Goal: Task Accomplishment & Management: Manage account settings

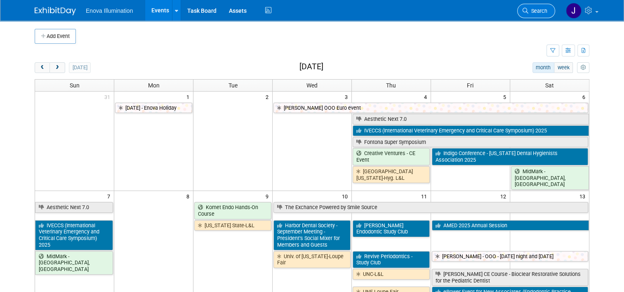
click at [541, 7] on link "Search" at bounding box center [536, 11] width 38 height 14
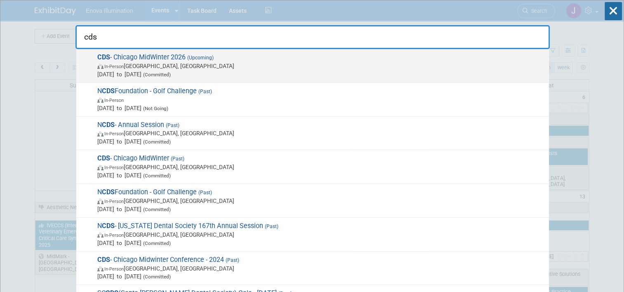
type input "cds"
click at [180, 78] on span "Feb 19, 2026 to Feb 21, 2026 (Committed)" at bounding box center [321, 74] width 448 height 8
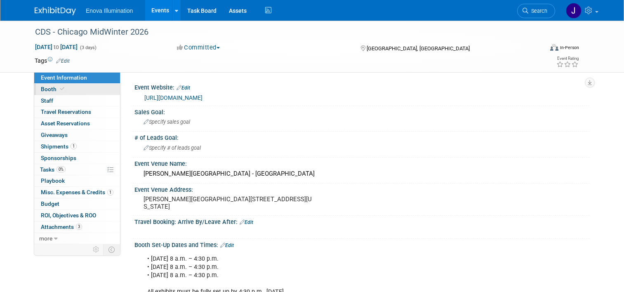
click at [55, 92] on link "Booth" at bounding box center [77, 89] width 86 height 11
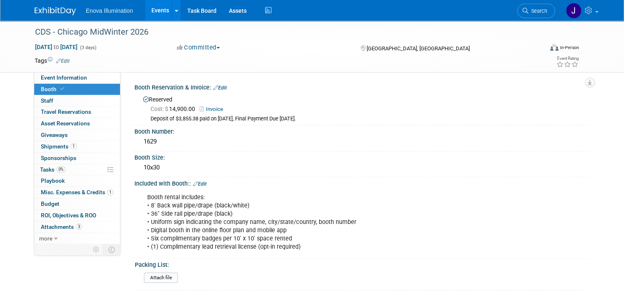
drag, startPoint x: 539, startPoint y: 11, endPoint x: 517, endPoint y: 11, distance: 21.9
click at [539, 11] on span "Search" at bounding box center [538, 11] width 19 height 6
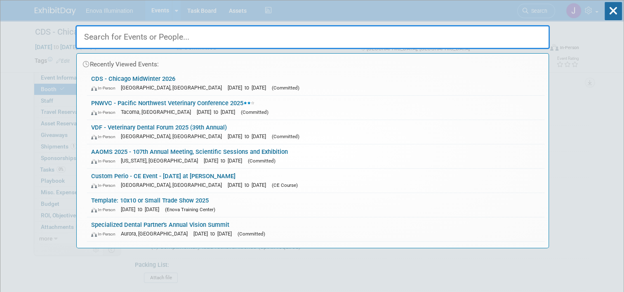
click at [408, 32] on input "text" at bounding box center [313, 37] width 475 height 24
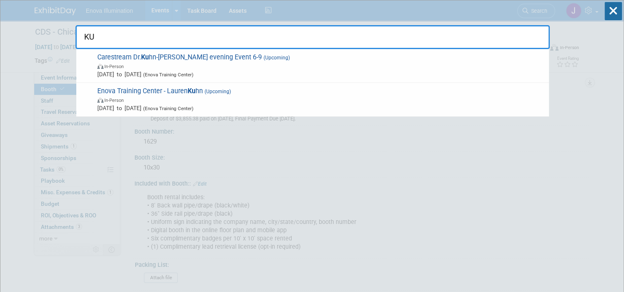
type input "K"
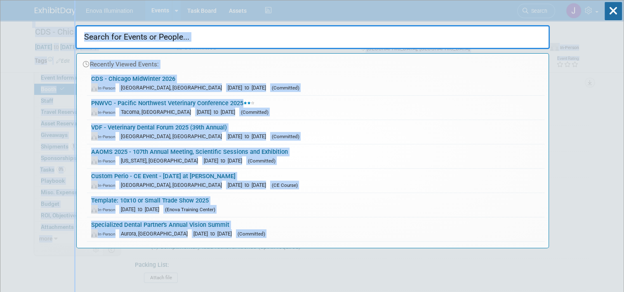
click at [0, 99] on html "Enova Illumination Events Add Event Bulk Upload Events Shareable Event Boards R…" at bounding box center [312, 146] width 624 height 292
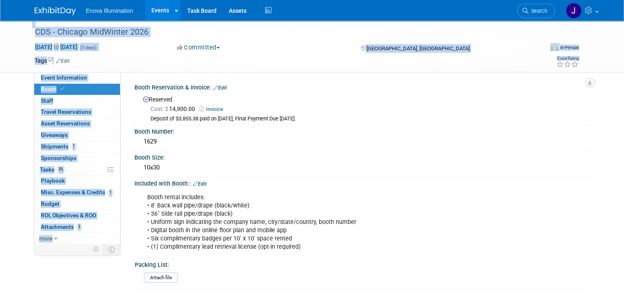
click at [44, 11] on img at bounding box center [55, 11] width 41 height 8
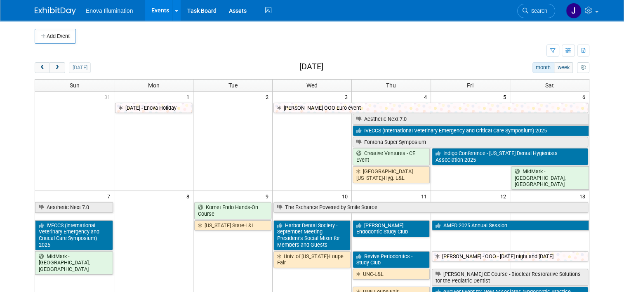
click at [38, 64] on button "prev" at bounding box center [42, 67] width 15 height 11
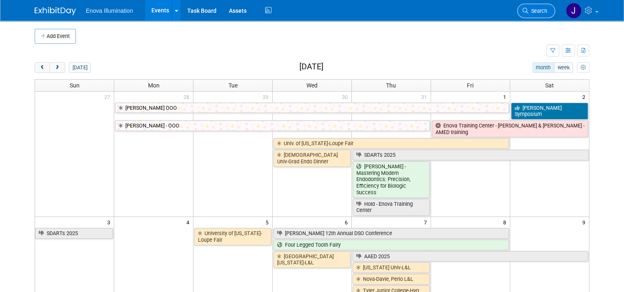
click at [539, 14] on link "Search" at bounding box center [536, 11] width 38 height 14
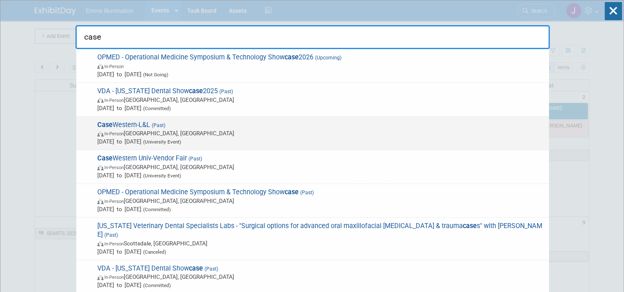
type input "case"
click at [167, 132] on span "In-Person Cleveland, OH" at bounding box center [321, 133] width 448 height 8
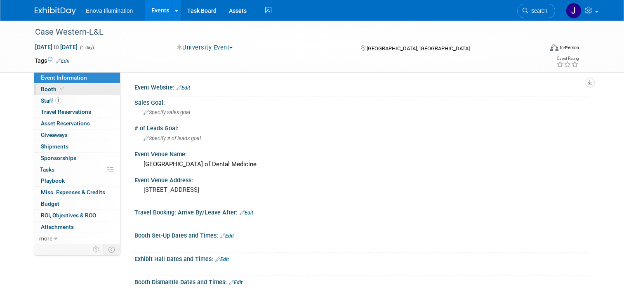
click at [90, 90] on link "Booth" at bounding box center [77, 89] width 86 height 11
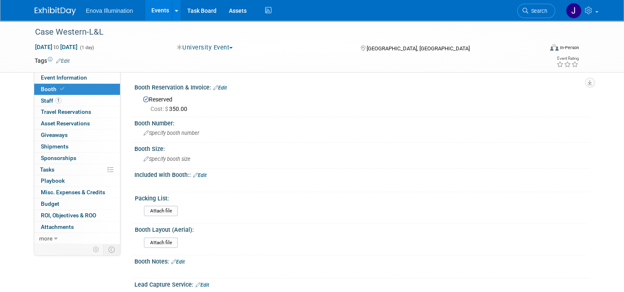
click at [46, 12] on img at bounding box center [55, 11] width 41 height 8
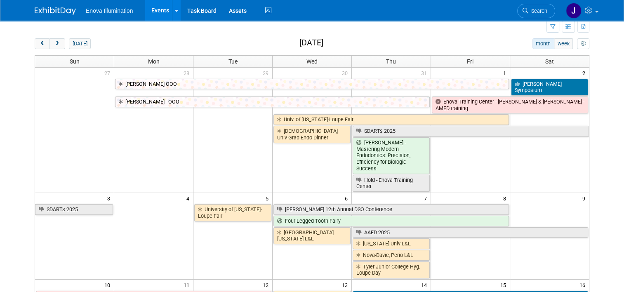
scroll to position [6, 0]
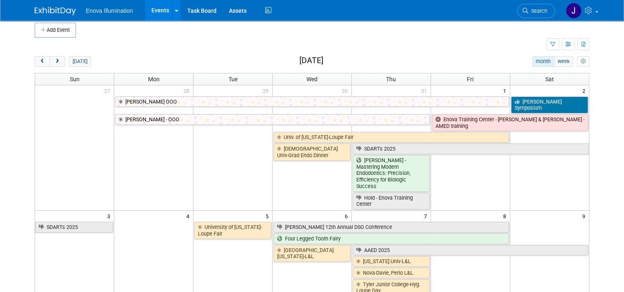
click at [60, 61] on div "[DATE]" at bounding box center [63, 61] width 56 height 11
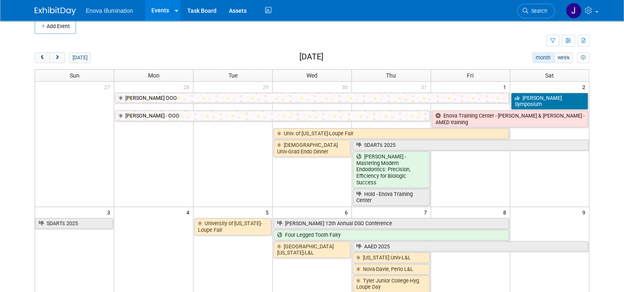
scroll to position [0, 0]
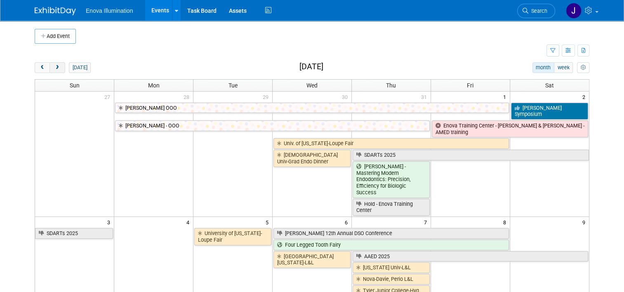
click at [57, 69] on button "next" at bounding box center [57, 67] width 15 height 11
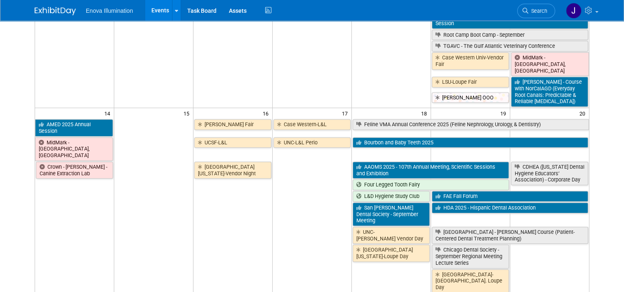
scroll to position [289, 0]
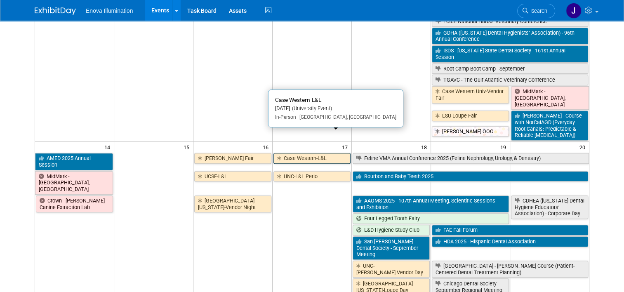
click at [290, 153] on link "Case Western-L&L" at bounding box center [312, 158] width 77 height 11
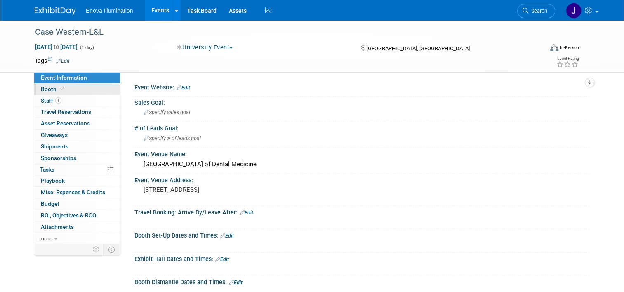
click at [90, 92] on link "Booth" at bounding box center [77, 89] width 86 height 11
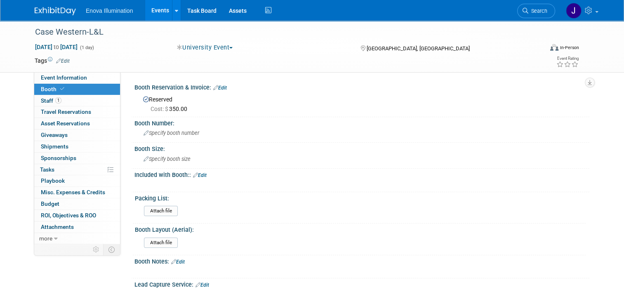
click at [52, 11] on img at bounding box center [55, 11] width 41 height 8
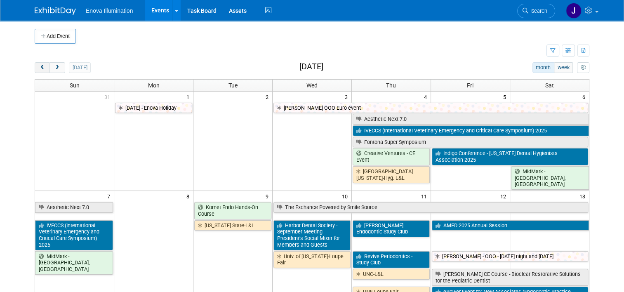
click at [35, 68] on button "prev" at bounding box center [42, 67] width 15 height 11
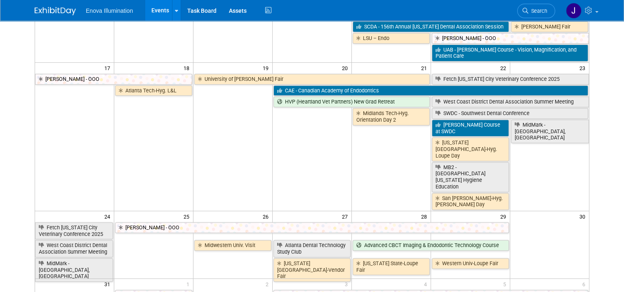
scroll to position [330, 0]
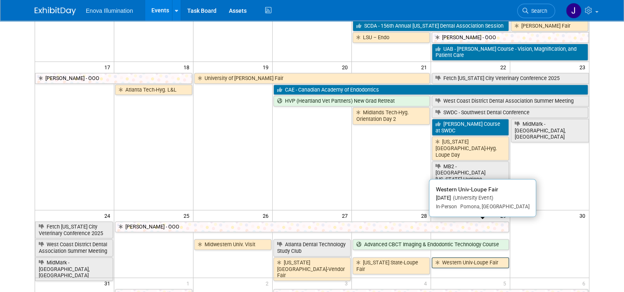
click at [456, 258] on link "Western Univ-Loupe Fair" at bounding box center [470, 263] width 77 height 11
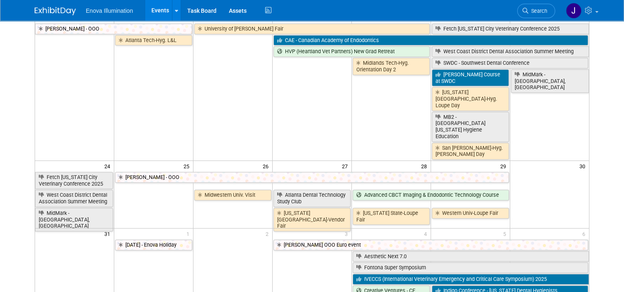
scroll to position [378, 0]
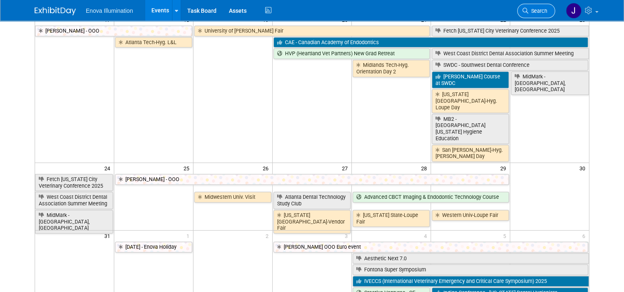
click at [548, 10] on span "Search" at bounding box center [538, 11] width 19 height 6
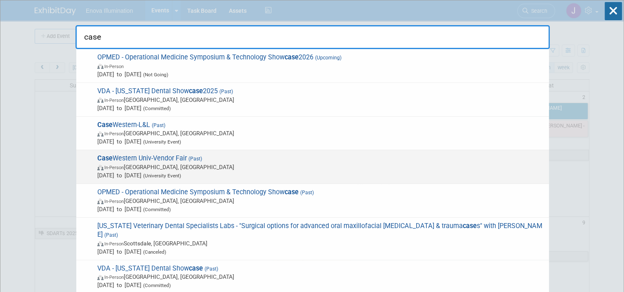
type input "case"
click at [161, 160] on span "Case Western Univ-Vendor Fair (Past) In-Person Cleveland, OH Sep 12, 2025 to Se…" at bounding box center [320, 166] width 450 height 25
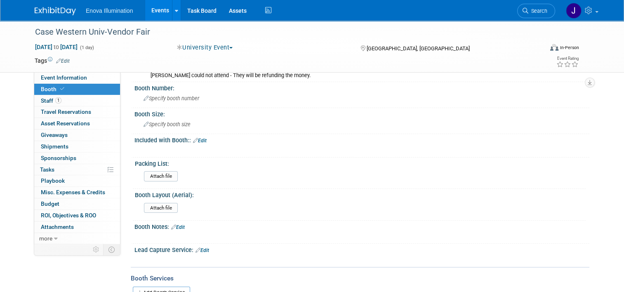
scroll to position [83, 0]
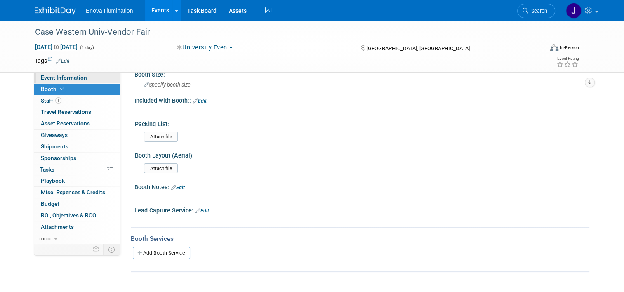
click at [61, 76] on span "Event Information" at bounding box center [64, 77] width 46 height 7
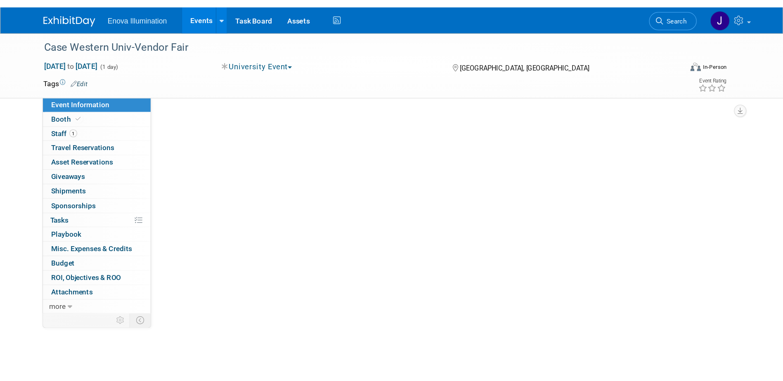
scroll to position [0, 0]
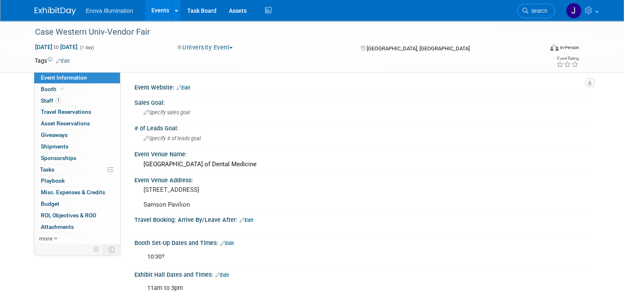
click at [429, 265] on div "10:30?" at bounding box center [322, 257] width 360 height 17
click at [9, 191] on div "Case Western Univ-Vendor Fair Sep 12, 2025 to Sep 12, 2025 (1 day) Sep 12, 2025…" at bounding box center [312, 251] width 624 height 460
drag, startPoint x: 413, startPoint y: 86, endPoint x: 298, endPoint y: 0, distance: 143.9
click at [413, 86] on div "Event Website: Edit" at bounding box center [362, 86] width 455 height 11
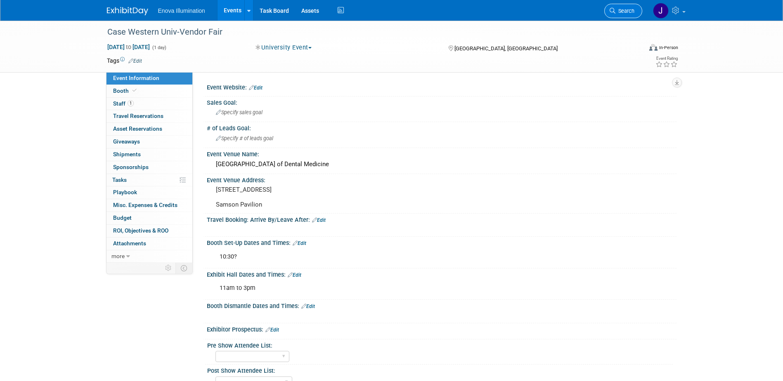
click at [624, 12] on span "Search" at bounding box center [624, 11] width 19 height 6
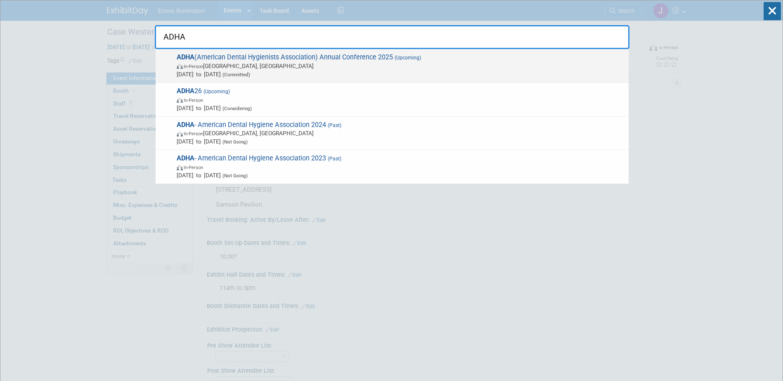
type input "ADHA"
click at [190, 70] on span "Oct 3, 2025 to Oct 5, 2025 (Committed)" at bounding box center [401, 74] width 448 height 8
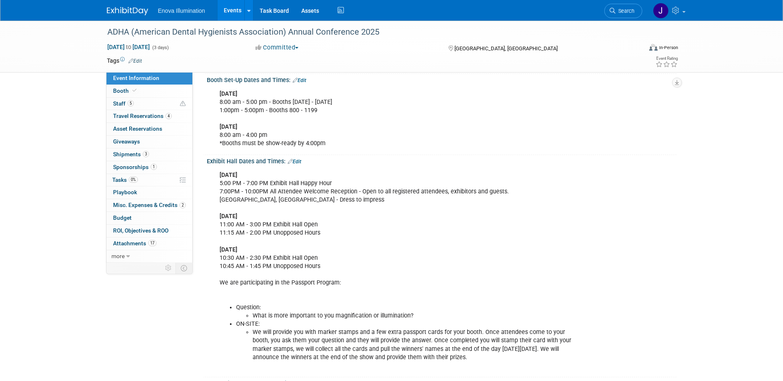
drag, startPoint x: 622, startPoint y: 10, endPoint x: 607, endPoint y: 7, distance: 15.2
click at [622, 10] on span "Search" at bounding box center [624, 11] width 19 height 6
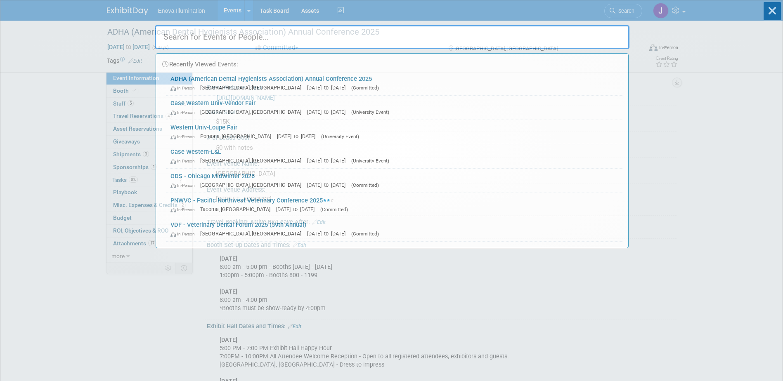
click at [502, 35] on input "text" at bounding box center [392, 37] width 475 height 24
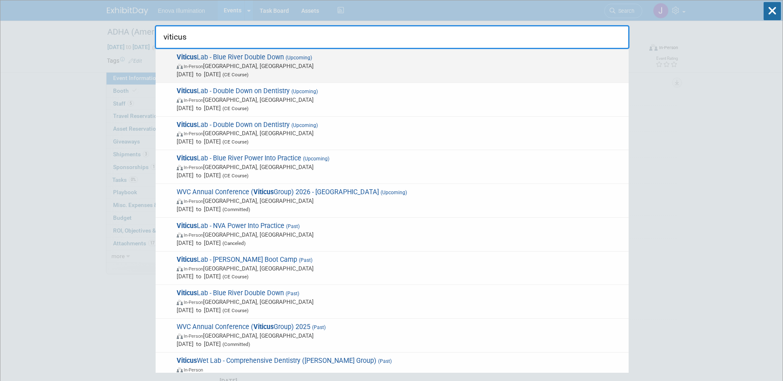
type input "viticus"
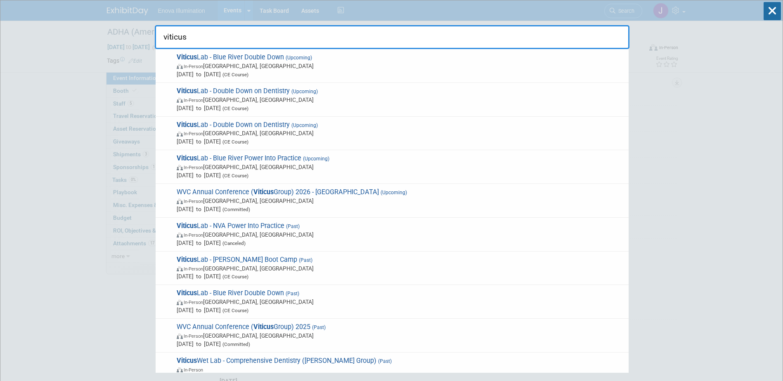
click at [230, 77] on span "Oct 6, 2025 to Oct 7, 2025 (CE Course)" at bounding box center [401, 74] width 448 height 8
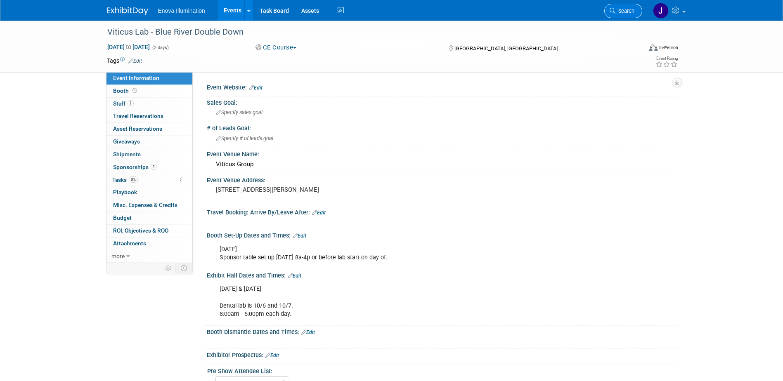
drag, startPoint x: 629, startPoint y: 12, endPoint x: 612, endPoint y: 13, distance: 17.0
click at [628, 12] on span "Search" at bounding box center [624, 11] width 19 height 6
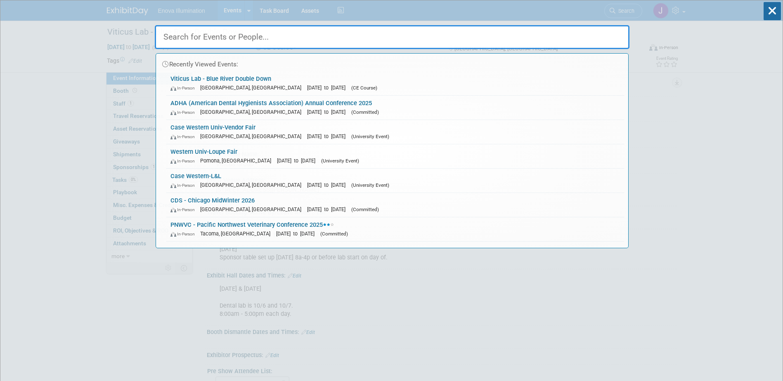
click at [574, 36] on input "text" at bounding box center [392, 37] width 475 height 24
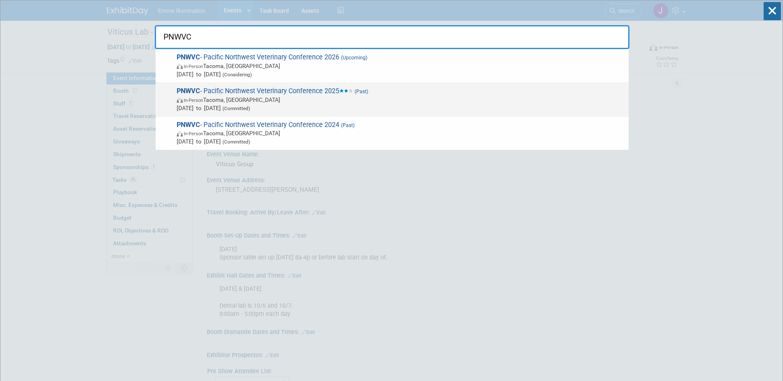
type input "PNWVC"
click at [209, 103] on span "In-Person Tacoma, WA" at bounding box center [401, 100] width 448 height 8
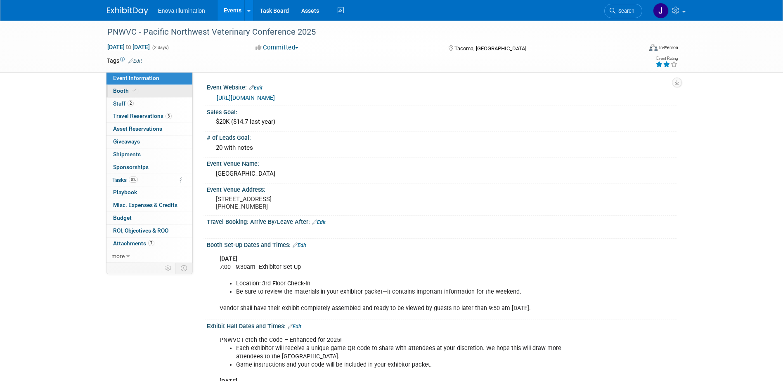
click at [142, 92] on link "Booth" at bounding box center [149, 91] width 86 height 12
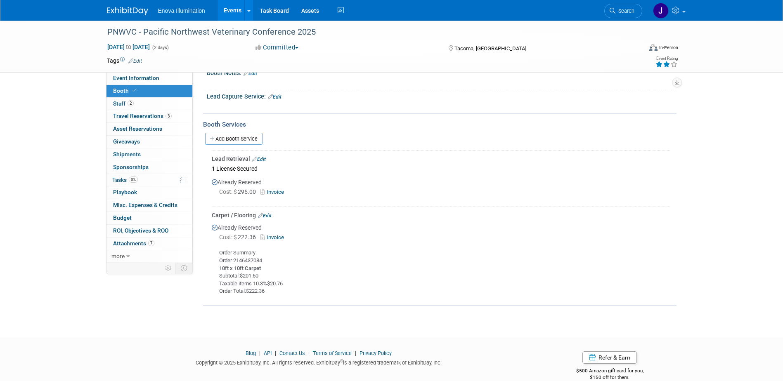
scroll to position [248, 0]
click at [270, 215] on link "Edit" at bounding box center [265, 215] width 14 height 6
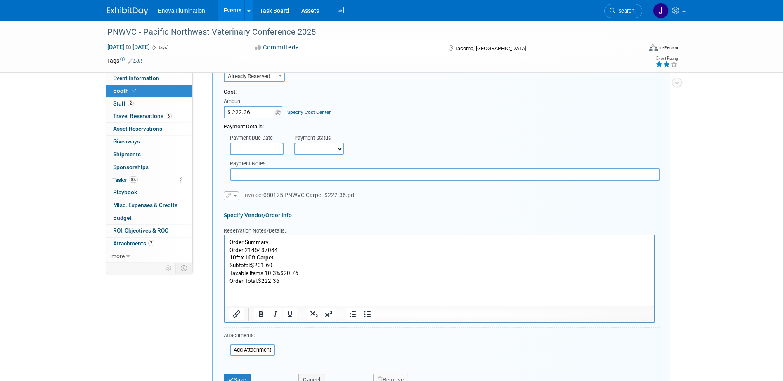
scroll to position [442, 0]
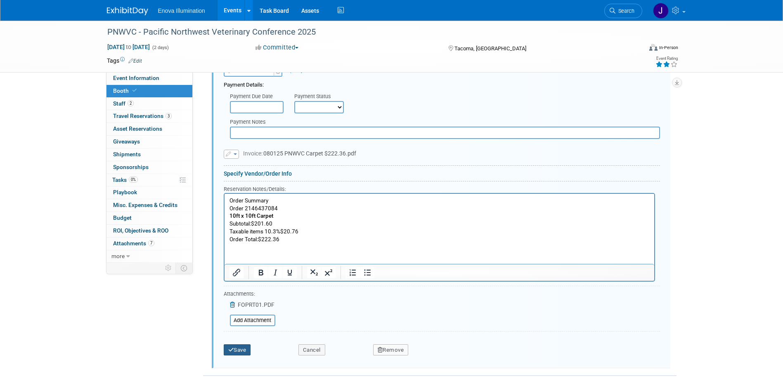
click at [242, 350] on button "Save" at bounding box center [237, 351] width 27 height 12
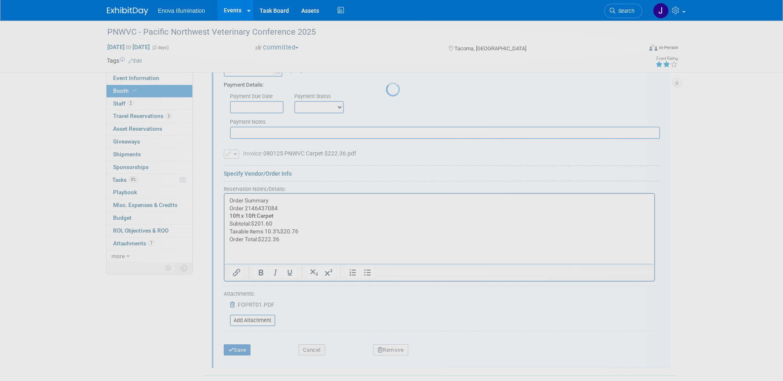
scroll to position [279, 0]
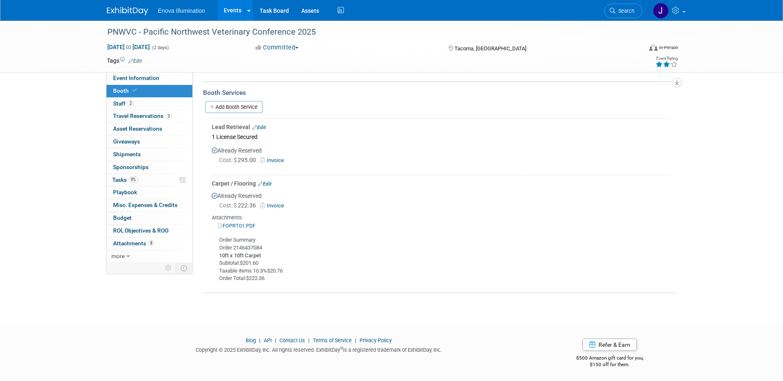
click at [626, 8] on span "Search" at bounding box center [624, 11] width 19 height 6
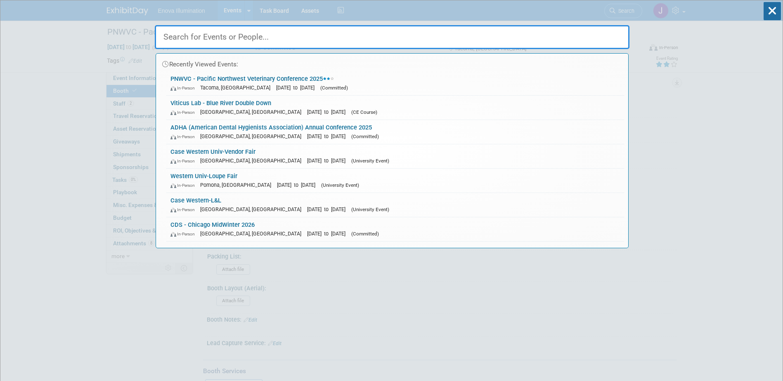
click at [586, 32] on input "text" at bounding box center [392, 37] width 475 height 24
type input "ODA"
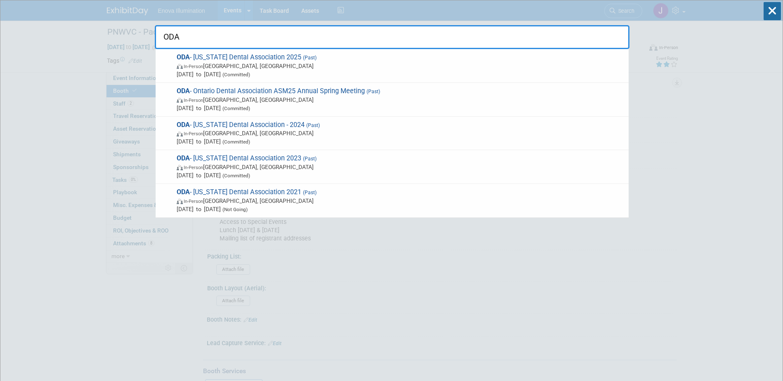
drag, startPoint x: 230, startPoint y: 36, endPoint x: 100, endPoint y: 23, distance: 131.1
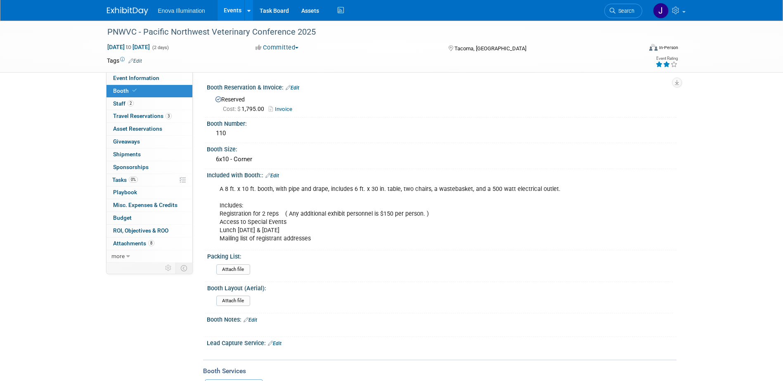
click at [629, 9] on span "Search" at bounding box center [624, 11] width 19 height 6
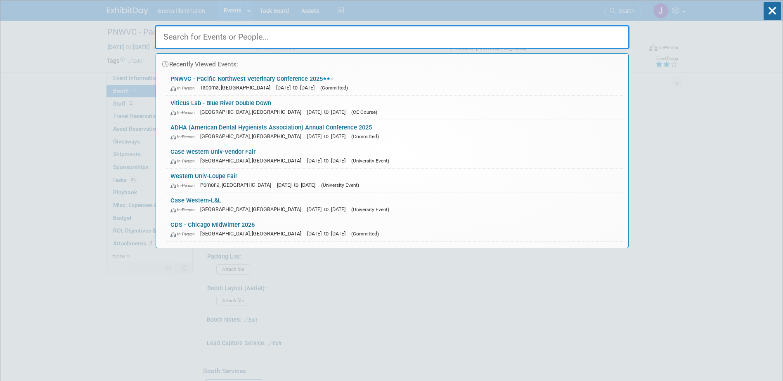
click at [560, 30] on input "text" at bounding box center [392, 37] width 475 height 24
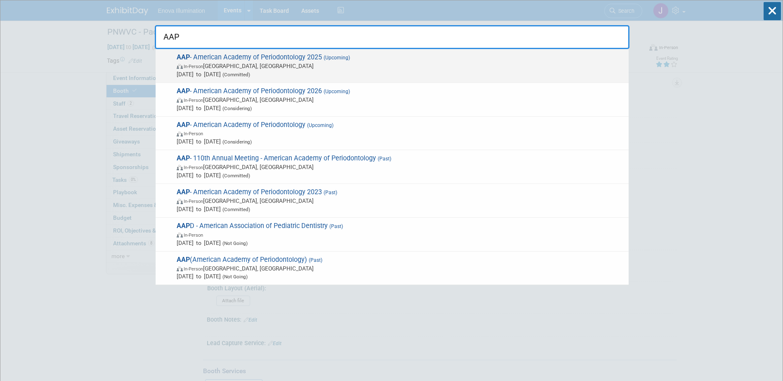
type input "AAP"
click at [210, 71] on span "Oct 16, 2025 to Oct 17, 2025 (Committed)" at bounding box center [401, 74] width 448 height 8
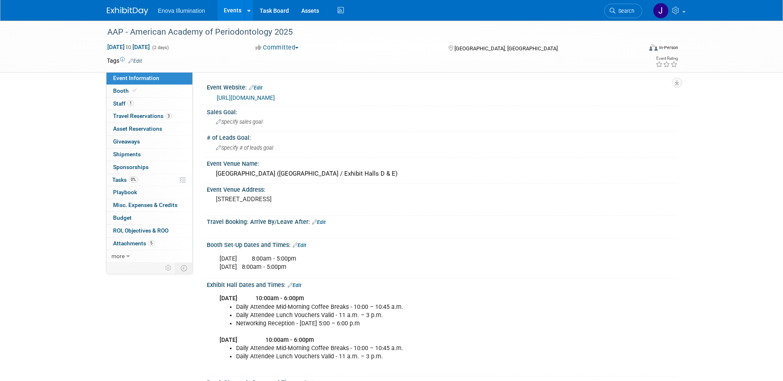
click at [626, 15] on link "Search" at bounding box center [623, 11] width 38 height 14
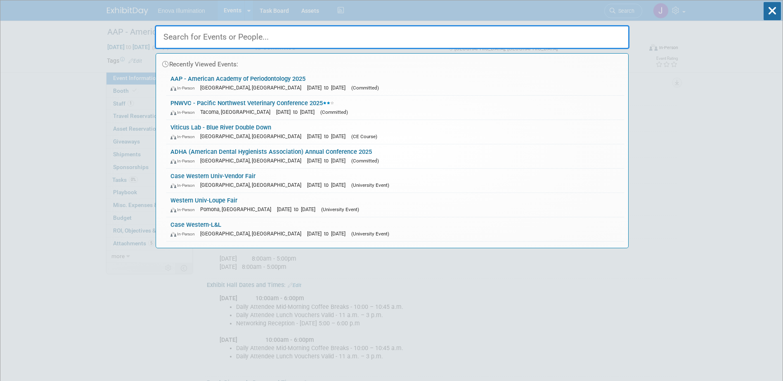
click at [555, 33] on input "text" at bounding box center [392, 37] width 475 height 24
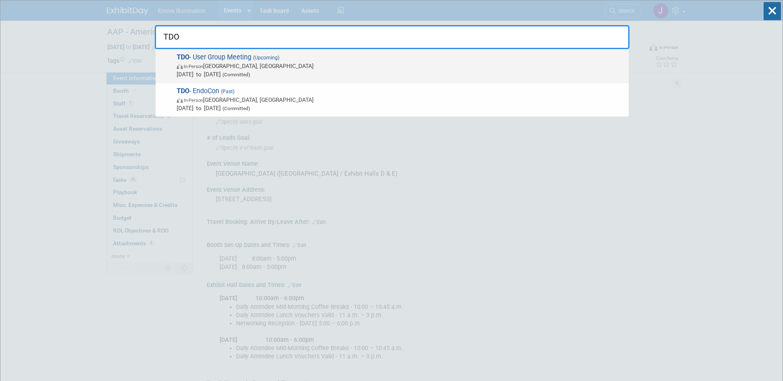
type input "TDO"
click at [184, 64] on span "In-Person" at bounding box center [193, 66] width 19 height 5
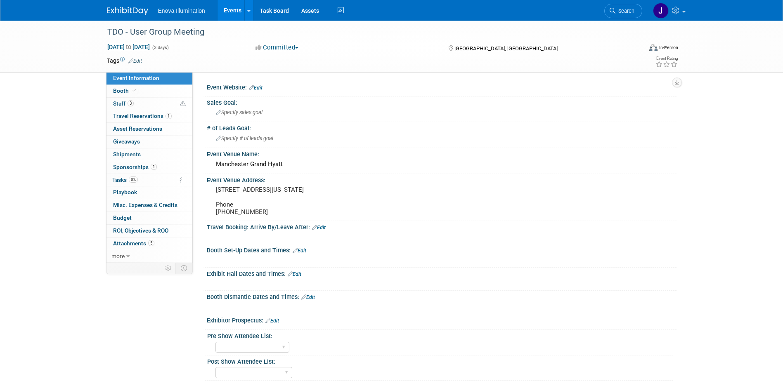
drag, startPoint x: 634, startPoint y: 6, endPoint x: 595, endPoint y: 21, distance: 41.5
click at [634, 6] on link "Search" at bounding box center [623, 11] width 38 height 14
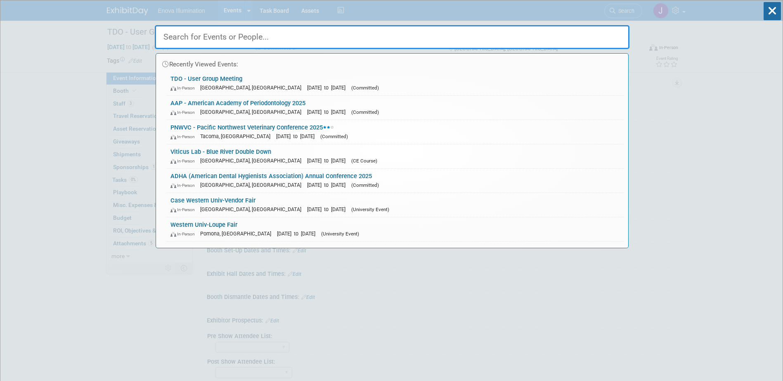
click at [579, 31] on input "text" at bounding box center [392, 37] width 475 height 24
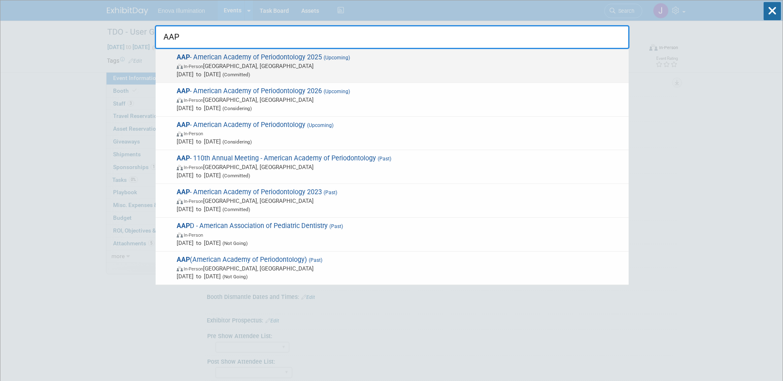
type input "AAP"
click at [209, 50] on div "AAP - American Academy of Periodontology 2025 (Upcoming) In-Person Toronto, Can…" at bounding box center [392, 66] width 473 height 34
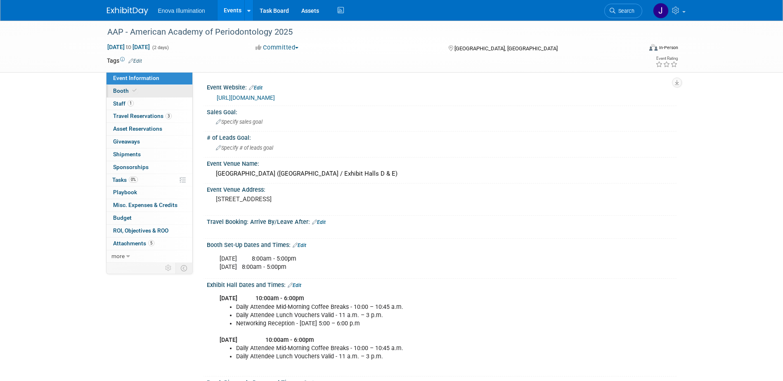
click at [147, 87] on link "Booth" at bounding box center [149, 91] width 86 height 12
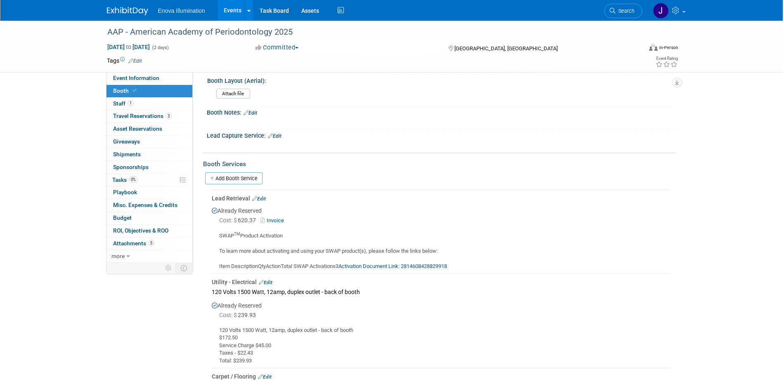
scroll to position [83, 0]
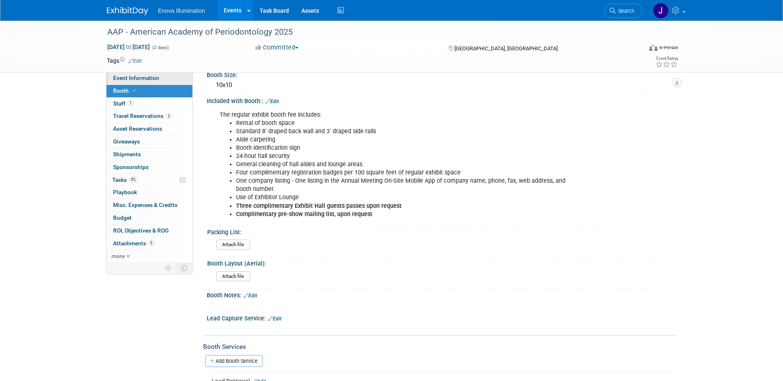
click at [171, 75] on link "Event Information" at bounding box center [149, 78] width 86 height 12
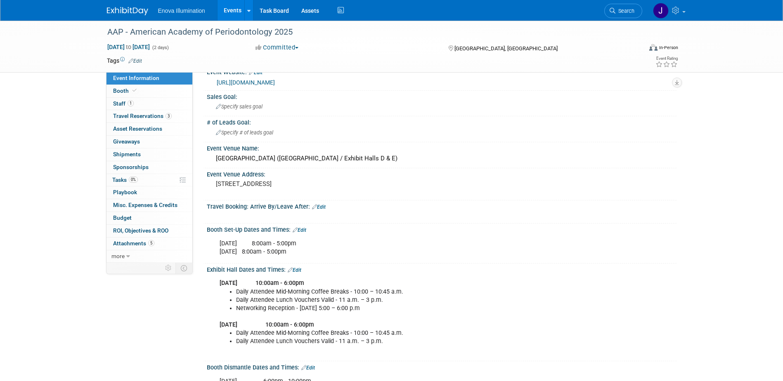
scroll to position [41, 0]
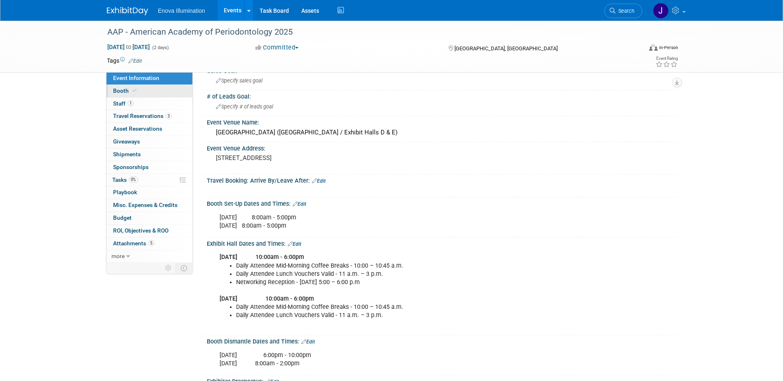
click at [168, 93] on link "Booth" at bounding box center [149, 91] width 86 height 12
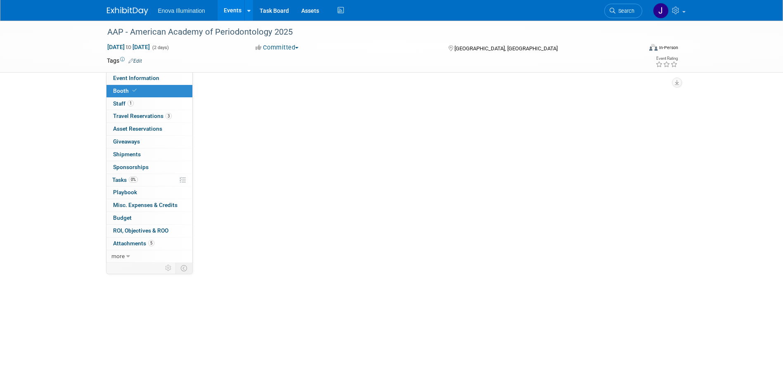
scroll to position [0, 0]
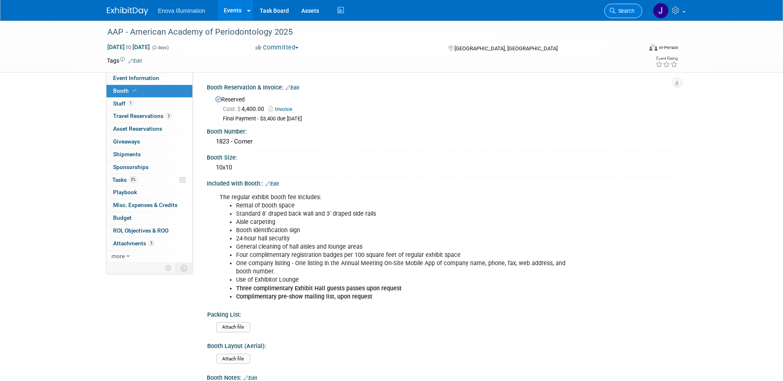
click at [619, 11] on span "Search" at bounding box center [624, 11] width 19 height 6
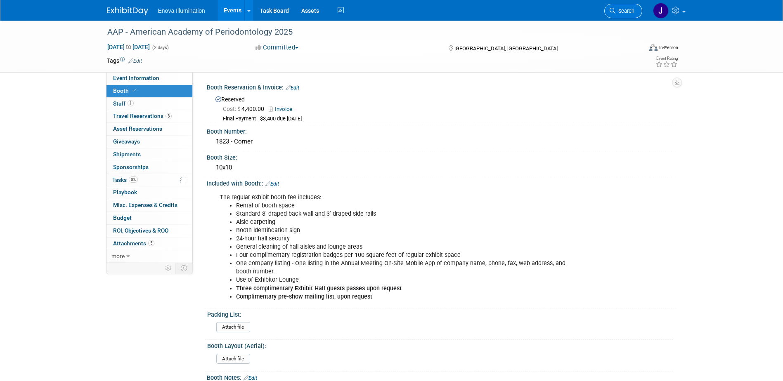
click at [633, 13] on span "Search" at bounding box center [624, 11] width 19 height 6
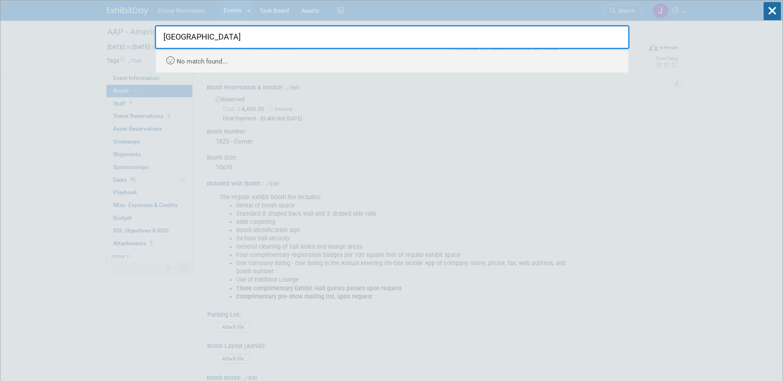
drag, startPoint x: 203, startPoint y: 36, endPoint x: 26, endPoint y: 41, distance: 176.3
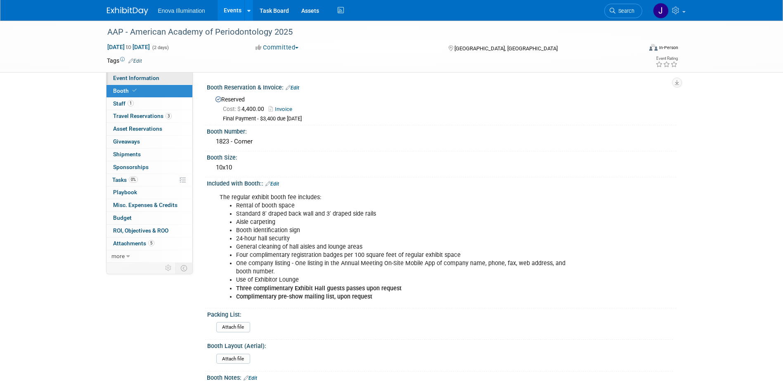
click at [157, 75] on span "Event Information" at bounding box center [136, 78] width 46 height 7
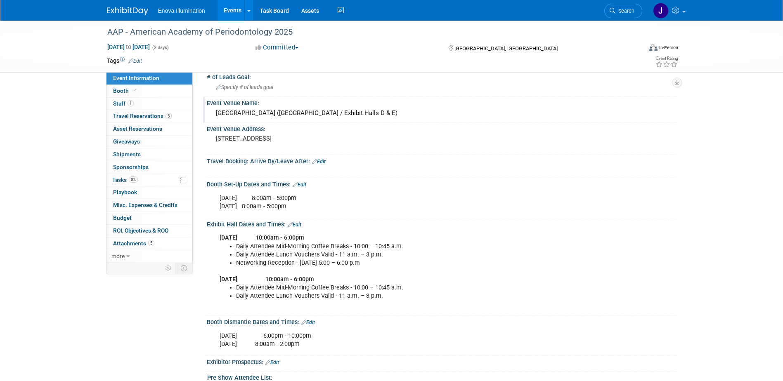
scroll to position [83, 0]
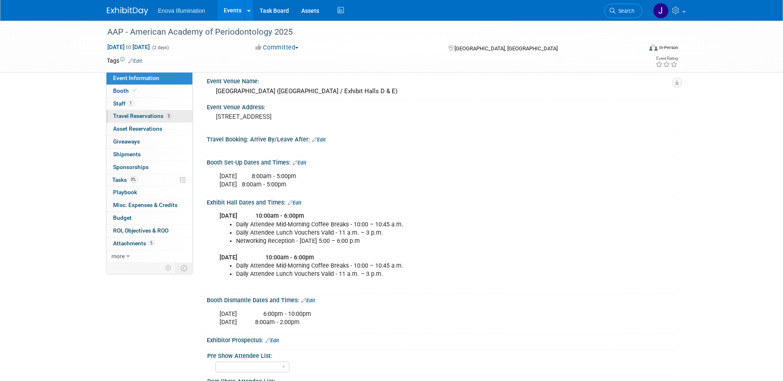
click at [141, 113] on span "Travel Reservations 3" at bounding box center [142, 116] width 59 height 7
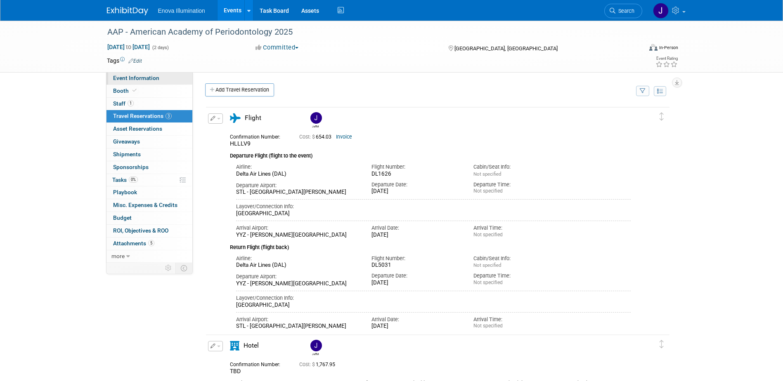
click at [141, 75] on span "Event Information" at bounding box center [136, 78] width 46 height 7
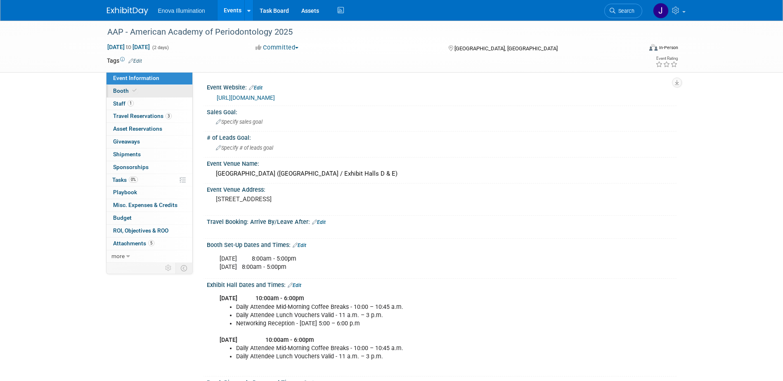
click at [151, 91] on link "Booth" at bounding box center [149, 91] width 86 height 12
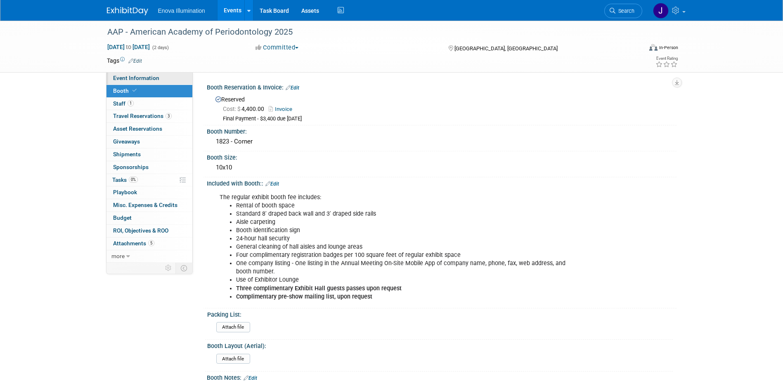
click at [159, 75] on link "Event Information" at bounding box center [149, 78] width 86 height 12
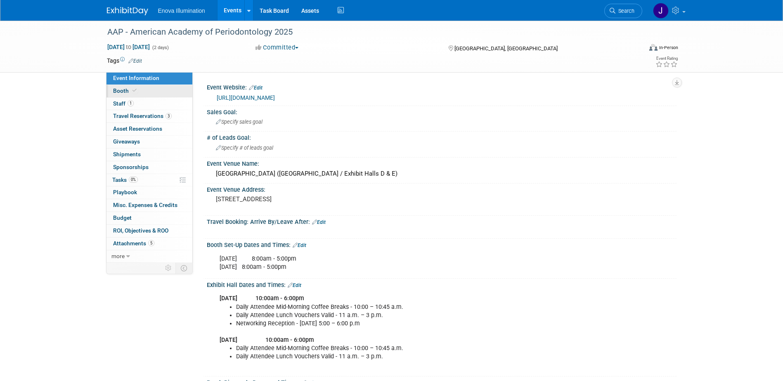
click at [151, 89] on link "Booth" at bounding box center [149, 91] width 86 height 12
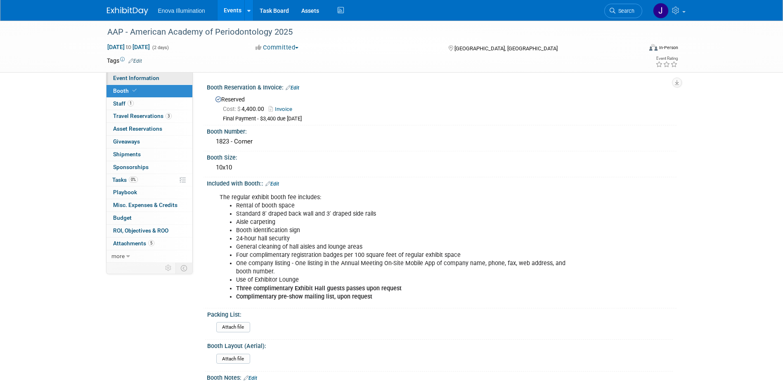
click at [154, 78] on span "Event Information" at bounding box center [136, 78] width 46 height 7
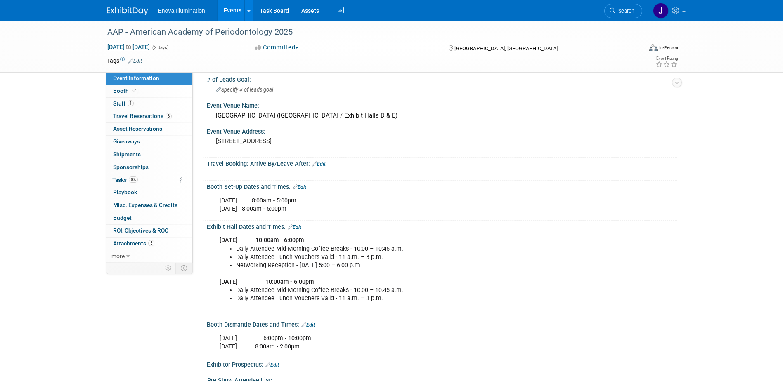
scroll to position [83, 0]
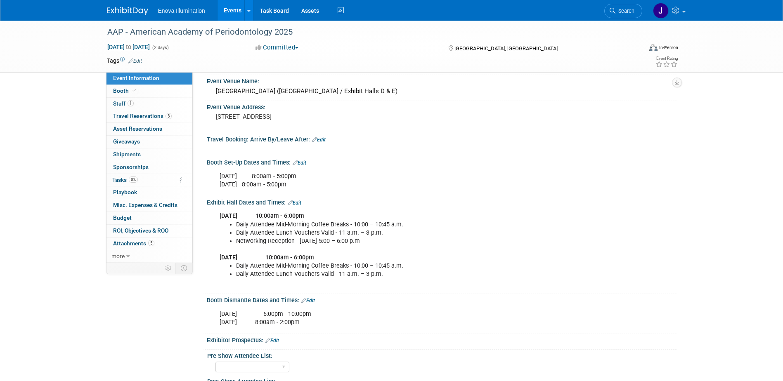
click at [630, 12] on span "Search" at bounding box center [624, 11] width 19 height 6
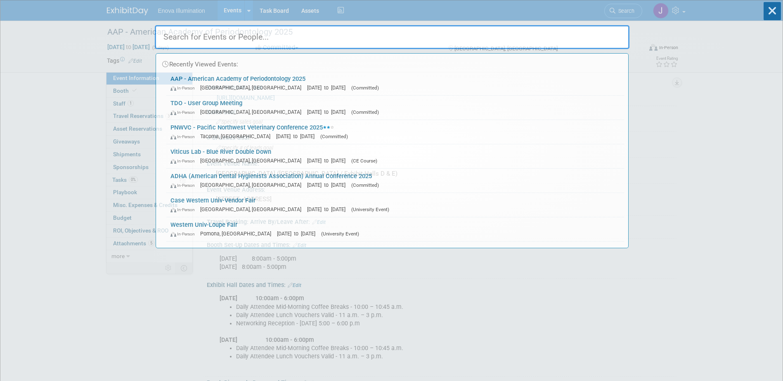
click at [564, 40] on input "text" at bounding box center [392, 37] width 475 height 24
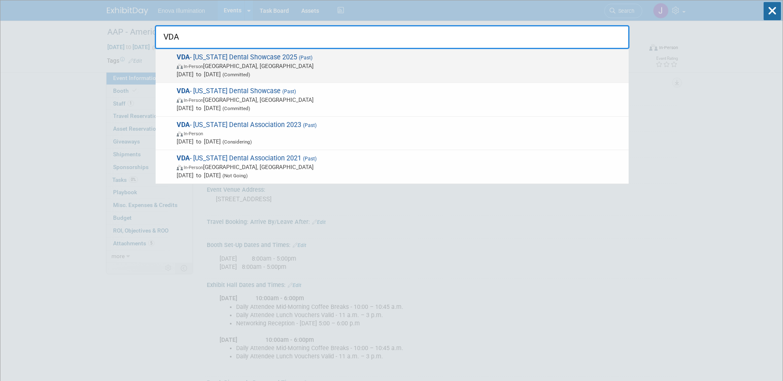
type input "VDA"
click at [238, 62] on span "In-Person Norfolk, VA" at bounding box center [401, 66] width 448 height 8
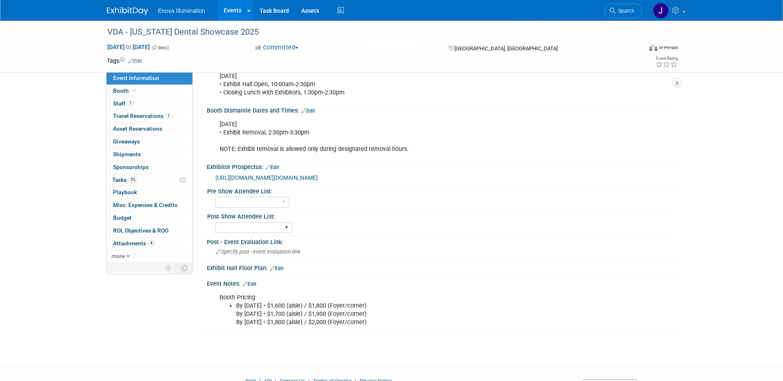
scroll to position [289, 0]
click at [251, 287] on link "Edit" at bounding box center [250, 284] width 14 height 6
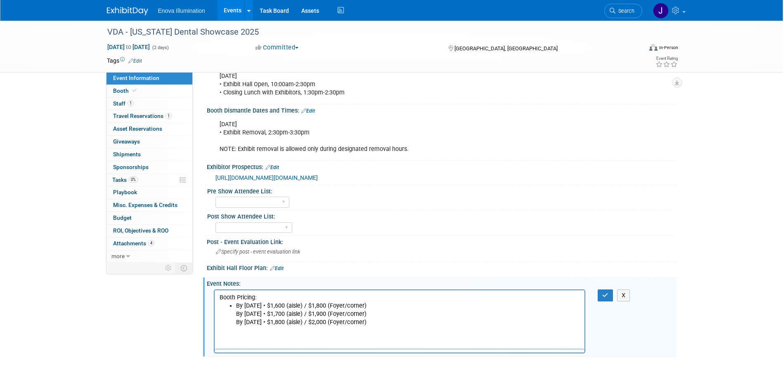
scroll to position [0, 0]
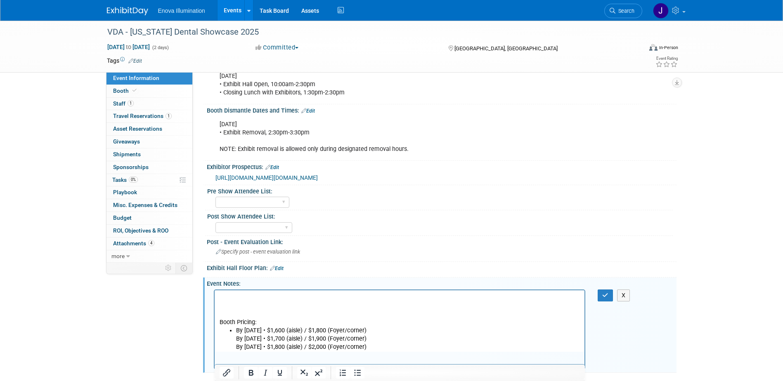
click at [228, 292] on html "Booth Pricing: By April 28, 2025 • $1,600 (aisle) / $1,800 (Foyer/corner) By Ju…" at bounding box center [399, 320] width 370 height 61
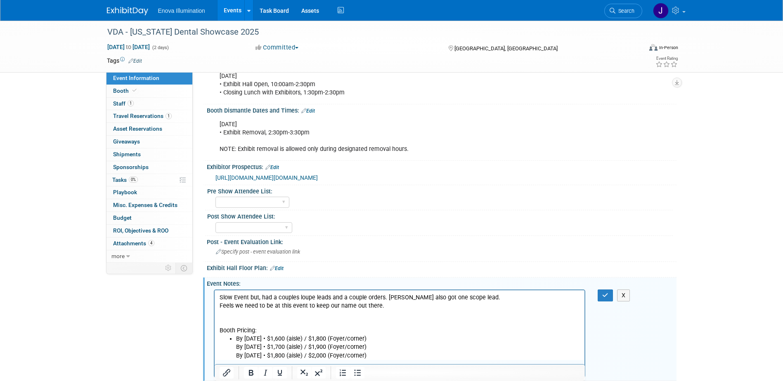
click at [475, 297] on p "Slow Event but, had a couples loupe leads and a couple orders. Adam also got on…" at bounding box center [399, 297] width 361 height 8
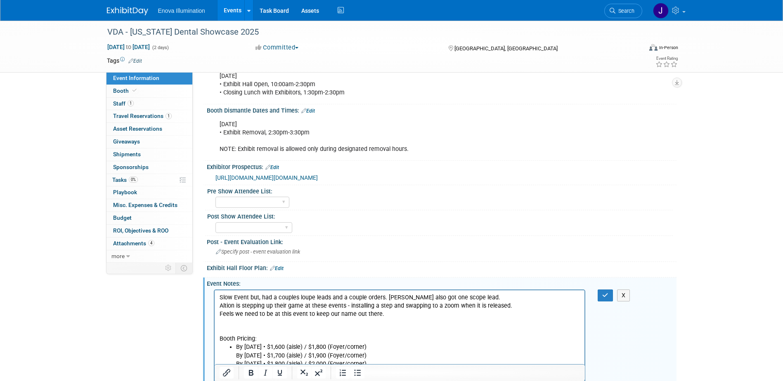
click at [220, 297] on p "Slow Event but, had a couples loupe leads and a couple orders. Adam also got on…" at bounding box center [399, 297] width 361 height 8
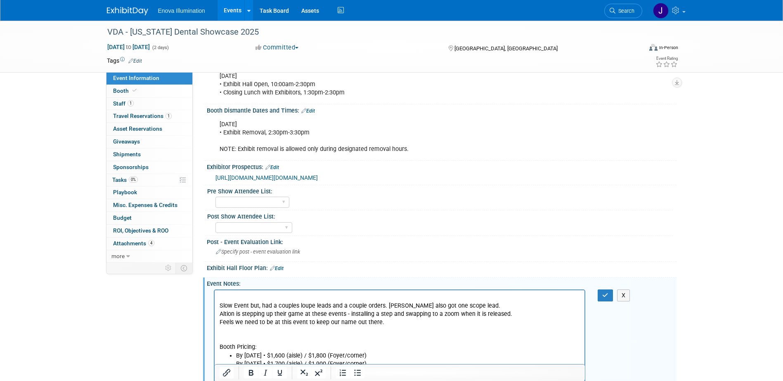
click at [220, 297] on p "Rich Text Area. Press ALT-0 for help." at bounding box center [399, 297] width 361 height 8
click at [236, 305] on p "Slow Event but, had a couples loupe leads and a couple orders. Adam also got on…" at bounding box center [399, 306] width 361 height 8
click at [293, 317] on p "Altion is stepping up their game at these events - installing a step and swappi…" at bounding box center [399, 314] width 361 height 8
click at [274, 305] on p "Slow event but, had a couples loupe leads and a couple orders. Adam also got on…" at bounding box center [399, 306] width 361 height 8
click at [323, 307] on p "Slow event but, had Adam had a couples loupe leads and a couple orders. Adam al…" at bounding box center [399, 306] width 361 height 8
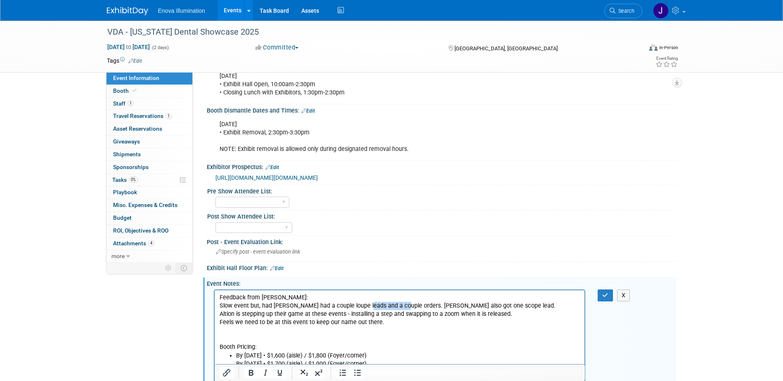
drag, startPoint x: 366, startPoint y: 305, endPoint x: 402, endPoint y: 305, distance: 35.9
click at [402, 305] on p "Slow event but, had Adam had a couple loupe leads and a couple orders. Adam als…" at bounding box center [399, 306] width 361 height 8
click at [398, 305] on p "Slow event but, had Adam had a couple loupe leads and sales. Adam also got one …" at bounding box center [399, 306] width 361 height 8
click at [413, 305] on p "Slow event but, had Adam had a couple loupe leads and sales. He also got one sc…" at bounding box center [399, 306] width 361 height 8
click at [610, 302] on button "button" at bounding box center [605, 296] width 15 height 12
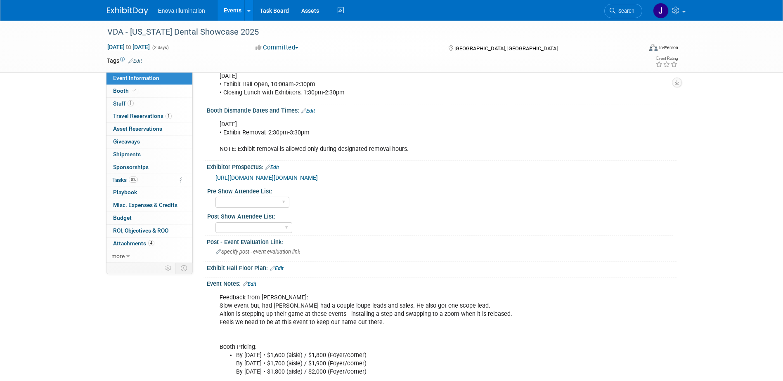
click at [61, 82] on div "VDA - Virginia Dental Showcase 2025 Sep 26, 2025 to Sep 27, 2025 (2 days) Sep 2…" at bounding box center [391, 66] width 783 height 669
click at [630, 12] on span "Search" at bounding box center [624, 11] width 19 height 6
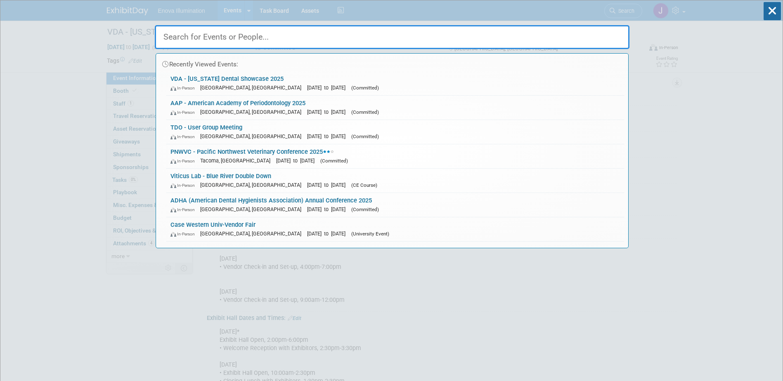
click at [589, 28] on input "text" at bounding box center [392, 37] width 475 height 24
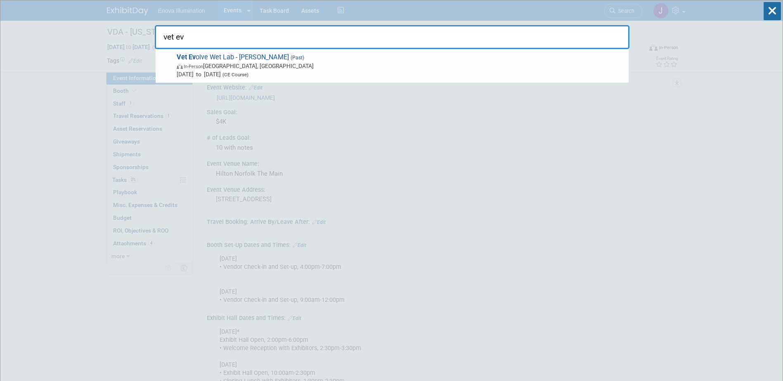
type input "vet ev"
click at [226, 64] on span "In-Person Buckeystown, MD" at bounding box center [401, 66] width 448 height 8
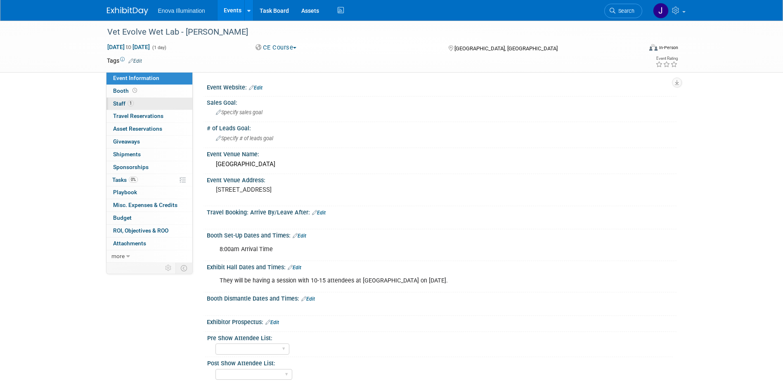
click at [147, 102] on link "1 Staff 1" at bounding box center [149, 104] width 86 height 12
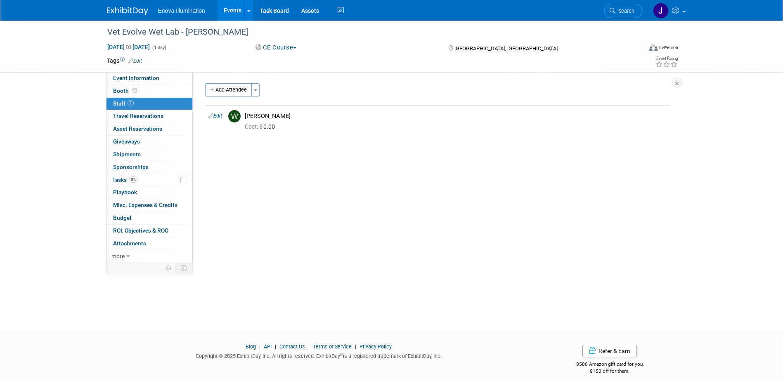
drag, startPoint x: 631, startPoint y: 15, endPoint x: 541, endPoint y: 41, distance: 93.6
click at [631, 15] on link "Search" at bounding box center [623, 11] width 38 height 14
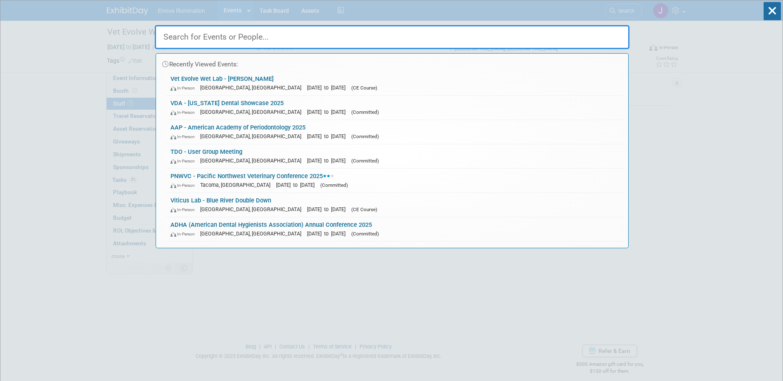
click at [493, 44] on input "text" at bounding box center [392, 37] width 475 height 24
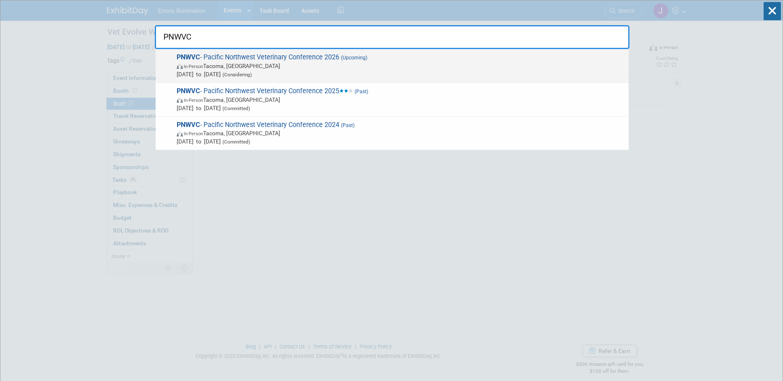
type input "PNWVC"
click at [243, 75] on span "Sep 25, 2026 to Sep 27, 2026 (Considering)" at bounding box center [401, 74] width 448 height 8
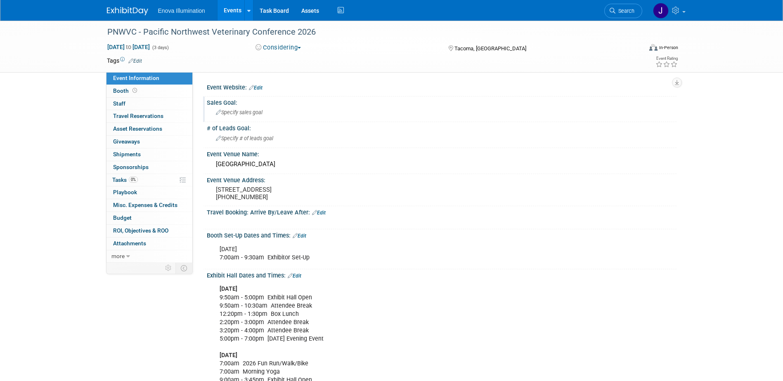
click at [250, 113] on span "Specify sales goal" at bounding box center [239, 112] width 47 height 6
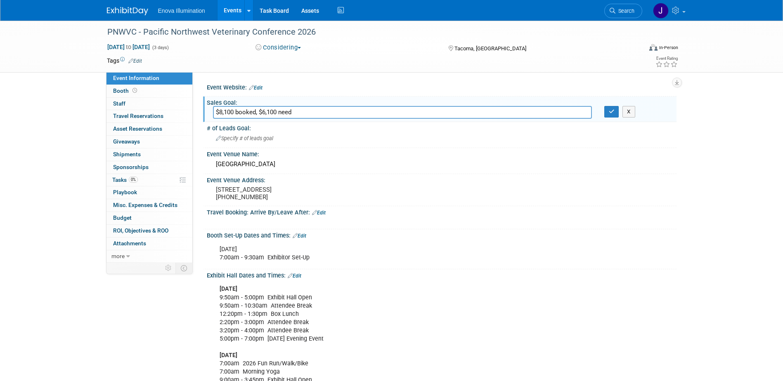
click at [256, 113] on input "$8,100 booked, $6,100 need" at bounding box center [402, 112] width 379 height 13
click at [328, 109] on input "$8,100 booked and closed, $6,100 need" at bounding box center [402, 112] width 379 height 13
type input "$8,100 booked and closed, $6,100 waiting but, need rx"
click at [615, 109] on button "button" at bounding box center [611, 112] width 15 height 12
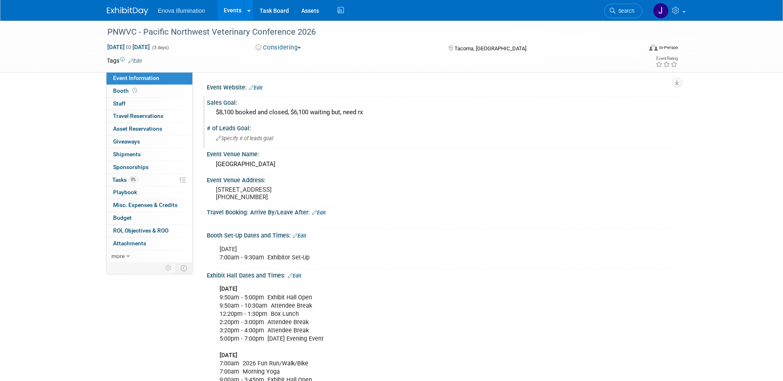
click at [241, 138] on span "Specify # of leads goal" at bounding box center [244, 138] width 57 height 6
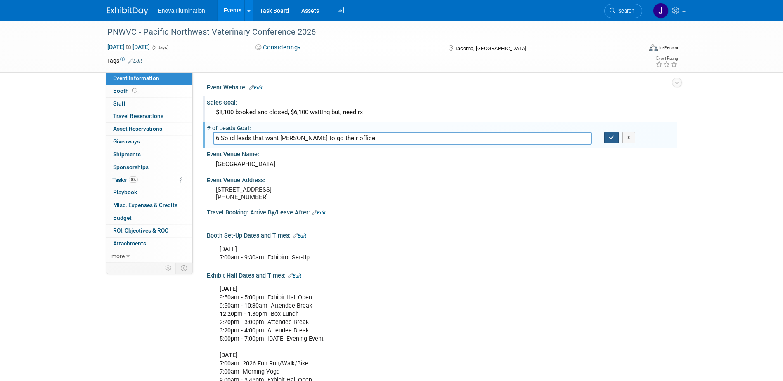
type input "6 Solid leads that want Cameron to go their office"
click at [616, 138] on button "button" at bounding box center [611, 138] width 15 height 12
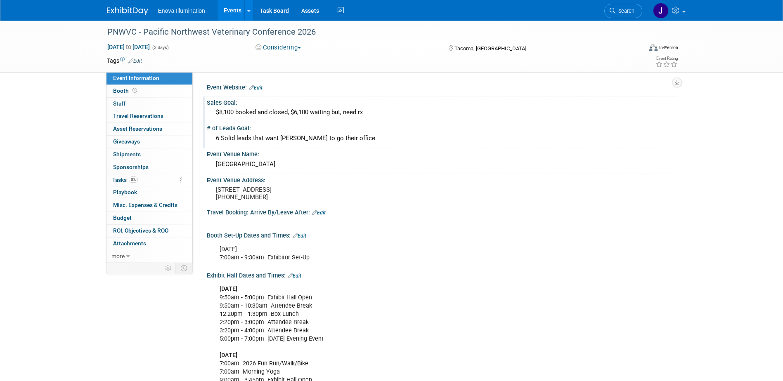
click at [386, 139] on div "6 Solid leads that want Cameron to go their office" at bounding box center [441, 138] width 457 height 13
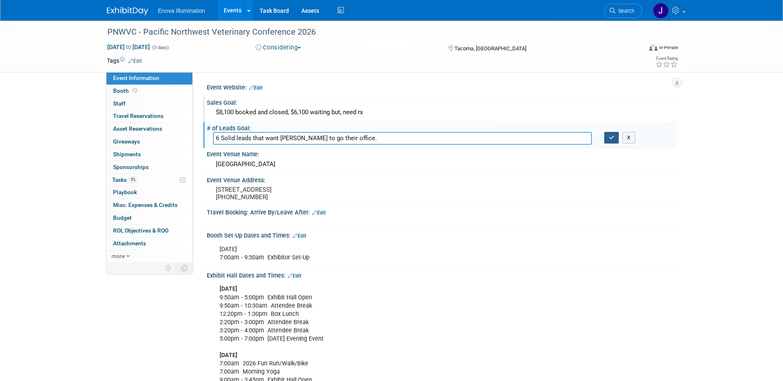
type input "6 Solid leads that want Cameron to go their office."
drag, startPoint x: 615, startPoint y: 137, endPoint x: 580, endPoint y: 135, distance: 35.2
click at [615, 137] on button "button" at bounding box center [611, 138] width 15 height 12
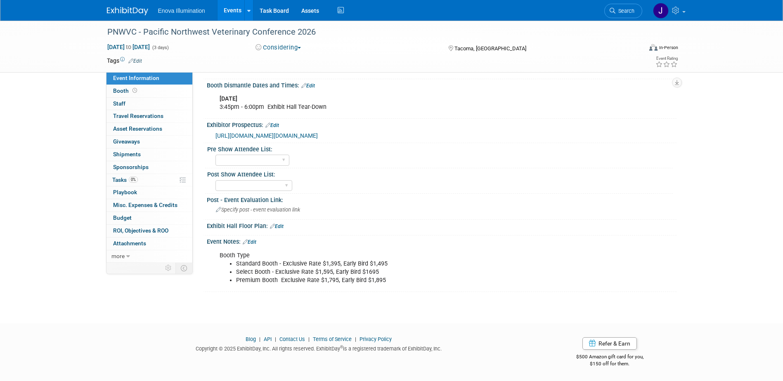
scroll to position [370, 0]
click at [253, 242] on link "Edit" at bounding box center [250, 242] width 14 height 6
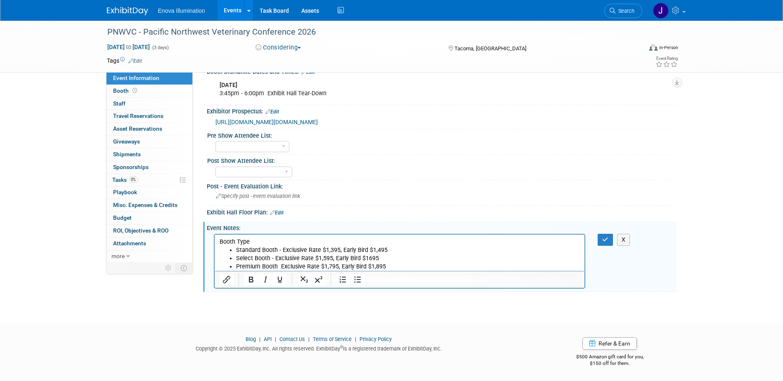
scroll to position [0, 0]
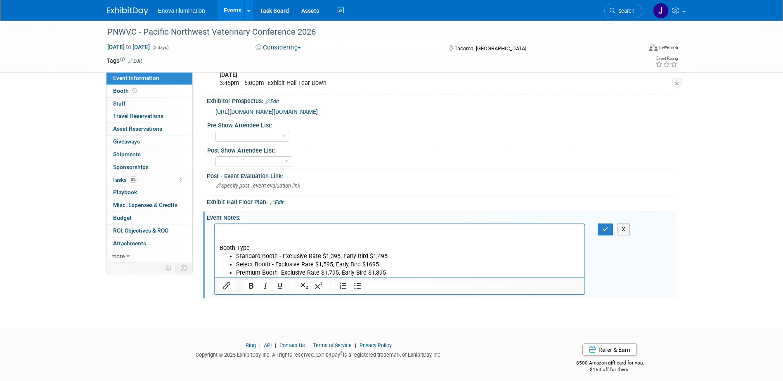
click at [253, 228] on p "Rich Text Area. Press ALT-0 for help." at bounding box center [399, 231] width 361 height 8
click at [604, 232] on icon "button" at bounding box center [605, 230] width 6 height 6
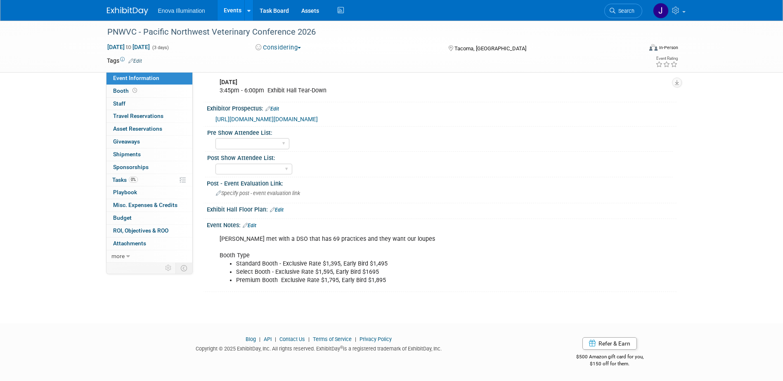
click at [125, 8] on img at bounding box center [127, 11] width 41 height 8
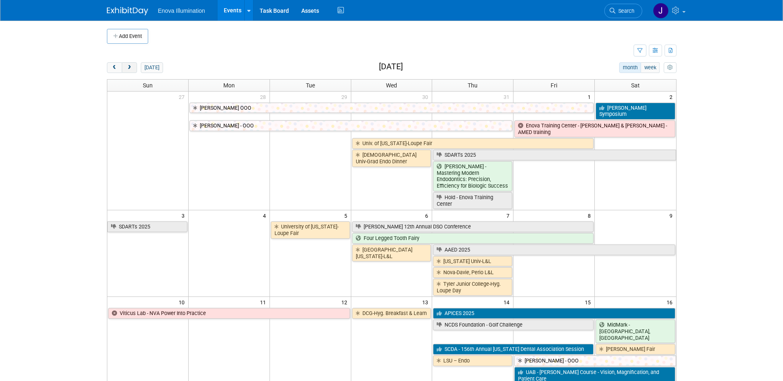
click at [129, 66] on span "next" at bounding box center [129, 67] width 6 height 5
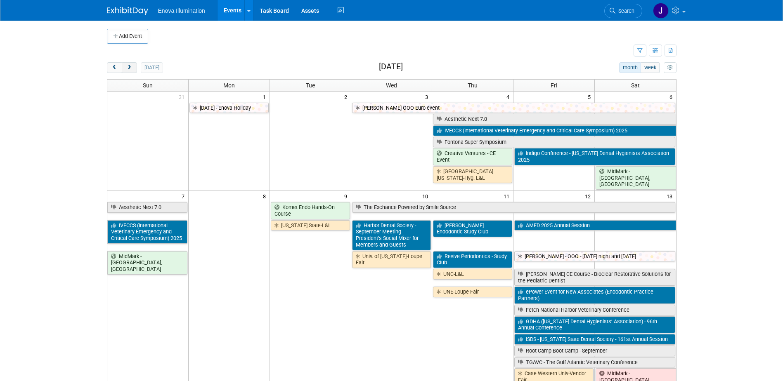
click at [129, 66] on span "next" at bounding box center [129, 67] width 6 height 5
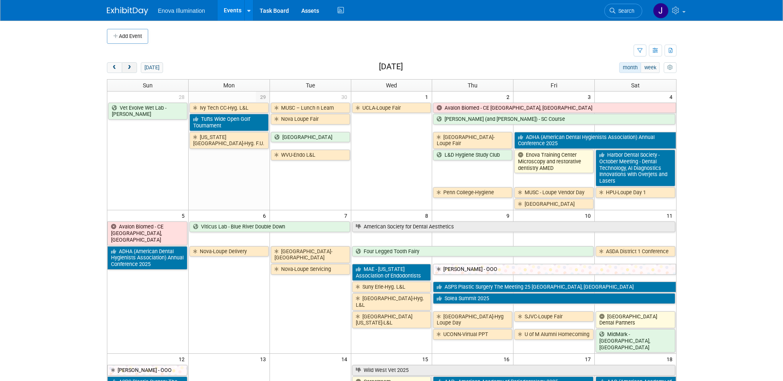
click at [126, 69] on span "next" at bounding box center [129, 67] width 6 height 5
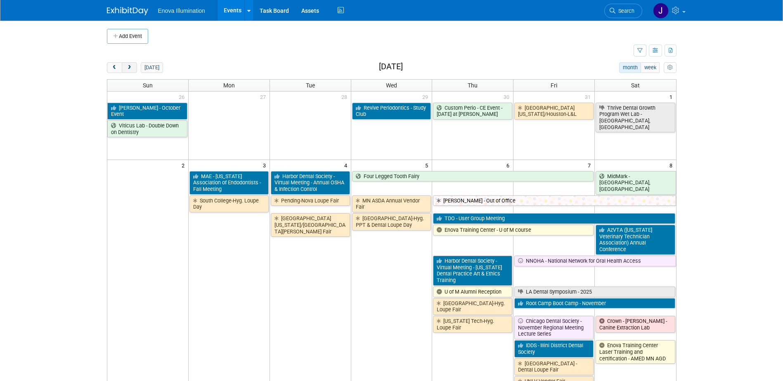
click at [122, 65] on button "next" at bounding box center [129, 67] width 15 height 11
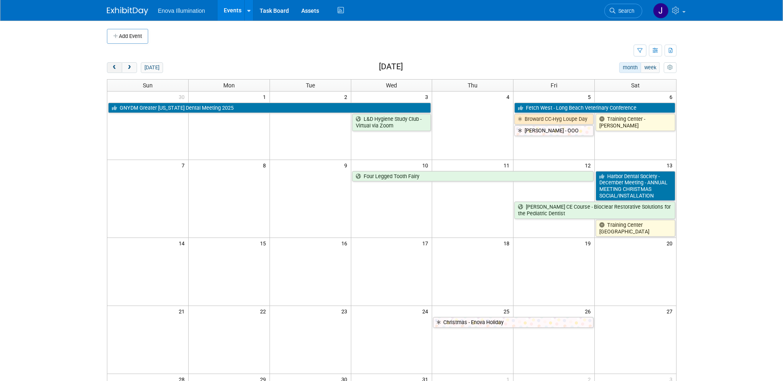
click at [111, 68] on button "prev" at bounding box center [114, 67] width 15 height 11
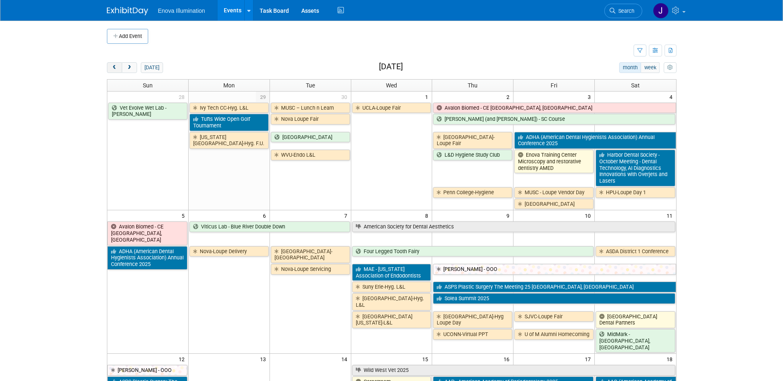
click at [111, 68] on button "prev" at bounding box center [114, 67] width 15 height 11
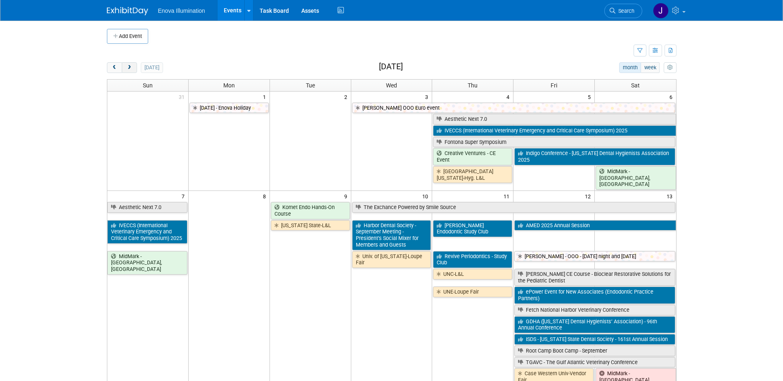
drag, startPoint x: 125, startPoint y: 69, endPoint x: 128, endPoint y: 72, distance: 4.4
click at [125, 69] on button "next" at bounding box center [129, 67] width 15 height 11
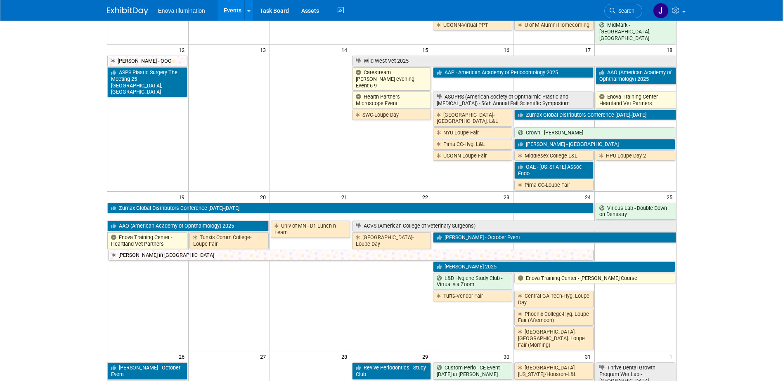
scroll to position [330, 0]
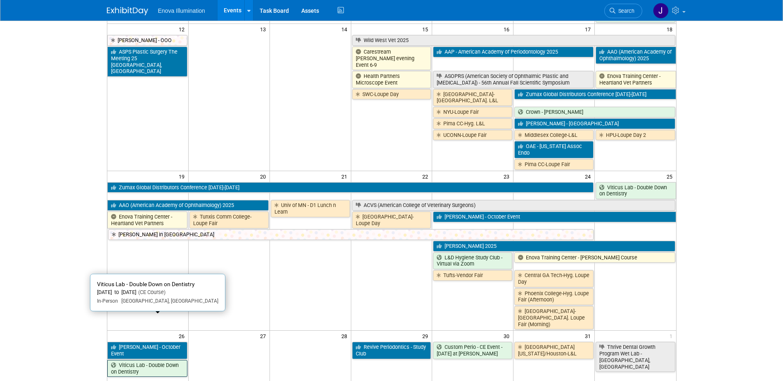
click at [125, 360] on link "Viticus Lab - Double Down on Dentistry" at bounding box center [147, 368] width 80 height 17
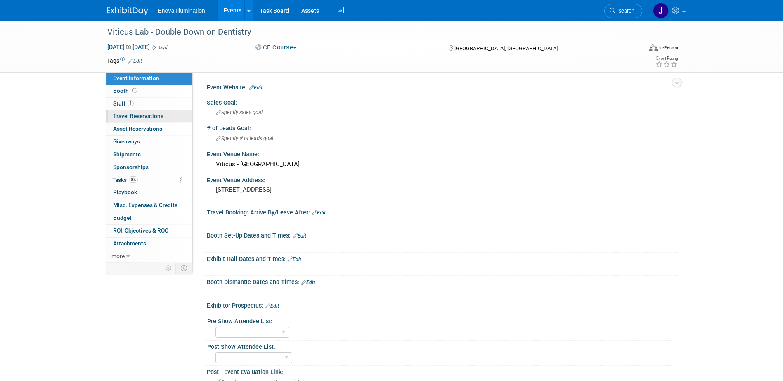
click at [134, 114] on span "Travel Reservations 0" at bounding box center [138, 116] width 50 height 7
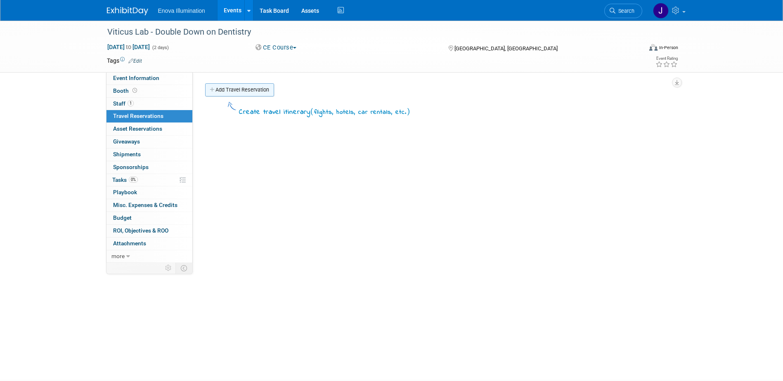
click at [240, 90] on link "Add Travel Reservation" at bounding box center [239, 89] width 69 height 13
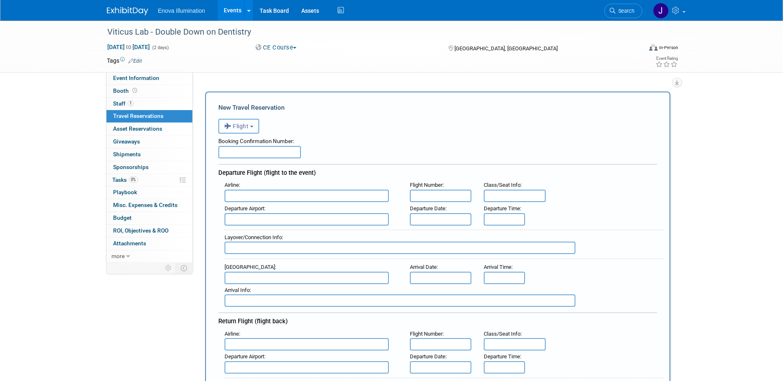
click at [245, 126] on span "Flight" at bounding box center [236, 126] width 25 height 7
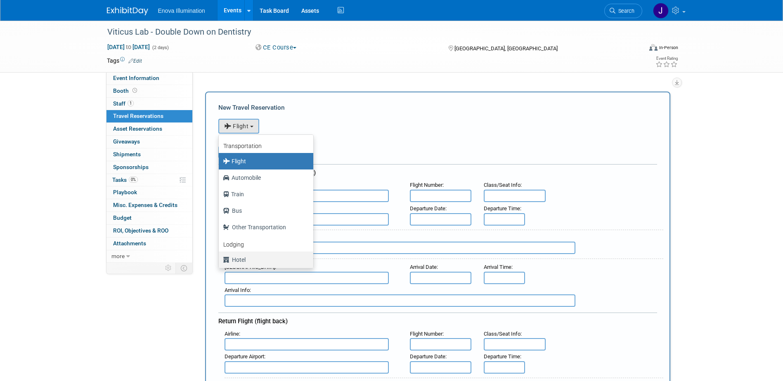
click at [238, 262] on label "Hotel" at bounding box center [264, 259] width 82 height 13
click at [220, 262] on input "Hotel" at bounding box center [217, 258] width 5 height 5
select select "6"
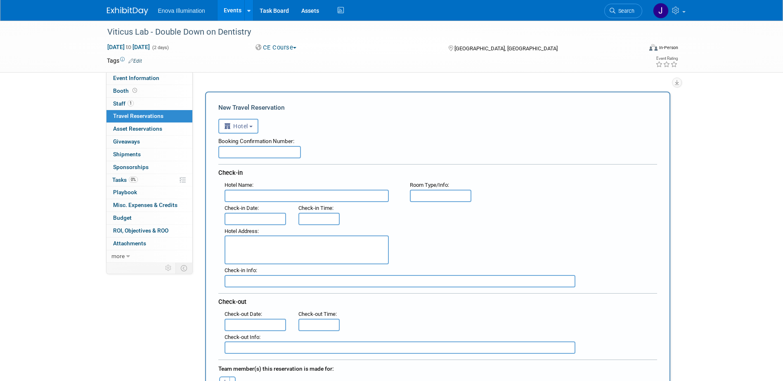
click at [247, 156] on input "text" at bounding box center [259, 152] width 83 height 12
paste input "2384009292"
type input "2384009292"
click at [247, 197] on input "text" at bounding box center [306, 196] width 164 height 12
paste input "[GEOGRAPHIC_DATA]"
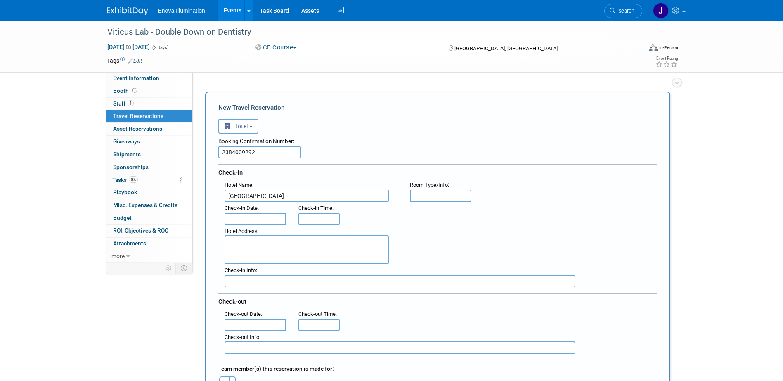
type input "[GEOGRAPHIC_DATA]"
click at [242, 241] on textarea at bounding box center [306, 250] width 164 height 29
paste textarea "[STREET_ADDRESS][US_STATE]"
type textarea "[STREET_ADDRESS][US_STATE]"
click at [260, 216] on input "text" at bounding box center [255, 219] width 62 height 12
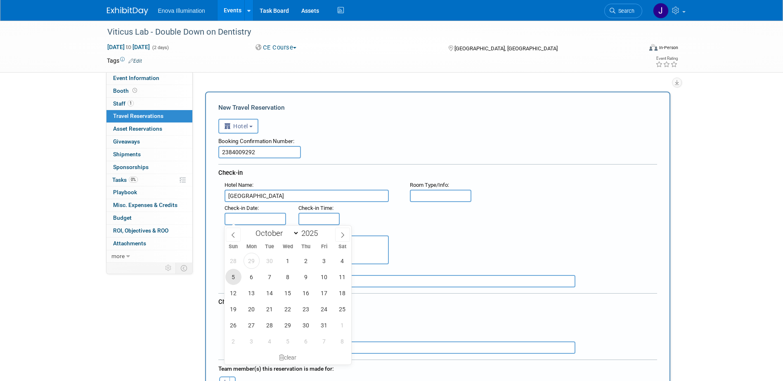
click at [236, 276] on span "5" at bounding box center [233, 277] width 16 height 16
type input "Oct 5, 2025"
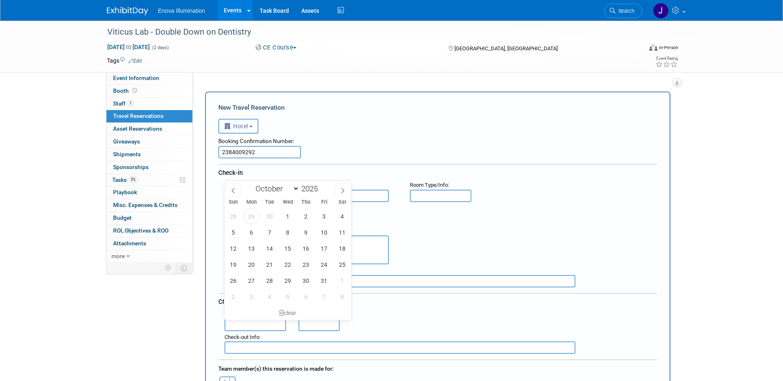
click at [256, 325] on input "text" at bounding box center [255, 325] width 62 height 12
click at [292, 228] on span "8" at bounding box center [288, 232] width 16 height 16
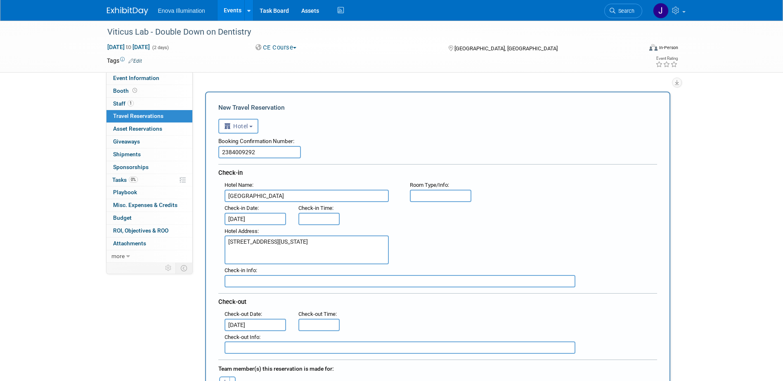
click at [0, 0] on div "28 29 30 1 2 3 4 5 6 7 8 9 10 11 12 13 14 15 16 17 18 19 20 21 22 23 24 25 26 2…" at bounding box center [0, 0] width 0 height 0
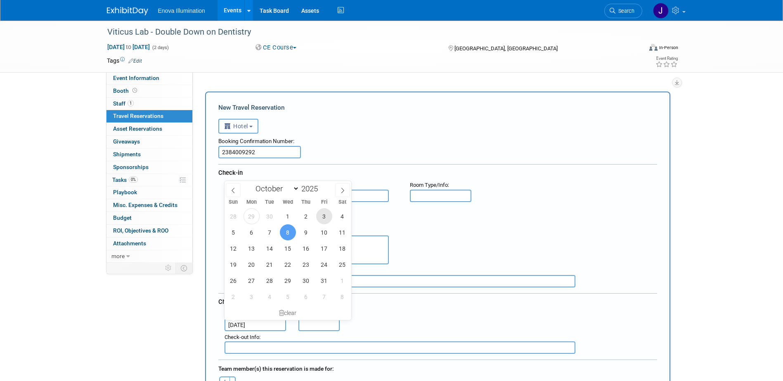
click at [325, 217] on span "3" at bounding box center [324, 216] width 16 height 16
type input "Oct 3, 2025"
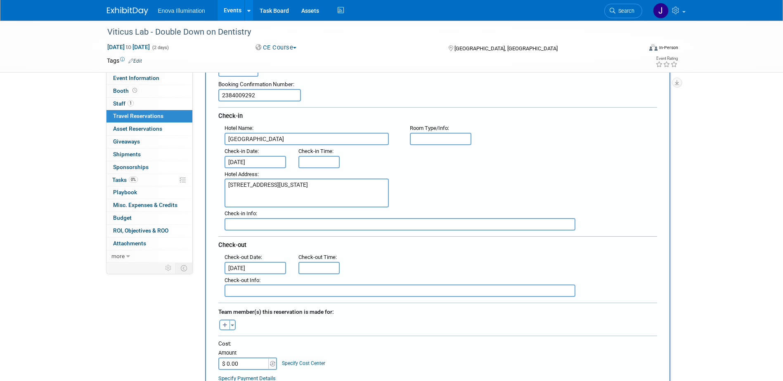
scroll to position [83, 0]
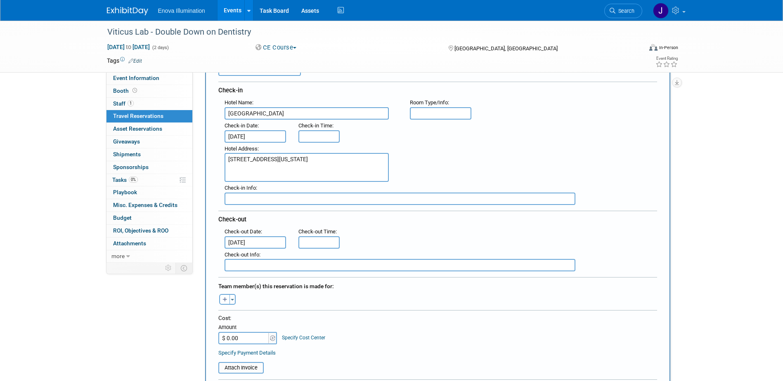
type input "3:00 PM"
click at [321, 142] on input "3:00 PM" at bounding box center [318, 136] width 41 height 12
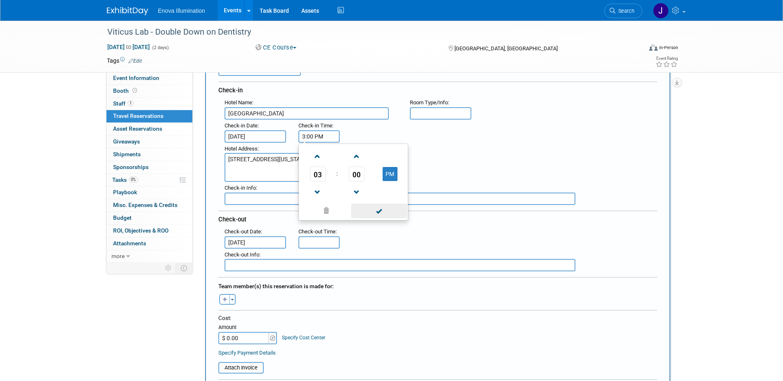
click at [377, 205] on span at bounding box center [379, 211] width 56 height 14
type input "11:00 AM"
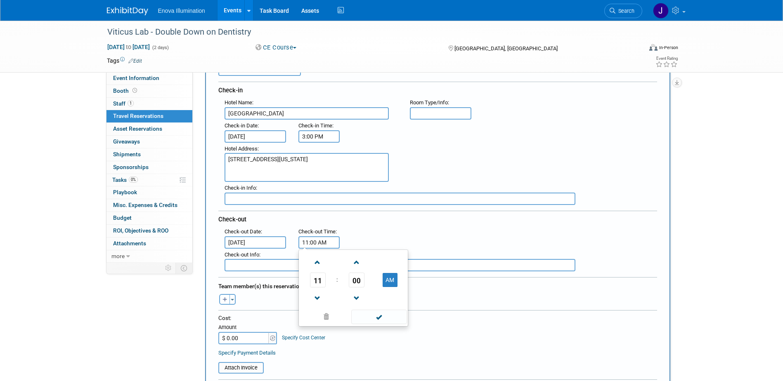
click at [327, 243] on input "11:00 AM" at bounding box center [318, 242] width 41 height 12
click at [385, 312] on span at bounding box center [379, 317] width 56 height 14
click at [227, 300] on button "button" at bounding box center [224, 299] width 11 height 11
select select
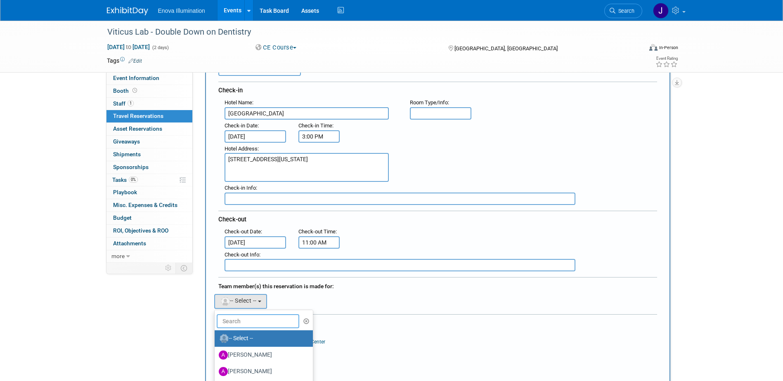
click at [240, 321] on input "text" at bounding box center [258, 321] width 83 height 14
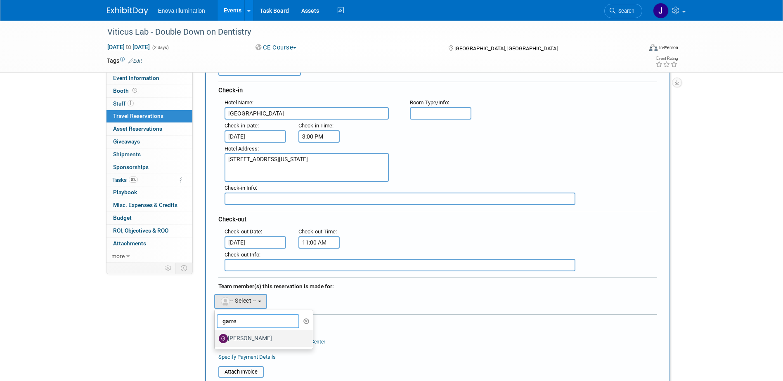
type input "garre"
drag, startPoint x: 243, startPoint y: 336, endPoint x: 452, endPoint y: 325, distance: 209.1
click at [244, 336] on label "[PERSON_NAME]" at bounding box center [262, 338] width 86 height 13
click at [216, 336] on input "[PERSON_NAME]" at bounding box center [212, 337] width 5 height 5
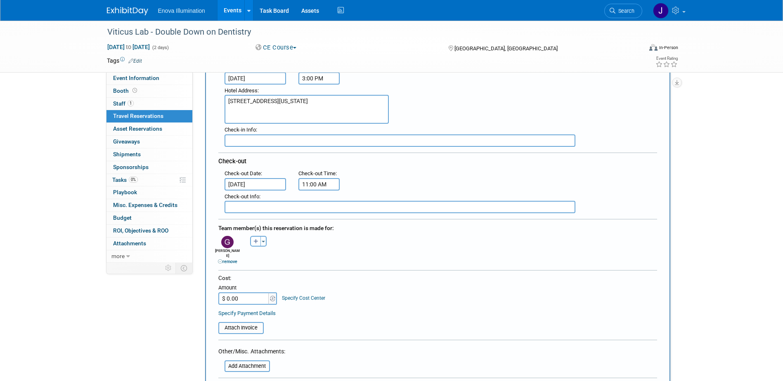
scroll to position [206, 0]
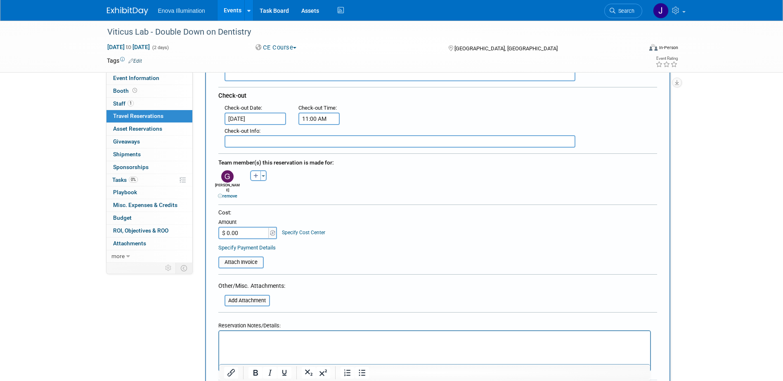
click at [244, 228] on input "$ 0.00" at bounding box center [244, 233] width 52 height 12
type input "$ 583.62"
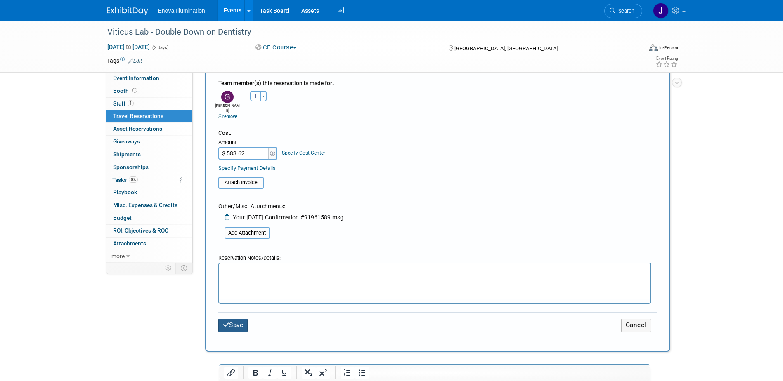
scroll to position [289, 0]
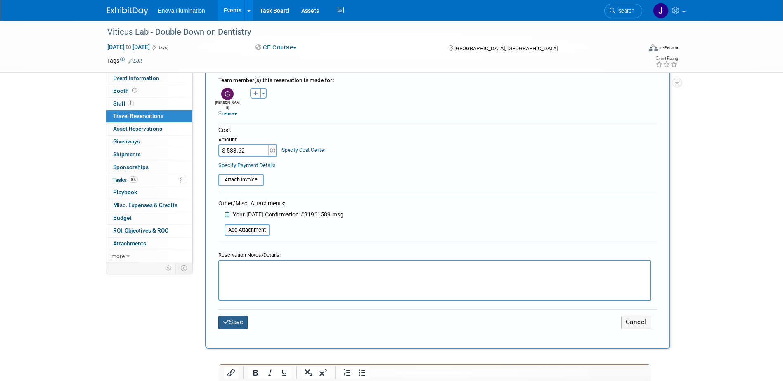
click at [229, 316] on button "Save" at bounding box center [233, 322] width 30 height 13
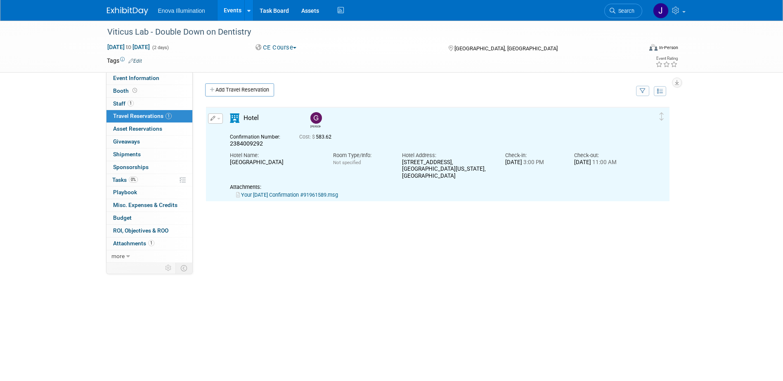
scroll to position [0, 0]
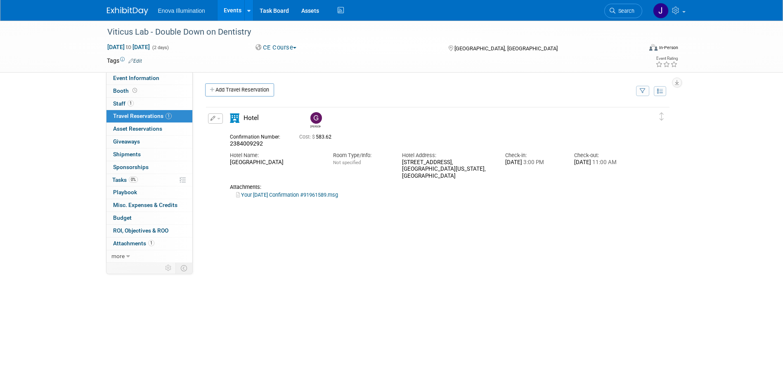
click at [218, 118] on span "button" at bounding box center [218, 119] width 3 height 2
click at [235, 134] on button "Edit Reservation" at bounding box center [243, 133] width 70 height 12
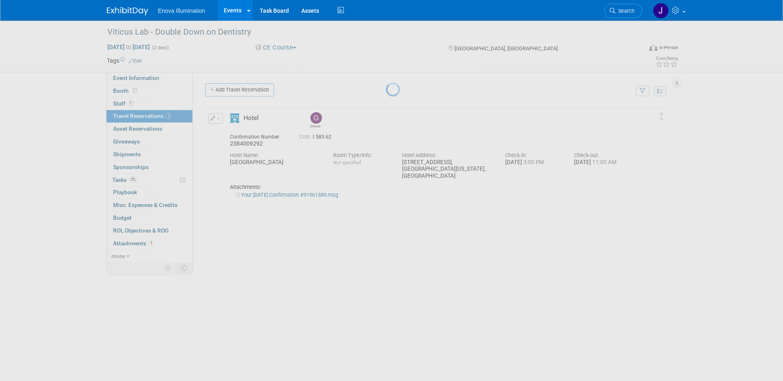
select select "9"
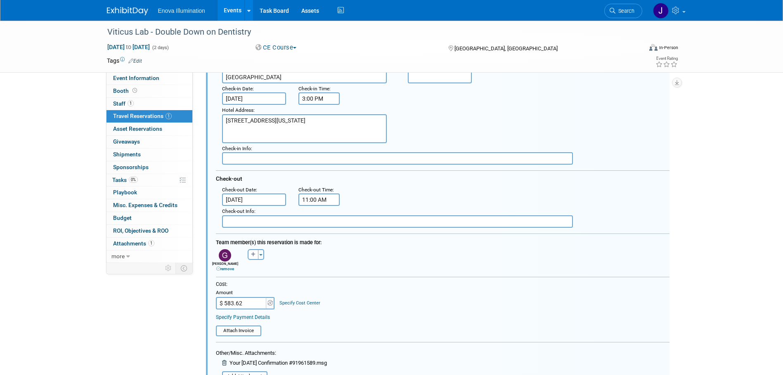
scroll to position [138, 0]
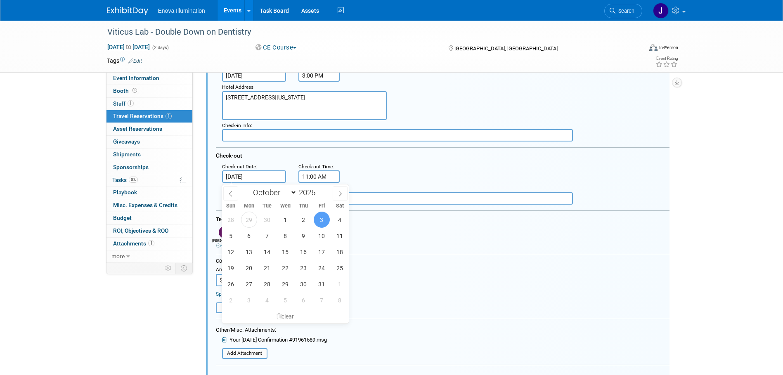
click at [252, 178] on input "Oct 3, 2025" at bounding box center [254, 176] width 64 height 12
click at [266, 234] on span "7" at bounding box center [267, 236] width 16 height 16
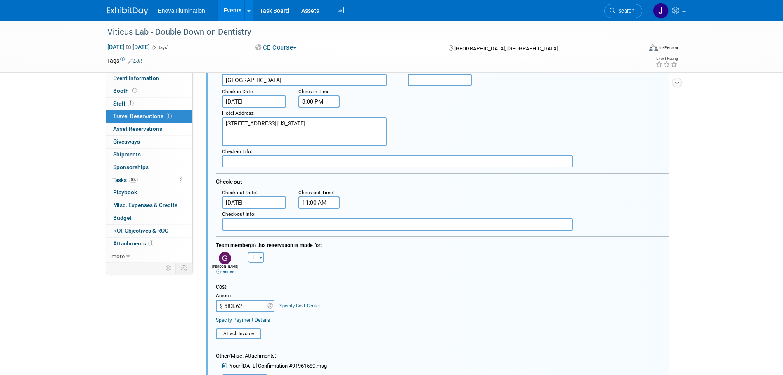
scroll to position [56, 0]
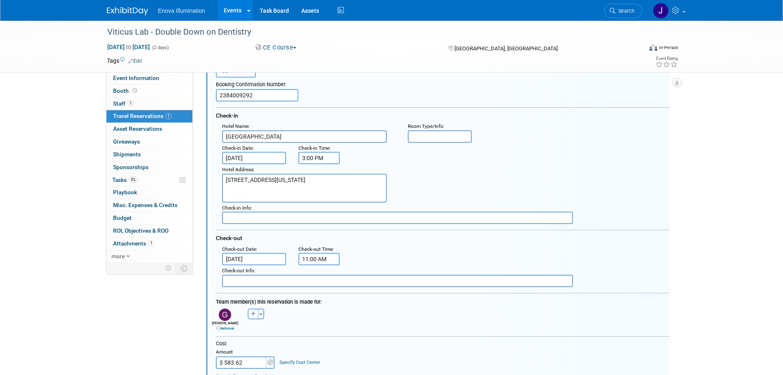
click at [244, 260] on input "Oct 7, 2025" at bounding box center [254, 259] width 64 height 12
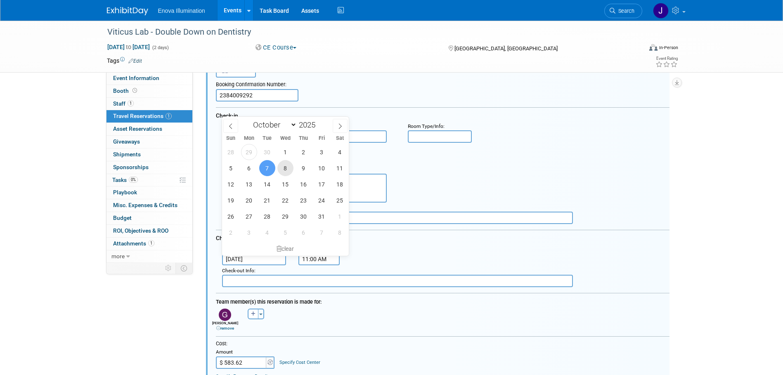
click at [286, 170] on span "8" at bounding box center [285, 168] width 16 height 16
type input "[DATE]"
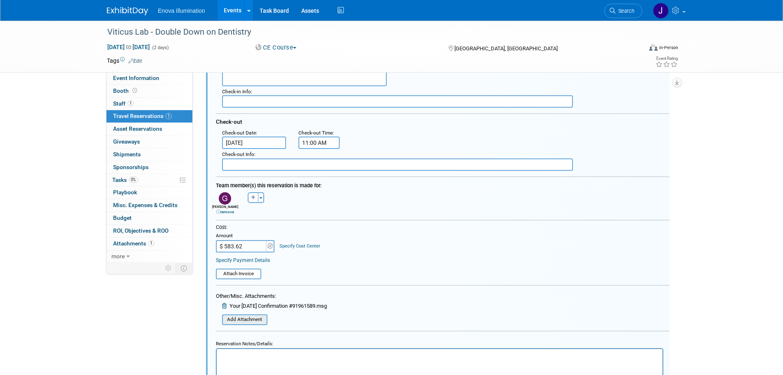
scroll to position [180, 0]
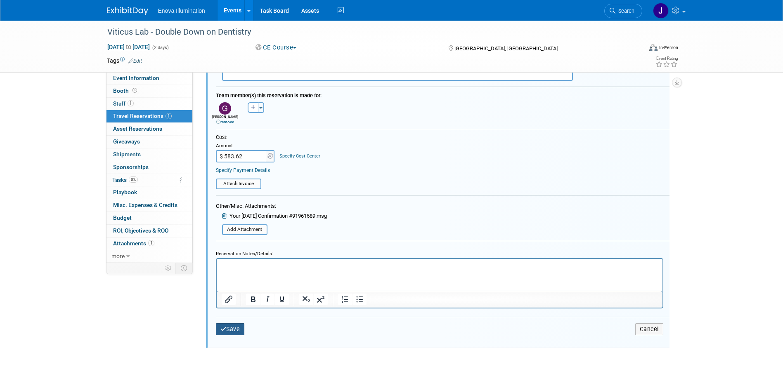
click at [237, 328] on button "Save" at bounding box center [230, 330] width 29 height 12
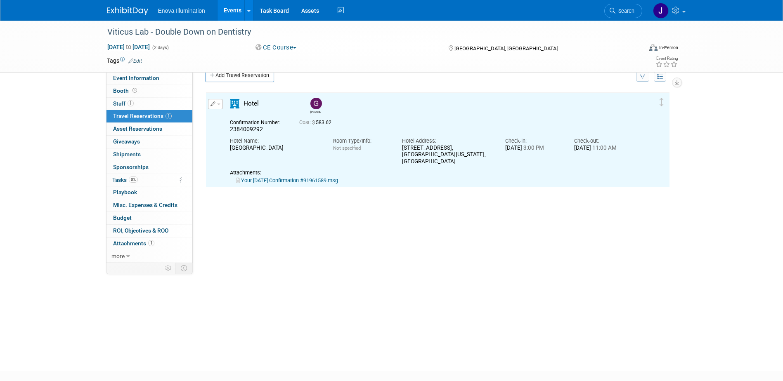
scroll to position [0, 0]
click at [283, 177] on link "Your Oct-05-2025 Confirmation #91961589.msg" at bounding box center [287, 180] width 102 height 6
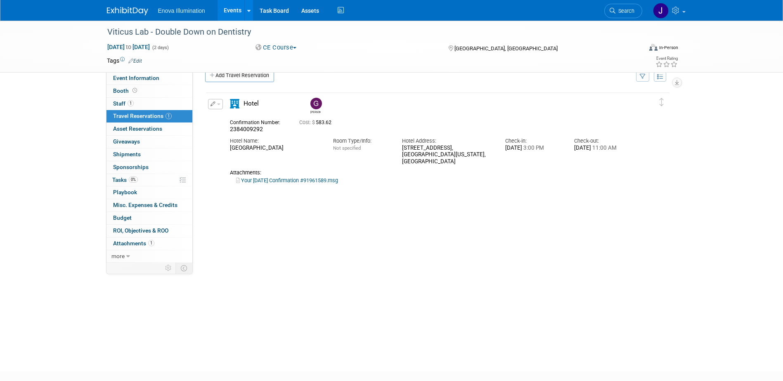
click at [362, 193] on div "Delete Reservation Garrett 2384009292 Cost: $ 583.62" at bounding box center [437, 216] width 465 height 248
click at [127, 6] on link at bounding box center [132, 7] width 51 height 7
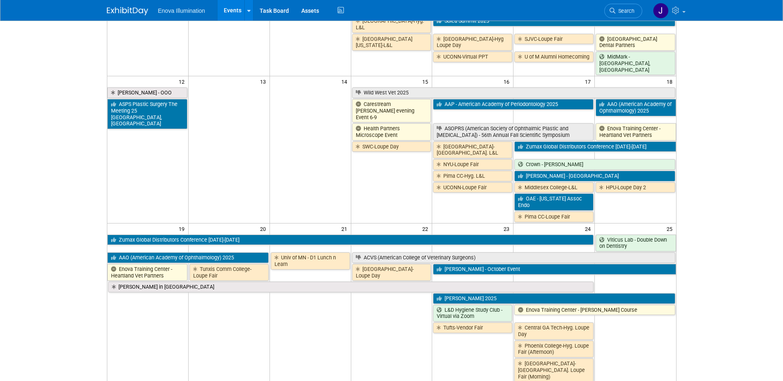
scroll to position [289, 0]
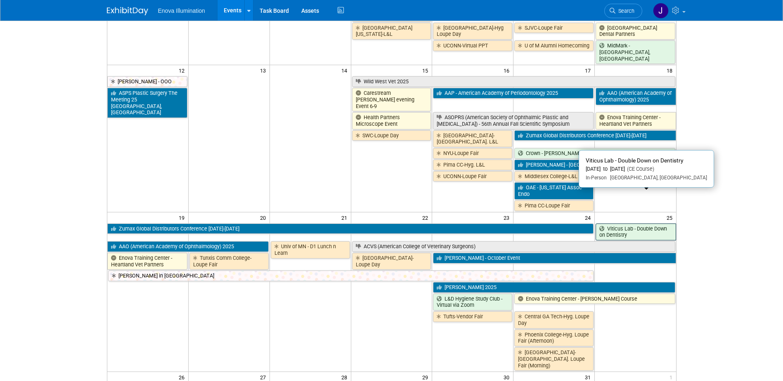
click at [604, 227] on icon at bounding box center [603, 229] width 8 height 5
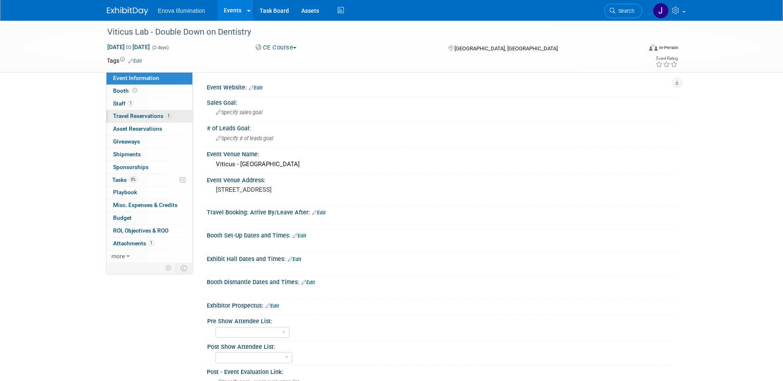
click at [156, 116] on span "Travel Reservations 1" at bounding box center [142, 116] width 59 height 7
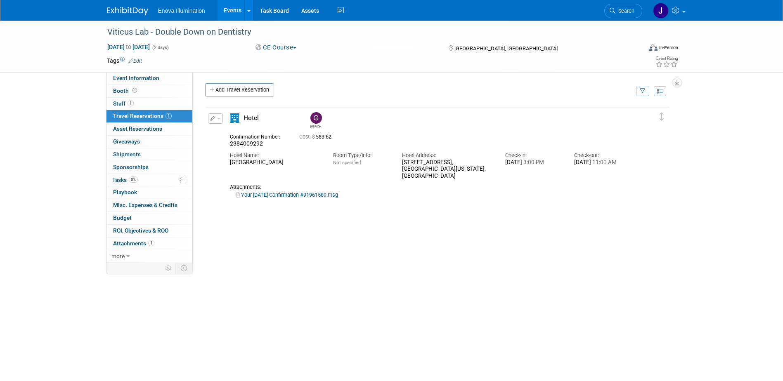
click at [218, 120] on span "button" at bounding box center [218, 119] width 3 height 2
click at [229, 131] on button "Edit Reservation" at bounding box center [243, 133] width 70 height 12
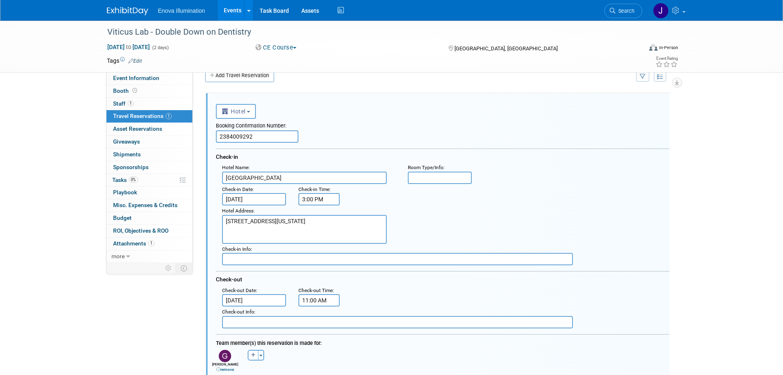
click at [253, 198] on input "Oct 5, 2025" at bounding box center [254, 199] width 64 height 12
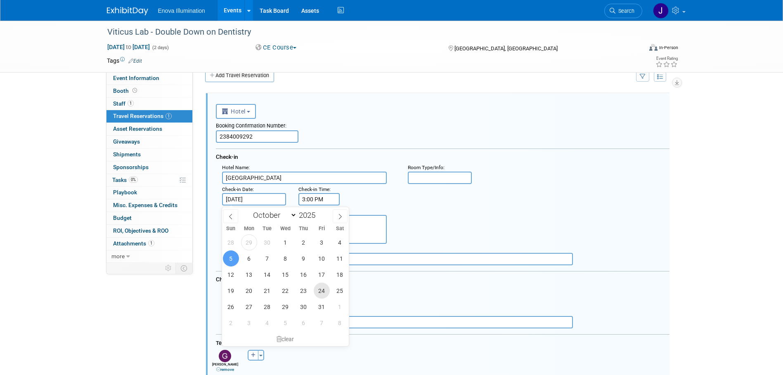
click at [317, 293] on span "24" at bounding box center [322, 291] width 16 height 16
type input "Oct 24, 2025"
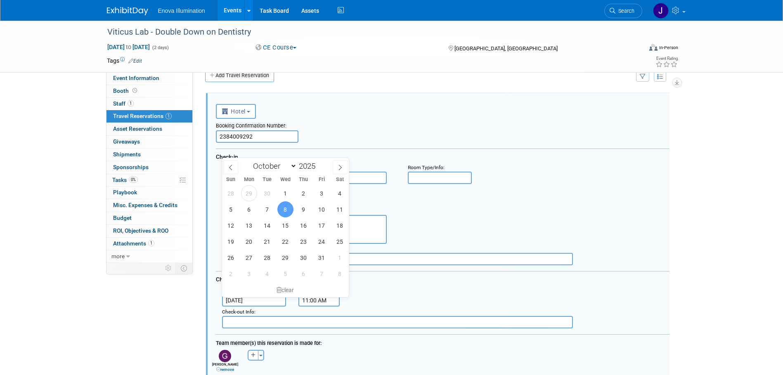
click at [244, 302] on input "[DATE]" at bounding box center [254, 300] width 64 height 12
click at [251, 258] on span "27" at bounding box center [249, 258] width 16 height 16
type input "Oct 27, 2025"
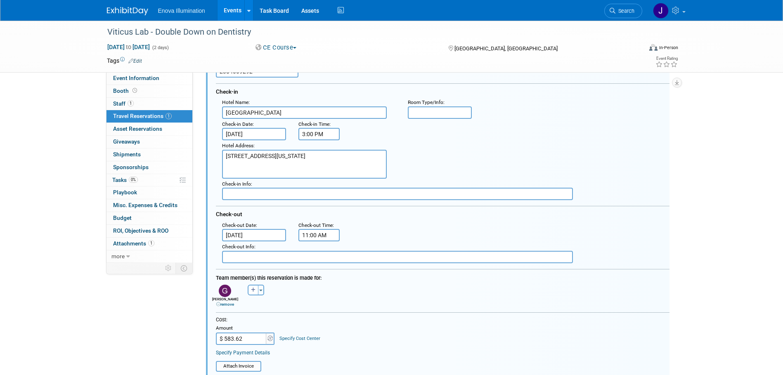
scroll to position [97, 0]
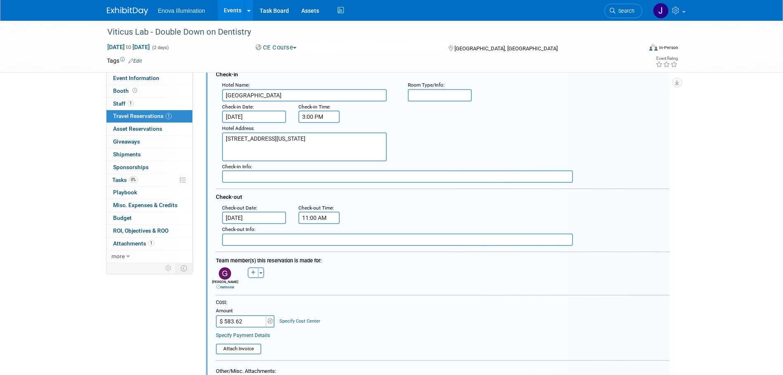
drag, startPoint x: 248, startPoint y: 320, endPoint x: 199, endPoint y: 321, distance: 49.5
click at [207, 322] on div "<i class="fas fa-plane" style="padding: 6px 4px 6px 1px;"></i> Flight <i class=…" at bounding box center [437, 258] width 463 height 494
click at [261, 321] on input "$ 583.62" at bounding box center [242, 321] width 52 height 12
type input "$ 663.96"
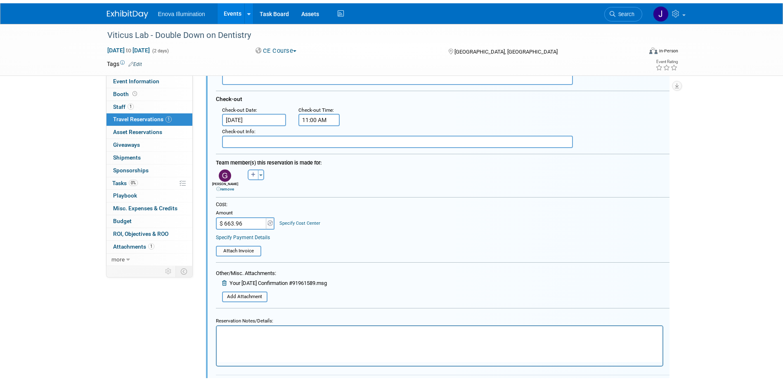
scroll to position [221, 0]
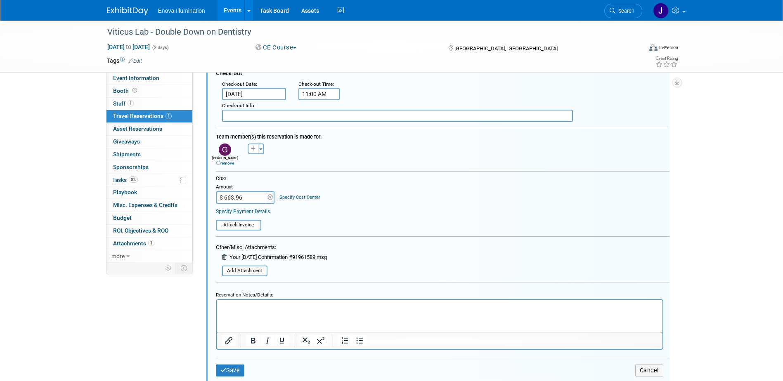
click at [224, 258] on icon at bounding box center [225, 257] width 6 height 5
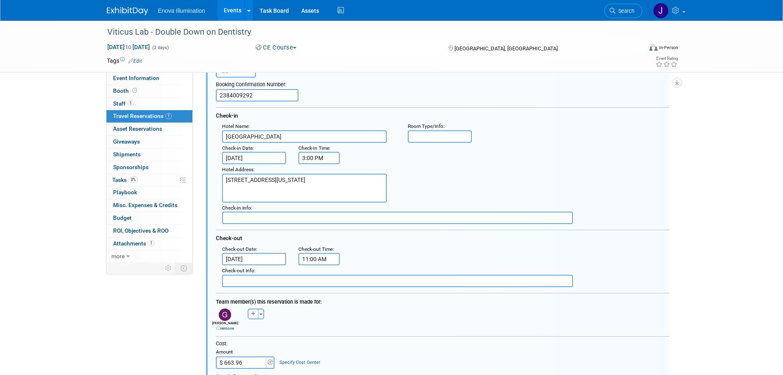
scroll to position [14, 0]
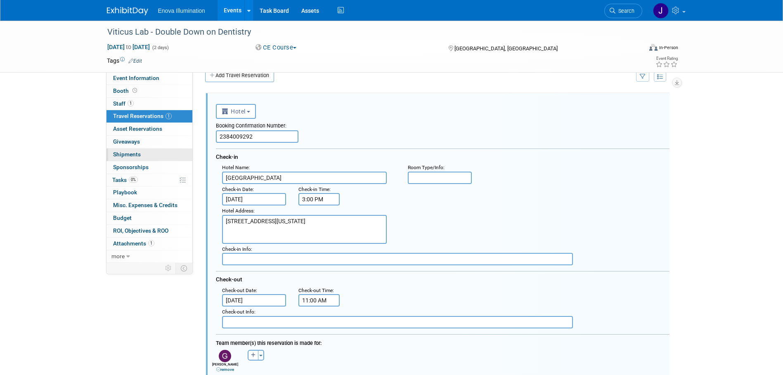
drag, startPoint x: 258, startPoint y: 132, endPoint x: 141, endPoint y: 150, distance: 118.1
click at [154, 149] on div "Event Information Event Info Booth Booth 1 Staff 1 Staff 1 Travel Reservations …" at bounding box center [392, 298] width 582 height 585
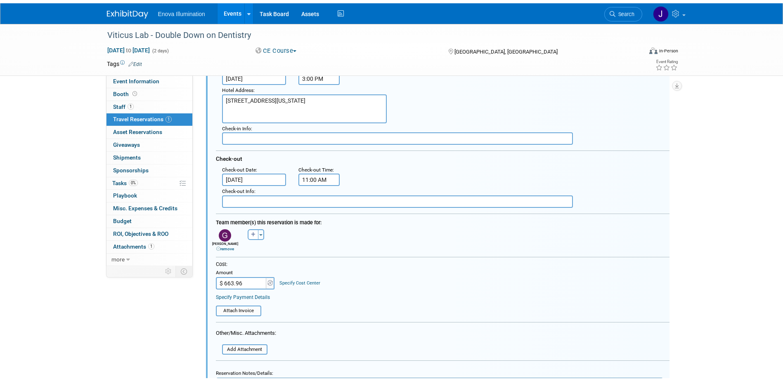
scroll to position [314, 0]
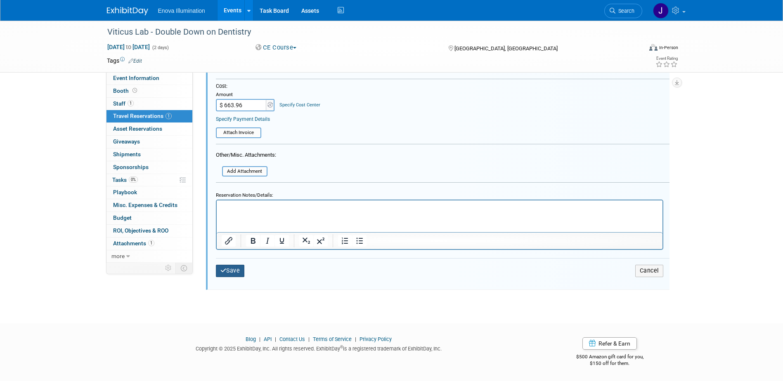
click at [233, 275] on button "Save" at bounding box center [230, 271] width 29 height 12
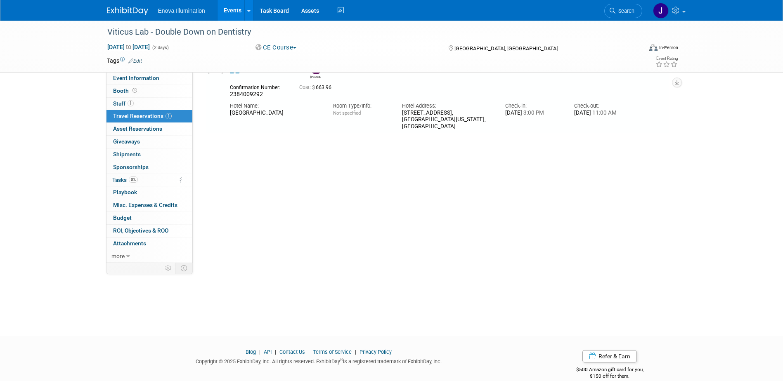
scroll to position [14, 0]
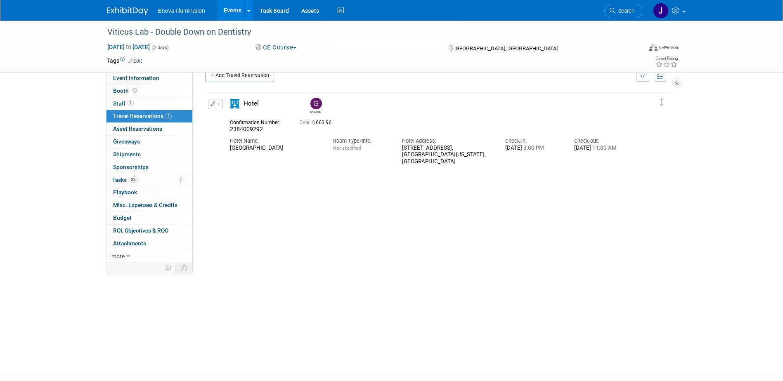
click at [128, 9] on img at bounding box center [127, 11] width 41 height 8
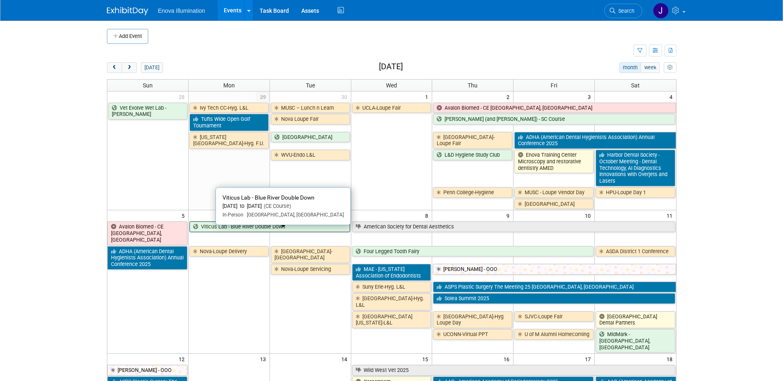
click at [260, 232] on link "Viticus Lab - Blue River Double Down" at bounding box center [269, 227] width 161 height 11
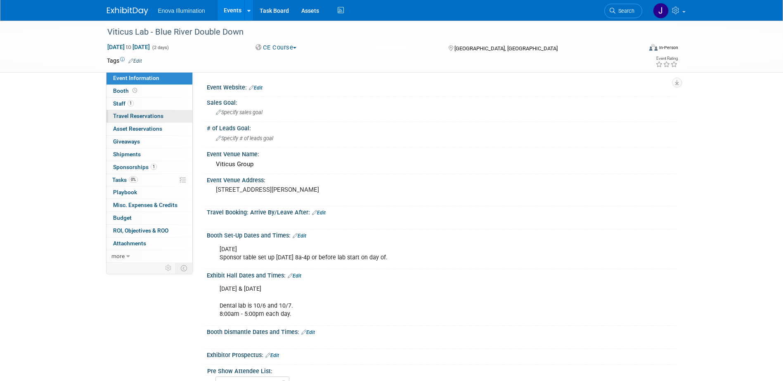
click at [144, 118] on span "Travel Reservations 0" at bounding box center [138, 116] width 50 height 7
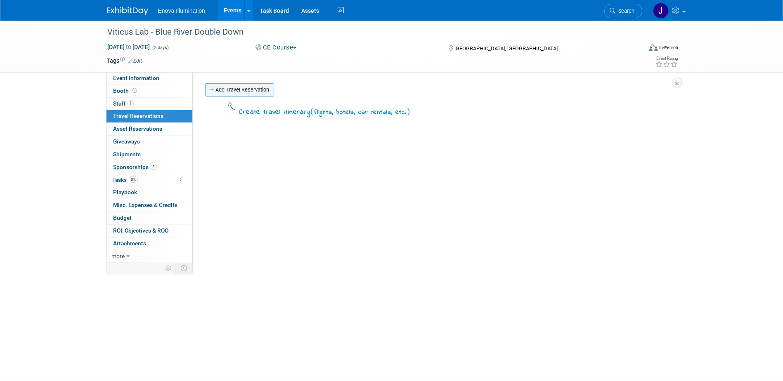
click at [256, 93] on link "Add Travel Reservation" at bounding box center [239, 89] width 69 height 13
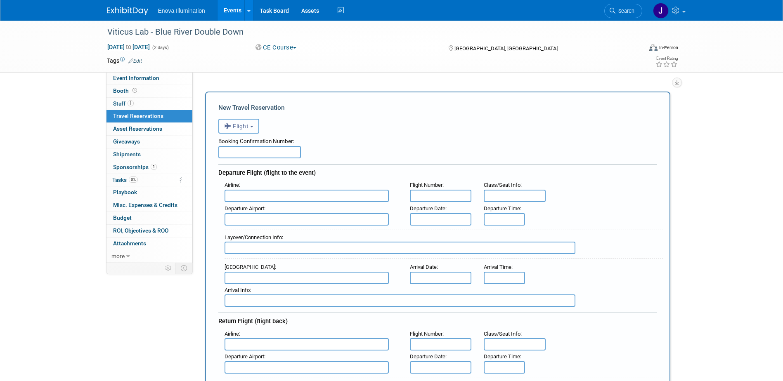
click at [245, 123] on span "Flight" at bounding box center [236, 126] width 25 height 7
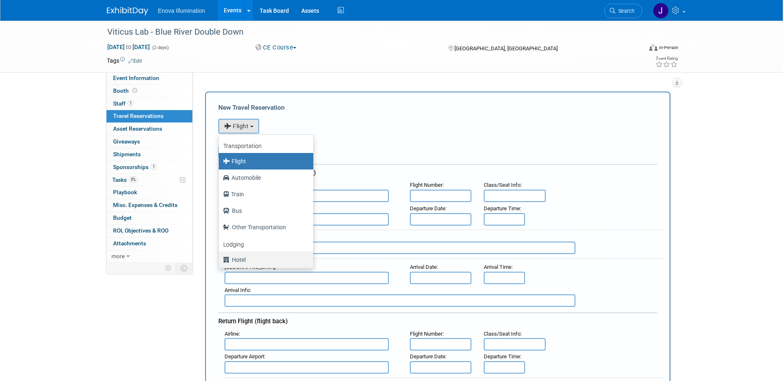
click at [244, 256] on label "Hotel" at bounding box center [264, 259] width 82 height 13
click at [220, 256] on input "Hotel" at bounding box center [217, 258] width 5 height 5
select select "6"
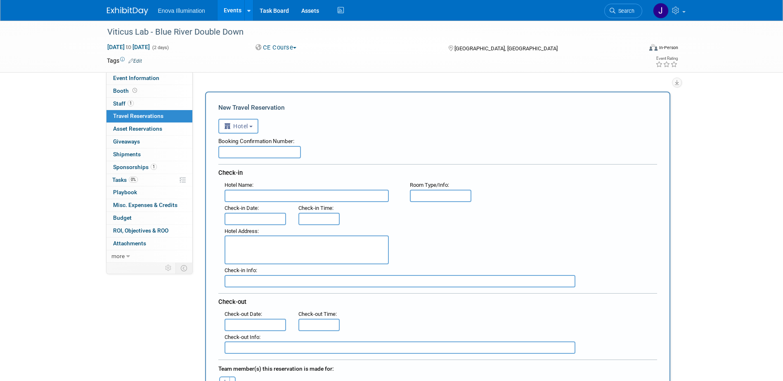
click at [244, 155] on input "text" at bounding box center [259, 152] width 83 height 12
paste input "91961589"
type input "91961589"
click at [270, 191] on input "text" at bounding box center [306, 196] width 164 height 12
paste input "[GEOGRAPHIC_DATA]"
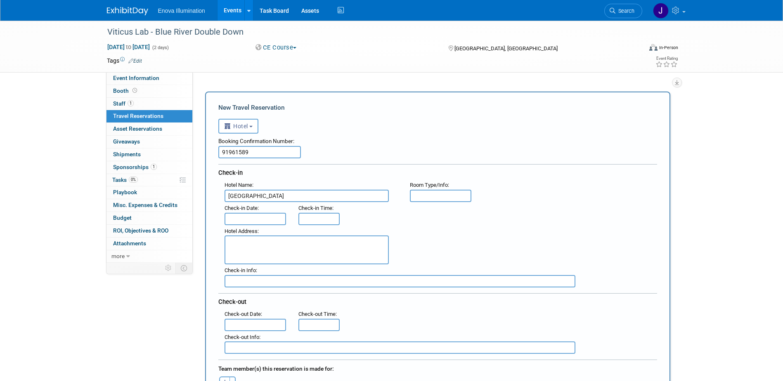
type input "[GEOGRAPHIC_DATA]"
click at [251, 246] on textarea at bounding box center [306, 250] width 164 height 29
paste textarea "6575 South Eastern Avenue, Las Vegas, Nevada, 89119, USA"
type textarea "6575 South Eastern Avenue, Las Vegas, Nevada, 89119, USA"
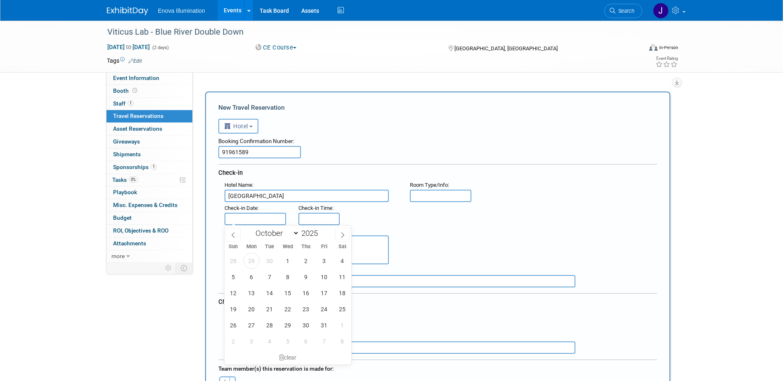
click at [250, 217] on input "text" at bounding box center [255, 219] width 62 height 12
click at [237, 277] on span "5" at bounding box center [233, 277] width 16 height 16
type input "Oct 5, 2025"
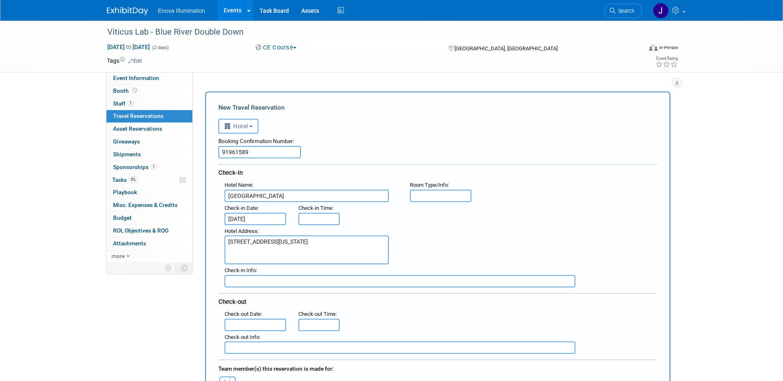
click at [273, 321] on input "text" at bounding box center [255, 325] width 62 height 12
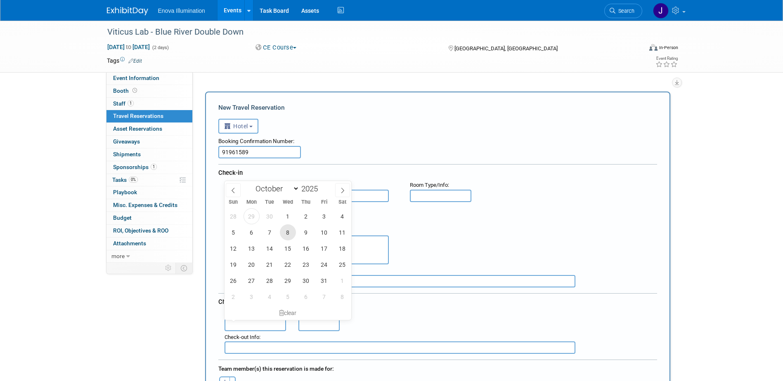
click at [285, 238] on span "8" at bounding box center [288, 232] width 16 height 16
type input "Oct 8, 2025"
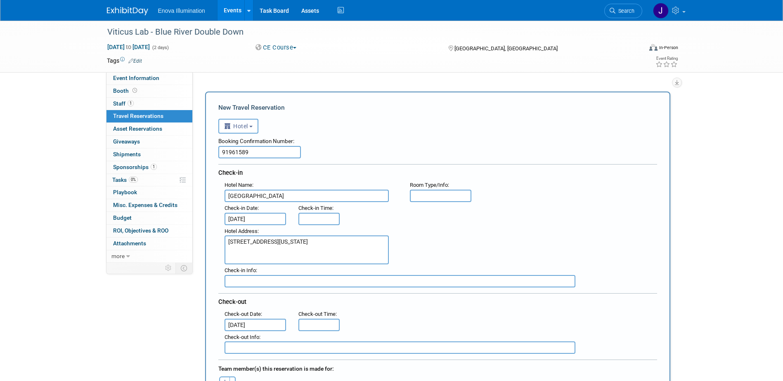
type input "3:00 PM"
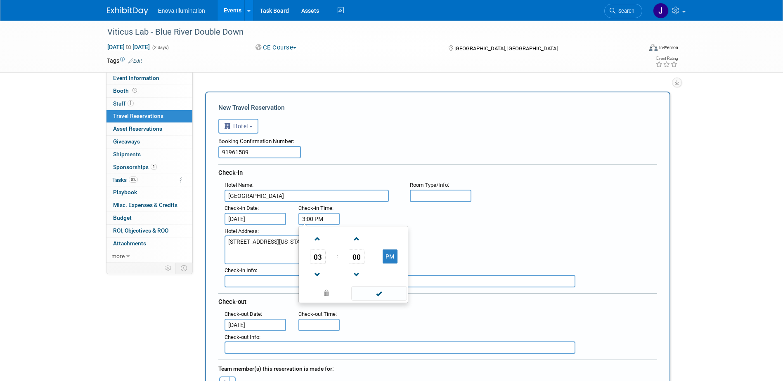
click at [307, 222] on input "3:00 PM" at bounding box center [318, 219] width 41 height 12
click at [369, 298] on span at bounding box center [379, 293] width 56 height 14
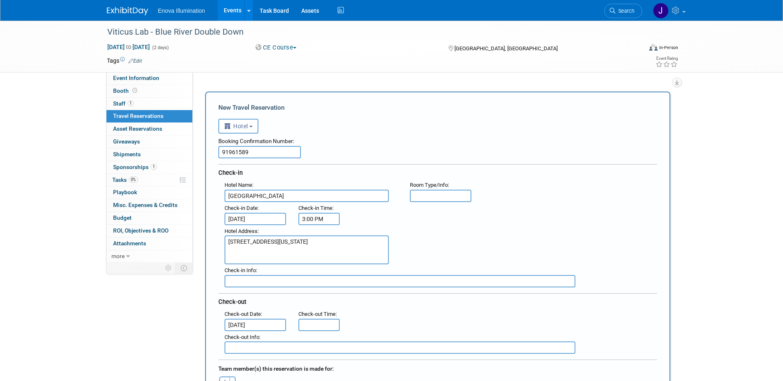
type input "11:00 AM"
click at [327, 320] on input "11:00 AM" at bounding box center [318, 325] width 41 height 12
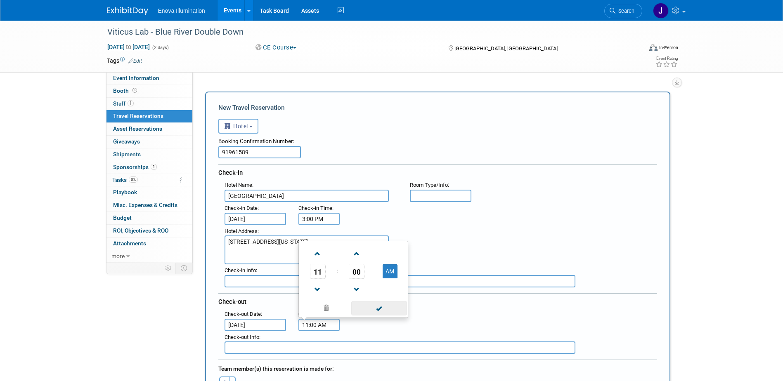
click at [380, 307] on span at bounding box center [379, 308] width 56 height 14
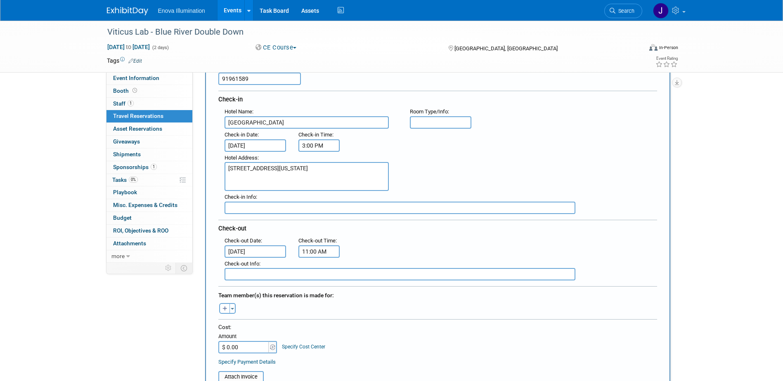
scroll to position [83, 0]
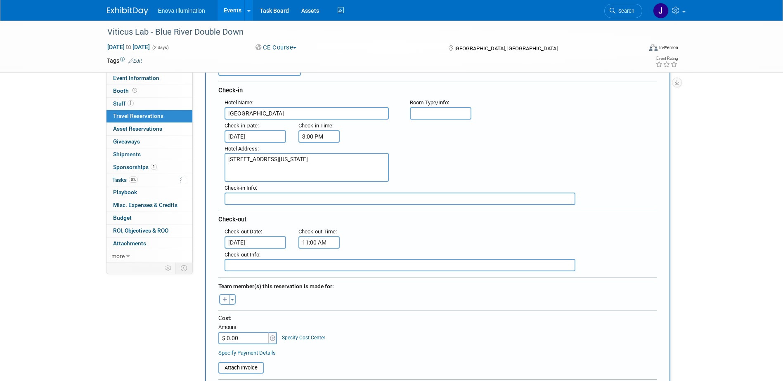
click at [223, 299] on icon "button" at bounding box center [224, 300] width 5 height 5
select select
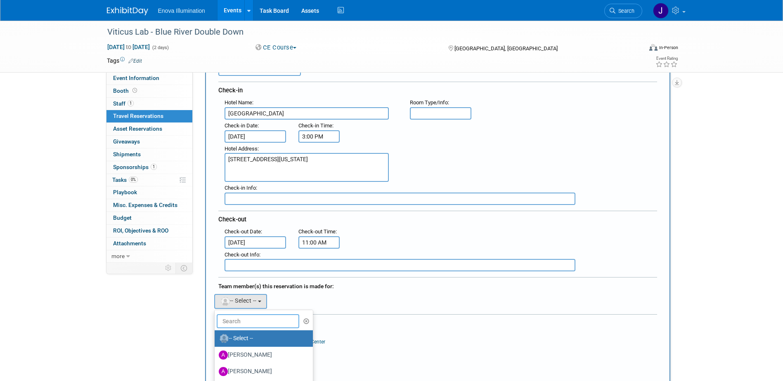
click at [248, 318] on input "text" at bounding box center [258, 321] width 83 height 14
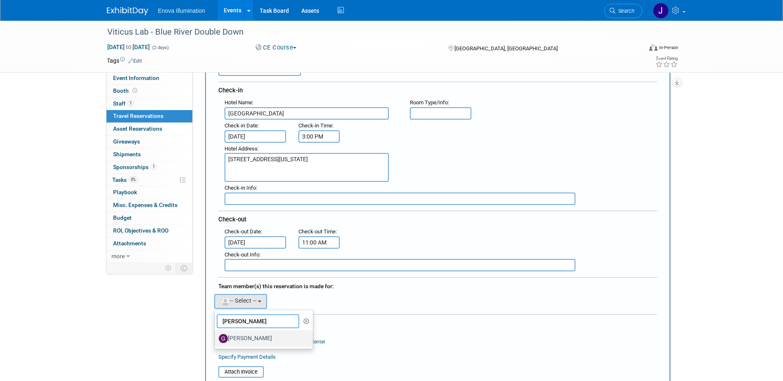
type input "garr"
click at [260, 333] on label "[PERSON_NAME]" at bounding box center [262, 338] width 86 height 13
click at [216, 335] on input "[PERSON_NAME]" at bounding box center [212, 337] width 5 height 5
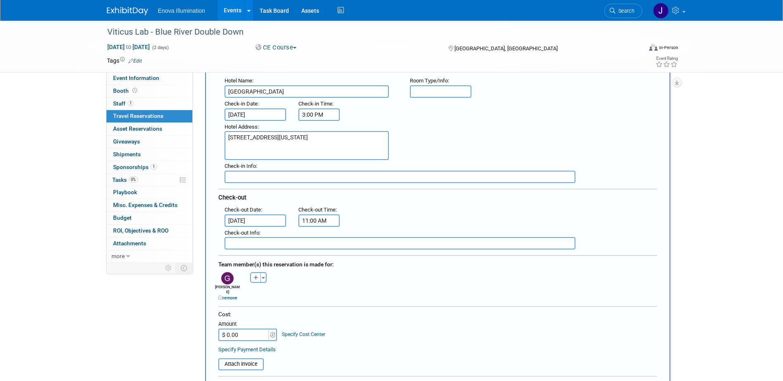
scroll to position [124, 0]
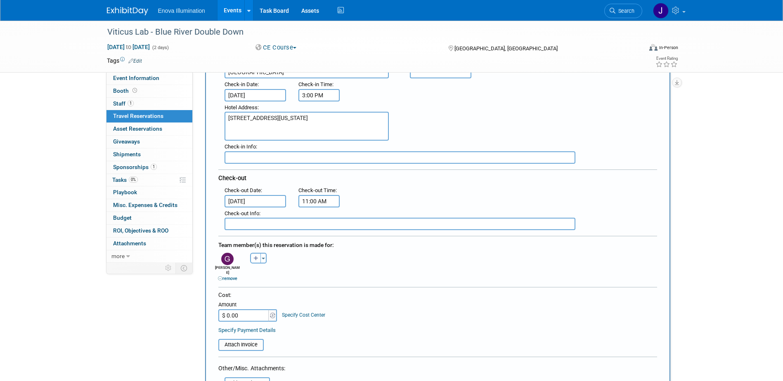
click at [243, 310] on input "$ 0.00" at bounding box center [244, 316] width 52 height 12
type input "$ 583.62"
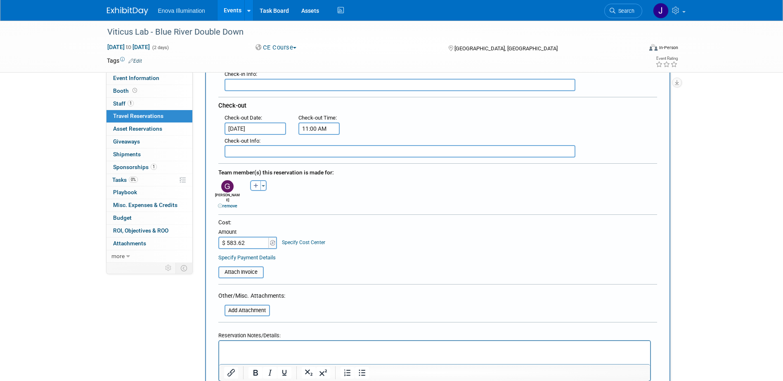
scroll to position [206, 0]
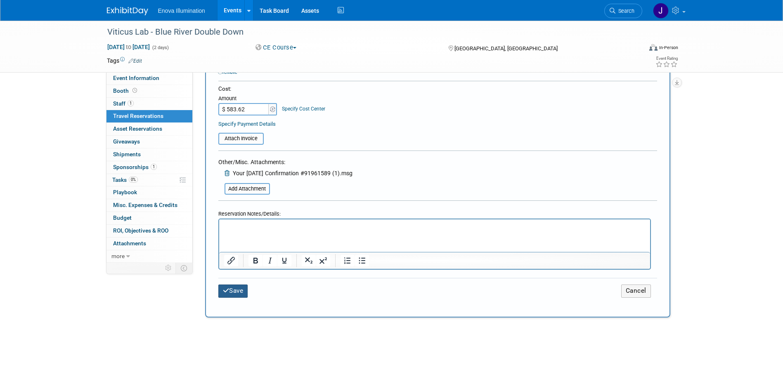
click at [241, 286] on button "Save" at bounding box center [233, 291] width 30 height 13
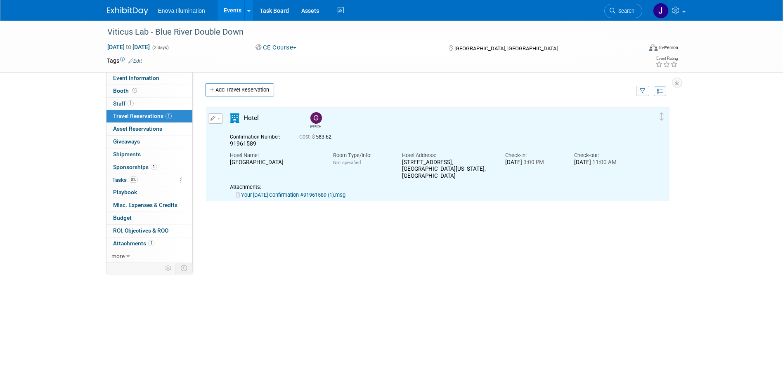
scroll to position [0, 0]
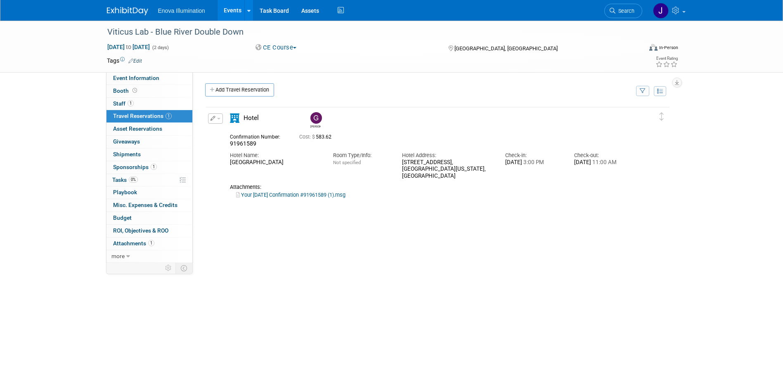
click at [130, 8] on img at bounding box center [127, 11] width 41 height 8
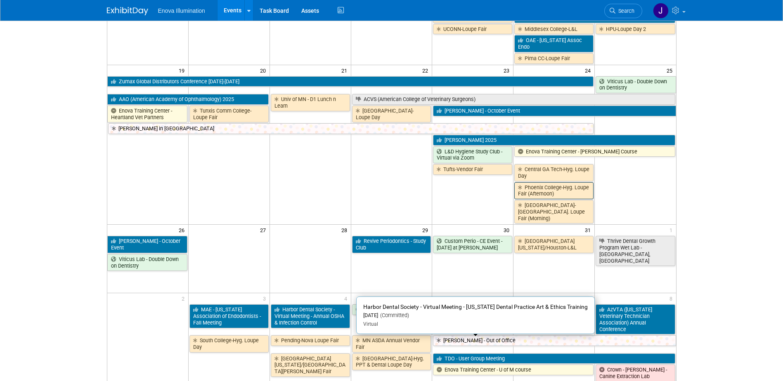
scroll to position [413, 0]
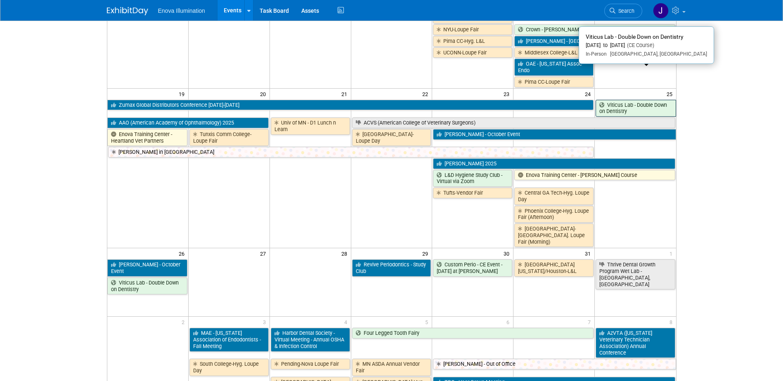
click at [607, 100] on link "Viticus Lab - Double Down on Dentistry" at bounding box center [635, 108] width 80 height 17
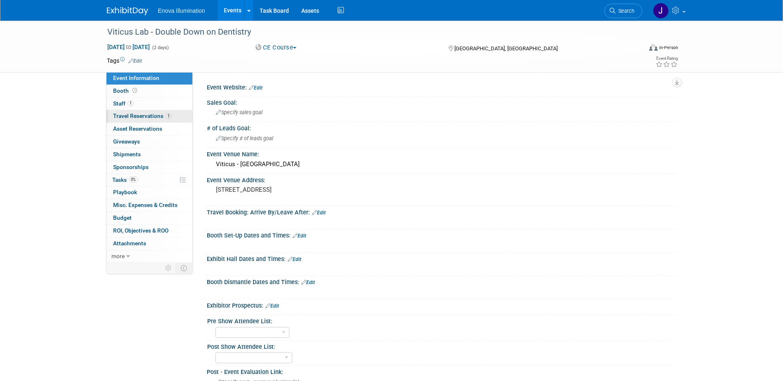
click at [143, 118] on span "Travel Reservations 1" at bounding box center [142, 116] width 59 height 7
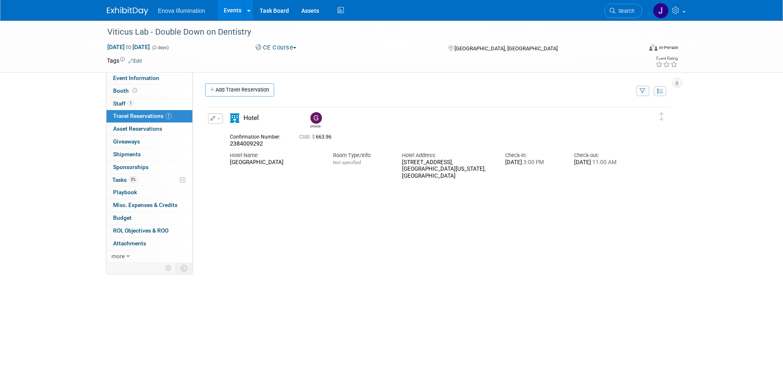
click at [121, 14] on img at bounding box center [127, 11] width 41 height 8
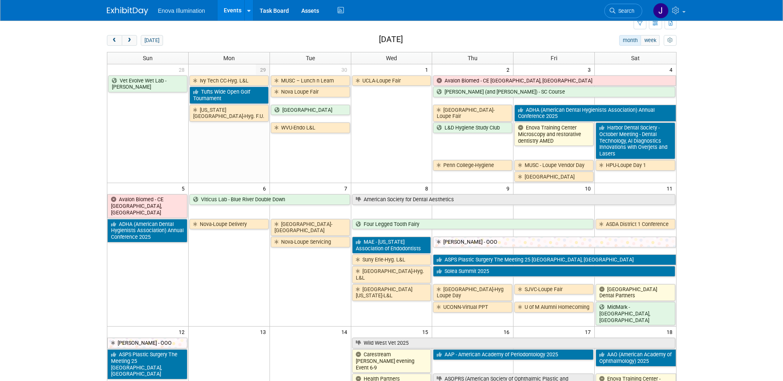
scroll to position [41, 0]
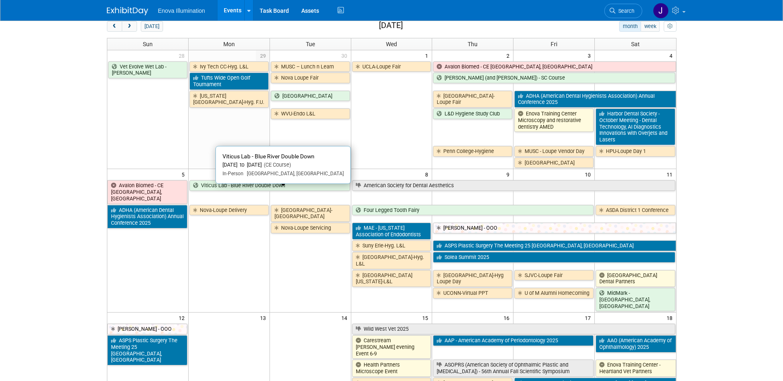
click at [232, 191] on link "Viticus Lab - Blue River Double Down" at bounding box center [269, 185] width 161 height 11
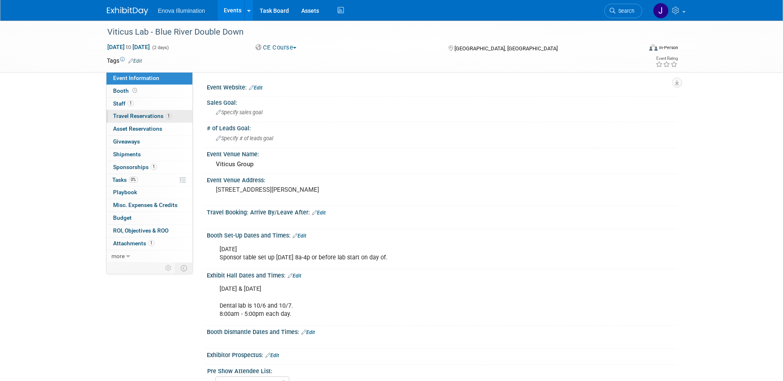
click at [130, 116] on span "Travel Reservations 1" at bounding box center [142, 116] width 59 height 7
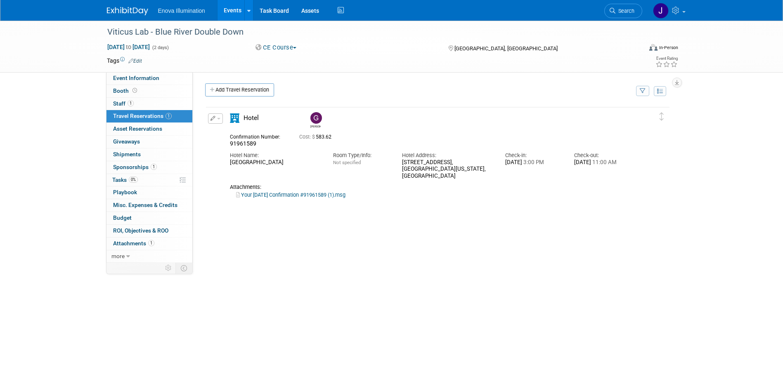
drag, startPoint x: 681, startPoint y: 177, endPoint x: 669, endPoint y: 136, distance: 42.7
click at [681, 177] on div "Event Information Event Info Booth Booth 1 Staff 1 Staff 1 Travel Reservations …" at bounding box center [392, 188] width 582 height 334
click at [626, 7] on link "Search" at bounding box center [623, 11] width 38 height 14
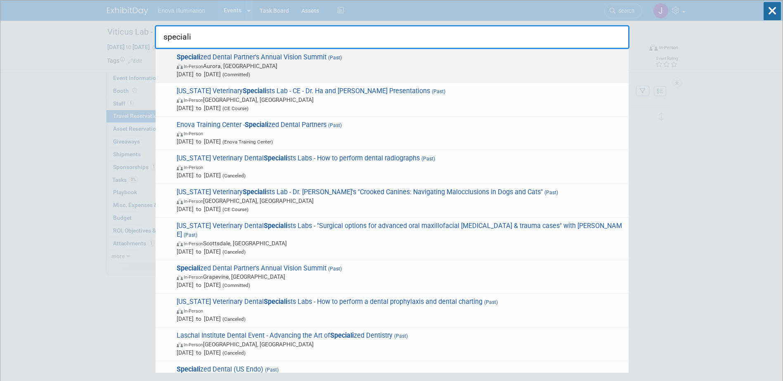
type input "speciali"
click at [243, 73] on span "[DATE] to [DATE] (Committed)" at bounding box center [401, 74] width 448 height 8
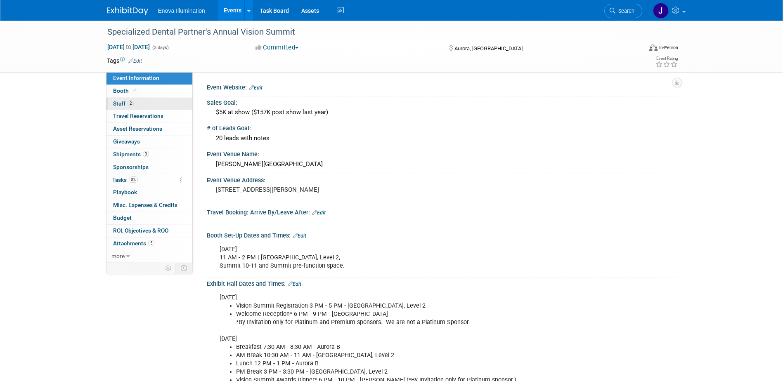
click at [150, 105] on link "2 Staff 2" at bounding box center [149, 104] width 86 height 12
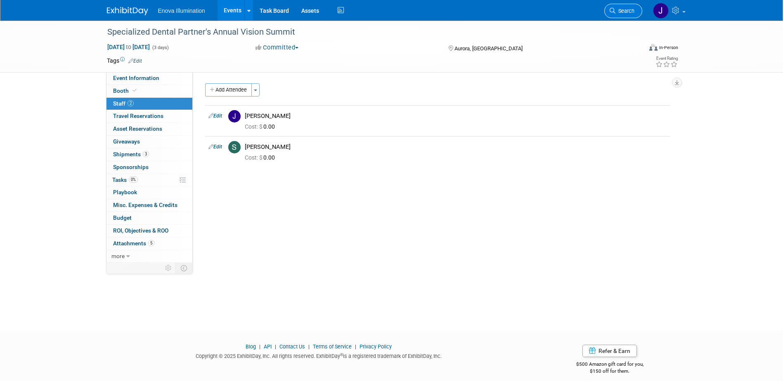
click at [619, 14] on link "Search" at bounding box center [623, 11] width 38 height 14
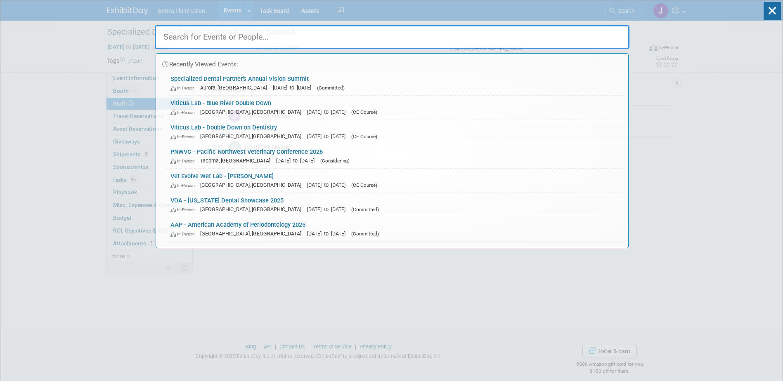
click at [574, 37] on input "text" at bounding box center [392, 37] width 475 height 24
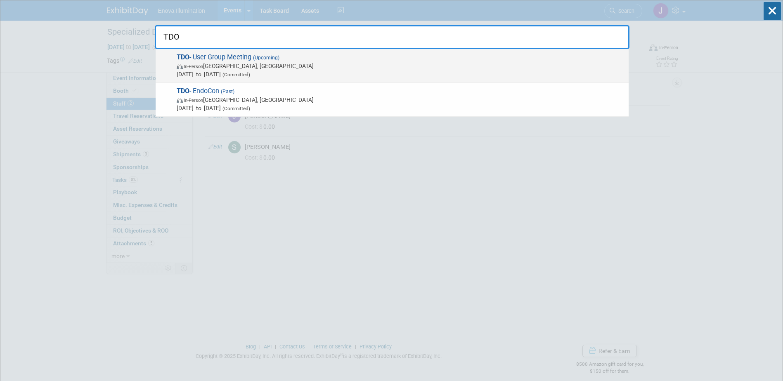
type input "TDO"
click at [207, 73] on span "[DATE] to [DATE] (Committed)" at bounding box center [401, 74] width 448 height 8
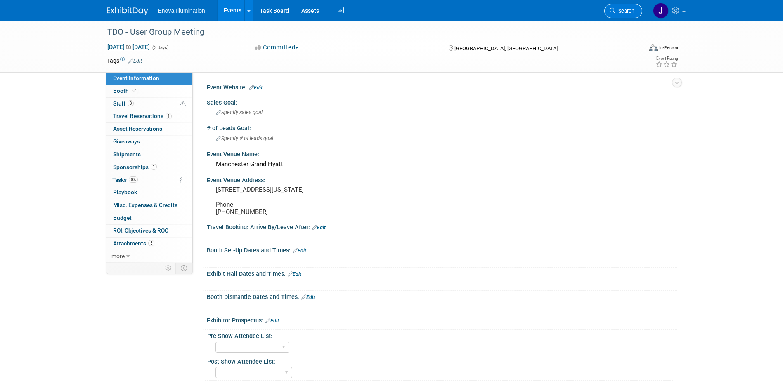
click at [624, 12] on span "Search" at bounding box center [624, 11] width 19 height 6
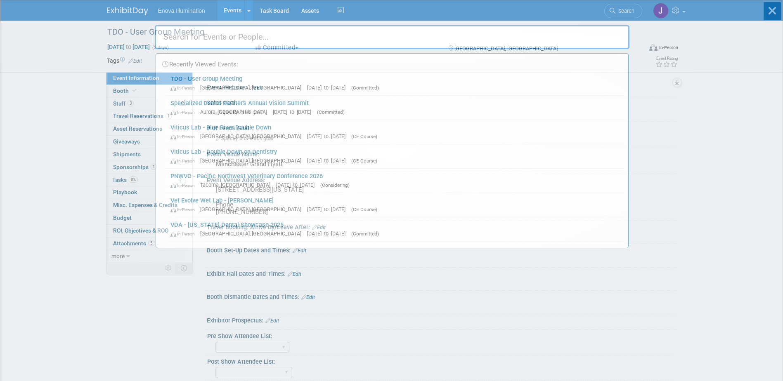
click at [573, 34] on input "text" at bounding box center [392, 37] width 475 height 24
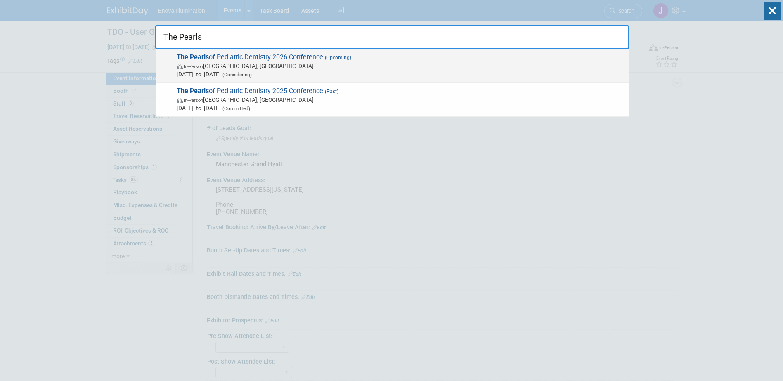
type input "The Pearls"
click at [243, 60] on span "The Pearls of Pediatric Dentistry 2026 Conference (Upcoming) In-Person [GEOGRAP…" at bounding box center [399, 65] width 450 height 25
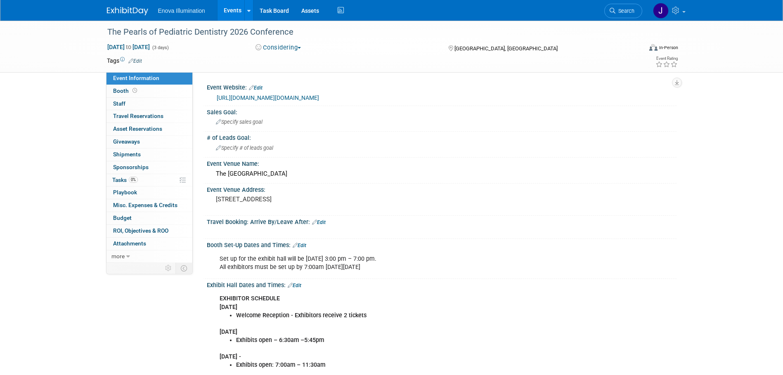
click at [121, 5] on link at bounding box center [132, 7] width 51 height 7
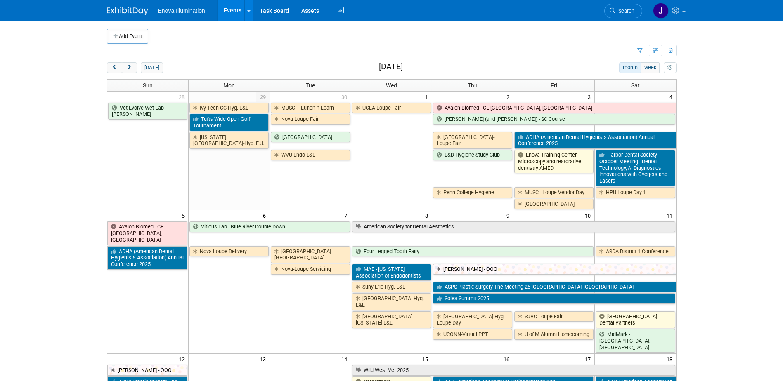
click at [620, 10] on span "Search" at bounding box center [624, 11] width 19 height 6
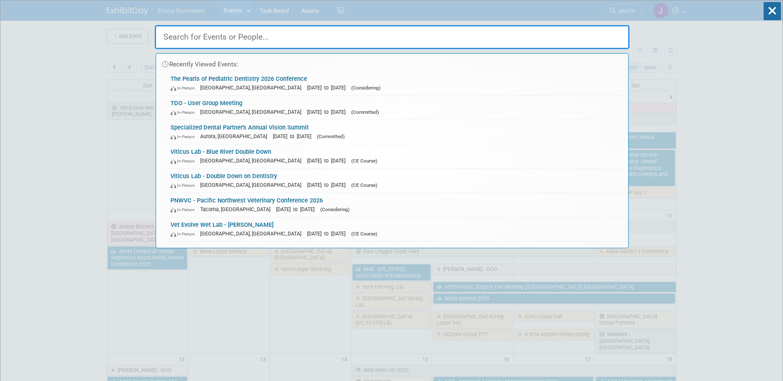
click at [512, 33] on input "text" at bounding box center [392, 37] width 475 height 24
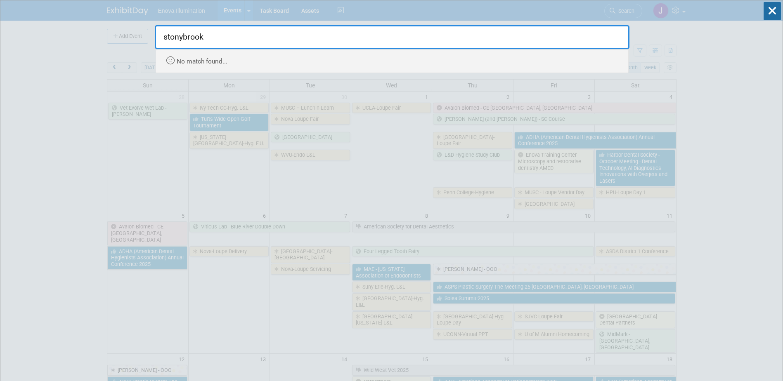
type input "stonybrook"
drag, startPoint x: 38, startPoint y: 87, endPoint x: 56, endPoint y: 83, distance: 17.8
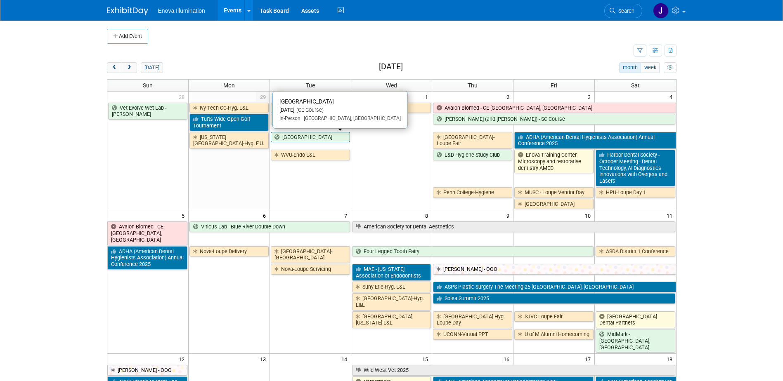
click at [309, 139] on link "[GEOGRAPHIC_DATA]" at bounding box center [310, 137] width 79 height 11
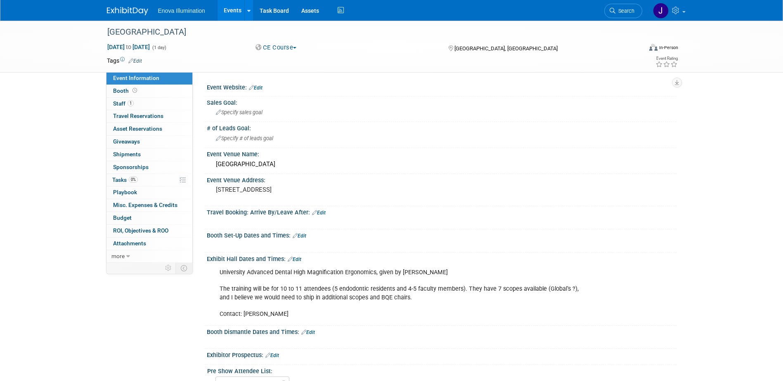
drag, startPoint x: 631, startPoint y: 10, endPoint x: 577, endPoint y: 28, distance: 56.9
click at [631, 10] on span "Search" at bounding box center [624, 11] width 19 height 6
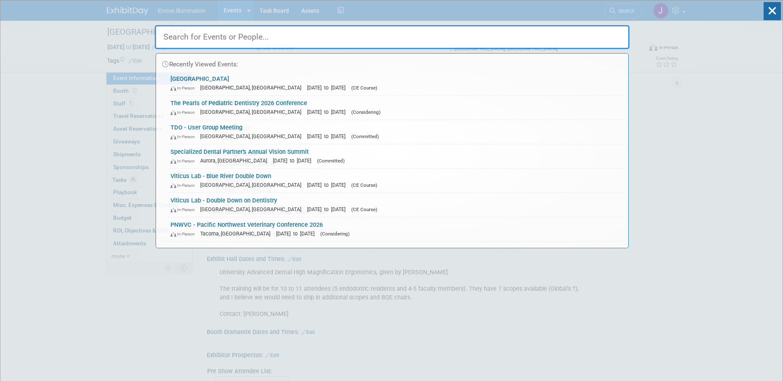
click at [553, 39] on input "text" at bounding box center [392, 37] width 475 height 24
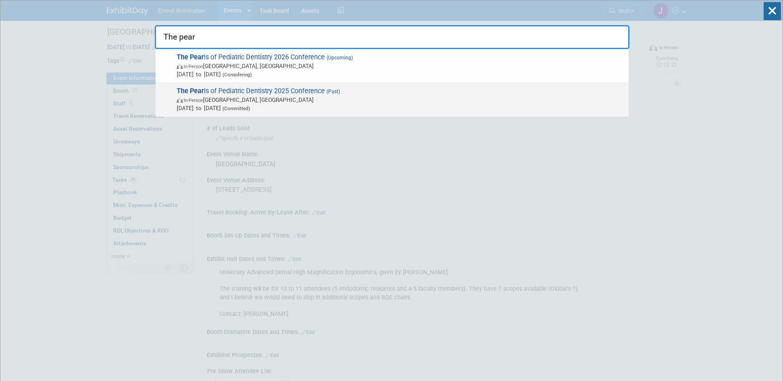
type input "The pear"
click at [221, 96] on span "In-Person Austin, TX" at bounding box center [401, 100] width 448 height 8
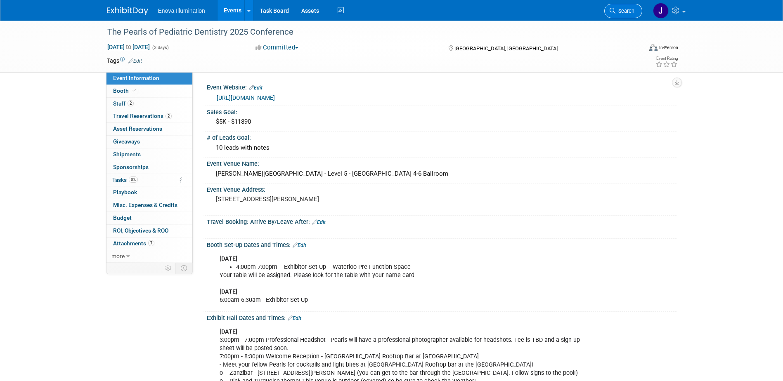
click at [619, 11] on span "Search" at bounding box center [624, 11] width 19 height 6
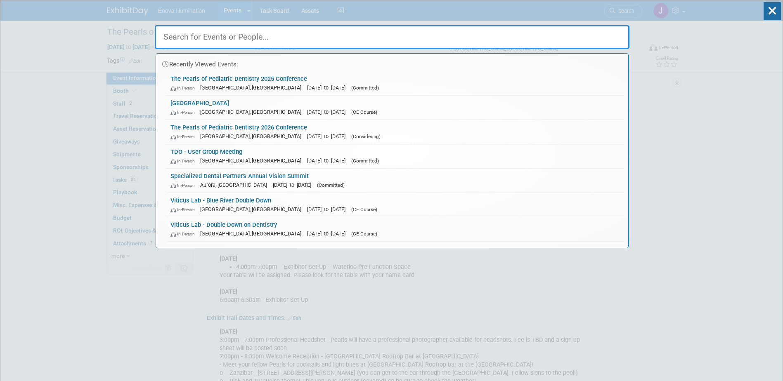
click at [520, 26] on input "text" at bounding box center [392, 37] width 475 height 24
click at [225, 36] on input "text" at bounding box center [392, 37] width 475 height 24
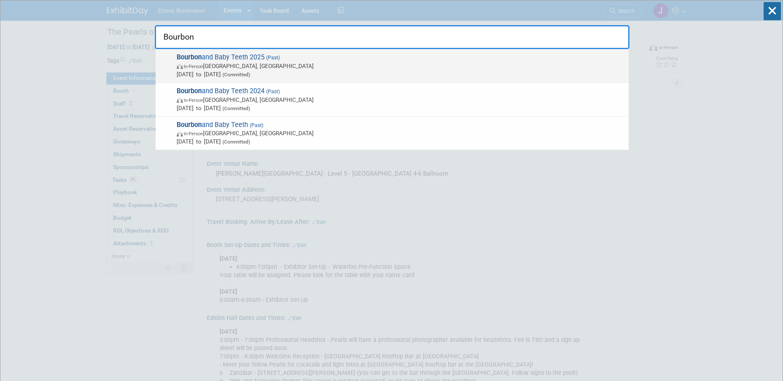
type input "Bourbon"
click at [211, 66] on span "In-Person Louisville, KY" at bounding box center [401, 66] width 448 height 8
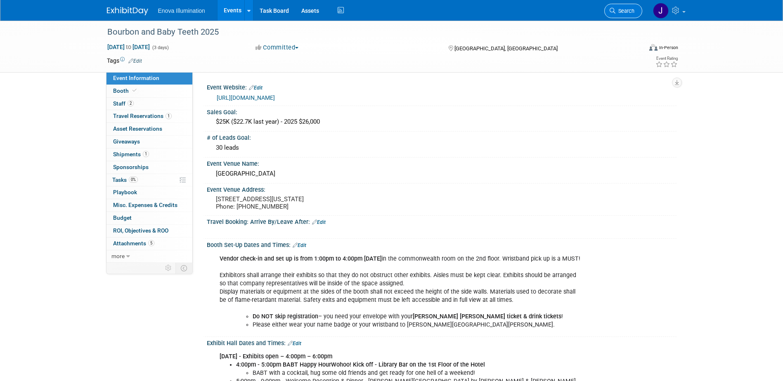
click at [628, 9] on span "Search" at bounding box center [624, 11] width 19 height 6
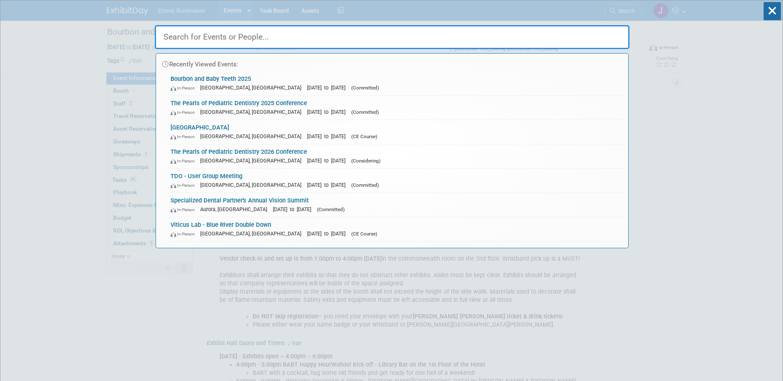
click at [560, 29] on input "text" at bounding box center [392, 37] width 475 height 24
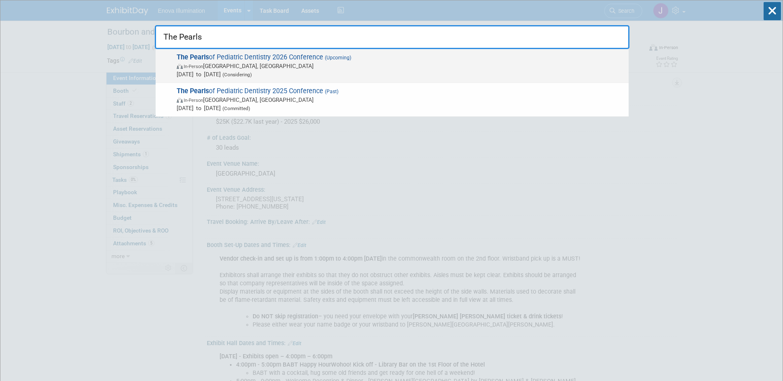
type input "The Pearls"
click at [223, 58] on span "The Pearls of Pediatric Dentistry 2026 Conference (Upcoming) In-Person Austin, …" at bounding box center [399, 65] width 450 height 25
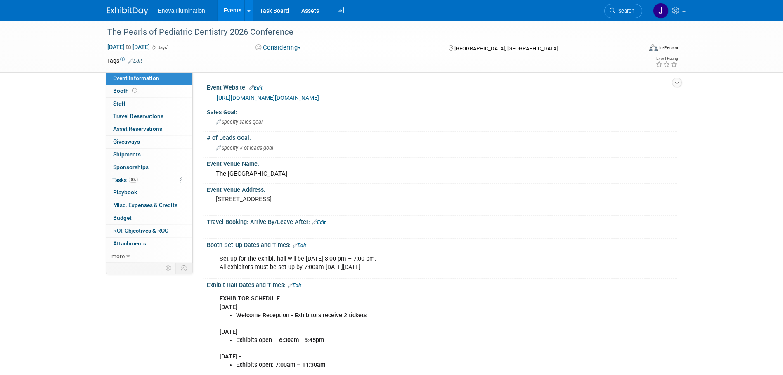
click at [136, 8] on img at bounding box center [127, 11] width 41 height 8
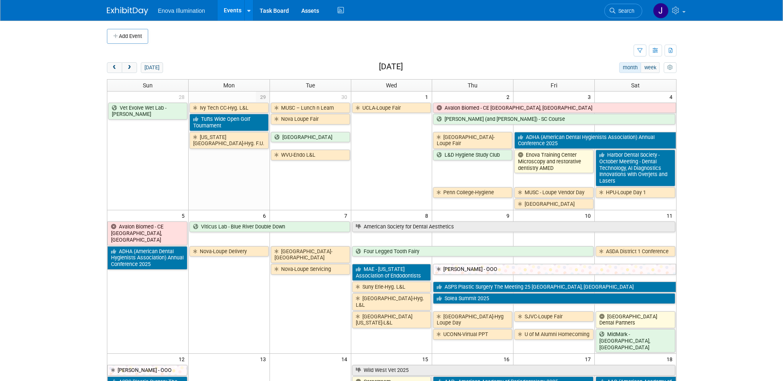
click at [620, 12] on span "Search" at bounding box center [624, 11] width 19 height 6
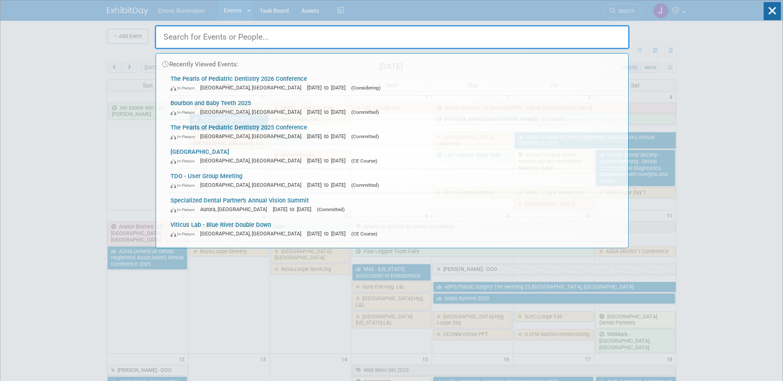
click at [559, 37] on input "text" at bounding box center [392, 37] width 475 height 24
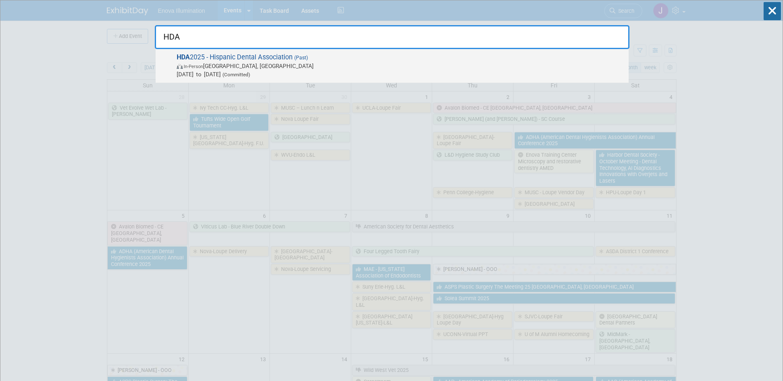
type input "HDA"
click at [248, 53] on span "HDA 2025 - Hispanic Dental Association (Past) In-Person Fort Lauderdale, FL Sep…" at bounding box center [399, 65] width 450 height 25
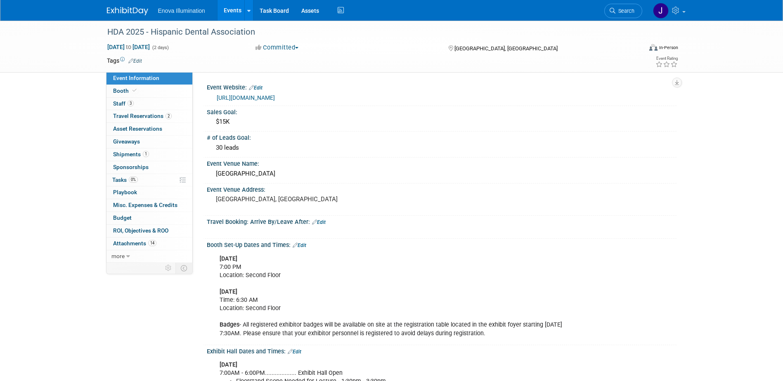
click at [142, 9] on img at bounding box center [127, 11] width 41 height 8
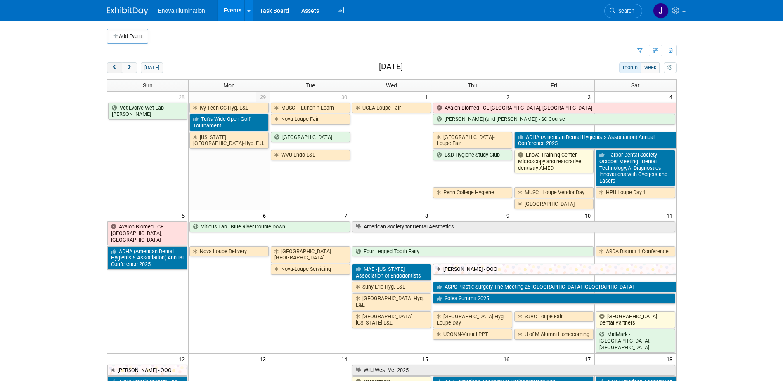
click at [115, 69] on span "prev" at bounding box center [114, 67] width 6 height 5
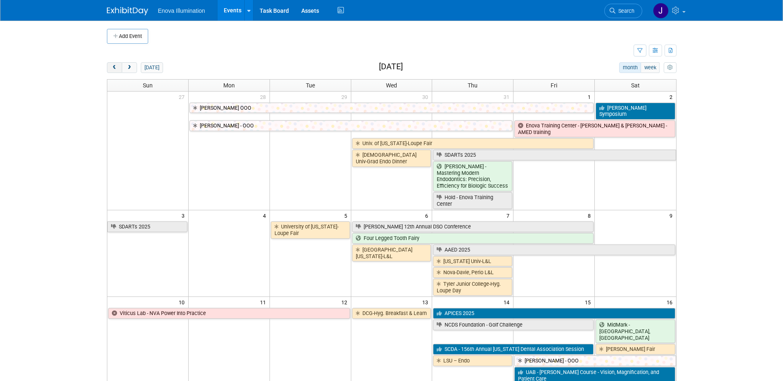
click at [115, 69] on span "prev" at bounding box center [114, 67] width 6 height 5
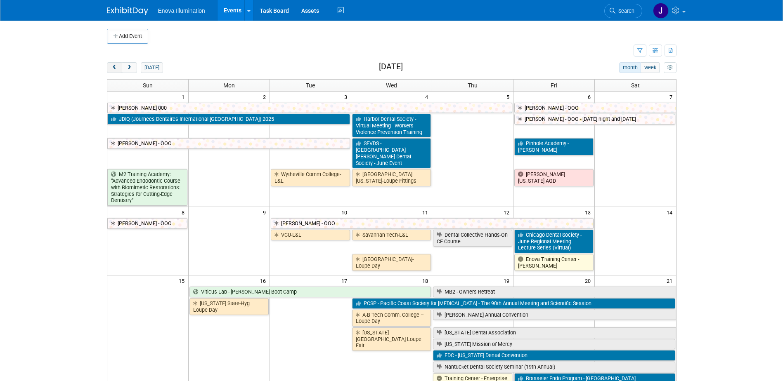
click at [115, 69] on span "prev" at bounding box center [114, 67] width 6 height 5
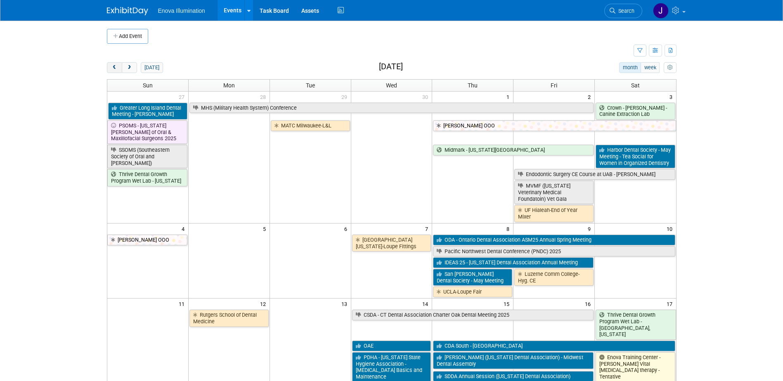
click at [115, 69] on span "prev" at bounding box center [114, 67] width 6 height 5
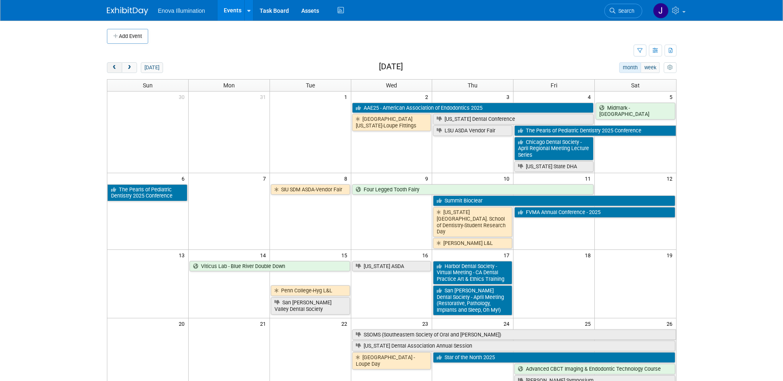
click at [115, 69] on span "prev" at bounding box center [114, 67] width 6 height 5
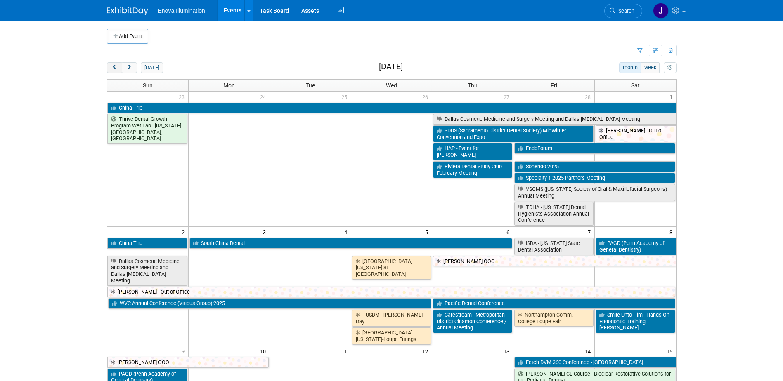
click at [115, 69] on span "prev" at bounding box center [114, 67] width 6 height 5
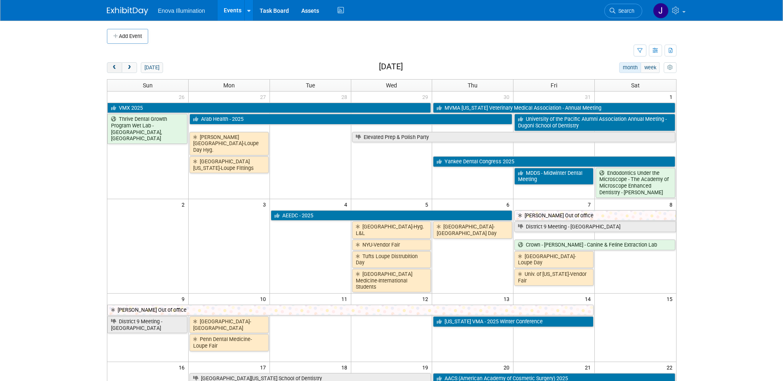
click at [115, 69] on span "prev" at bounding box center [114, 67] width 6 height 5
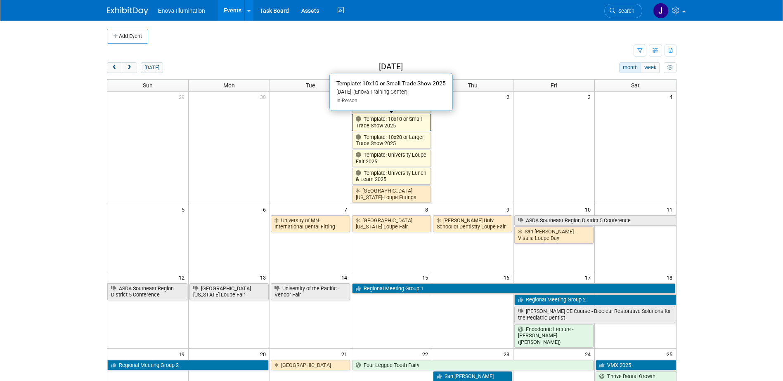
click at [371, 120] on link "Template: 10x10 or Small Trade Show 2025" at bounding box center [391, 122] width 79 height 17
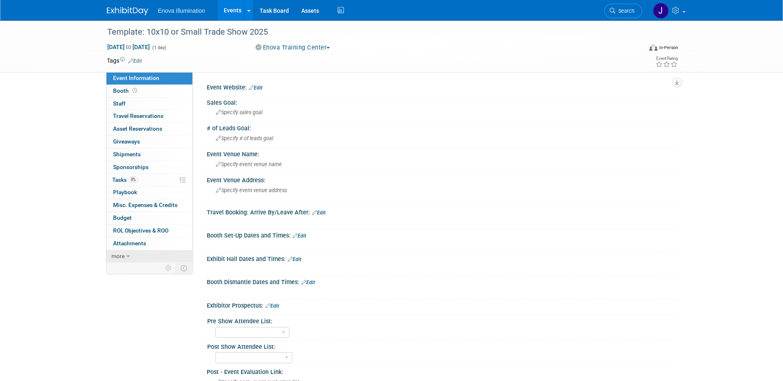
click at [158, 258] on link "more" at bounding box center [149, 256] width 86 height 12
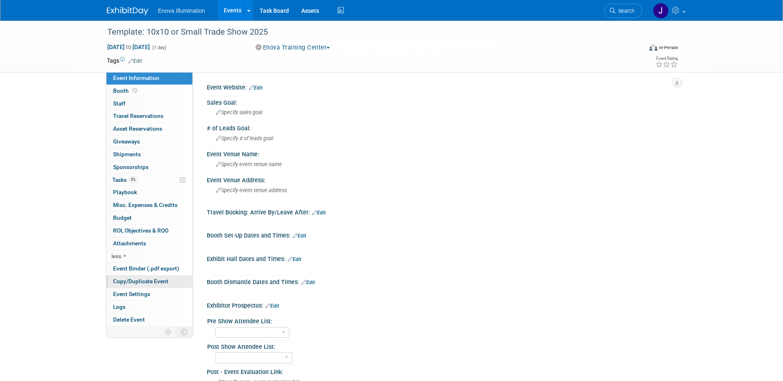
click at [156, 279] on span "Copy/Duplicate Event" at bounding box center [140, 281] width 55 height 7
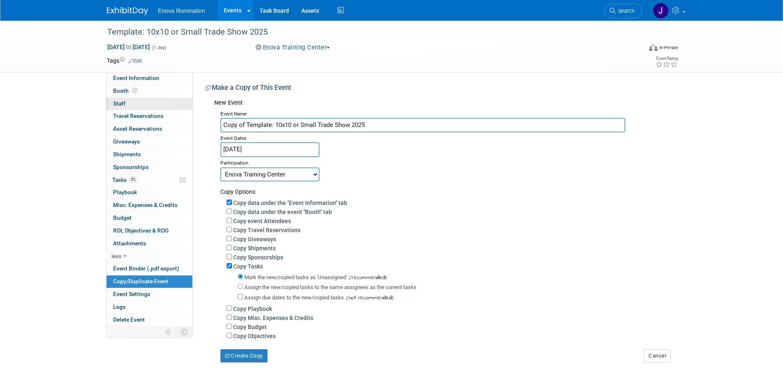
click at [149, 109] on div "Event Information Event Info Booth Booth 0 Staff 0 Staff 0 Travel Reservations …" at bounding box center [392, 192] width 582 height 342
drag, startPoint x: 295, startPoint y: 124, endPoint x: 134, endPoint y: 117, distance: 161.5
click at [153, 117] on div "Event Information Event Info Booth Booth 0 Staff 0 Staff 0 Travel Reservations …" at bounding box center [392, 192] width 582 height 342
type input "Dental Hygiene Study Club - [PERSON_NAME]"
click at [303, 147] on input "Jan 1, 2025" at bounding box center [269, 149] width 99 height 14
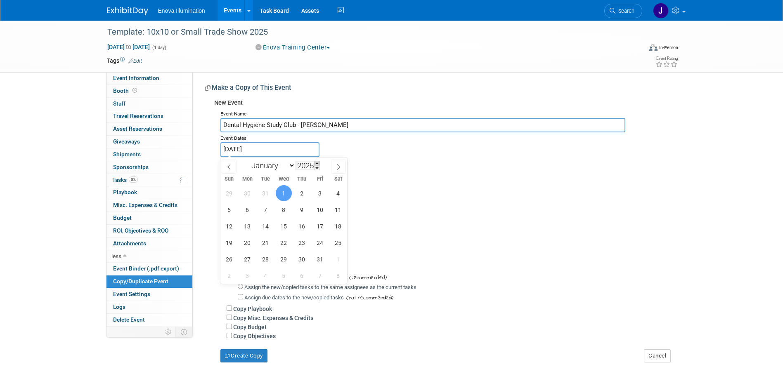
click at [317, 163] on span at bounding box center [317, 163] width 6 height 5
type input "2026"
click at [286, 167] on select "January February March April May June July August September October November De…" at bounding box center [271, 166] width 47 height 10
select select "2"
click at [248, 161] on select "January February March April May June July August September October November De…" at bounding box center [271, 166] width 47 height 10
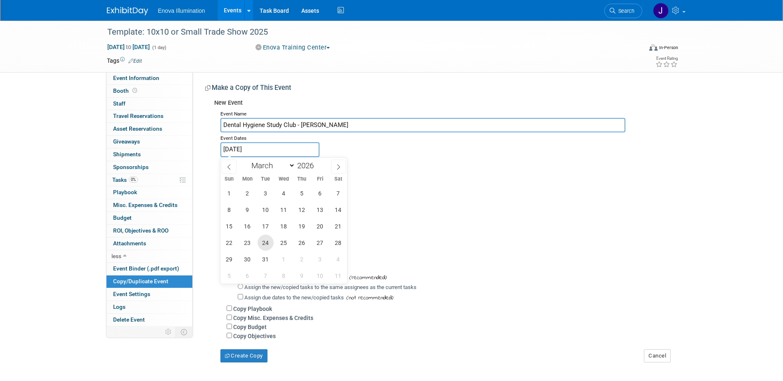
click at [265, 242] on span "24" at bounding box center [266, 243] width 16 height 16
type input "Mar 24, 2026"
click at [265, 242] on span "24" at bounding box center [266, 243] width 16 height 16
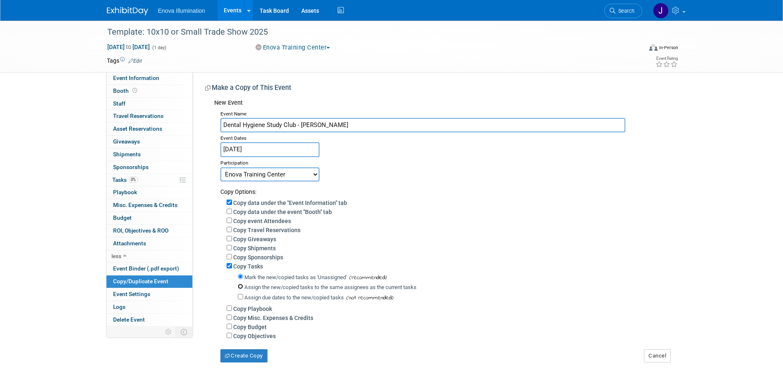
click at [242, 287] on input "Assign the new/copied tasks to the same assignees as the current tasks" at bounding box center [240, 286] width 5 height 5
radio input "true"
click at [249, 173] on select "Committed Considering Not Going Canceled Enova Training Center University Event…" at bounding box center [269, 175] width 99 height 14
select select "2"
click at [220, 168] on select "Committed Considering Not Going Canceled Enova Training Center University Event…" at bounding box center [269, 175] width 99 height 14
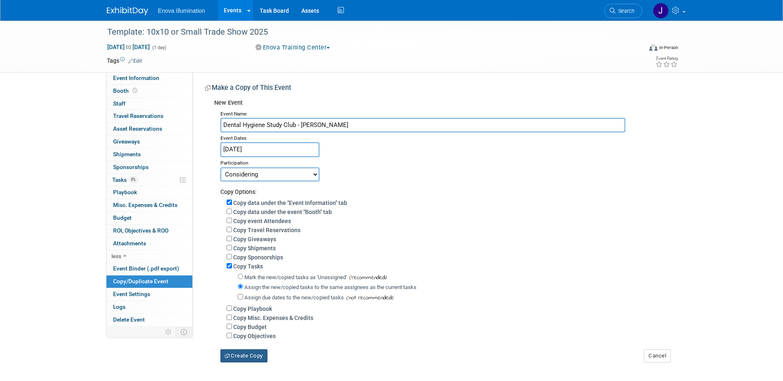
click at [246, 357] on button "Create Copy" at bounding box center [243, 356] width 47 height 13
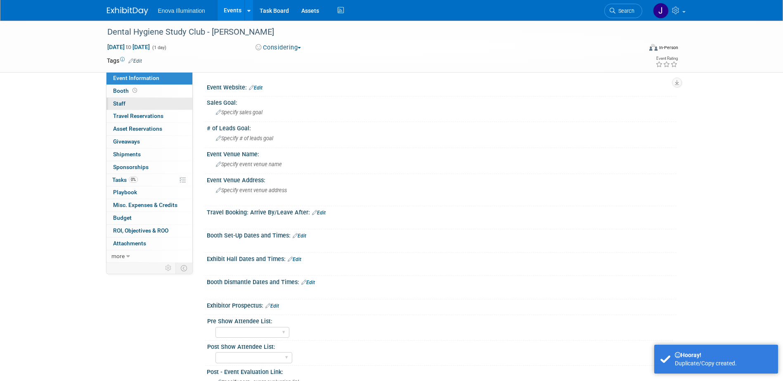
click at [161, 103] on link "0 Staff 0" at bounding box center [149, 104] width 86 height 12
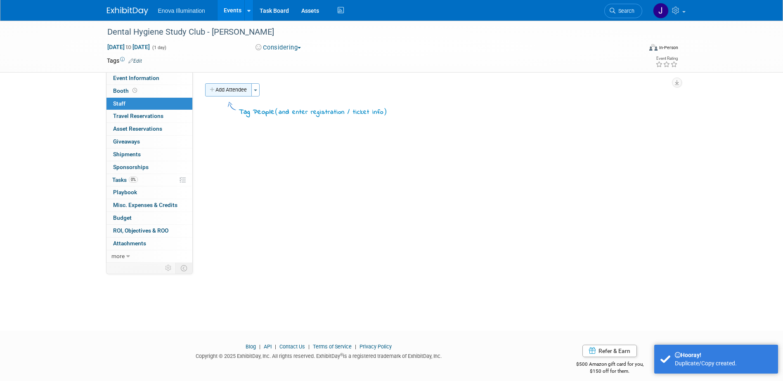
click at [243, 85] on button "Add Attendee" at bounding box center [228, 89] width 47 height 13
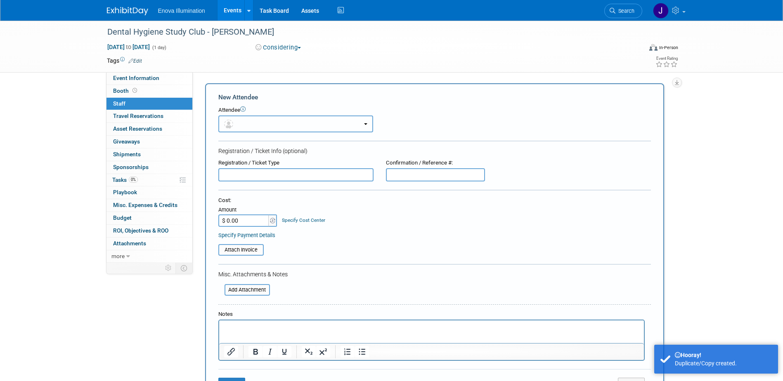
click at [246, 128] on button "button" at bounding box center [295, 124] width 155 height 17
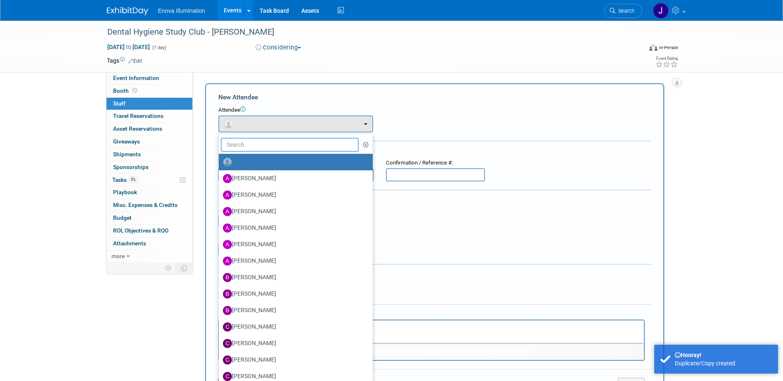
click at [247, 148] on input "text" at bounding box center [290, 145] width 138 height 14
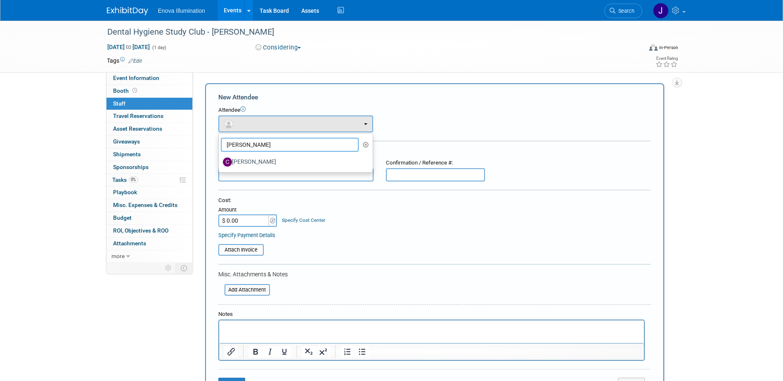
type input "[PERSON_NAME]"
click at [249, 165] on label "[PERSON_NAME]" at bounding box center [294, 162] width 142 height 13
click at [220, 164] on input "[PERSON_NAME]" at bounding box center [217, 160] width 5 height 5
select select "875cea12-3115-4a68-bacb-82929270209a"
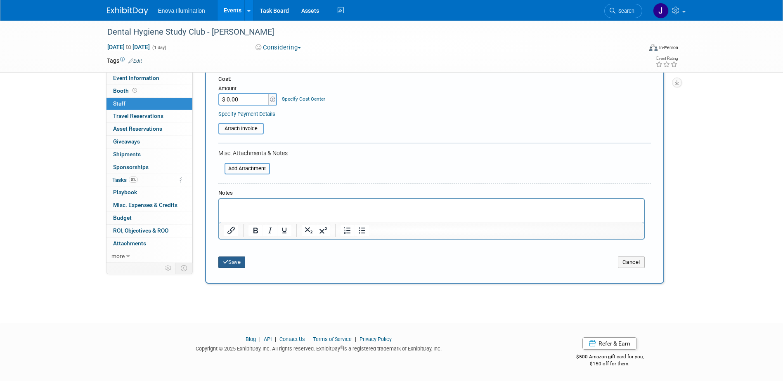
click at [241, 263] on button "Save" at bounding box center [231, 263] width 27 height 12
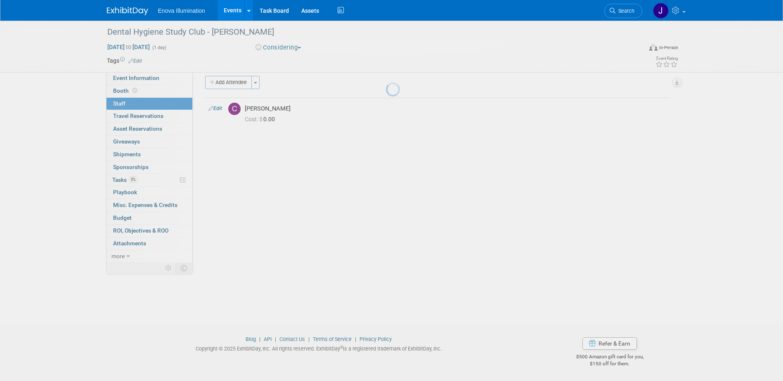
scroll to position [7, 0]
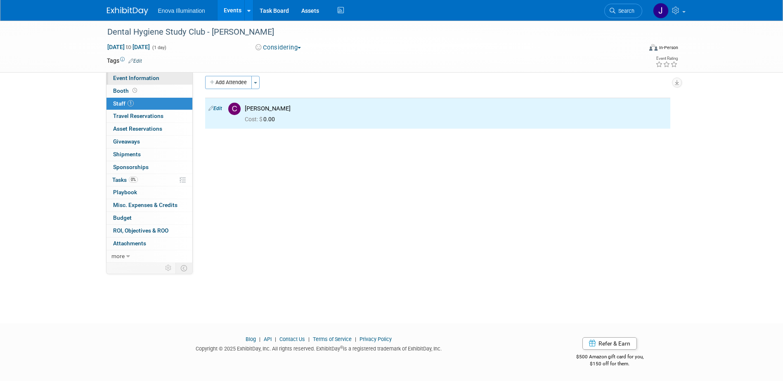
click at [162, 79] on link "Event Information" at bounding box center [149, 78] width 86 height 12
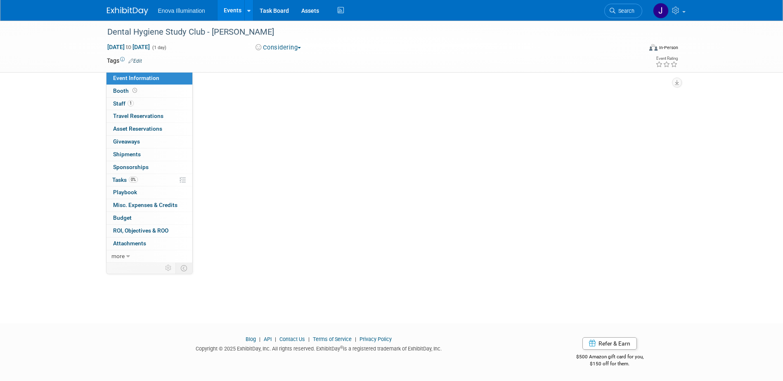
scroll to position [0, 0]
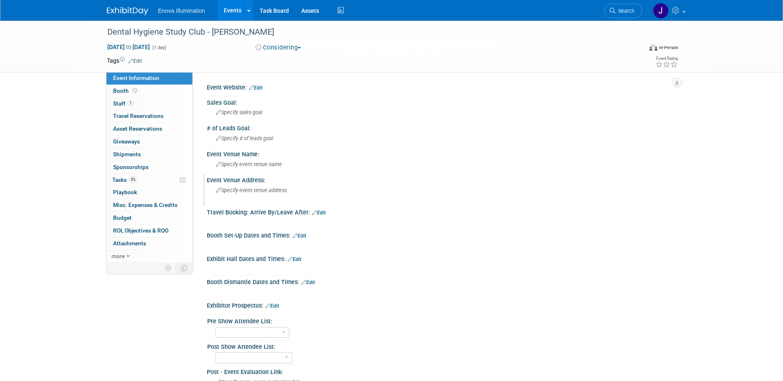
drag, startPoint x: 253, startPoint y: 188, endPoint x: 243, endPoint y: 188, distance: 9.5
drag, startPoint x: 243, startPoint y: 188, endPoint x: 231, endPoint y: 187, distance: 12.1
click at [231, 187] on div "Specify event venue address" at bounding box center [304, 193] width 183 height 19
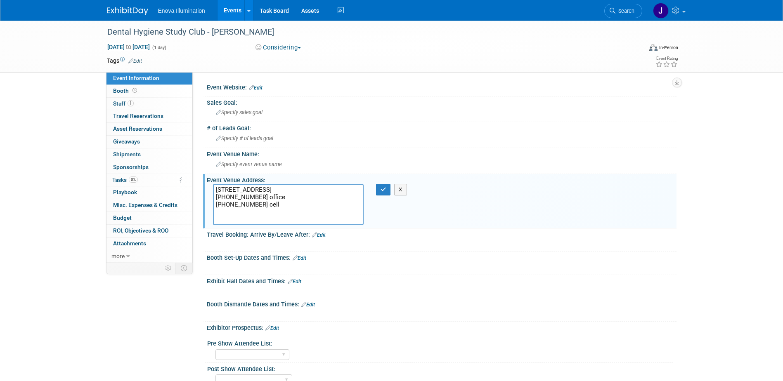
drag, startPoint x: 261, startPoint y: 213, endPoint x: 211, endPoint y: 214, distance: 49.5
click at [211, 214] on div "1704 Bay Rd Sarasota Fl 34239 941-955-3100 office 941-962-6909 cell" at bounding box center [288, 204] width 163 height 41
type textarea "1704 Bay Rd Sarasota Fl 34239 941-955-3100 office"
click at [387, 191] on button "button" at bounding box center [383, 190] width 15 height 12
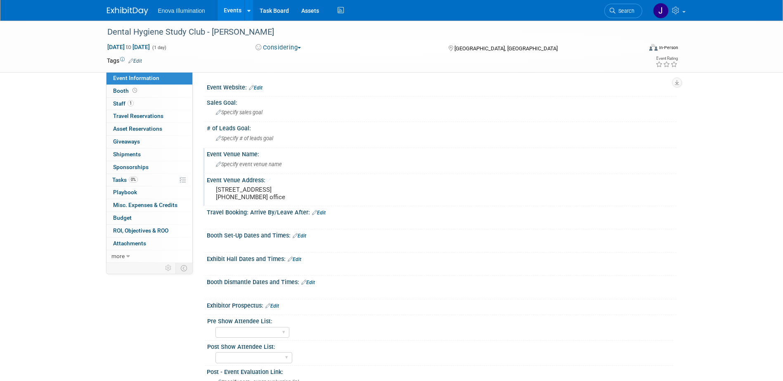
click at [299, 169] on div "Specify event venue name" at bounding box center [441, 164] width 457 height 13
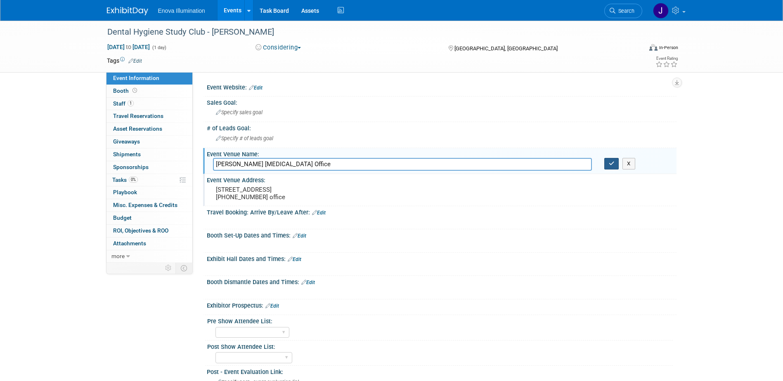
type input "Dr. Russo Periodontal Office"
click at [607, 163] on button "button" at bounding box center [611, 164] width 15 height 12
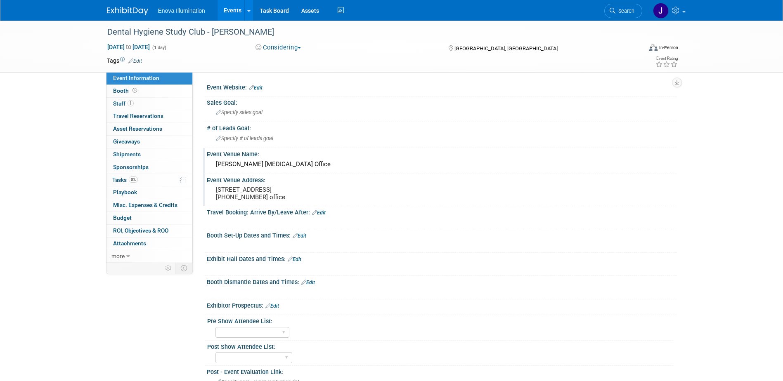
click at [299, 267] on div "X" at bounding box center [440, 264] width 459 height 4
click at [298, 262] on link "Edit" at bounding box center [295, 260] width 14 height 6
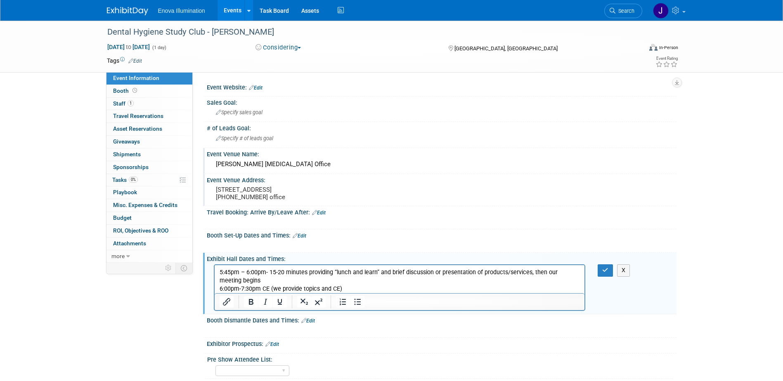
click at [269, 272] on p "5:45pm – 6:00pm- 15-20 minutes providing “lunch and learn” and brief discussion…" at bounding box center [399, 277] width 361 height 17
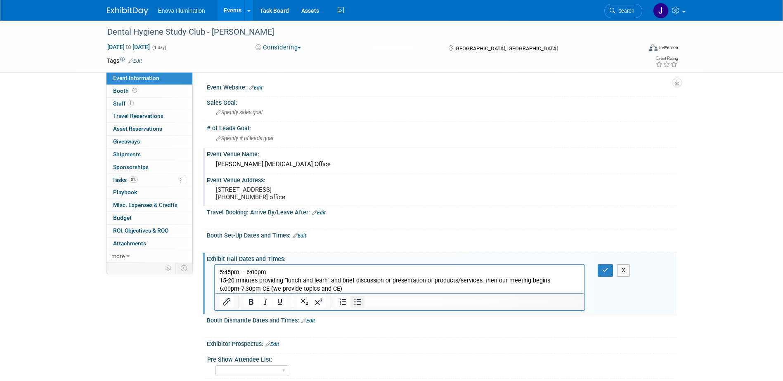
click at [357, 307] on icon "Bullet list" at bounding box center [357, 302] width 10 height 10
click at [261, 290] on p "6:00pm-7:30pm CE (we provide topics and CE)" at bounding box center [399, 289] width 361 height 8
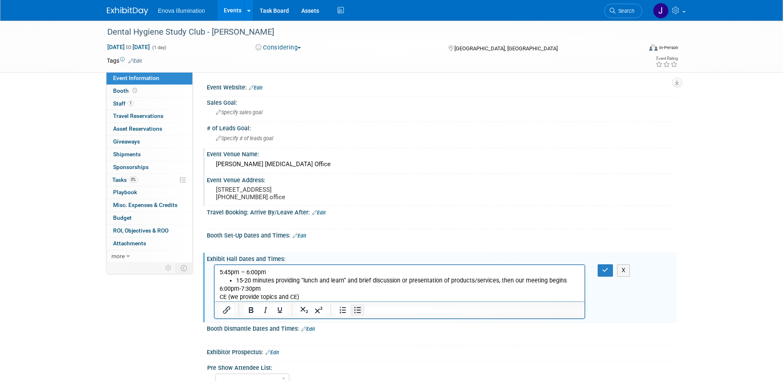
click at [357, 315] on icon "Bullet list" at bounding box center [357, 310] width 10 height 10
click at [599, 276] on button "button" at bounding box center [605, 271] width 15 height 12
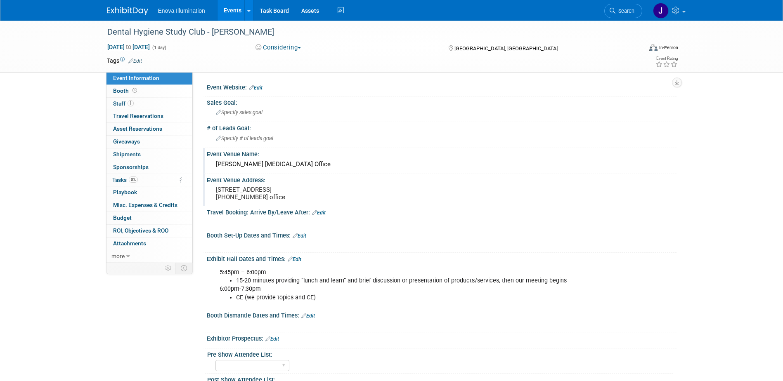
click at [300, 262] on link "Edit" at bounding box center [295, 260] width 14 height 6
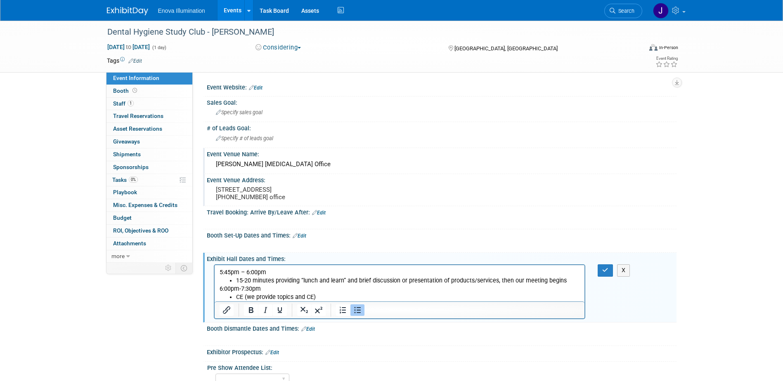
click at [318, 295] on li "CE (we provide topics and CE)" at bounding box center [408, 297] width 344 height 8
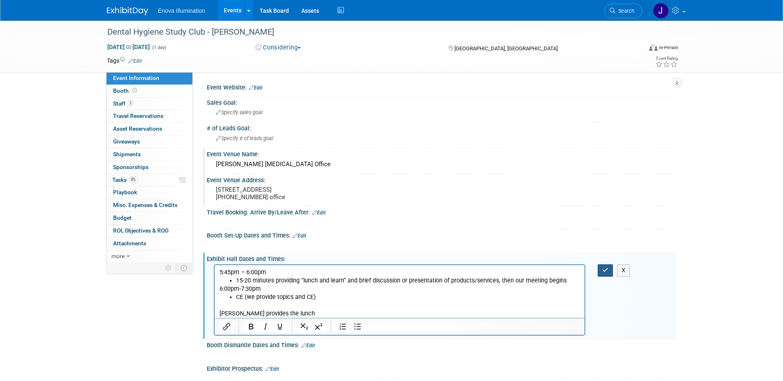
click at [610, 276] on button "button" at bounding box center [605, 271] width 15 height 12
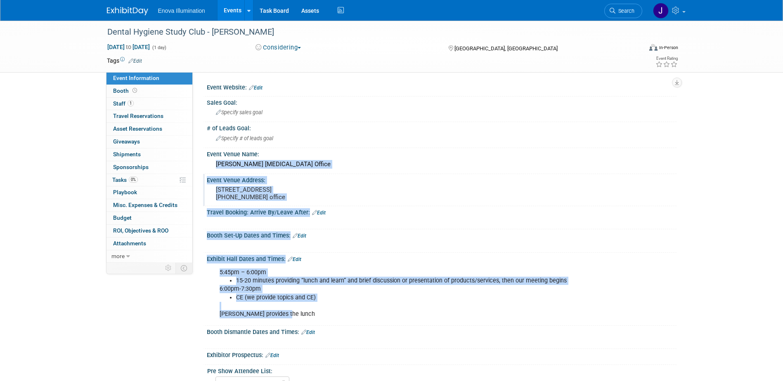
drag, startPoint x: 215, startPoint y: 161, endPoint x: 314, endPoint y: 319, distance: 186.0
click at [314, 319] on div "Event Website: Edit Sales Goal: Specify sales goal Edit X X" at bounding box center [437, 281] width 465 height 400
copy div "Dr. Russo Periodontal Office Event Venue Address: 1704 Bay Rd Sarasota Fl 34239…"
click at [130, 12] on img at bounding box center [127, 11] width 41 height 8
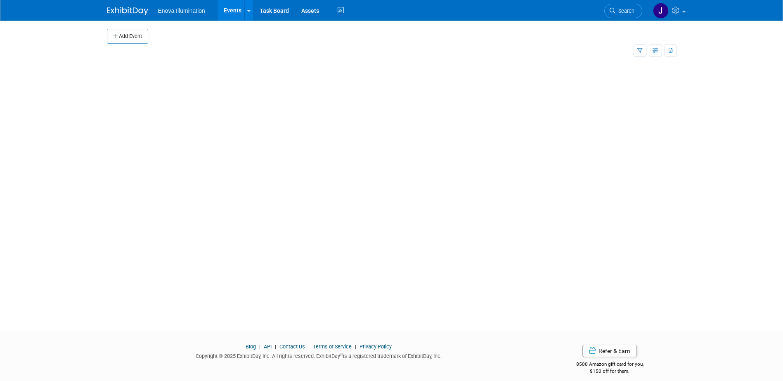
click at [619, 13] on span "Search" at bounding box center [624, 11] width 19 height 6
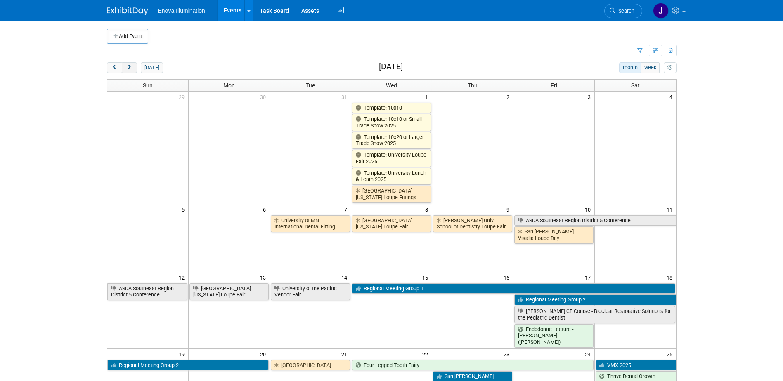
click at [129, 68] on span "next" at bounding box center [129, 67] width 6 height 5
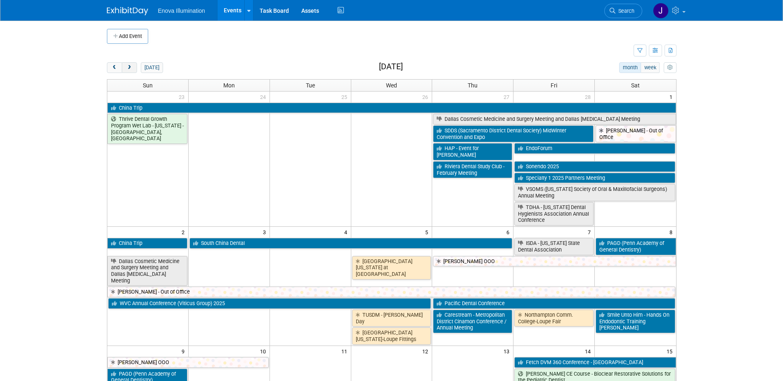
click at [129, 68] on span "next" at bounding box center [129, 67] width 6 height 5
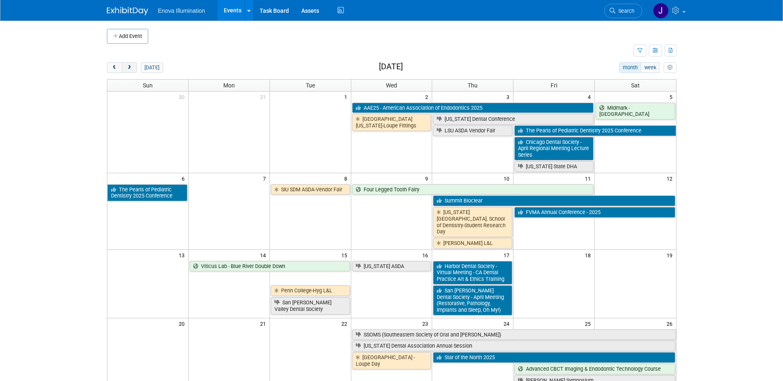
click at [129, 68] on span "next" at bounding box center [129, 67] width 6 height 5
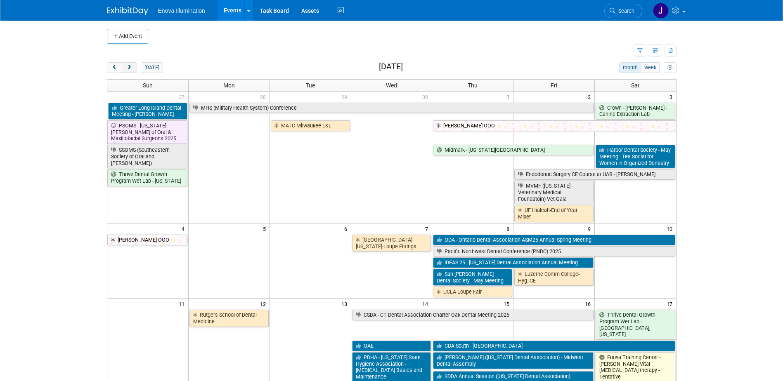
click at [129, 68] on span "next" at bounding box center [129, 67] width 6 height 5
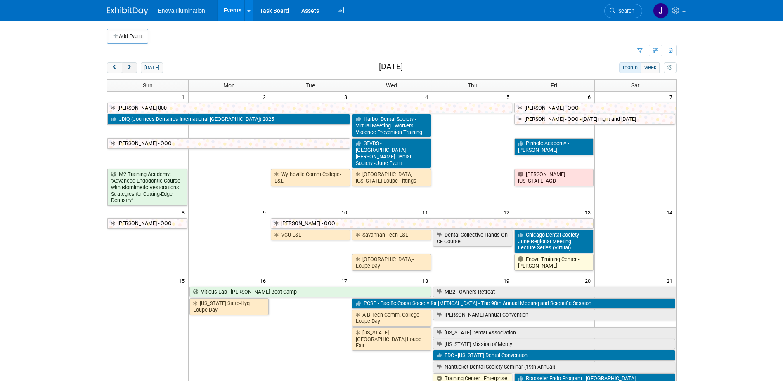
click at [129, 68] on span "next" at bounding box center [129, 67] width 6 height 5
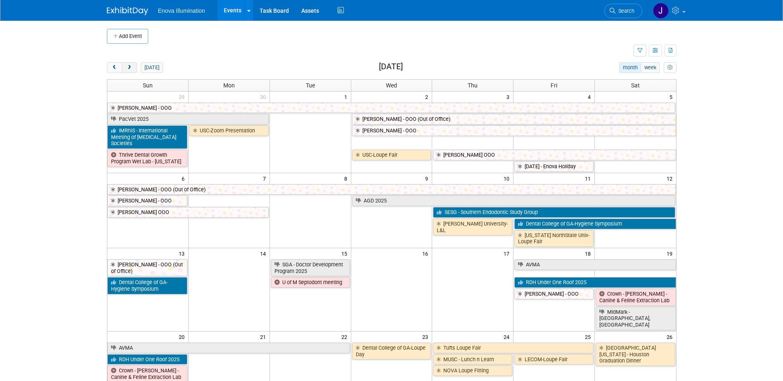
click at [129, 68] on span "next" at bounding box center [129, 67] width 6 height 5
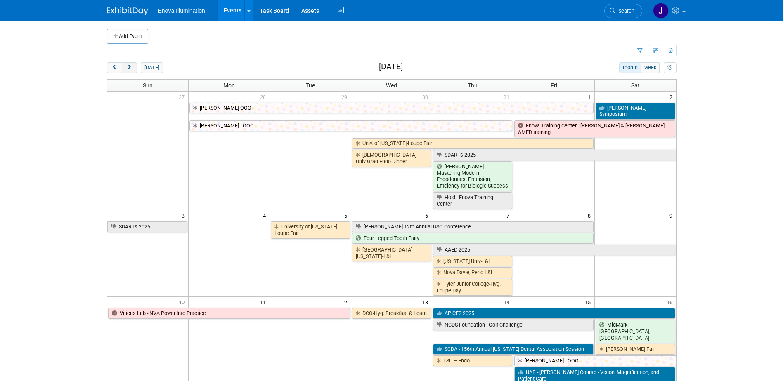
click at [129, 68] on span "next" at bounding box center [129, 67] width 6 height 5
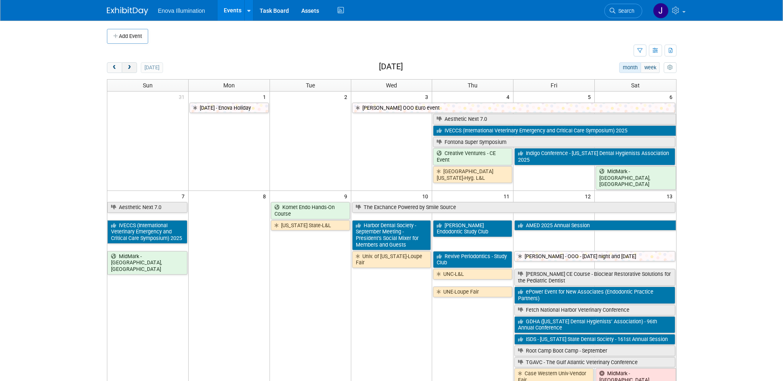
click at [129, 68] on span "next" at bounding box center [129, 67] width 6 height 5
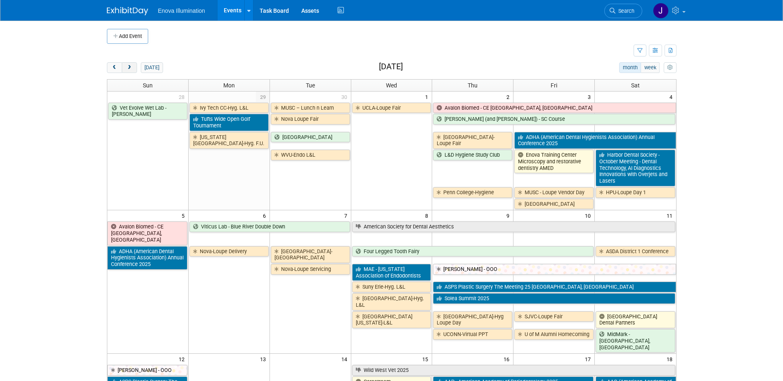
click at [129, 68] on span "next" at bounding box center [129, 67] width 6 height 5
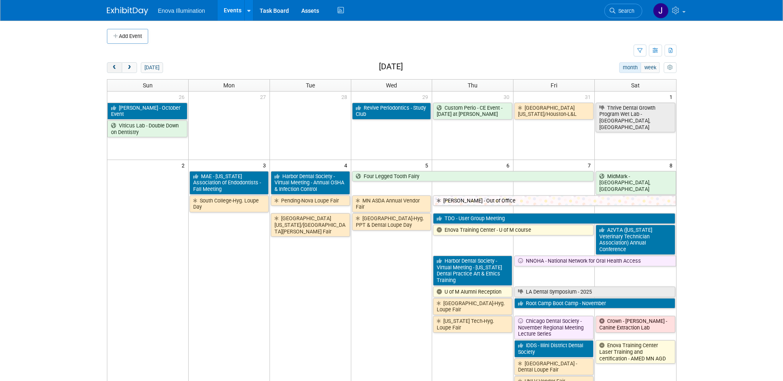
click at [115, 69] on span "prev" at bounding box center [114, 67] width 6 height 5
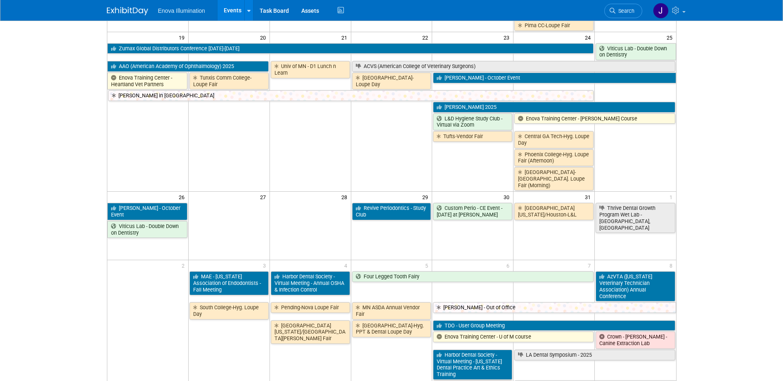
scroll to position [495, 0]
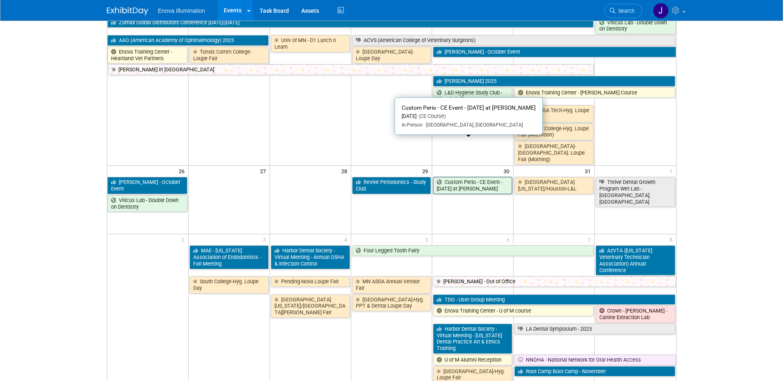
click at [451, 177] on link "Custom Perio - CE Event - [DATE] at [PERSON_NAME]" at bounding box center [472, 185] width 79 height 17
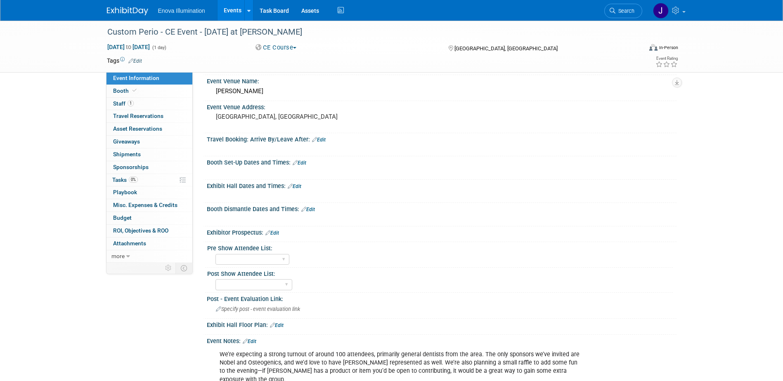
scroll to position [83, 0]
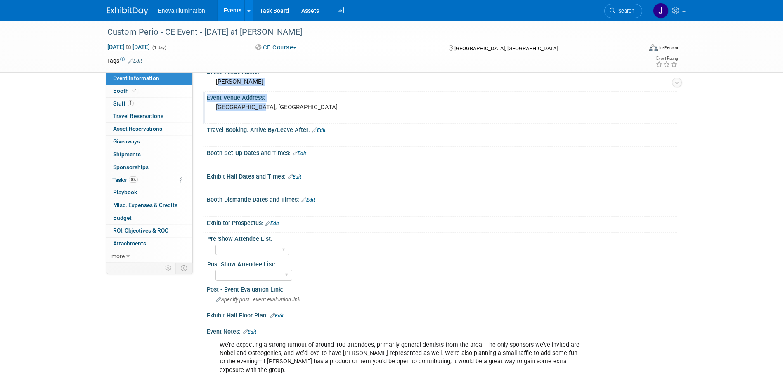
drag, startPoint x: 216, startPoint y: 80, endPoint x: 259, endPoint y: 108, distance: 50.8
click at [259, 108] on div "Event Website: Edit Sales Goal: Specify sales goal # of Leads Goal: Specify # o…" at bounding box center [437, 199] width 465 height 400
drag, startPoint x: 259, startPoint y: 108, endPoint x: 248, endPoint y: 98, distance: 14.9
copy div "[PERSON_NAME] Event Venue Address: [GEOGRAPHIC_DATA]"
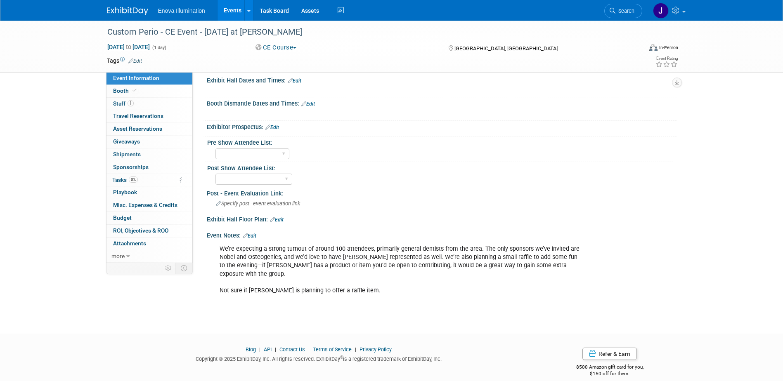
scroll to position [180, 0]
click at [225, 248] on div "We’re expecting a strong turnout of around 100 attendees, primarily general den…" at bounding box center [400, 268] width 372 height 58
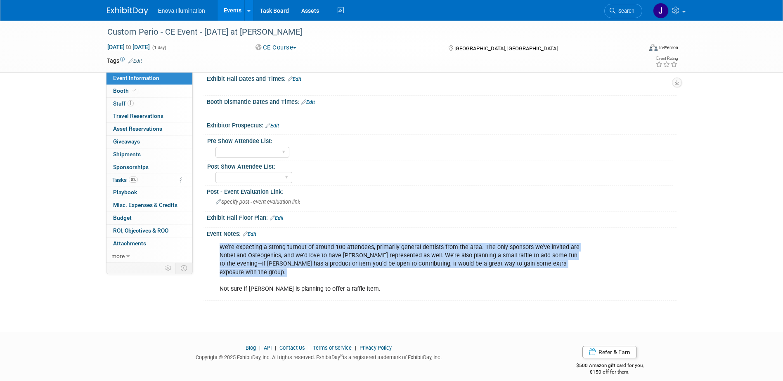
drag, startPoint x: 220, startPoint y: 247, endPoint x: 574, endPoint y: 270, distance: 354.0
click at [574, 270] on div "We’re expecting a strong turnout of around 100 attendees, primarily general den…" at bounding box center [400, 268] width 372 height 58
copy div "We’re expecting a strong turnout of around 100 attendees, primarily general den…"
click at [175, 90] on link "Booth" at bounding box center [149, 91] width 86 height 12
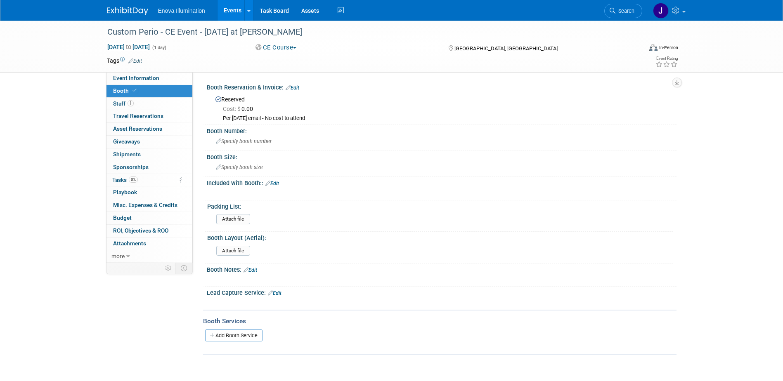
click at [132, 15] on img at bounding box center [127, 11] width 41 height 8
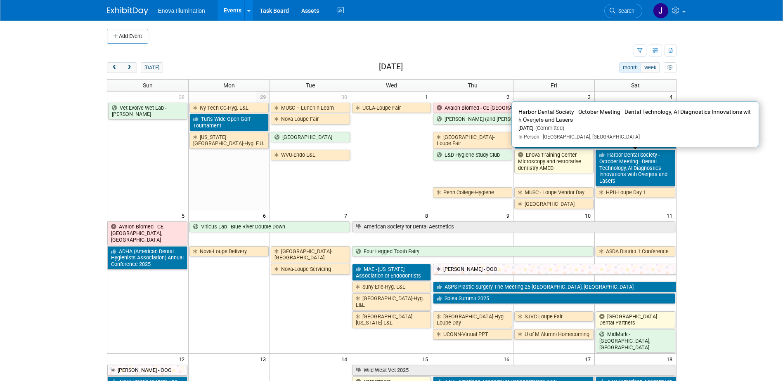
click at [636, 165] on link "Harbor Dental Society - October Meeting - Dental Technology, AI Diagnostics Inn…" at bounding box center [634, 168] width 79 height 37
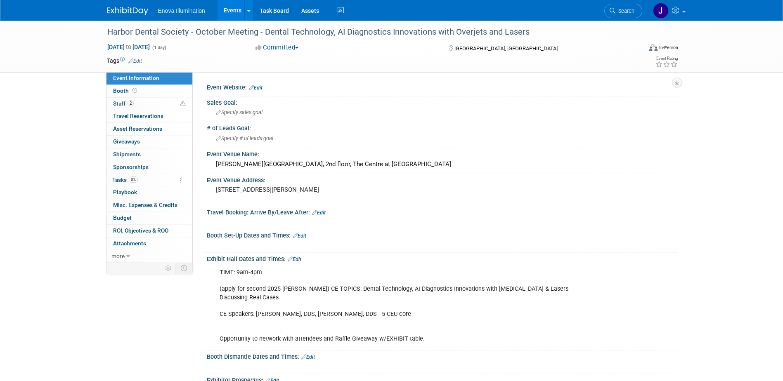
click at [288, 47] on button "Committed" at bounding box center [277, 47] width 49 height 9
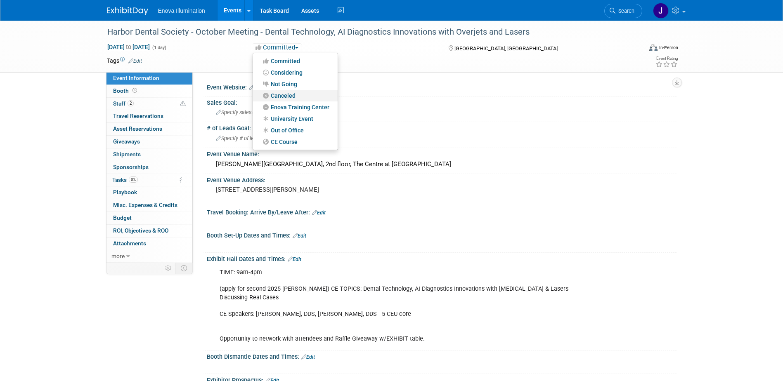
click at [289, 94] on link "Canceled" at bounding box center [295, 96] width 85 height 12
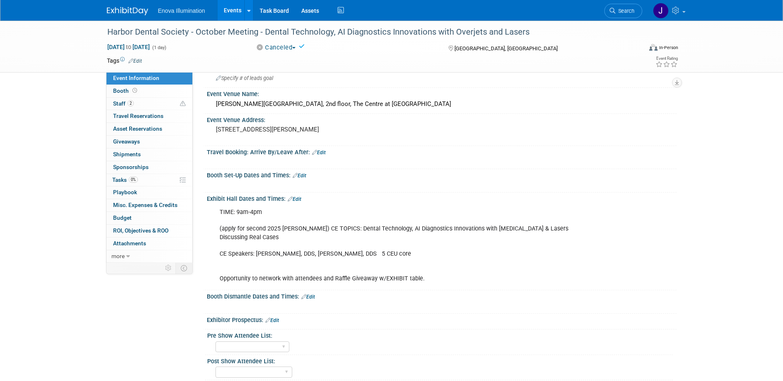
scroll to position [206, 0]
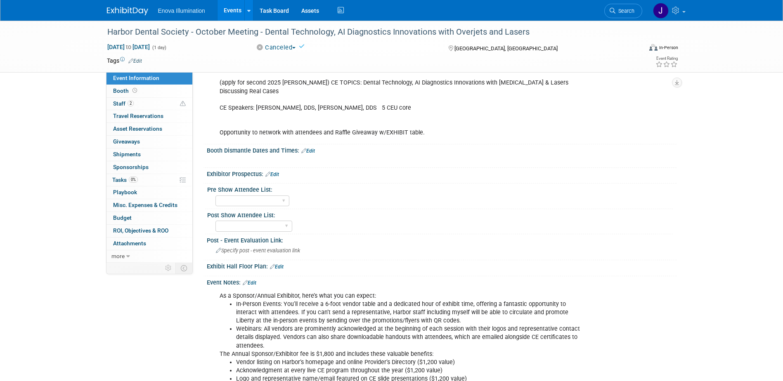
click at [256, 280] on link "Edit" at bounding box center [250, 283] width 14 height 6
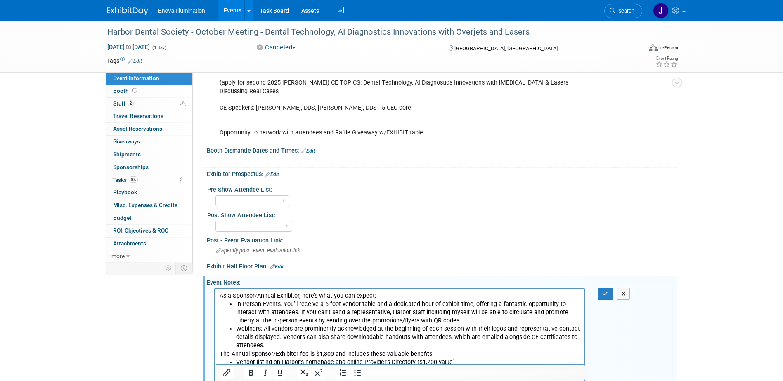
scroll to position [0, 0]
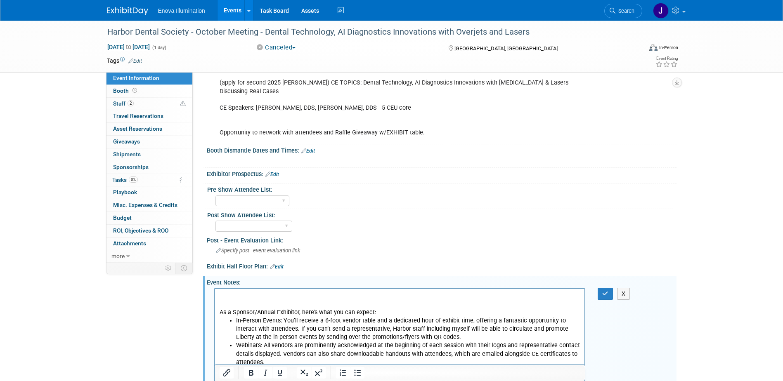
click at [262, 293] on p "Rich Text Area. Press ALT-0 for help." at bounding box center [399, 296] width 361 height 8
click at [606, 295] on icon "button" at bounding box center [605, 294] width 6 height 6
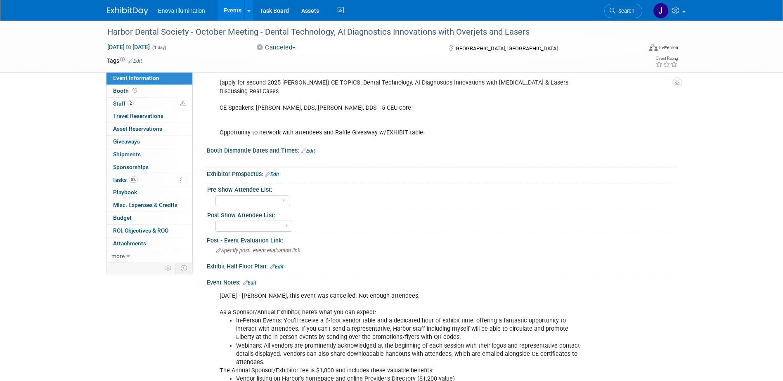
click at [133, 3] on div at bounding box center [132, 7] width 51 height 15
click at [133, 7] on link at bounding box center [132, 7] width 51 height 7
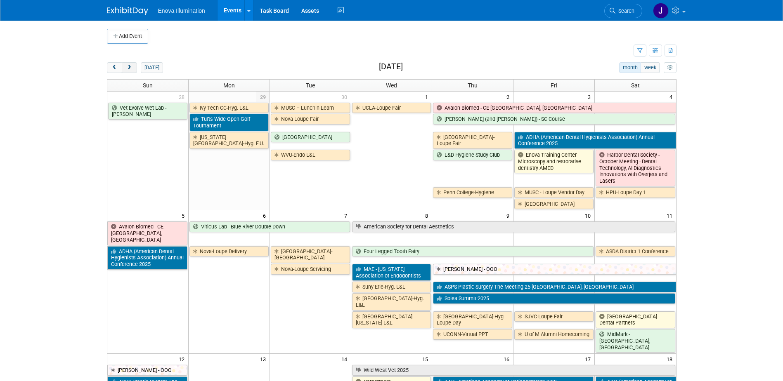
click at [128, 69] on span "next" at bounding box center [129, 67] width 6 height 5
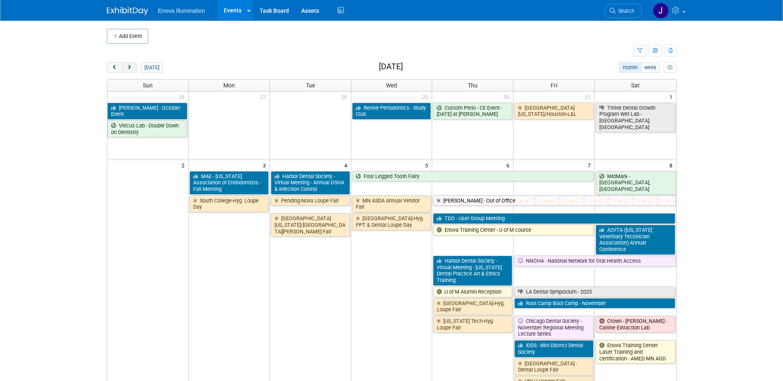
click at [128, 69] on span "next" at bounding box center [129, 67] width 6 height 5
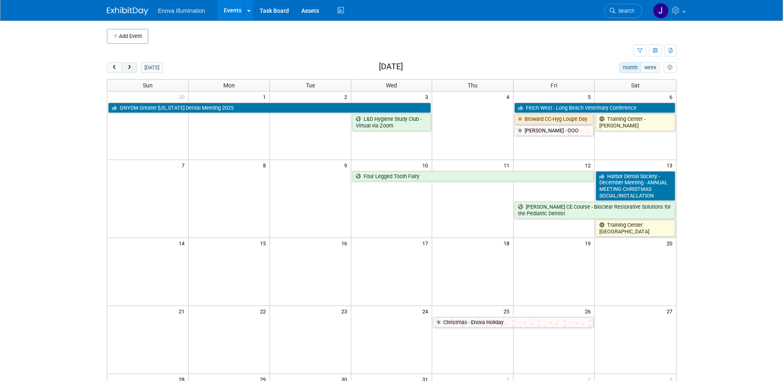
click at [128, 69] on span "next" at bounding box center [129, 67] width 6 height 5
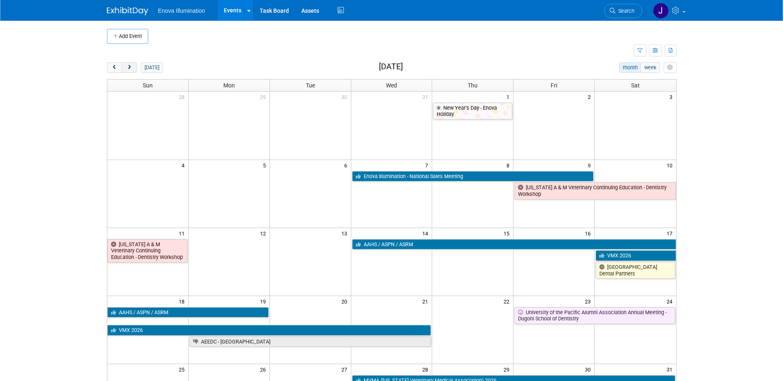
click at [128, 69] on span "next" at bounding box center [129, 67] width 6 height 5
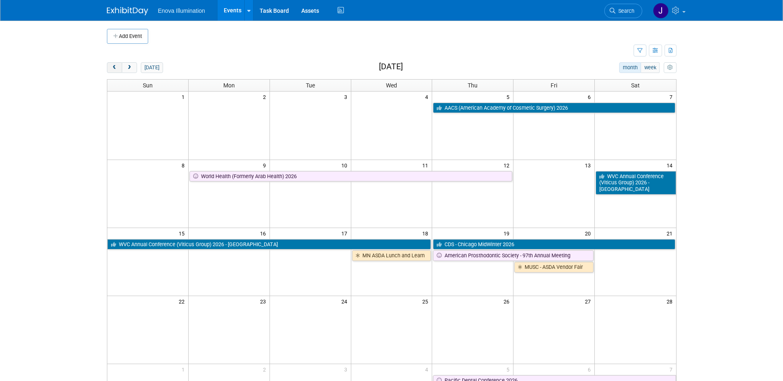
click at [109, 68] on button "prev" at bounding box center [114, 67] width 15 height 11
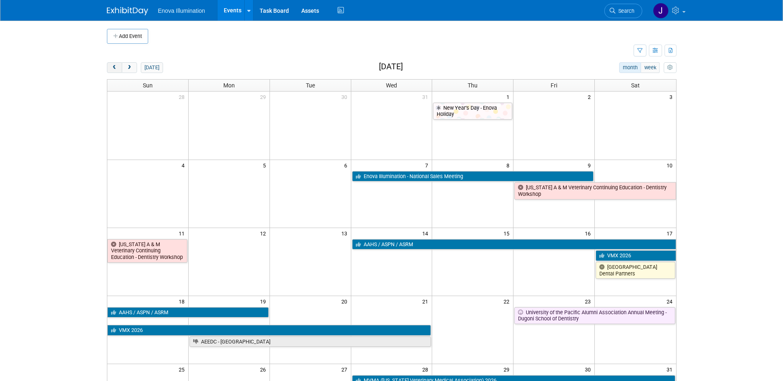
click at [109, 68] on button "prev" at bounding box center [114, 67] width 15 height 11
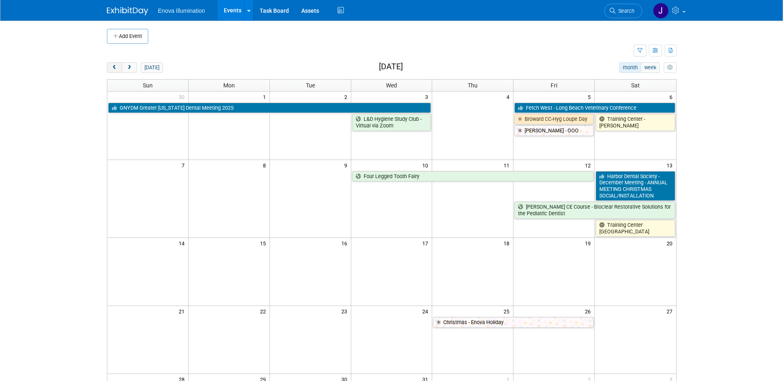
click at [109, 68] on button "prev" at bounding box center [114, 67] width 15 height 11
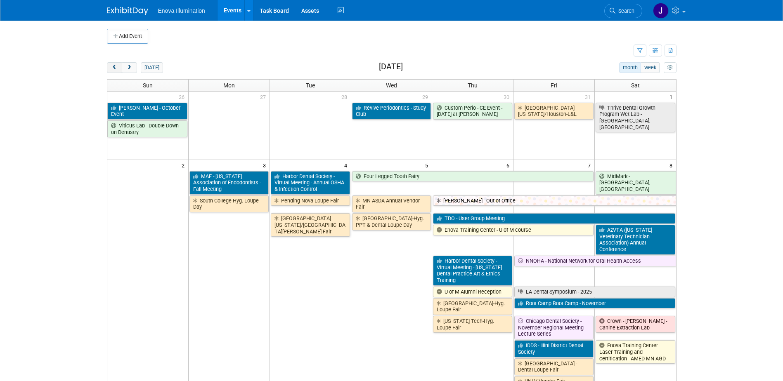
click at [109, 68] on button "prev" at bounding box center [114, 67] width 15 height 11
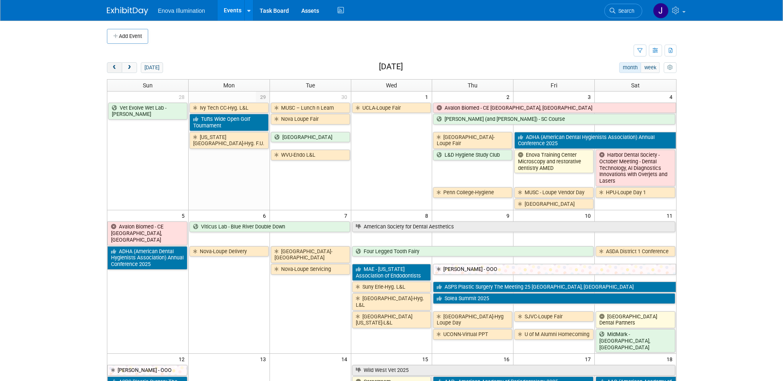
click at [109, 68] on button "prev" at bounding box center [114, 67] width 15 height 11
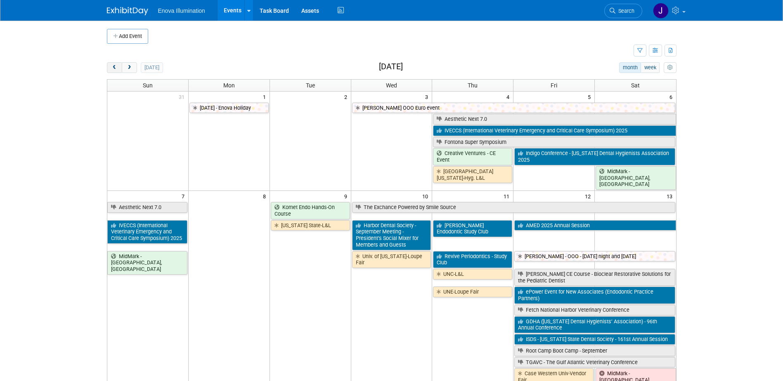
click at [109, 68] on button "prev" at bounding box center [114, 67] width 15 height 11
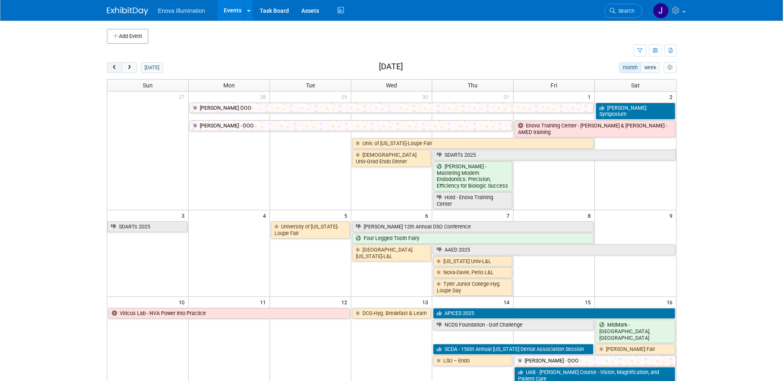
click at [109, 68] on button "prev" at bounding box center [114, 67] width 15 height 11
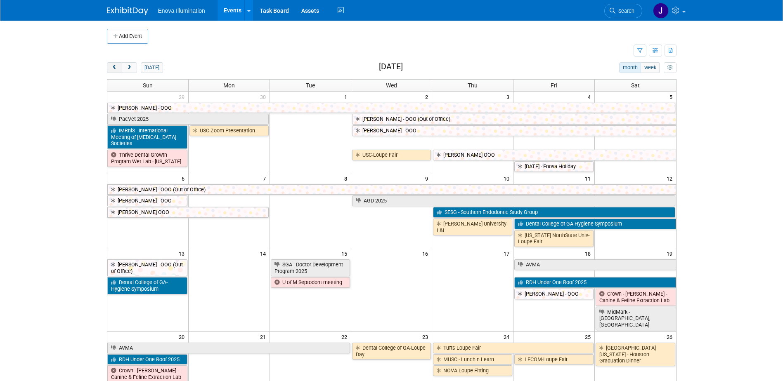
click at [113, 70] on span "prev" at bounding box center [114, 67] width 6 height 5
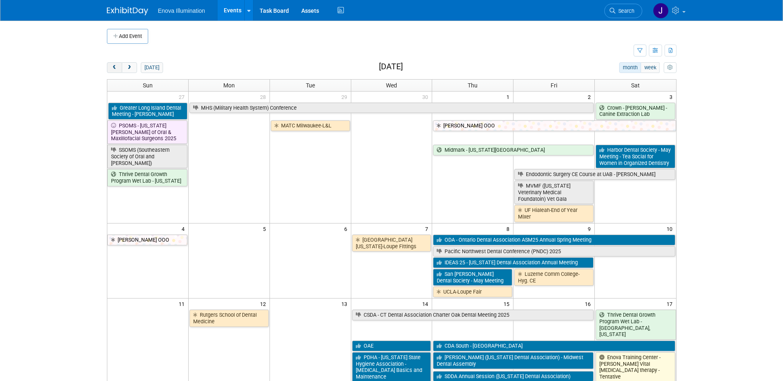
click at [113, 70] on span "prev" at bounding box center [114, 67] width 6 height 5
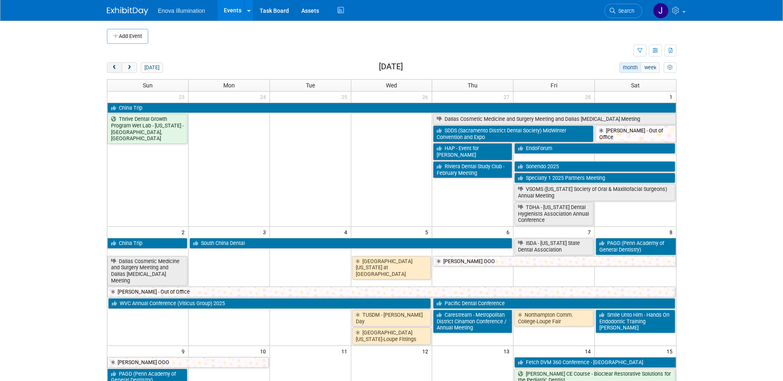
click at [113, 70] on span "prev" at bounding box center [114, 67] width 6 height 5
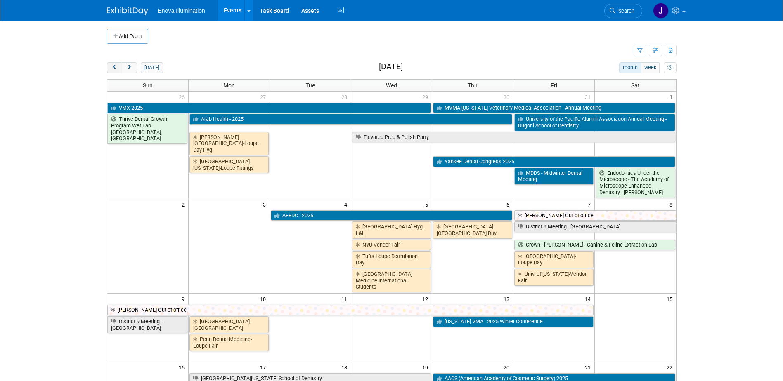
click at [113, 70] on span "prev" at bounding box center [114, 67] width 6 height 5
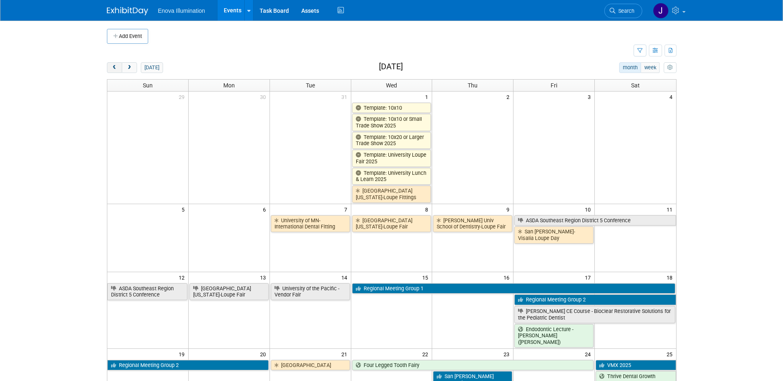
click at [113, 70] on span "prev" at bounding box center [114, 67] width 6 height 5
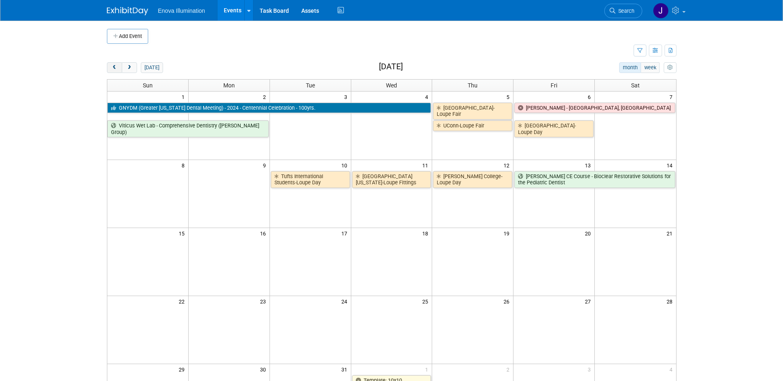
click at [113, 70] on span "prev" at bounding box center [114, 67] width 6 height 5
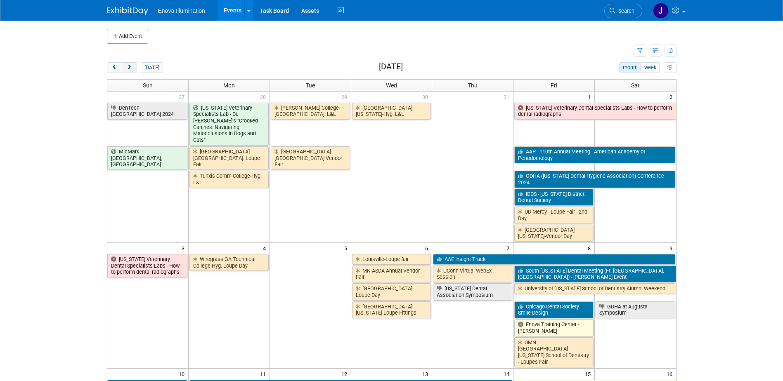
click at [128, 68] on span "next" at bounding box center [129, 67] width 6 height 5
click at [128, 69] on span "next" at bounding box center [129, 67] width 6 height 5
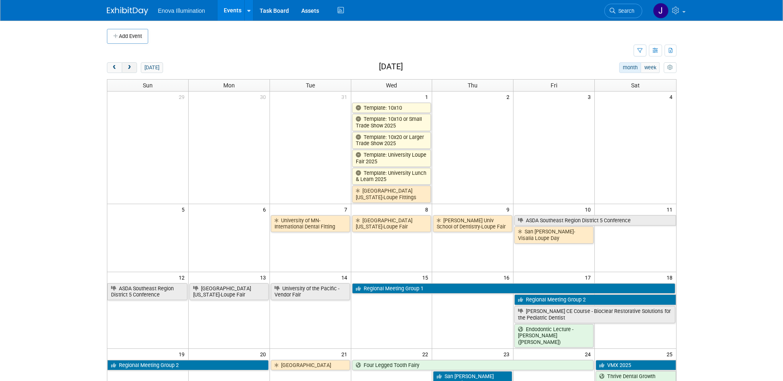
click at [128, 69] on span "next" at bounding box center [129, 67] width 6 height 5
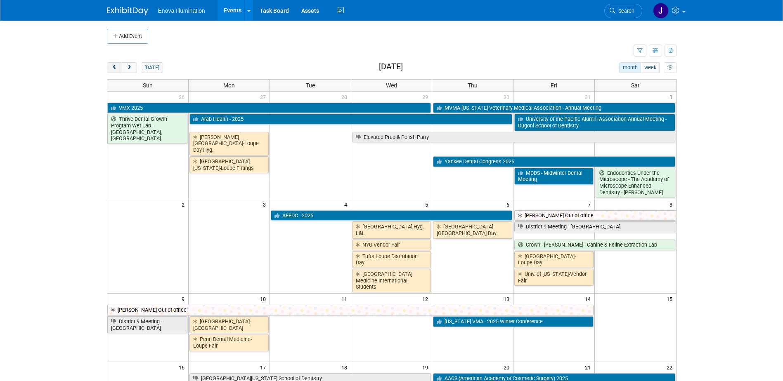
click at [117, 67] on span "prev" at bounding box center [114, 67] width 6 height 5
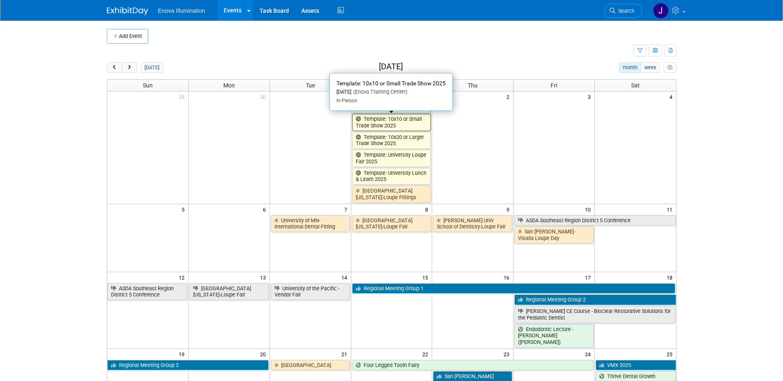
click at [375, 122] on link "Template: 10x10 or Small Trade Show 2025" at bounding box center [391, 122] width 79 height 17
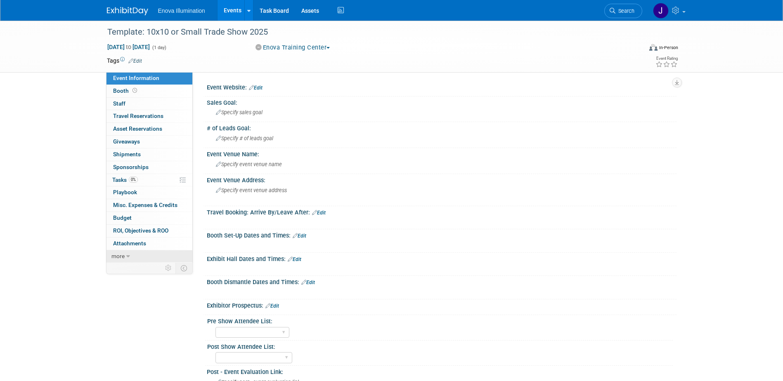
click at [149, 255] on link "more" at bounding box center [149, 256] width 86 height 12
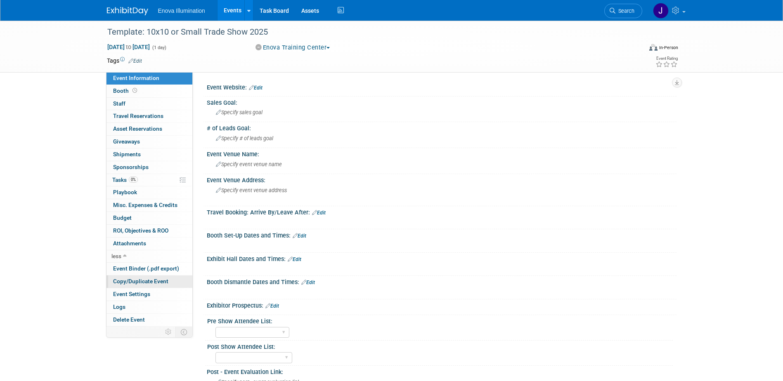
click at [139, 281] on span "Copy/Duplicate Event" at bounding box center [140, 281] width 55 height 7
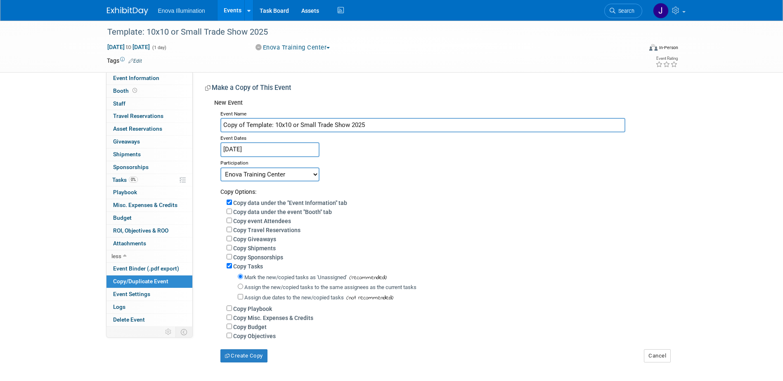
drag, startPoint x: 369, startPoint y: 125, endPoint x: 4, endPoint y: 131, distance: 364.9
click at [126, 125] on div "Event Information Event Info Booth Booth 0 Staff 0 Staff 0 Travel Reservations …" at bounding box center [392, 192] width 582 height 342
type input "Iowa VMA Winter Conference"
click at [257, 155] on body "Enova Illumination Events Add Event Bulk Upload Events Shareable Event Boards R…" at bounding box center [391, 190] width 783 height 381
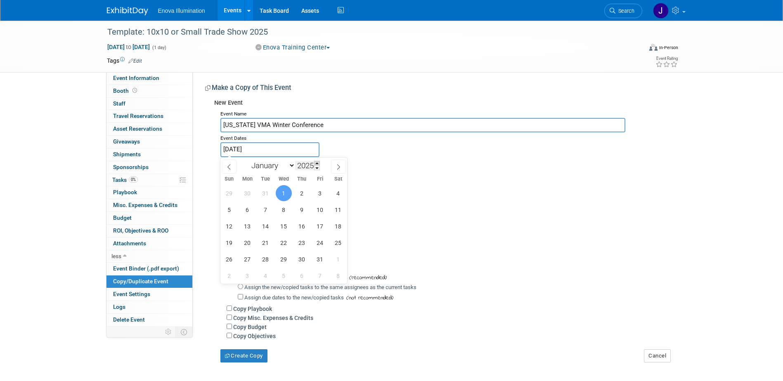
click at [318, 162] on span at bounding box center [317, 163] width 6 height 5
type input "2026"
click at [278, 166] on select "January February March April May June July August September October November De…" at bounding box center [271, 166] width 47 height 10
select select "1"
click at [248, 161] on select "January February March April May June July August September October November De…" at bounding box center [271, 166] width 47 height 10
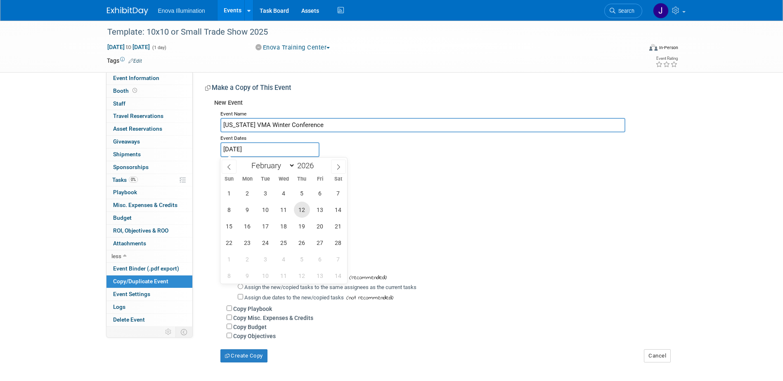
click at [308, 212] on span "12" at bounding box center [302, 210] width 16 height 16
click at [319, 210] on span "13" at bounding box center [320, 210] width 16 height 16
type input "[DATE] to [DATE]"
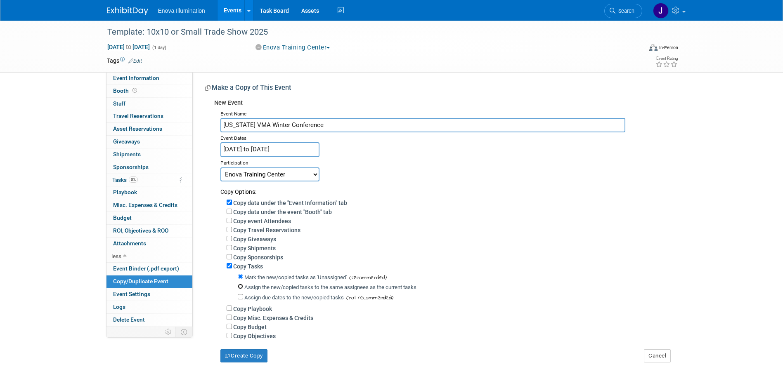
click at [241, 289] on input "Assign the new/copied tasks to the same assignees as the current tasks" at bounding box center [240, 286] width 5 height 5
radio input "true"
click at [281, 170] on select "Committed Considering Not Going Canceled Enova Training Center University Event…" at bounding box center [269, 175] width 99 height 14
select select "2"
click at [220, 168] on select "Committed Considering Not Going Canceled Enova Training Center University Event…" at bounding box center [269, 175] width 99 height 14
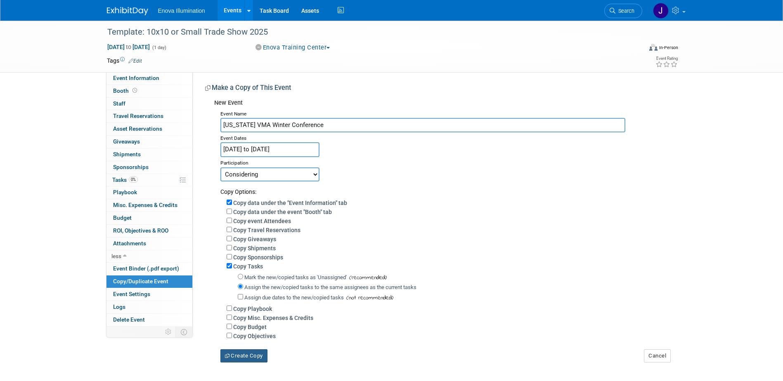
click at [239, 357] on button "Create Copy" at bounding box center [243, 356] width 47 height 13
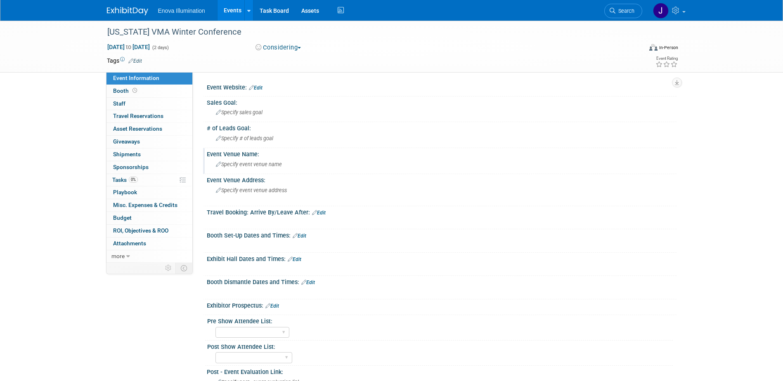
click at [241, 164] on span "Specify event venue name" at bounding box center [249, 164] width 66 height 6
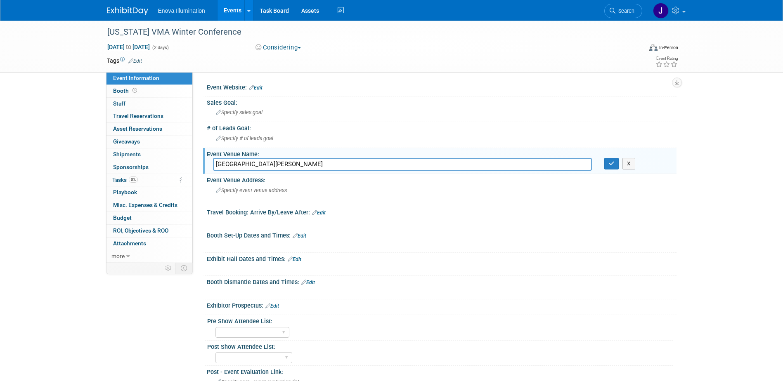
type input "[GEOGRAPHIC_DATA][PERSON_NAME]"
click at [605, 164] on button "button" at bounding box center [611, 164] width 15 height 12
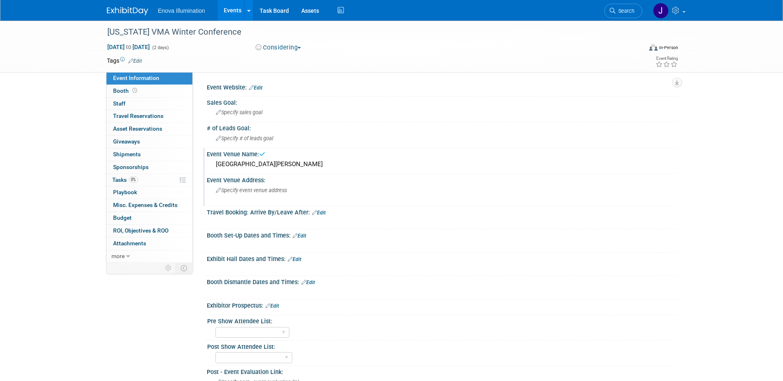
click at [280, 188] on span "Specify event venue address" at bounding box center [251, 190] width 71 height 6
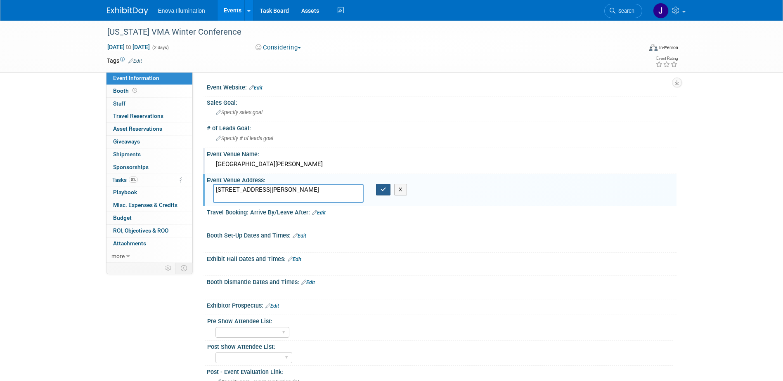
type textarea "1 Prairie Meadows Drive Altoona, IA 50009"
click at [383, 192] on icon "button" at bounding box center [383, 189] width 6 height 5
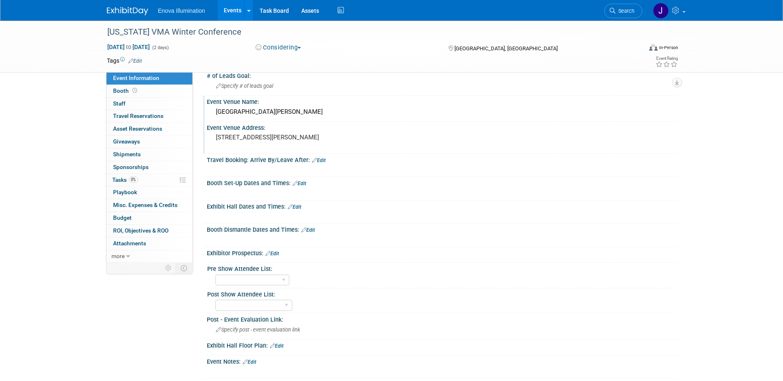
scroll to position [139, 0]
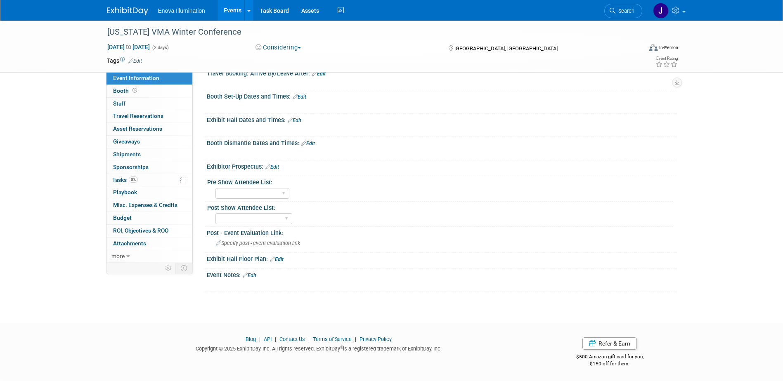
click at [253, 275] on link "Edit" at bounding box center [250, 276] width 14 height 6
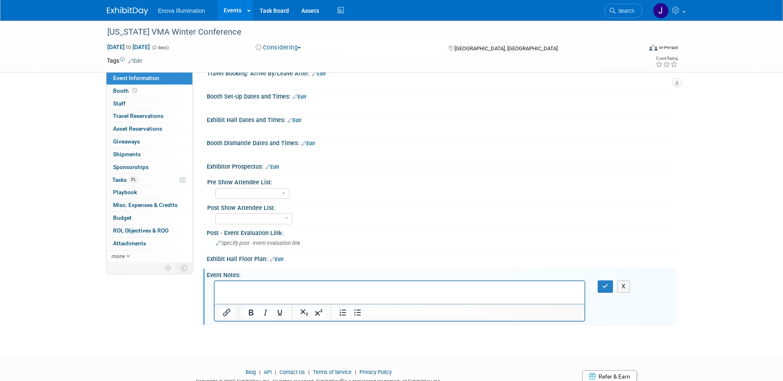
scroll to position [0, 0]
click at [241, 284] on html at bounding box center [399, 287] width 370 height 12
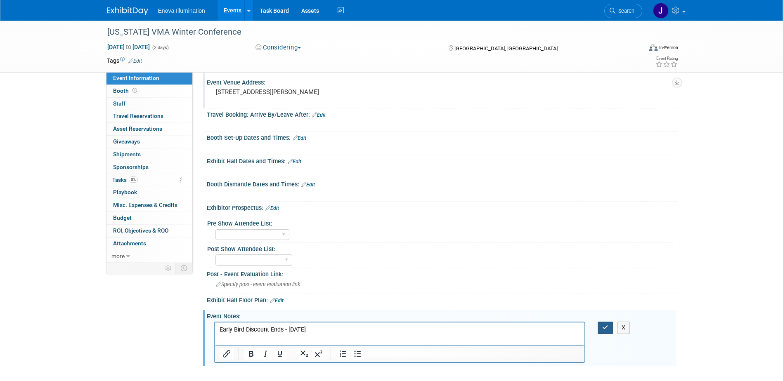
click at [602, 323] on button "button" at bounding box center [605, 328] width 15 height 12
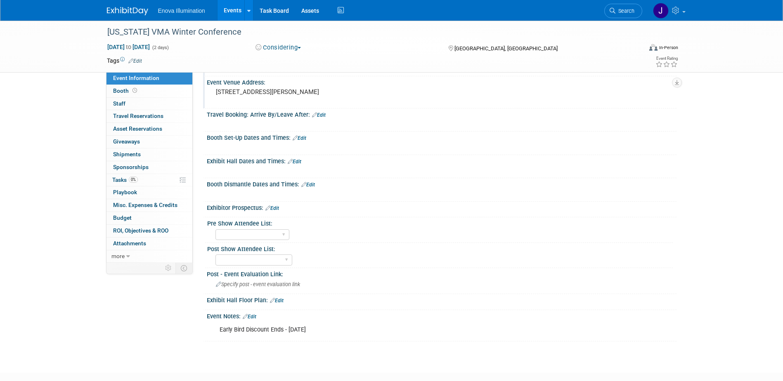
click at [758, 232] on div "Iowa VMA Winter Conference Feb 12, 2026 to Feb 13, 2026 (2 days) Feb 12, 2026 t…" at bounding box center [391, 140] width 783 height 435
click at [145, 16] on div "Enova Illumination Events Add Event Bulk Upload Events Shareable Event Boards R…" at bounding box center [391, 10] width 569 height 21
click at [143, 12] on img at bounding box center [127, 11] width 41 height 8
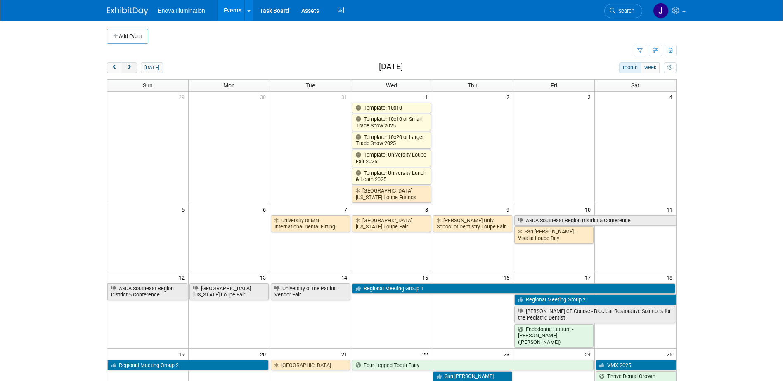
click at [127, 66] on span "next" at bounding box center [129, 67] width 6 height 5
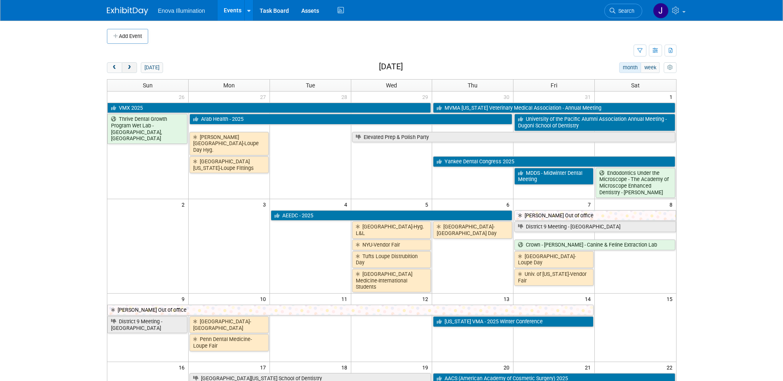
click at [127, 66] on span "next" at bounding box center [129, 67] width 6 height 5
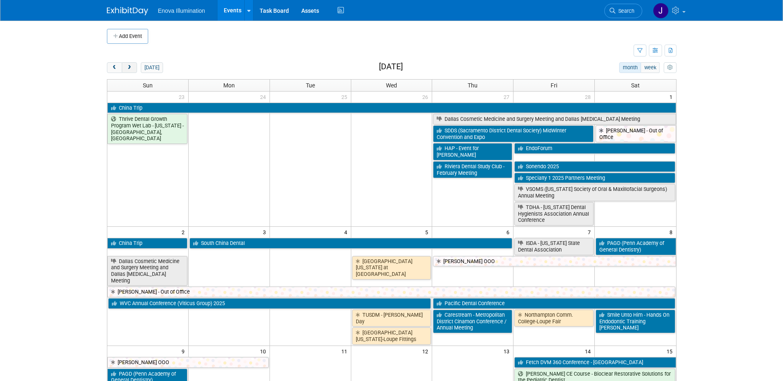
click at [127, 66] on span "next" at bounding box center [129, 67] width 6 height 5
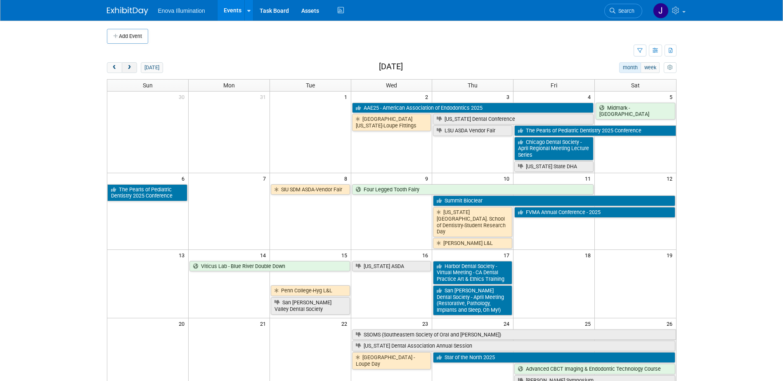
click at [127, 66] on span "next" at bounding box center [129, 67] width 6 height 5
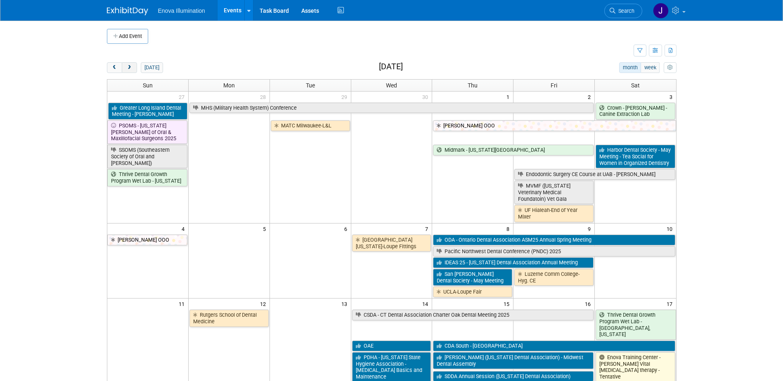
click at [127, 66] on span "next" at bounding box center [129, 67] width 6 height 5
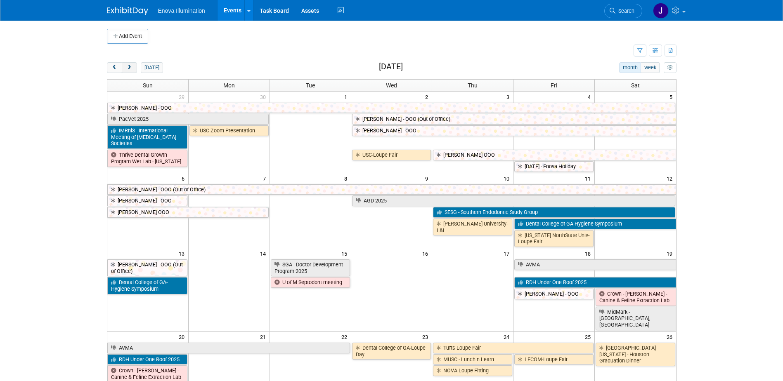
click at [127, 66] on span "next" at bounding box center [129, 67] width 6 height 5
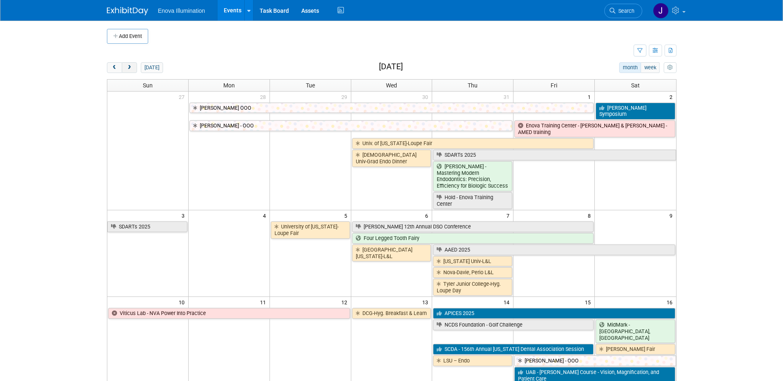
click at [127, 66] on span "next" at bounding box center [129, 67] width 6 height 5
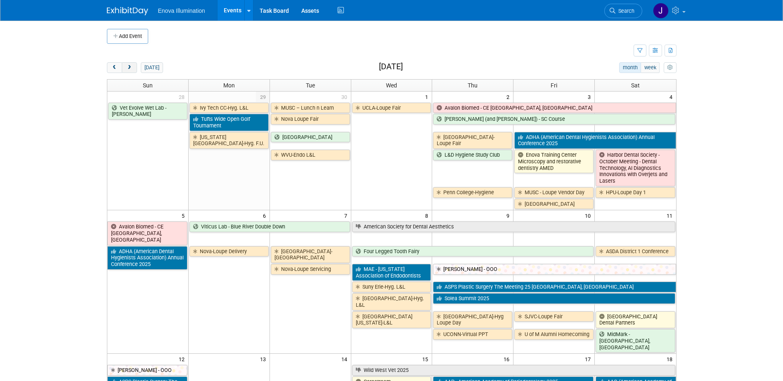
click at [127, 66] on span "next" at bounding box center [129, 67] width 6 height 5
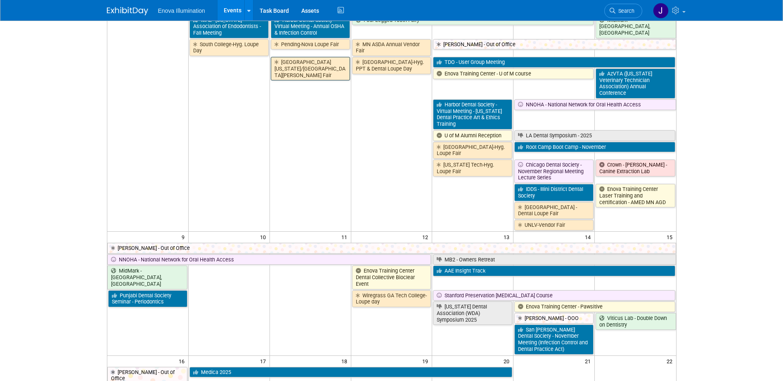
scroll to position [165, 0]
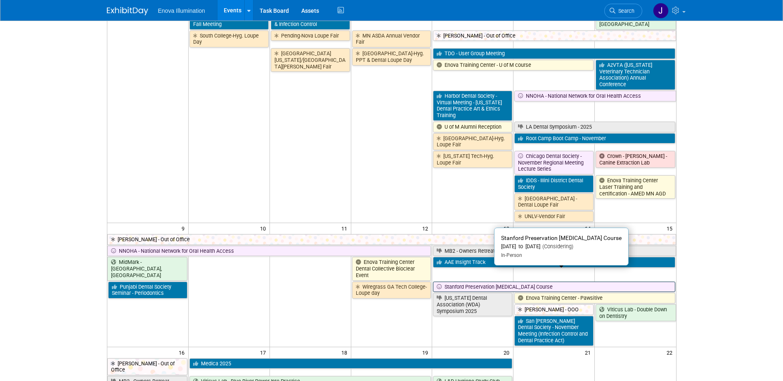
click at [478, 282] on link "Stanford Preservation [MEDICAL_DATA] Course" at bounding box center [554, 287] width 242 height 11
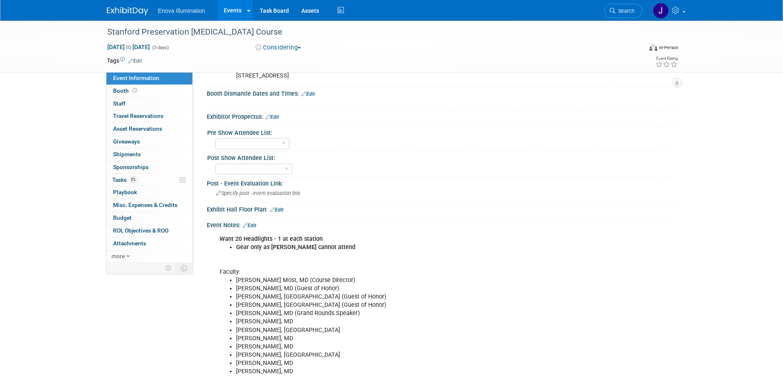
scroll to position [330, 0]
click at [298, 262] on div "Want 20 Headlights - 1 at each station Gear only as [PERSON_NAME] cannot attend…" at bounding box center [400, 305] width 372 height 149
drag, startPoint x: 220, startPoint y: 238, endPoint x: 331, endPoint y: 240, distance: 111.0
click at [331, 240] on div "Want 20 Headlights - 1 at each station Gear only as [PERSON_NAME] cannot attend…" at bounding box center [400, 305] width 372 height 149
drag, startPoint x: 331, startPoint y: 240, endPoint x: 272, endPoint y: 237, distance: 59.9
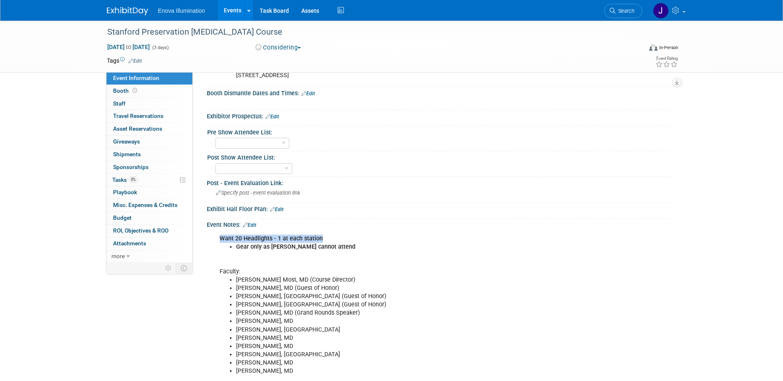
copy b "Want 20 Headlights - 1 at each station"
click at [630, 7] on link "Search" at bounding box center [623, 11] width 38 height 14
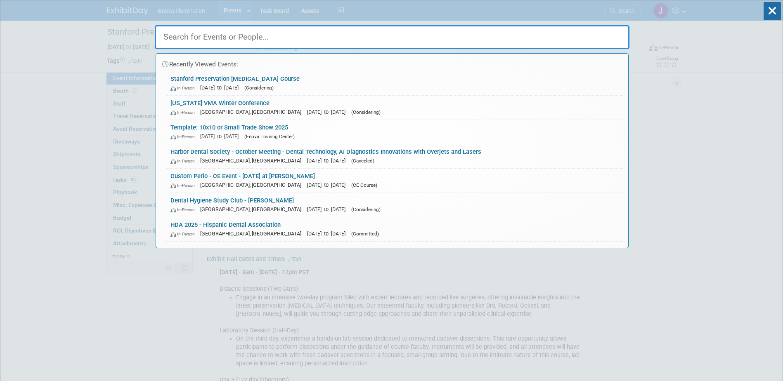
click at [221, 42] on input "text" at bounding box center [392, 37] width 475 height 24
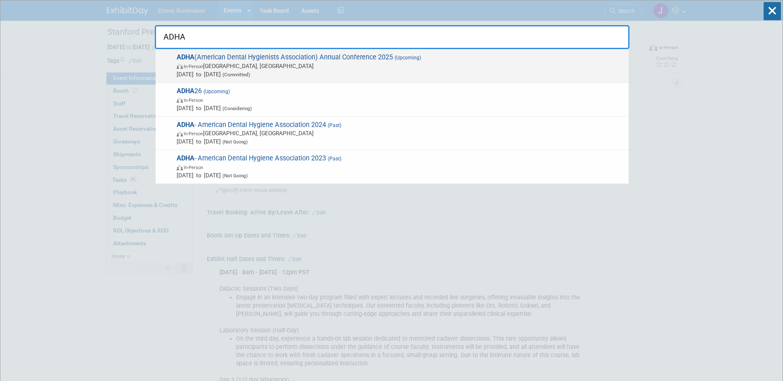
type input "ADHA"
click at [166, 53] on div "ADHA (American Dental Hygienists Association) Annual Conference 2025 (Upcoming)…" at bounding box center [392, 66] width 473 height 34
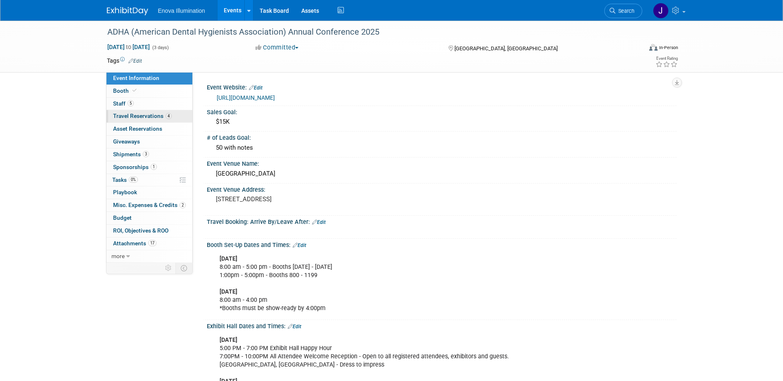
click at [144, 114] on span "Travel Reservations 4" at bounding box center [142, 116] width 59 height 7
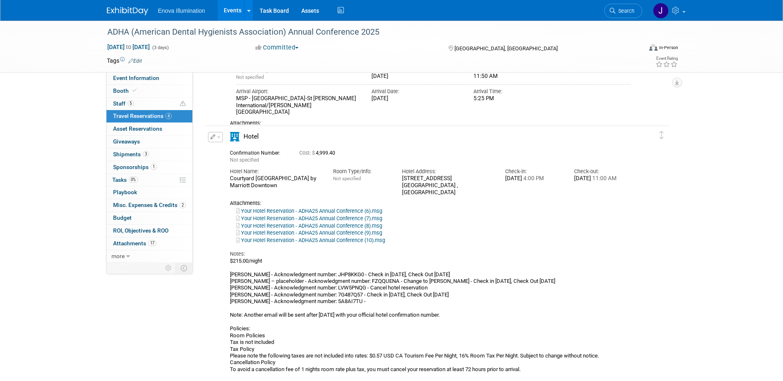
scroll to position [702, 0]
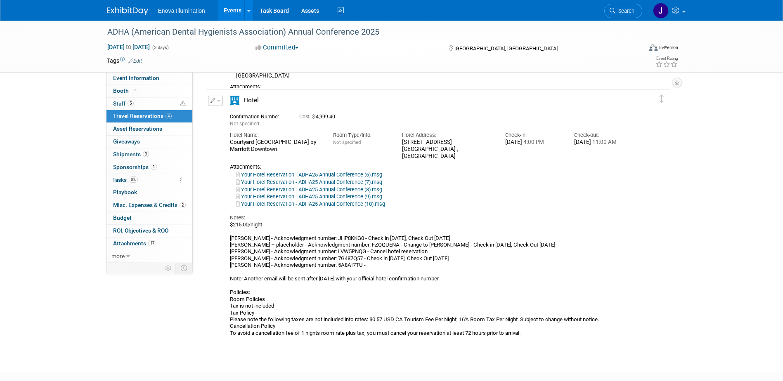
drag, startPoint x: 220, startPoint y: 104, endPoint x: 215, endPoint y: 143, distance: 39.0
click at [215, 143] on div "Edit Reservation Not specified" at bounding box center [431, 216] width 451 height 241
click at [219, 101] on span "button" at bounding box center [218, 101] width 3 height 2
click at [224, 114] on button "Edit Reservation" at bounding box center [243, 115] width 70 height 12
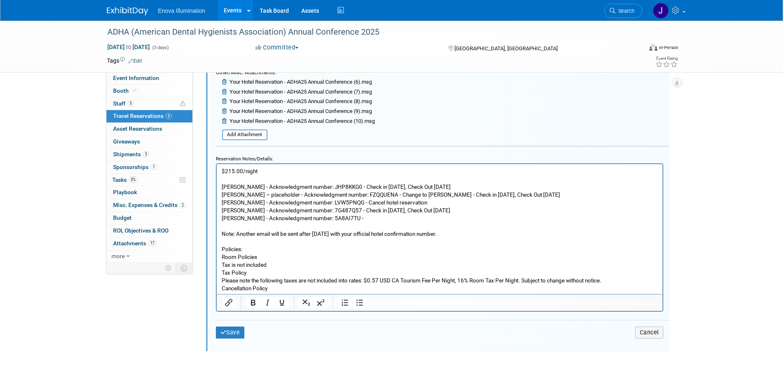
scroll to position [1070, 0]
drag, startPoint x: 659, startPoint y: 333, endPoint x: 633, endPoint y: 310, distance: 34.5
click at [659, 333] on button "Cancel" at bounding box center [649, 331] width 28 height 12
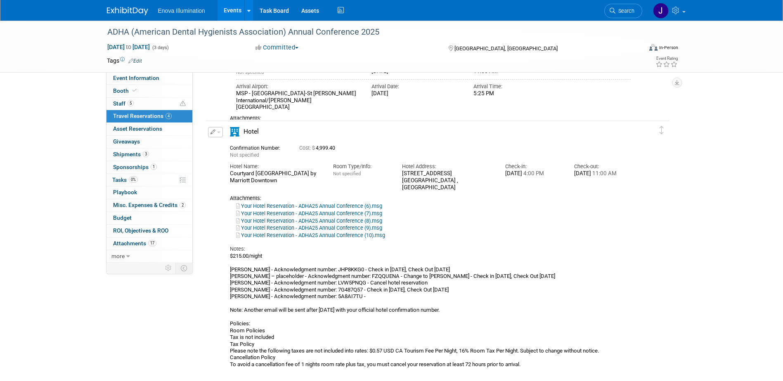
scroll to position [710, 0]
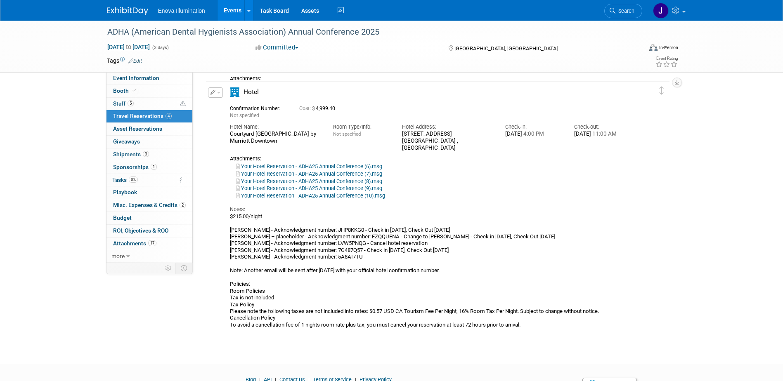
drag, startPoint x: 220, startPoint y: 92, endPoint x: 213, endPoint y: 104, distance: 13.9
click at [215, 128] on div "Edit Reservation Not specified" at bounding box center [431, 207] width 451 height 241
click at [210, 89] on button "button" at bounding box center [215, 92] width 15 height 10
click at [225, 133] on button "Duplicate" at bounding box center [243, 134] width 70 height 12
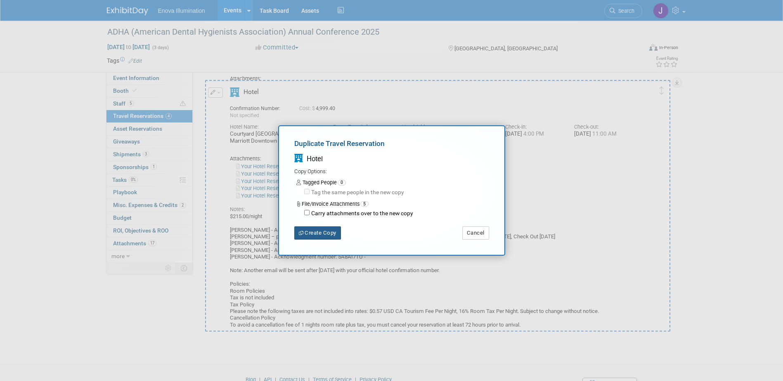
click at [336, 232] on button "Create Copy" at bounding box center [317, 233] width 47 height 13
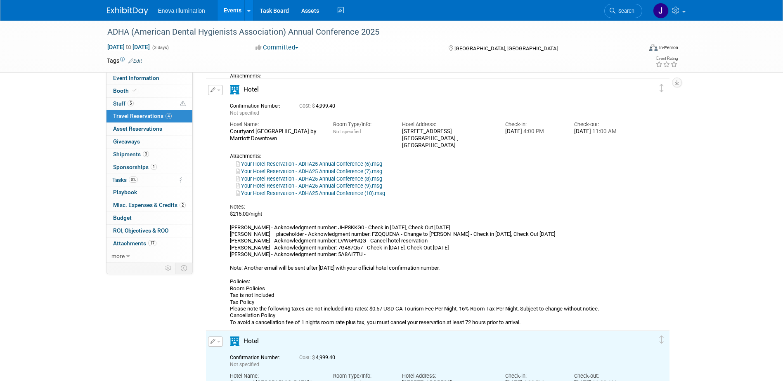
scroll to position [713, 0]
click at [222, 92] on div "Edit Reservation Delete Reservation" at bounding box center [215, 92] width 18 height 15
click at [221, 91] on button "button" at bounding box center [215, 90] width 15 height 10
click at [224, 132] on button "Duplicate" at bounding box center [243, 131] width 70 height 12
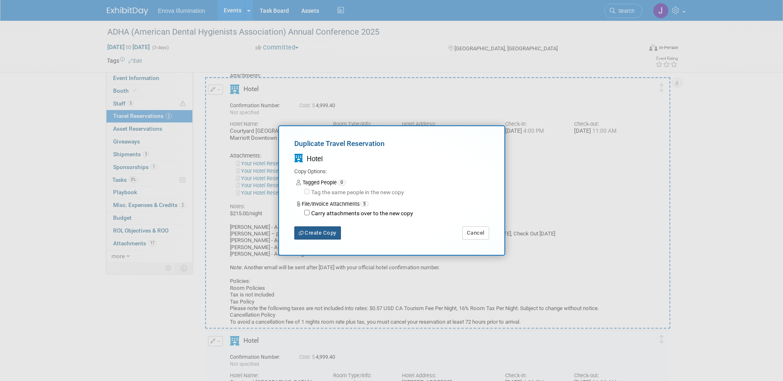
click at [309, 227] on button "Create Copy" at bounding box center [317, 233] width 47 height 13
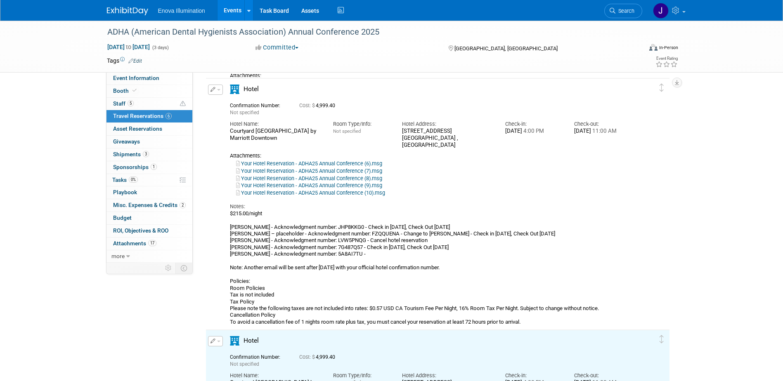
click at [281, 158] on div "Attachments:" at bounding box center [430, 156] width 401 height 7
click at [221, 89] on button "button" at bounding box center [215, 90] width 15 height 10
click at [222, 101] on button "Edit Reservation" at bounding box center [243, 104] width 70 height 12
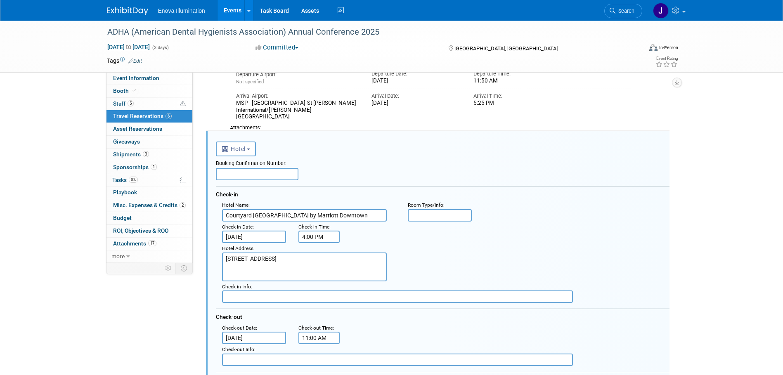
scroll to position [657, 0]
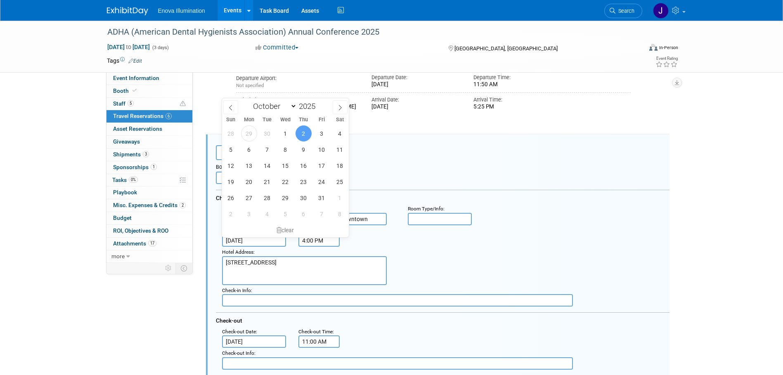
click at [250, 239] on input "Oct 2, 2025" at bounding box center [254, 240] width 64 height 12
click at [317, 132] on span "3" at bounding box center [322, 133] width 16 height 16
type input "Oct 3, 2025"
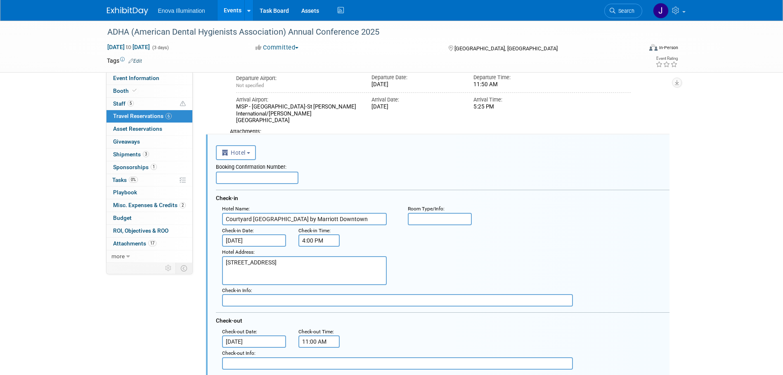
click at [243, 175] on input "text" at bounding box center [257, 178] width 83 height 12
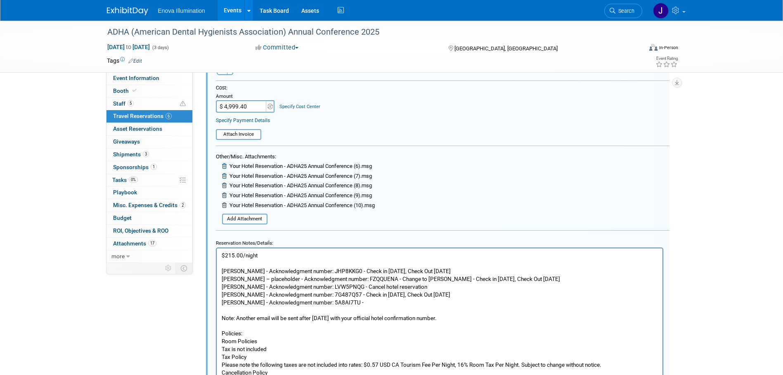
scroll to position [987, 0]
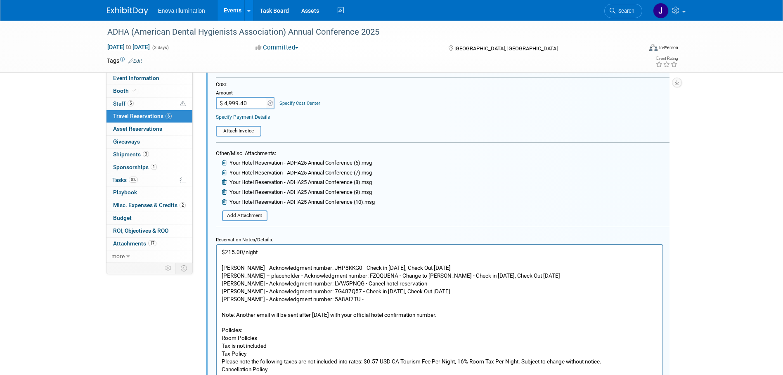
click at [222, 250] on p "$215.00/night Janelle Tlusty - Acknowledgment number: JHP8KKG0 - Check in 10/3/…" at bounding box center [439, 314] width 436 height 133
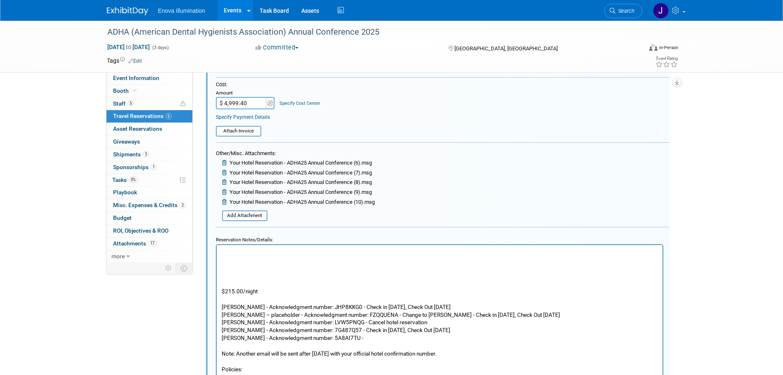
click at [223, 250] on p "Rich Text Area. Press ALT-0 for help." at bounding box center [439, 252] width 436 height 8
drag, startPoint x: 456, startPoint y: 251, endPoint x: 217, endPoint y: 249, distance: 239.4
click at [217, 249] on html "Janelle Tlusty - Acknowledgment number: JHP8KKG0, Hotel confirmation number 963…" at bounding box center [439, 332] width 446 height 175
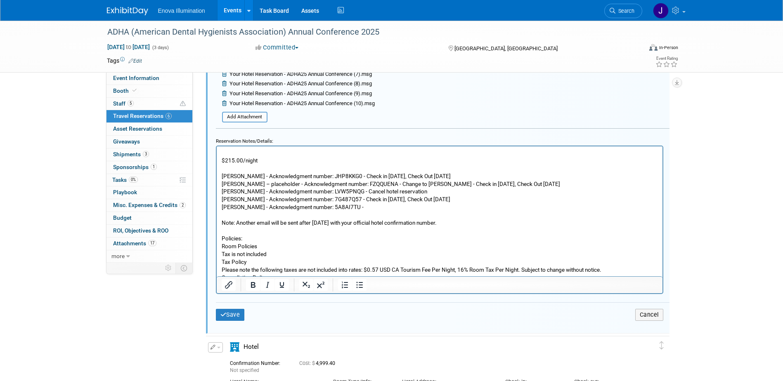
scroll to position [1111, 0]
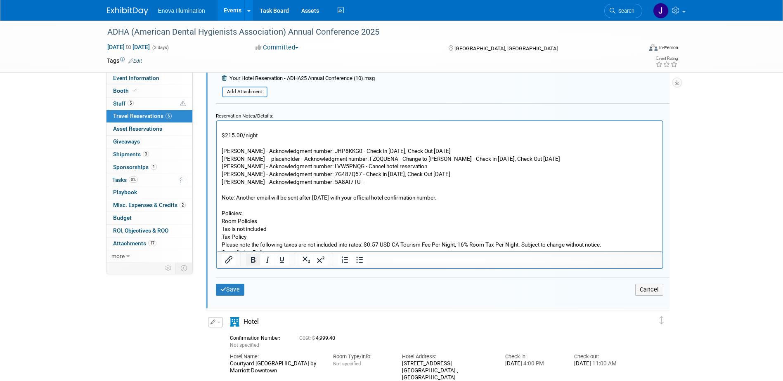
click at [253, 264] on icon "Bold" at bounding box center [253, 260] width 10 height 10
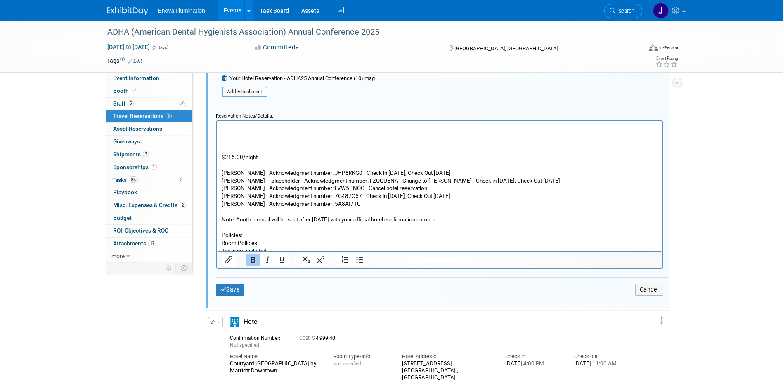
scroll to position [0, 0]
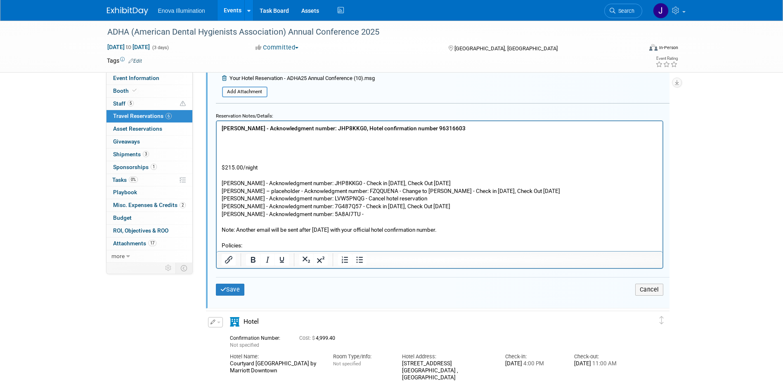
click at [247, 140] on p "Rich Text Area. Press ALT-0 for help." at bounding box center [439, 144] width 436 height 8
click at [223, 137] on p "Rich Text Area. Press ALT-0 for help." at bounding box center [439, 136] width 436 height 8
drag, startPoint x: 453, startPoint y: 136, endPoint x: 216, endPoint y: 134, distance: 237.3
click at [216, 134] on html "Janelle Tlusty - Acknowledgment number: JHP8KKG0, Hotel confirmation number 963…" at bounding box center [439, 208] width 446 height 175
click at [235, 289] on button "Save" at bounding box center [230, 290] width 29 height 12
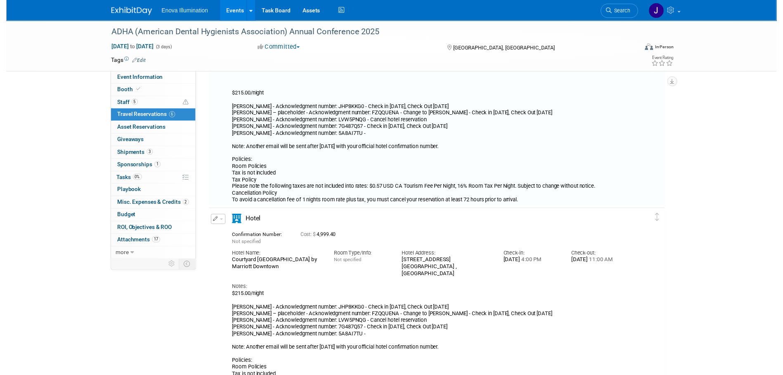
scroll to position [698, 0]
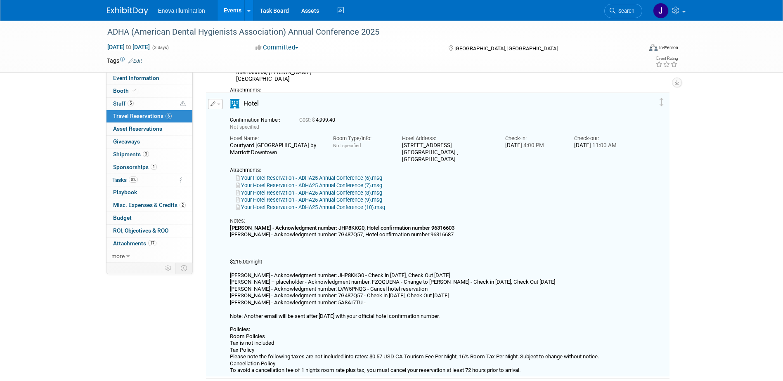
click at [220, 107] on button "button" at bounding box center [215, 104] width 15 height 10
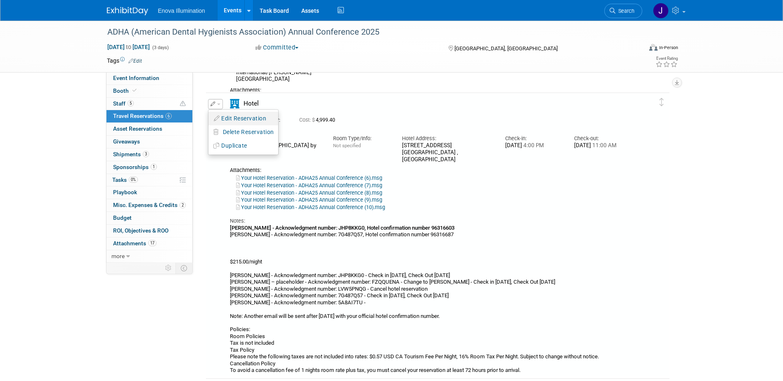
click at [220, 117] on button "Edit Reservation" at bounding box center [243, 119] width 70 height 12
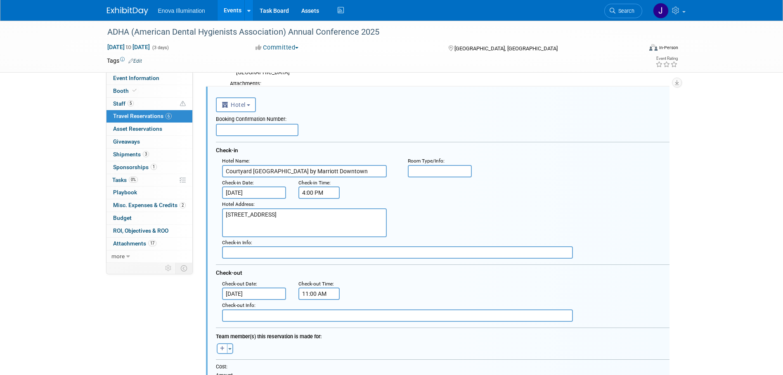
scroll to position [987, 0]
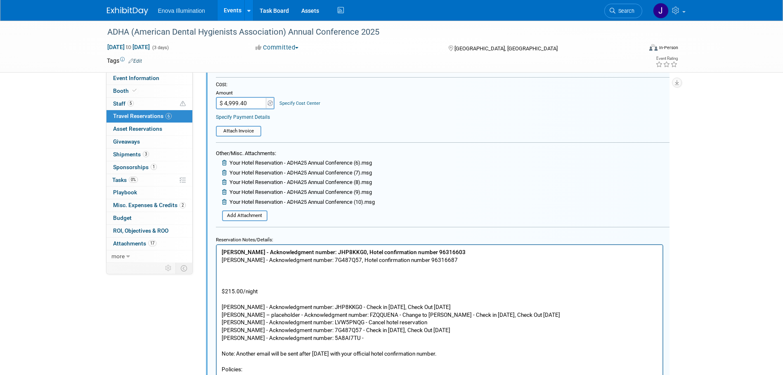
click at [404, 272] on p "Janelle Tlusty - Acknowledgment number: JHP8KKG0, Hotel confirmation number 963…" at bounding box center [439, 334] width 436 height 172
drag, startPoint x: 435, startPoint y: 258, endPoint x: 219, endPoint y: 259, distance: 216.7
click at [219, 259] on html "Janelle Tlusty - Acknowledgment number: JHP8KKG0, Hotel confirmation number 963…" at bounding box center [439, 332] width 446 height 175
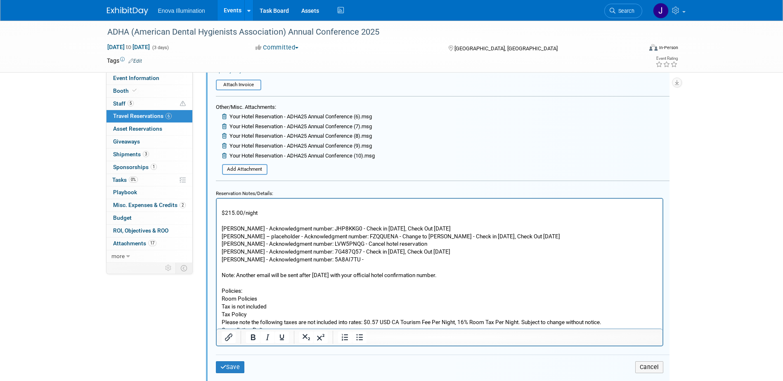
scroll to position [1152, 0]
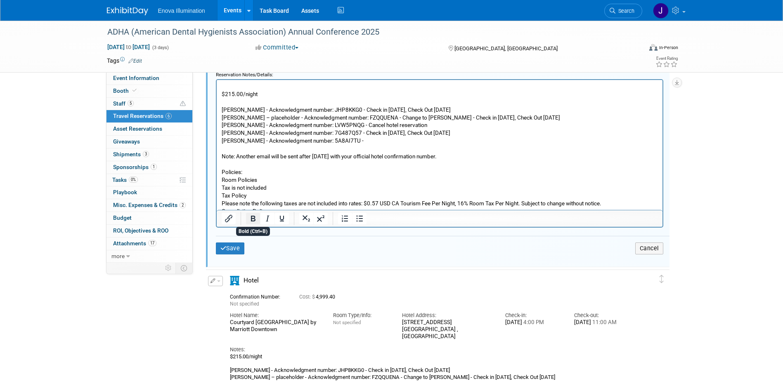
click at [250, 218] on icon "Bold" at bounding box center [253, 219] width 10 height 10
click at [240, 250] on button "Save" at bounding box center [230, 249] width 29 height 12
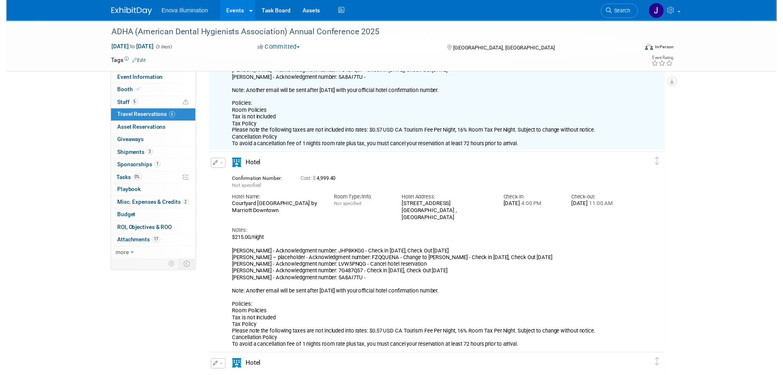
scroll to position [698, 0]
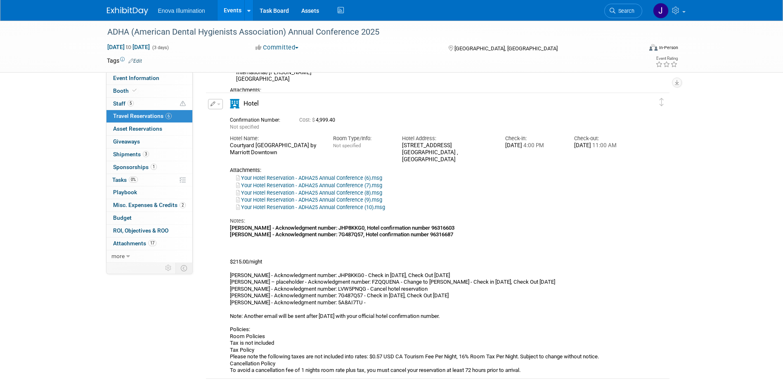
click at [218, 107] on button "button" at bounding box center [215, 104] width 15 height 10
click at [224, 116] on button "Edit Reservation" at bounding box center [243, 119] width 70 height 12
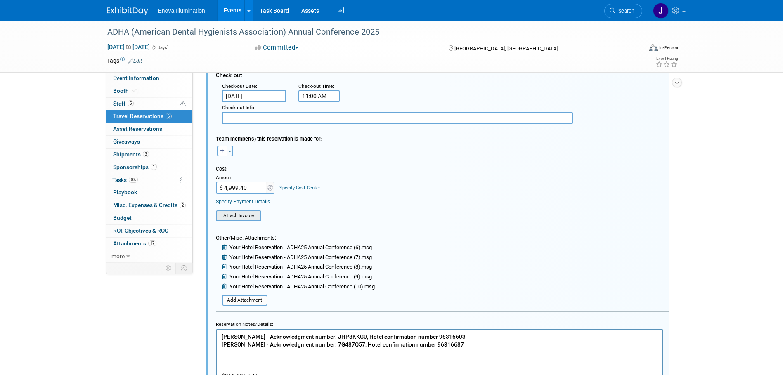
scroll to position [905, 0]
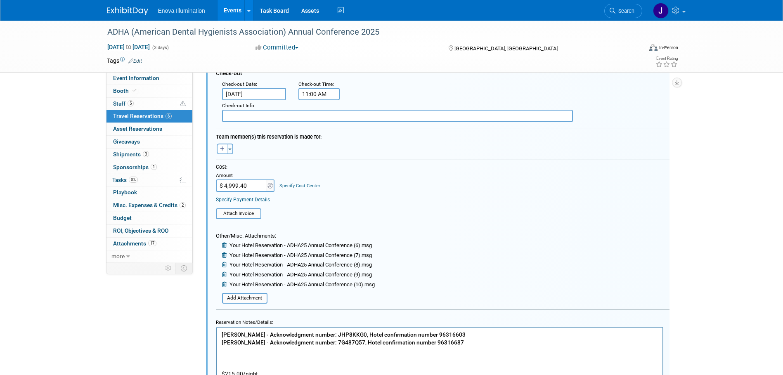
drag, startPoint x: 252, startPoint y: 187, endPoint x: 208, endPoint y: 181, distance: 44.6
click at [210, 181] on div "Cost: Amount $ 4,999.40 Specify Cost Center Cost Center -- Not Specified --" at bounding box center [443, 191] width 466 height 55
click at [250, 188] on input "$ 4,999.40" at bounding box center [242, 186] width 52 height 12
type input "$ 1,499.40"
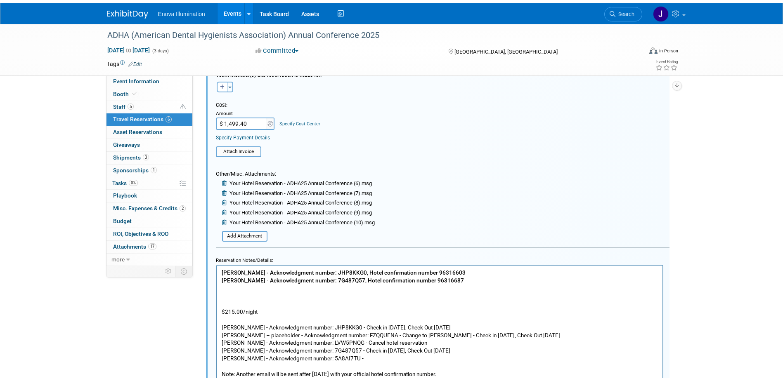
scroll to position [1028, 0]
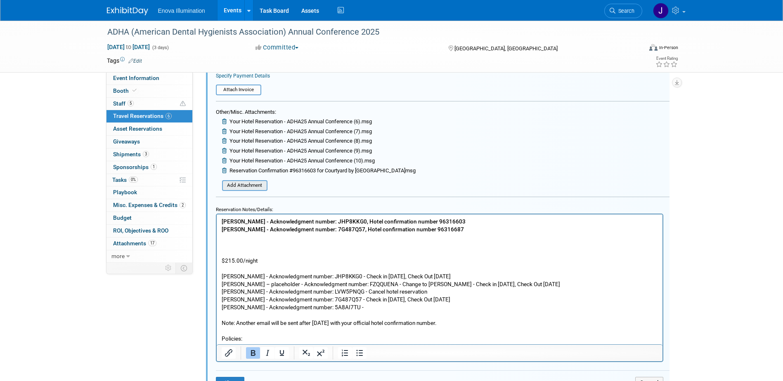
click at [241, 187] on input "file" at bounding box center [217, 185] width 98 height 9
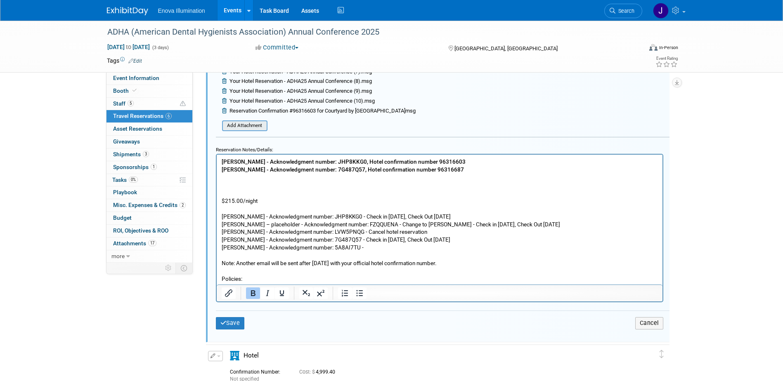
scroll to position [1111, 0]
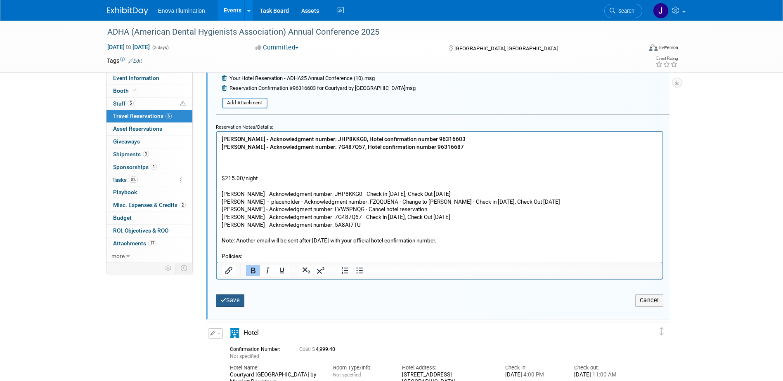
click at [241, 300] on button "Save" at bounding box center [230, 301] width 29 height 12
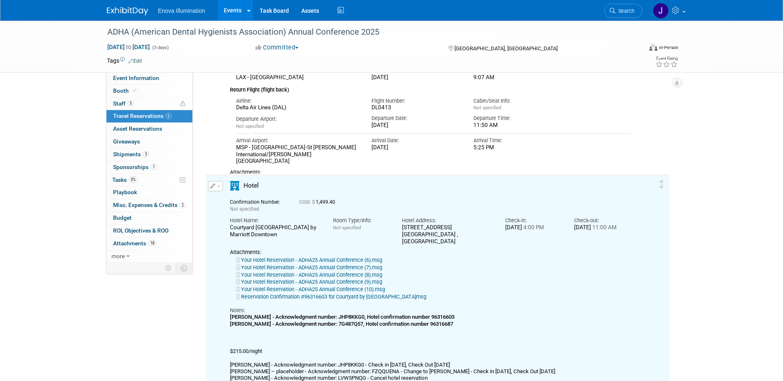
scroll to position [616, 0]
click at [221, 187] on button "button" at bounding box center [215, 187] width 15 height 10
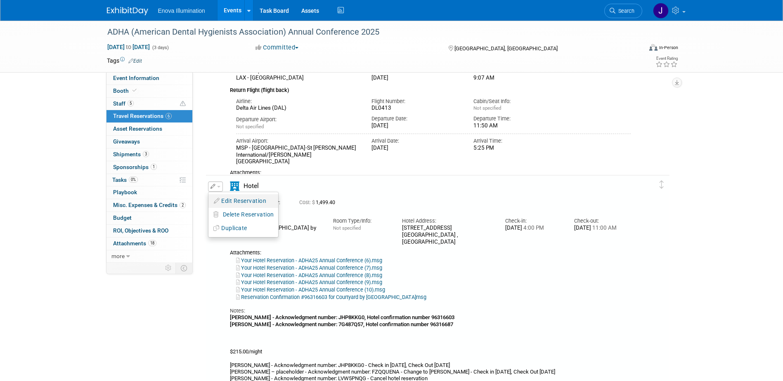
click at [265, 201] on button "Edit Reservation" at bounding box center [243, 201] width 70 height 12
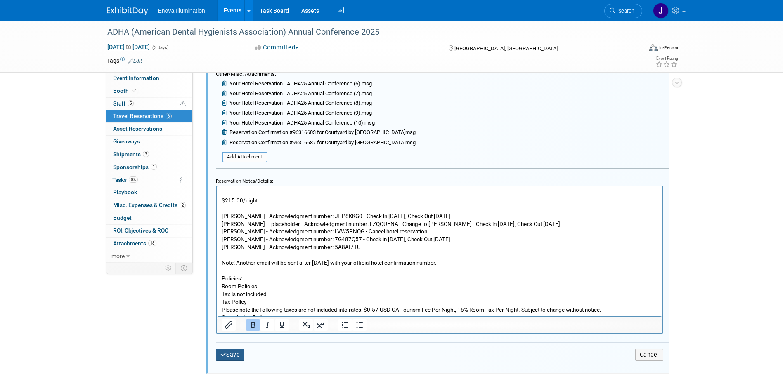
scroll to position [1070, 0]
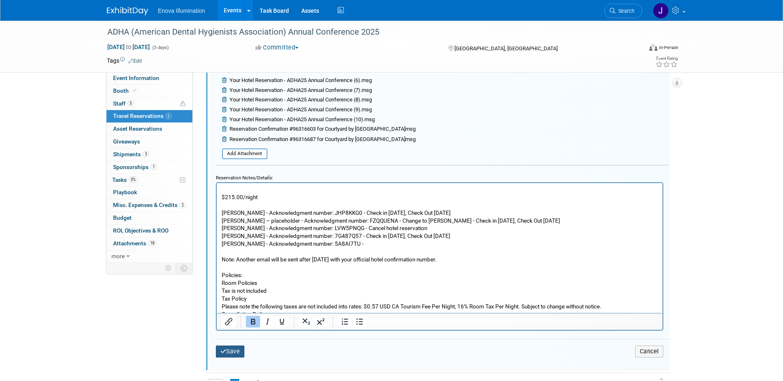
click at [236, 351] on button "Save" at bounding box center [230, 352] width 29 height 12
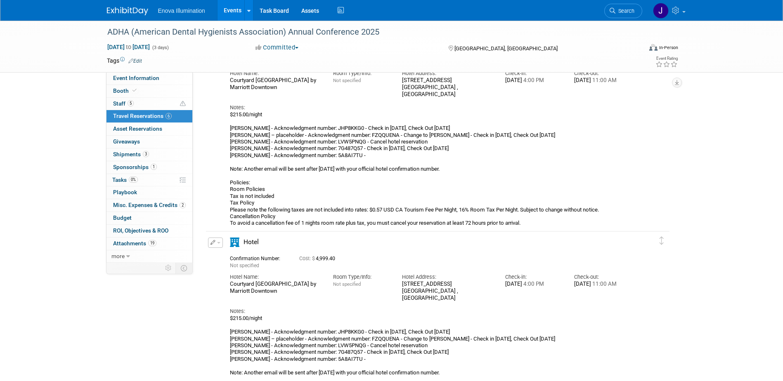
scroll to position [1084, 0]
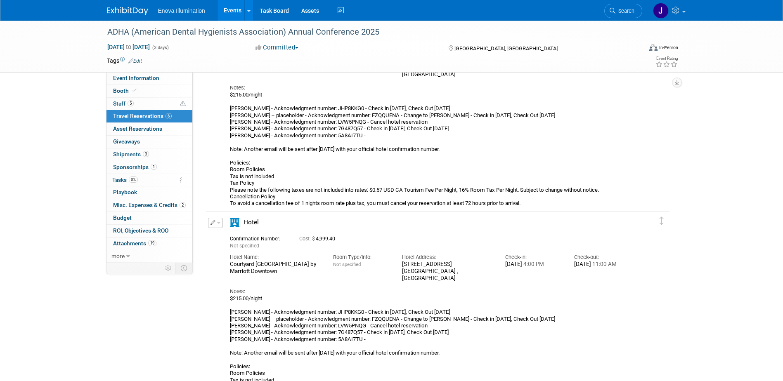
click at [217, 223] on span "button" at bounding box center [218, 223] width 3 height 2
click at [220, 232] on button "Edit Reservation" at bounding box center [243, 238] width 70 height 12
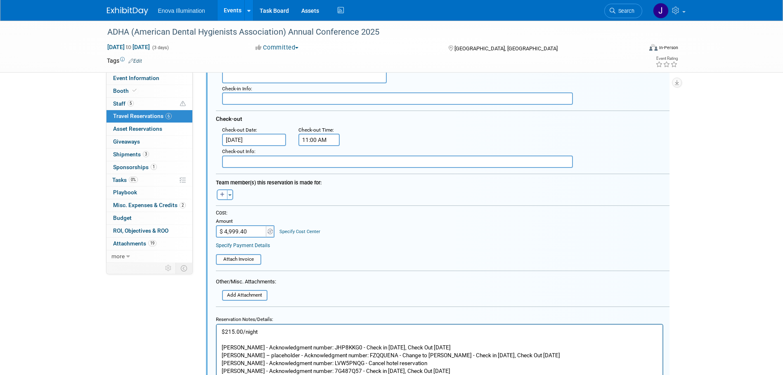
scroll to position [1409, 0]
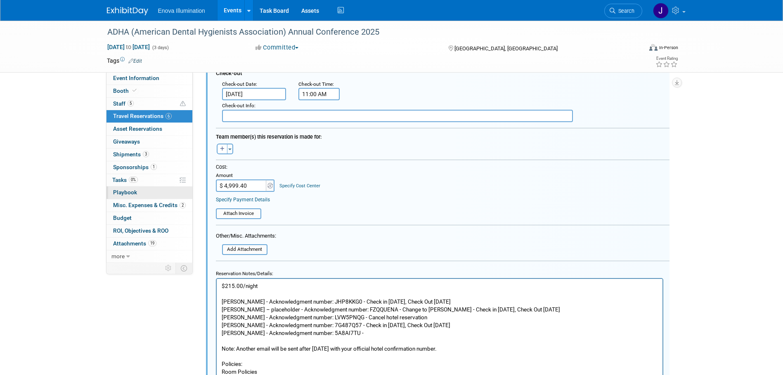
drag, startPoint x: 253, startPoint y: 187, endPoint x: 187, endPoint y: 195, distance: 66.1
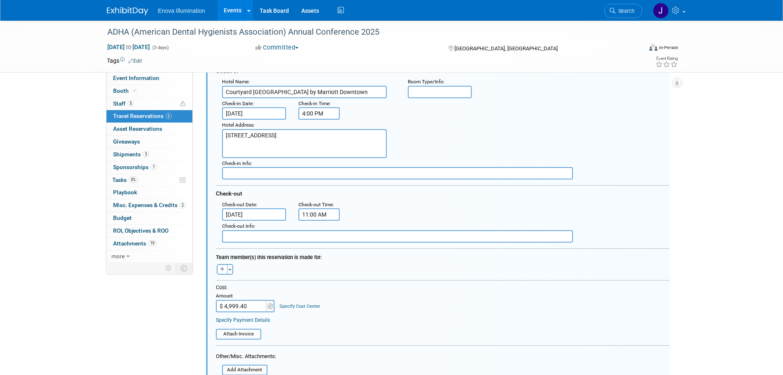
scroll to position [1244, 0]
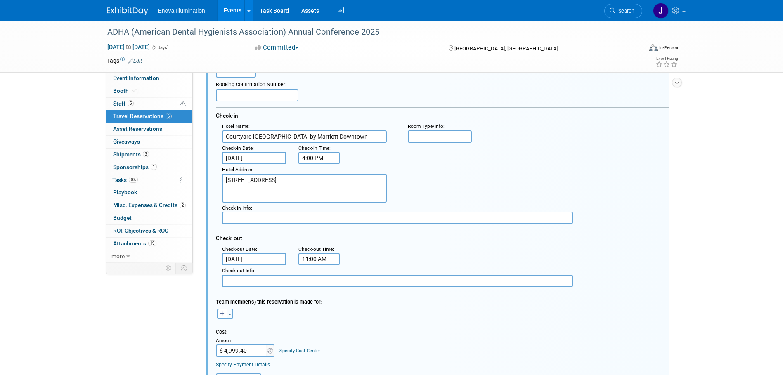
click at [257, 160] on input "Oct 2, 2025" at bounding box center [254, 158] width 64 height 12
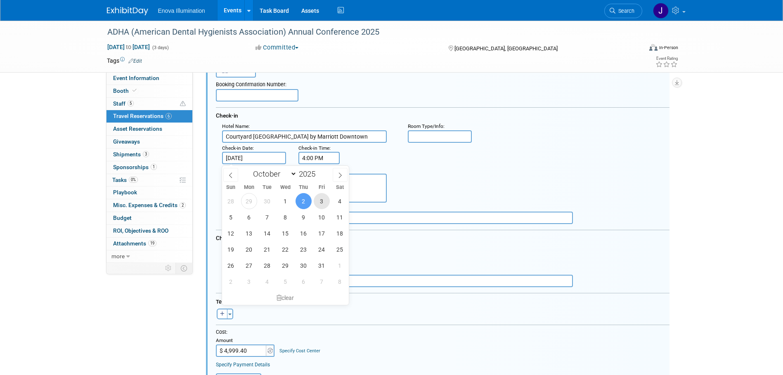
click at [320, 198] on span "3" at bounding box center [322, 201] width 16 height 16
type input "Oct 3, 2025"
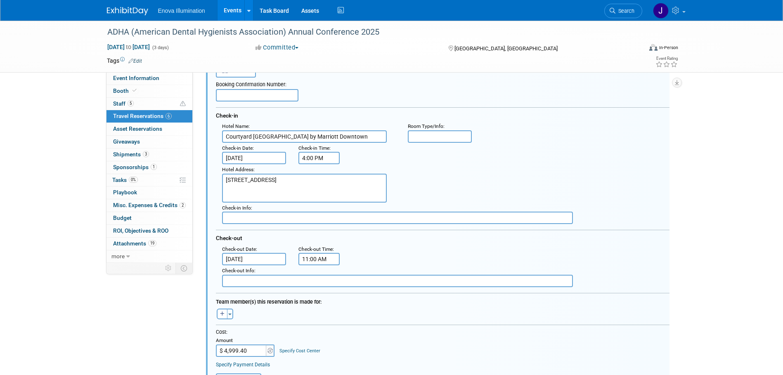
click at [249, 260] on input "Oct 6, 2025" at bounding box center [254, 259] width 64 height 12
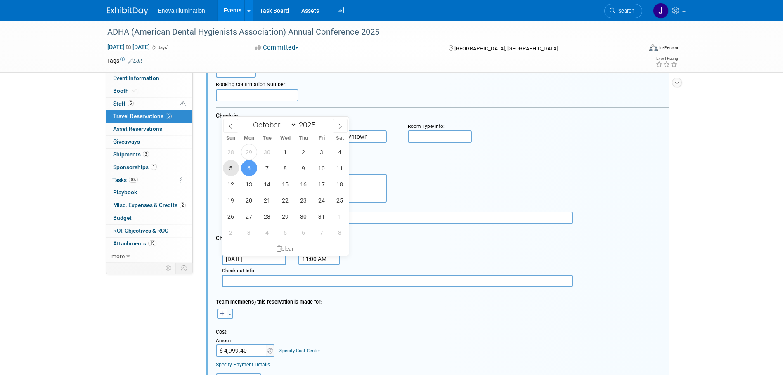
click at [234, 169] on span "5" at bounding box center [231, 168] width 16 height 16
type input "Oct 5, 2025"
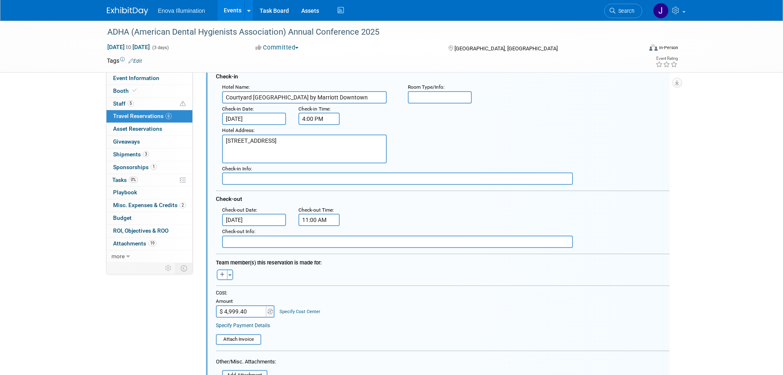
scroll to position [1285, 0]
click at [224, 272] on button "button" at bounding box center [222, 272] width 11 height 11
select select
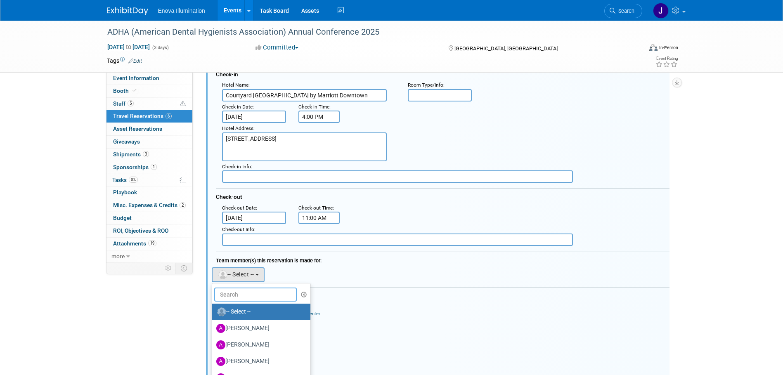
click at [242, 293] on input "text" at bounding box center [255, 295] width 83 height 14
type input "w"
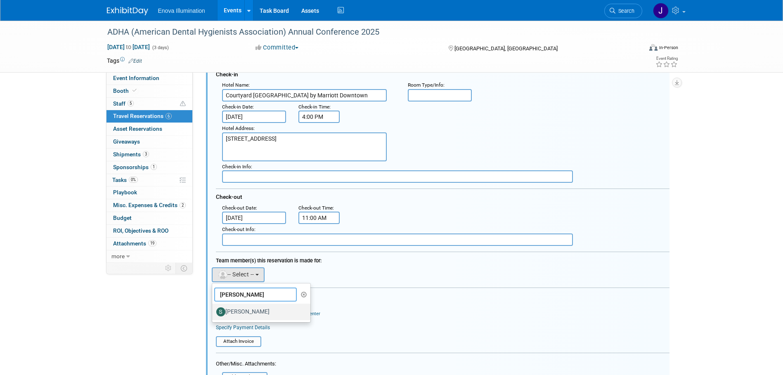
type input "spencer"
click at [239, 318] on label "[PERSON_NAME]" at bounding box center [259, 311] width 86 height 13
click at [213, 314] on input "[PERSON_NAME]" at bounding box center [210, 310] width 5 height 5
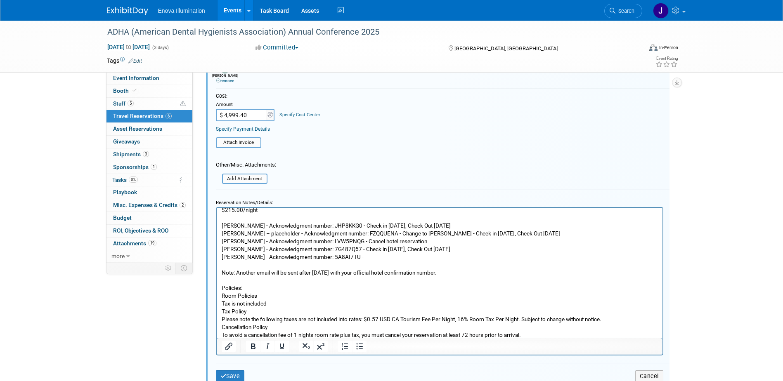
scroll to position [6, 0]
drag, startPoint x: 272, startPoint y: 231, endPoint x: 265, endPoint y: 230, distance: 6.7
click at [272, 231] on p "$215.00/night Janelle Tlusty - Acknowledgment number: JHP8KKG0 - Check in 10/3/…" at bounding box center [439, 271] width 436 height 133
click at [221, 211] on p "$215.00/night Janelle Tlusty - Acknowledgment number: JHP8KKG0 - Check in 10/3/…" at bounding box center [439, 271] width 436 height 133
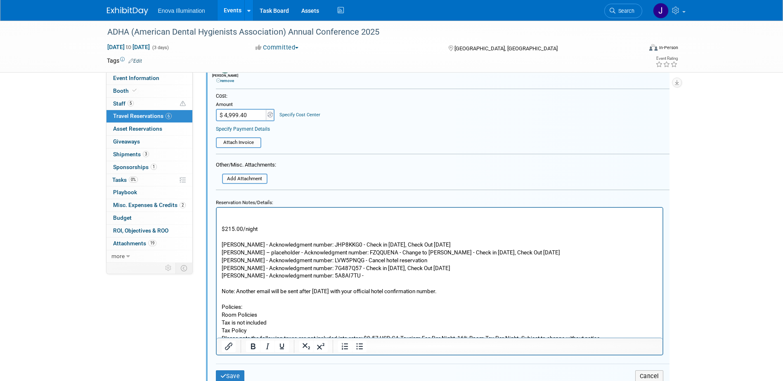
scroll to position [0, 0]
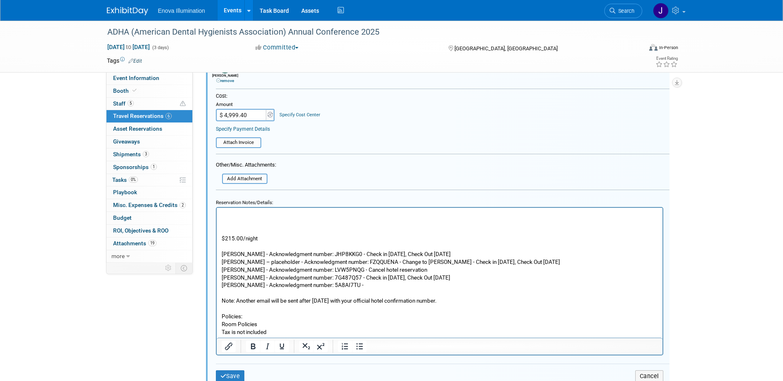
drag, startPoint x: 217, startPoint y: 208, endPoint x: 434, endPoint y: 417, distance: 300.9
click at [217, 208] on html "$215.00/night Janelle Tlusty - Acknowledgment number: JHP8KKG0 - Check in 10/3/…" at bounding box center [439, 288] width 446 height 160
click at [224, 217] on p "Rich Text Area. Press ALT-0 for help." at bounding box center [439, 215] width 436 height 8
drag, startPoint x: 249, startPoint y: 210, endPoint x: 234, endPoint y: 215, distance: 16.3
click at [234, 215] on p "Rich Text Area. Press ALT-0 for help." at bounding box center [439, 215] width 436 height 8
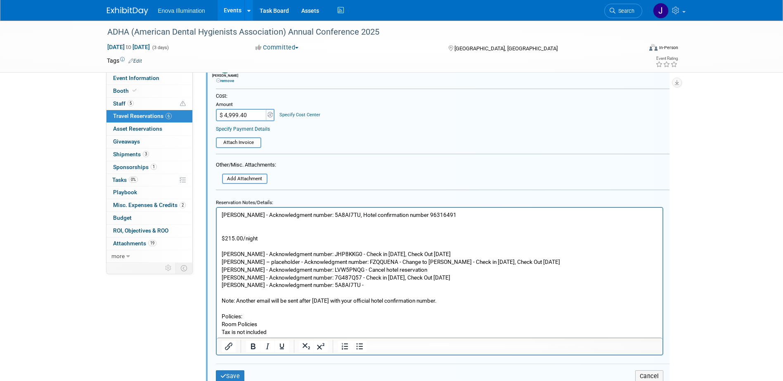
click at [248, 229] on p "Rich Text Area. Press ALT-0 for help." at bounding box center [439, 231] width 436 height 8
drag, startPoint x: 428, startPoint y: 213, endPoint x: 214, endPoint y: 216, distance: 214.2
click at [216, 216] on html "Spencer Smith - Acknowledgment number: 5A8AI7TU, Hotel confirmation number 9631…" at bounding box center [439, 288] width 446 height 160
click at [249, 348] on icon "Bold" at bounding box center [253, 347] width 10 height 10
click at [233, 229] on p "Rich Text Area. Press ALT-0 for help." at bounding box center [439, 231] width 436 height 8
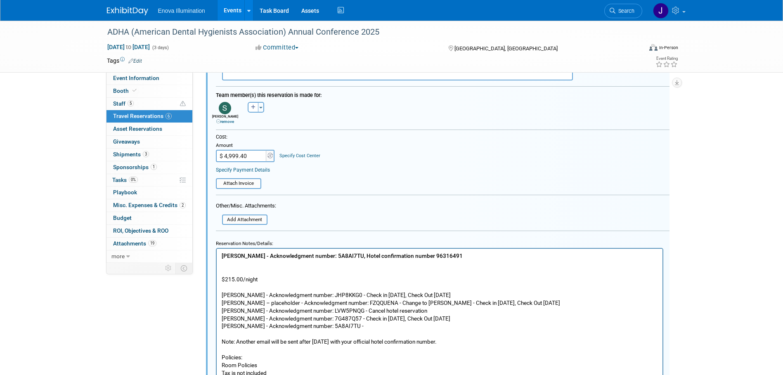
scroll to position [1450, 0]
drag, startPoint x: 251, startPoint y: 154, endPoint x: 203, endPoint y: 158, distance: 48.0
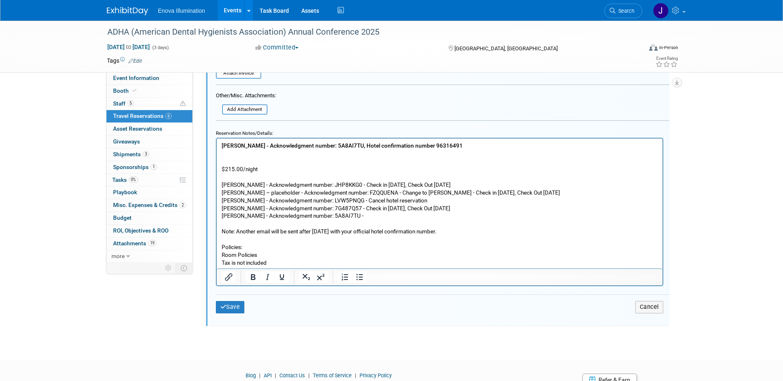
scroll to position [1598, 0]
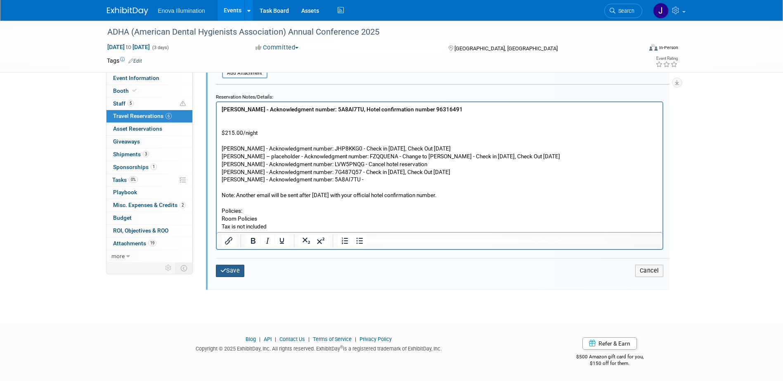
type input "$ 499.80"
click at [230, 271] on button "Save" at bounding box center [230, 271] width 29 height 12
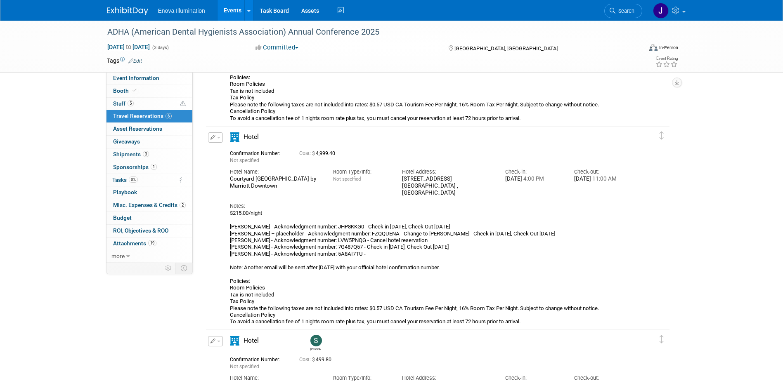
scroll to position [955, 0]
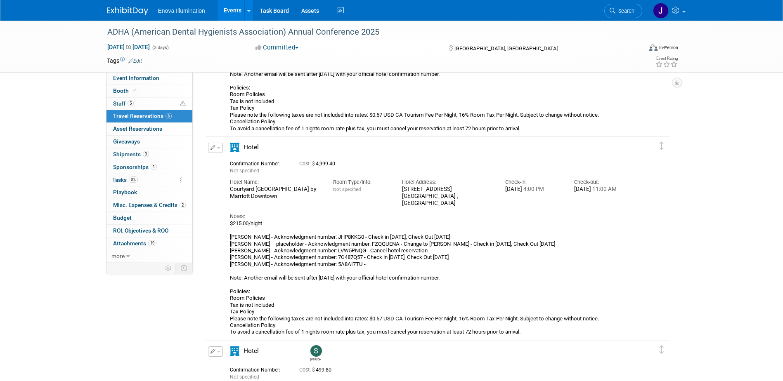
click at [223, 148] on div "Edit Reservation Delete Reservation" at bounding box center [215, 150] width 18 height 15
click at [221, 148] on button "button" at bounding box center [215, 148] width 15 height 10
click at [227, 160] on button "Edit Reservation" at bounding box center [243, 162] width 70 height 12
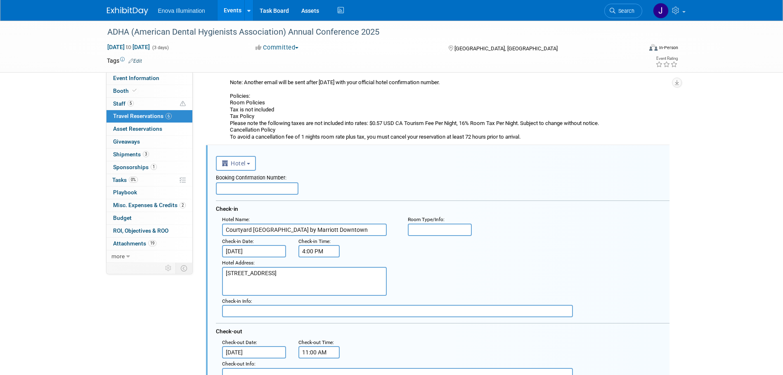
scroll to position [916, 0]
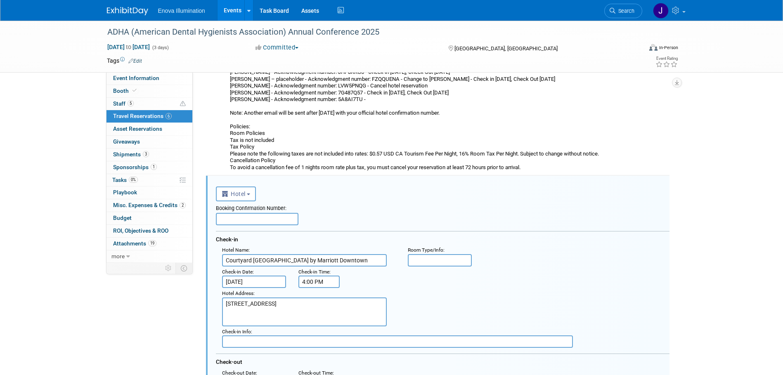
click at [261, 282] on input "Oct 2, 2025" at bounding box center [254, 282] width 64 height 12
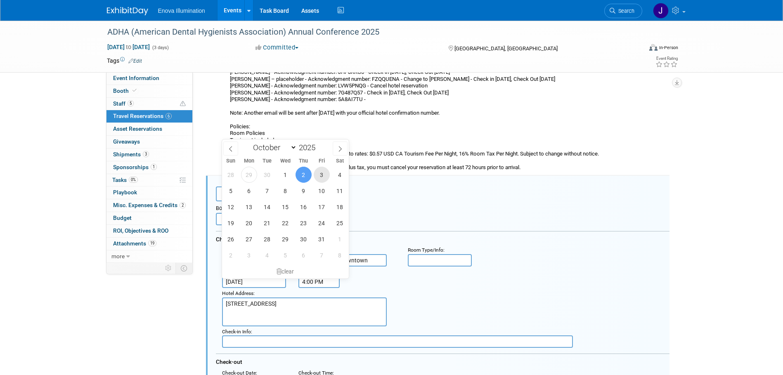
click at [319, 176] on span "3" at bounding box center [322, 175] width 16 height 16
type input "Oct 3, 2025"
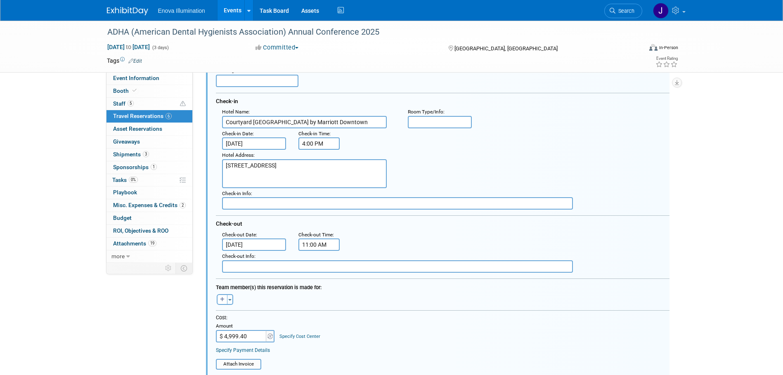
scroll to position [1081, 0]
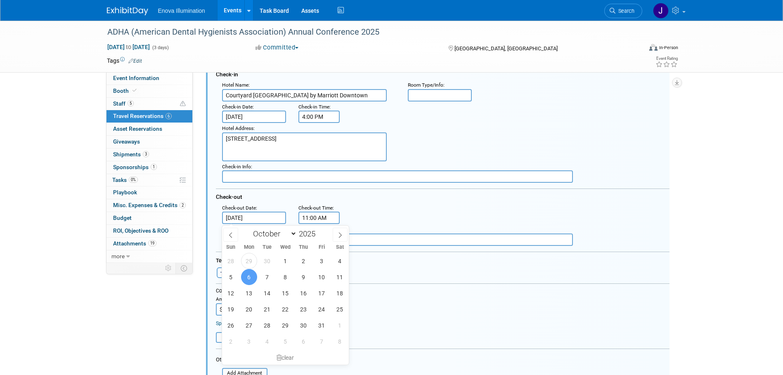
click at [241, 223] on input "Oct 6, 2025" at bounding box center [254, 218] width 64 height 12
click at [232, 276] on span "5" at bounding box center [231, 277] width 16 height 16
type input "Oct 5, 2025"
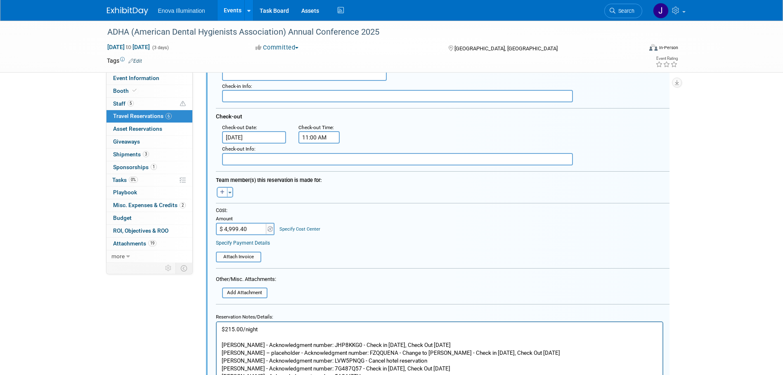
scroll to position [1164, 0]
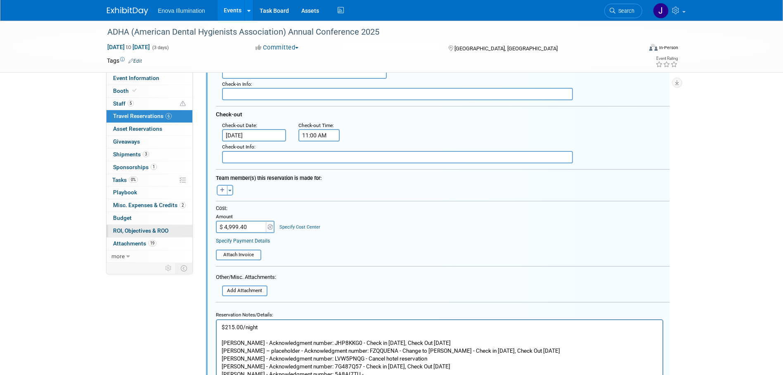
drag, startPoint x: 254, startPoint y: 229, endPoint x: 184, endPoint y: 232, distance: 70.2
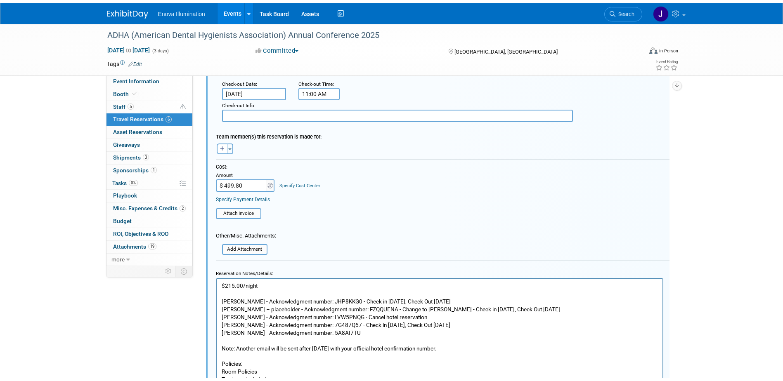
scroll to position [1329, 0]
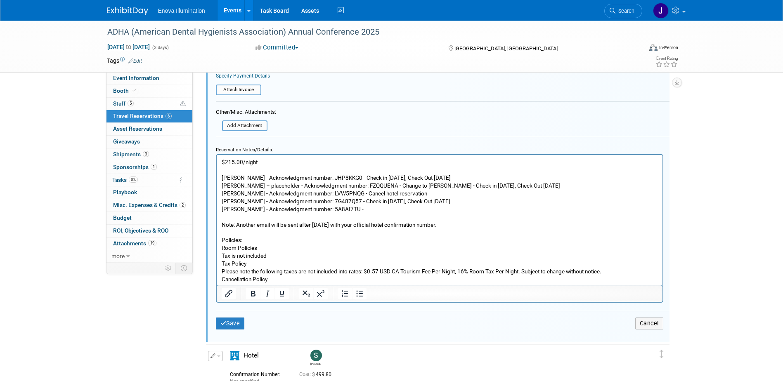
type input "$ 499.80"
click at [221, 160] on body "$215.00/night Janelle Tlusty - Acknowledgment number: JHP8KKG0 - Check in 10/3/…" at bounding box center [439, 224] width 437 height 133
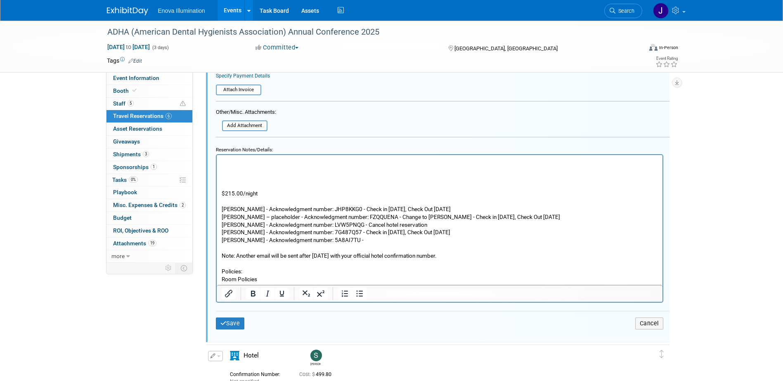
click at [221, 160] on body "$215.00/night Janelle Tlusty - Acknowledgment number: JHP8KKG0 - Check in 10/3/…" at bounding box center [439, 240] width 437 height 164
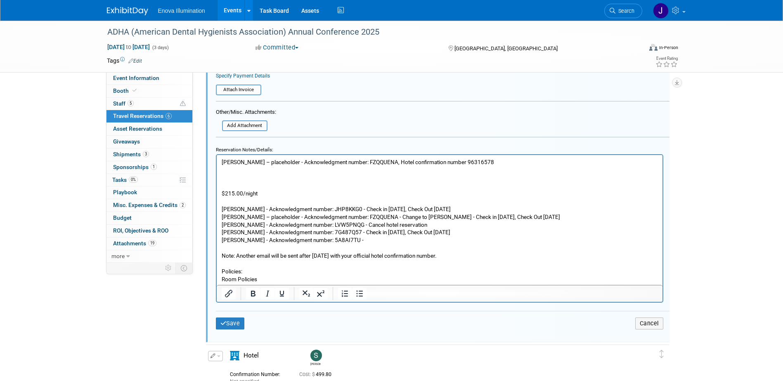
click at [250, 164] on p "Andrea Miller – placeholder - Acknowledgment number: FZQQUENA, Hotel confirmati…" at bounding box center [439, 162] width 436 height 8
click at [508, 161] on p "Andrea Miller – placeholder - Acknowledgment number: FZQQUENA, Hotel confirmati…" at bounding box center [439, 162] width 436 height 8
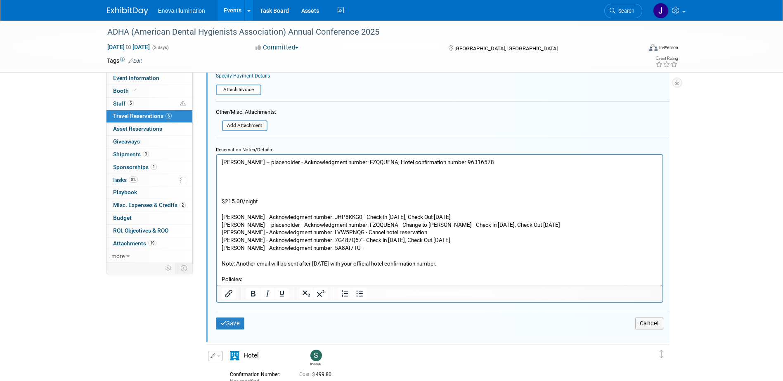
click at [243, 170] on p "Rich Text Area. Press ALT-0 for help." at bounding box center [439, 170] width 436 height 8
click at [229, 329] on button "Save" at bounding box center [230, 324] width 29 height 12
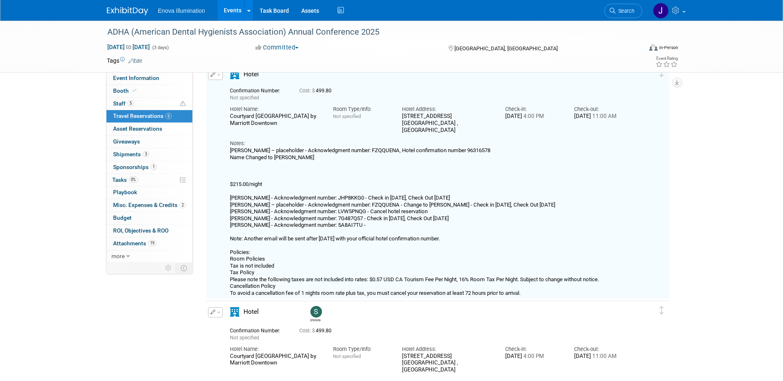
scroll to position [957, 0]
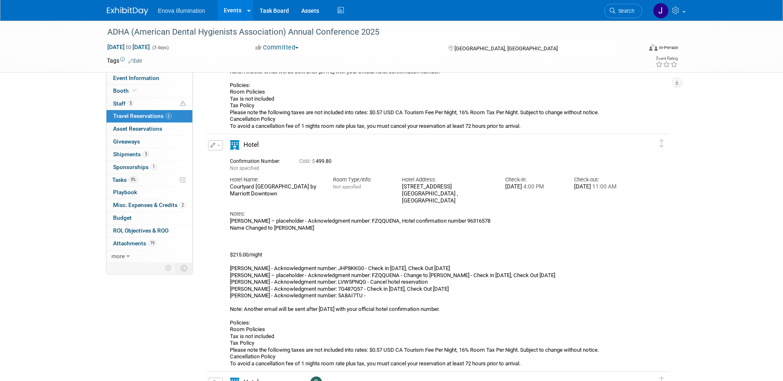
click at [219, 147] on button "button" at bounding box center [215, 145] width 15 height 10
click at [224, 159] on button "Edit Reservation" at bounding box center [243, 160] width 70 height 12
select select "387c4df0-cbf4-4ce9-ab03-8b1c5b6d67b6"
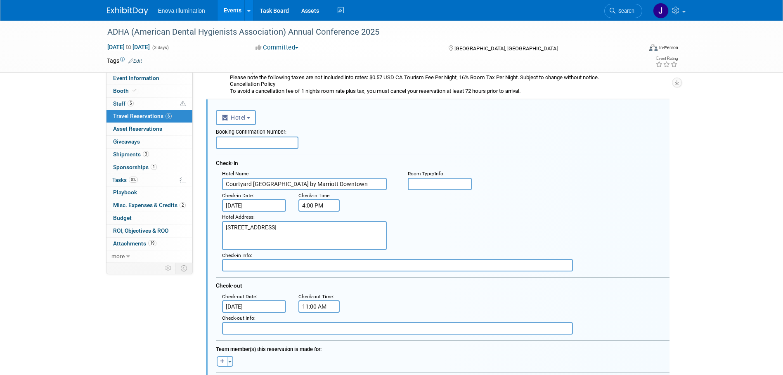
scroll to position [999, 0]
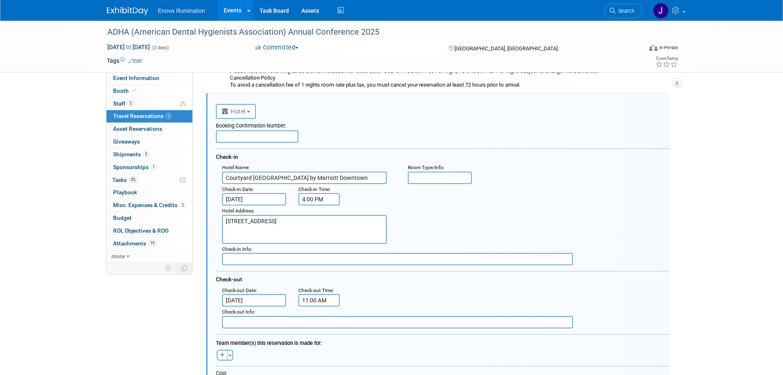
click at [221, 355] on icon "button" at bounding box center [222, 355] width 5 height 5
select select
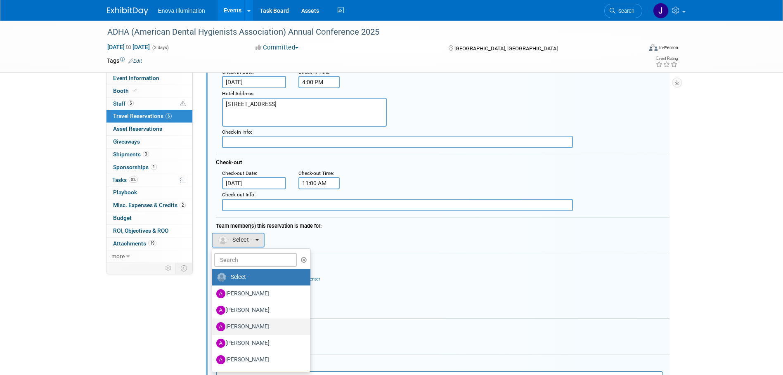
scroll to position [1122, 0]
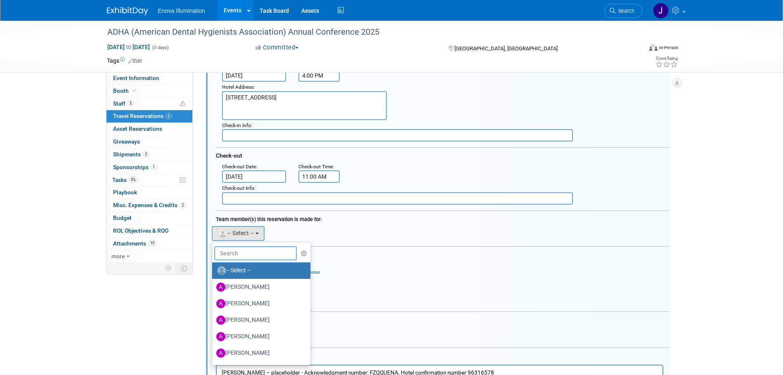
click at [244, 255] on input "text" at bounding box center [255, 253] width 83 height 14
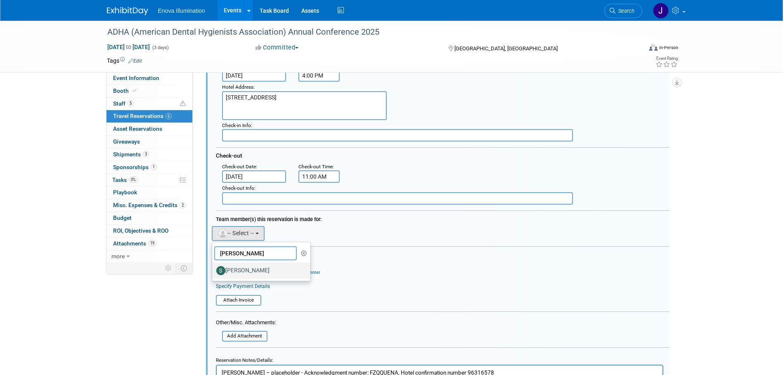
type input "scott"
click at [252, 270] on label "[PERSON_NAME]" at bounding box center [259, 270] width 86 height 13
click at [213, 270] on input "[PERSON_NAME]" at bounding box center [210, 269] width 5 height 5
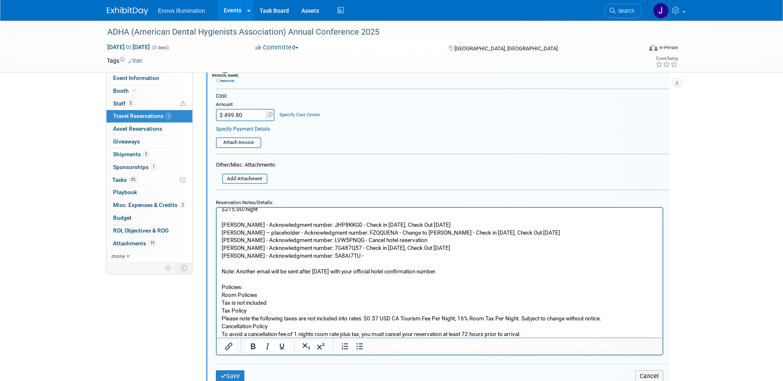
scroll to position [45, 0]
click at [236, 376] on button "Save" at bounding box center [230, 377] width 29 height 12
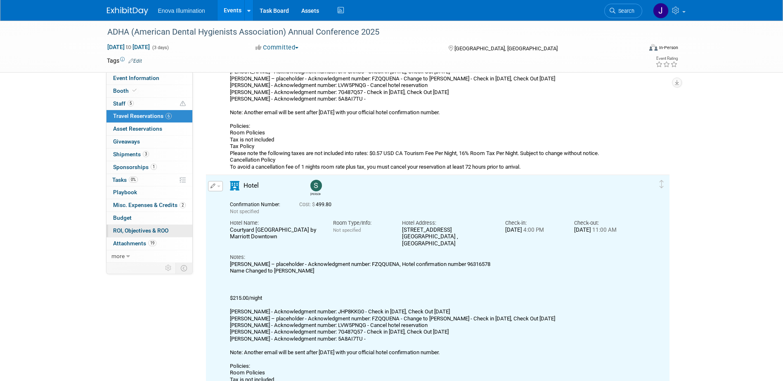
scroll to position [916, 0]
click at [217, 186] on button "button" at bounding box center [215, 187] width 15 height 10
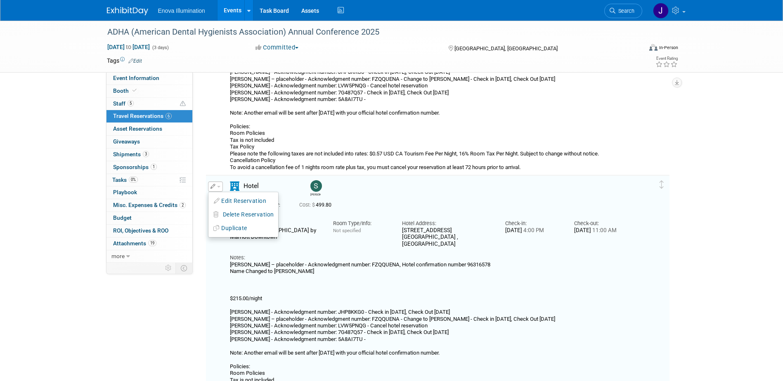
click at [221, 194] on ul "Edit Reservation Delete Reservation" at bounding box center [243, 215] width 71 height 46
click at [220, 189] on button "button" at bounding box center [215, 187] width 15 height 10
click at [221, 203] on button "Edit Reservation" at bounding box center [243, 201] width 70 height 12
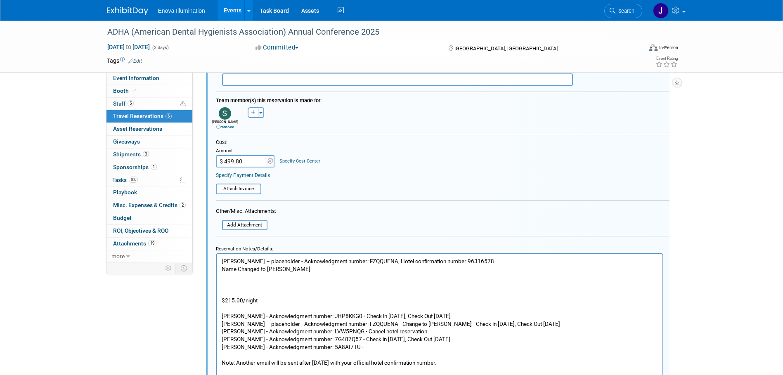
scroll to position [1246, 0]
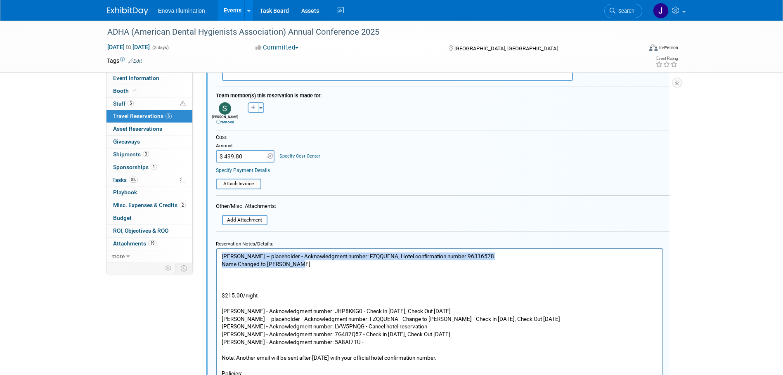
drag, startPoint x: 302, startPoint y: 263, endPoint x: 432, endPoint y: 506, distance: 275.6
click at [216, 255] on html "Andrea Miller – placeholder - Acknowledgment number: FZQQUENA, Hotel confirmati…" at bounding box center [439, 336] width 446 height 175
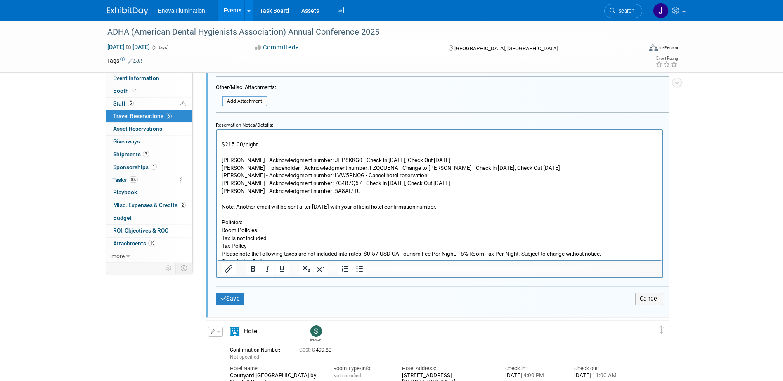
scroll to position [1370, 0]
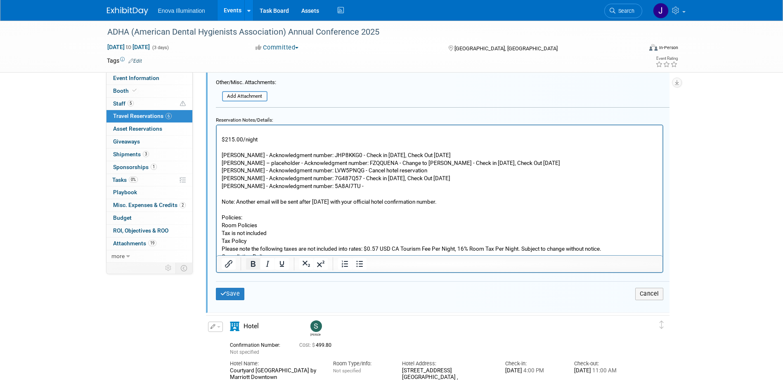
click at [249, 267] on icon "Bold" at bounding box center [253, 264] width 10 height 10
click at [295, 224] on p "Andrea Miller – placeholder - Acknowledgment number: FZQQUENA, Hotel confirmati…" at bounding box center [439, 183] width 436 height 172
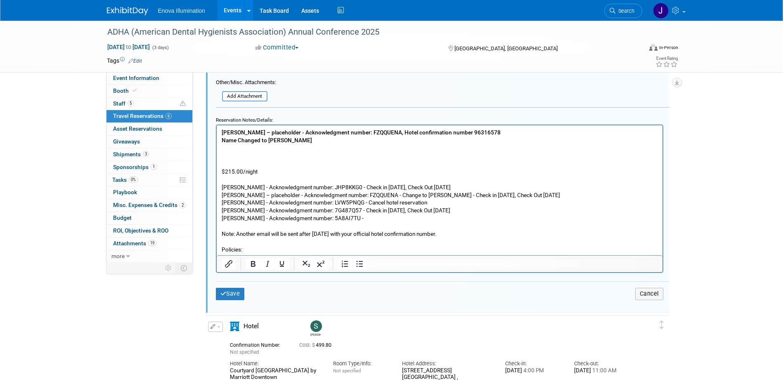
click at [242, 152] on p "Andrea Miller – placeholder - Acknowledgment number: FZQQUENA, Hotel confirmati…" at bounding box center [439, 215] width 436 height 172
click at [239, 293] on button "Save" at bounding box center [230, 294] width 29 height 12
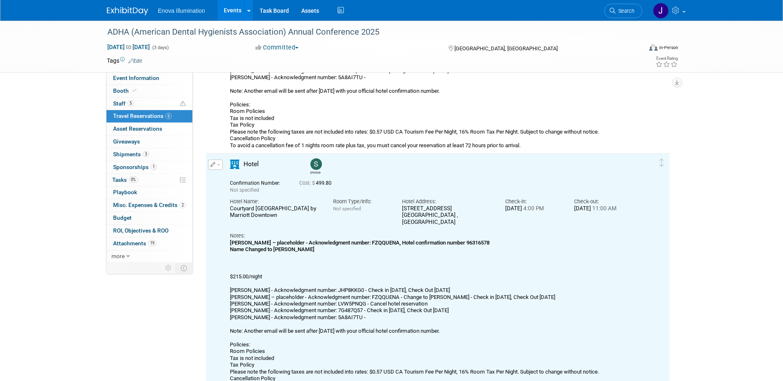
scroll to position [690, 0]
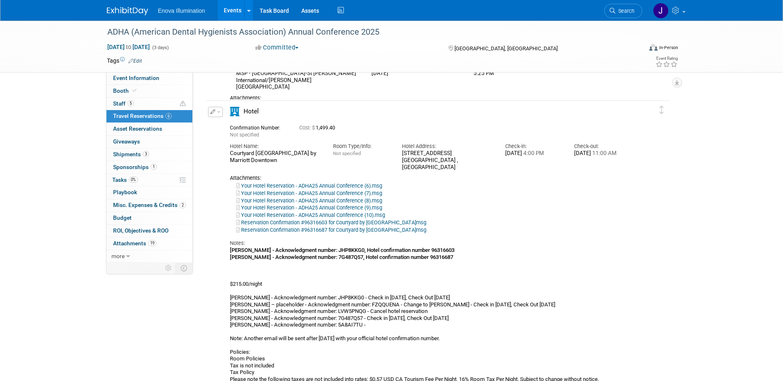
click at [217, 112] on span "button" at bounding box center [218, 112] width 3 height 2
click at [223, 123] on button "Edit Reservation" at bounding box center [243, 127] width 70 height 12
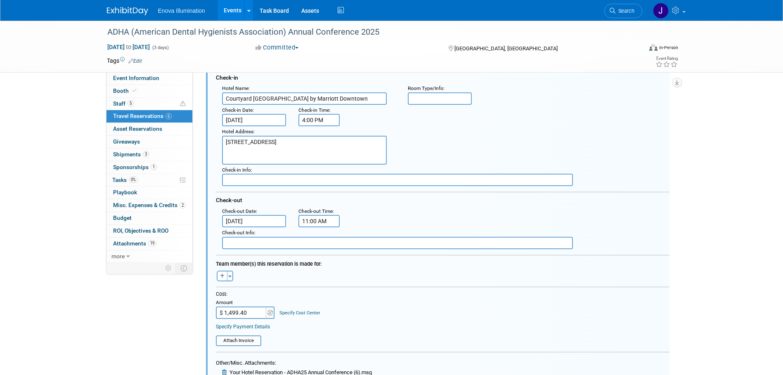
scroll to position [781, 0]
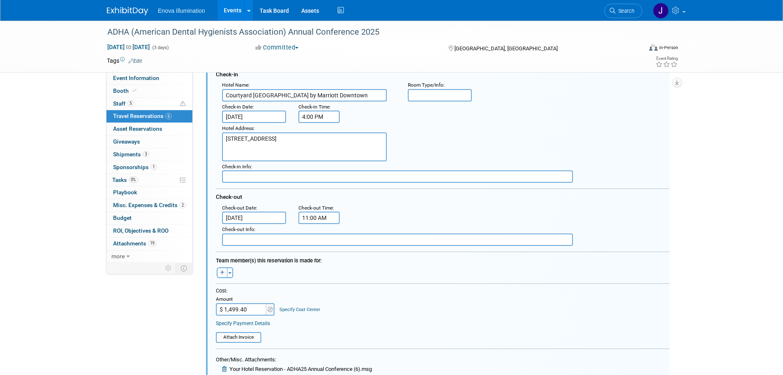
click at [220, 273] on icon "button" at bounding box center [222, 272] width 5 height 5
select select
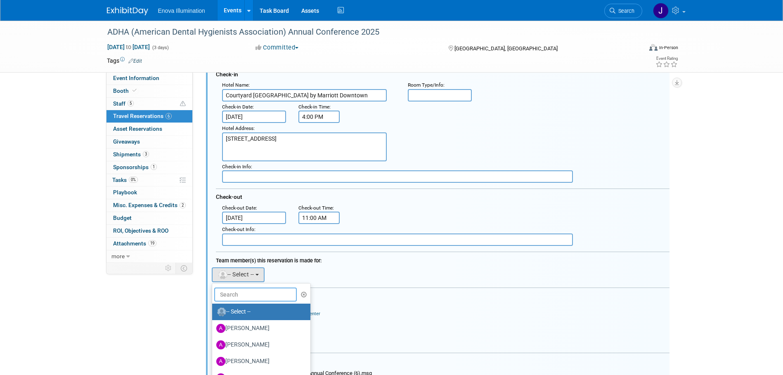
click at [245, 293] on input "text" at bounding box center [255, 295] width 83 height 14
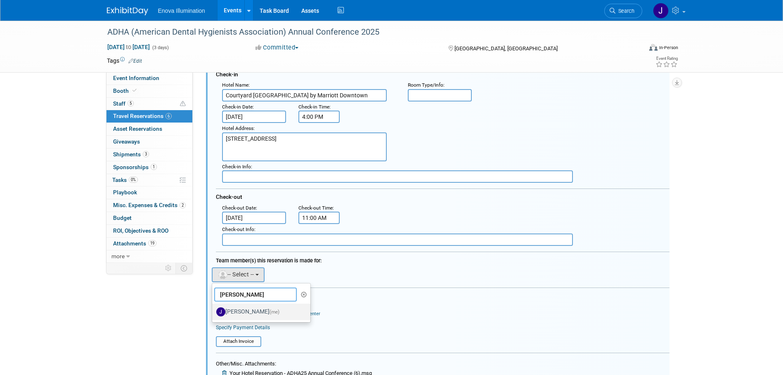
type input "janelle"
click at [250, 317] on label "Janelle Tlusty (me)" at bounding box center [259, 311] width 86 height 13
click at [213, 314] on input "Janelle Tlusty (me)" at bounding box center [210, 310] width 5 height 5
select select "1a7c514f-5609-4a02-91a1-a29814bbfb28"
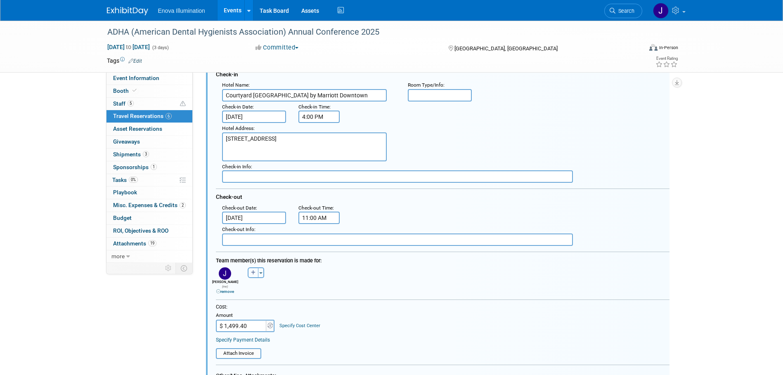
click at [255, 275] on icon "button" at bounding box center [253, 272] width 5 height 5
select select
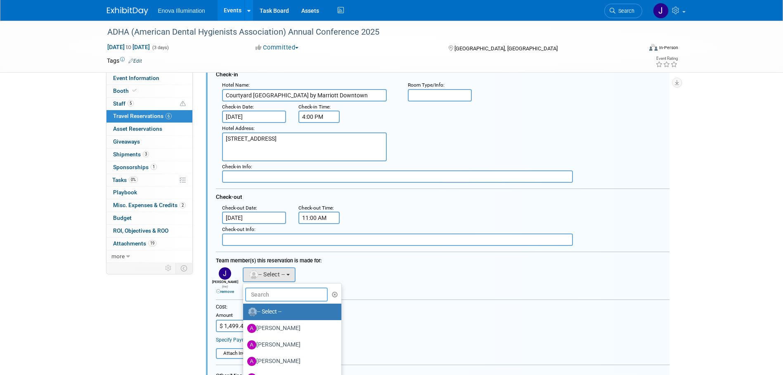
click at [258, 295] on input "text" at bounding box center [286, 295] width 83 height 14
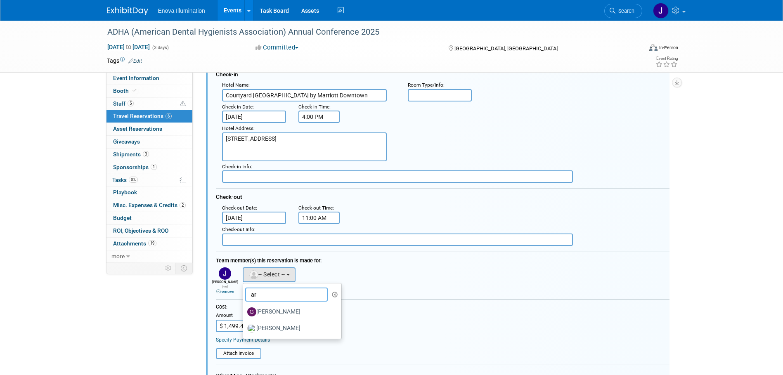
type input "a"
type input "sara"
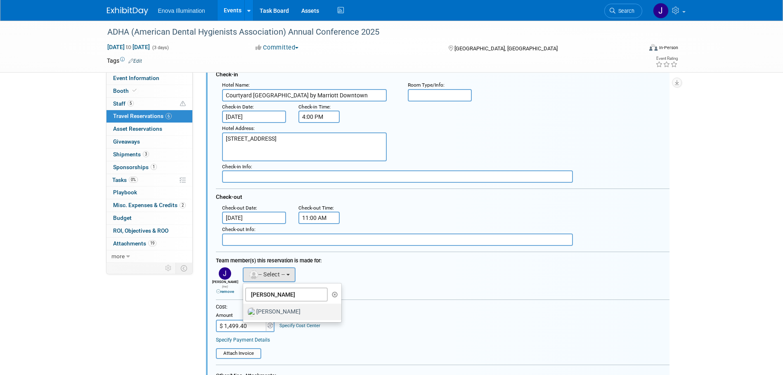
click at [266, 310] on label "[PERSON_NAME]" at bounding box center [290, 311] width 86 height 13
click at [244, 310] on input "[PERSON_NAME]" at bounding box center [241, 310] width 5 height 5
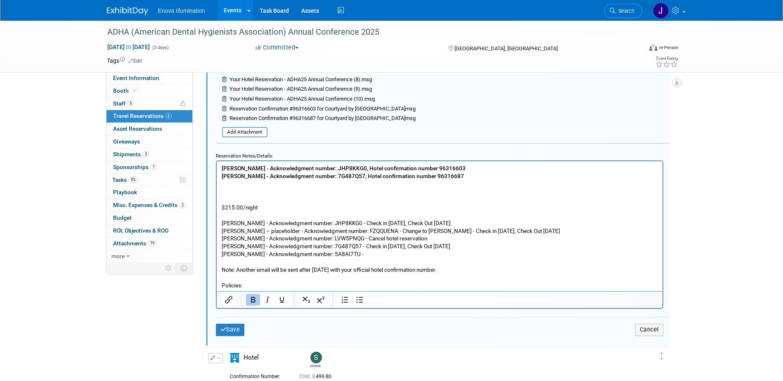
scroll to position [1111, 0]
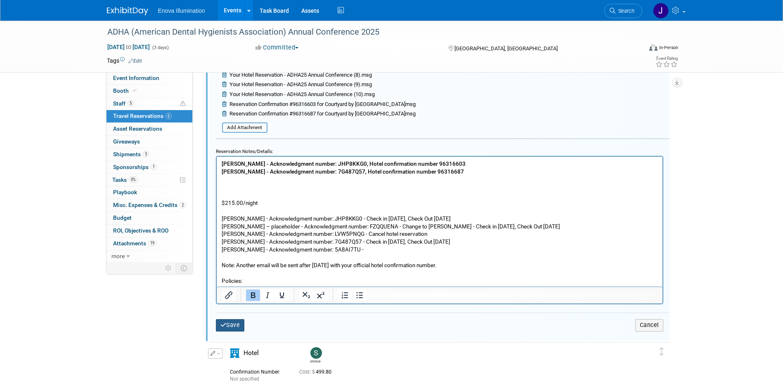
click at [233, 324] on button "Save" at bounding box center [230, 325] width 29 height 12
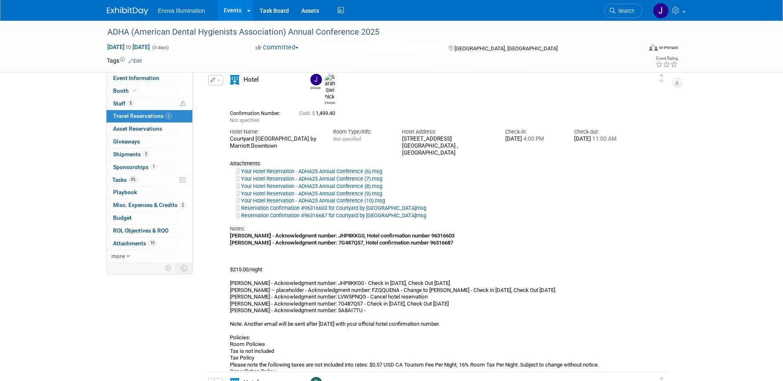
scroll to position [692, 0]
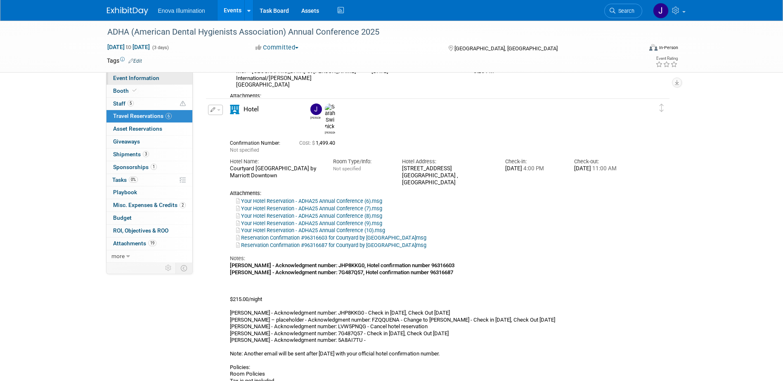
click at [119, 80] on span "Event Information" at bounding box center [136, 78] width 46 height 7
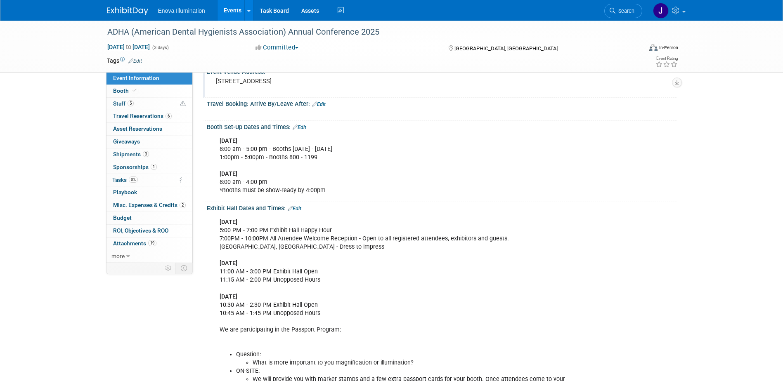
scroll to position [124, 0]
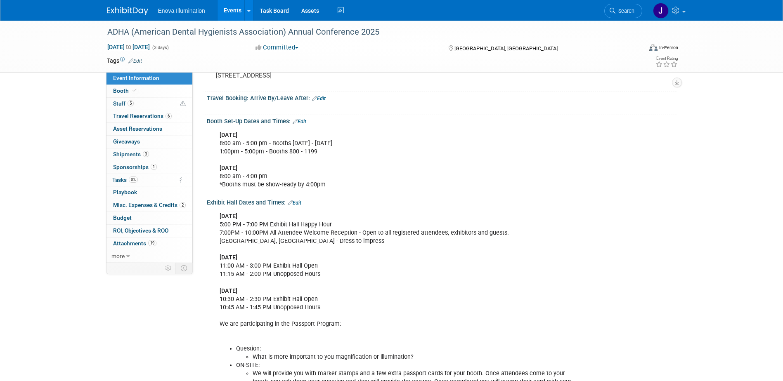
click at [625, 15] on link "Search" at bounding box center [623, 11] width 38 height 14
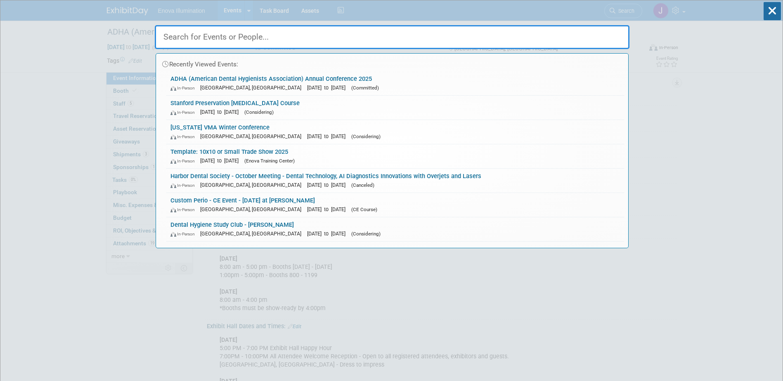
click at [606, 32] on input "text" at bounding box center [392, 37] width 475 height 24
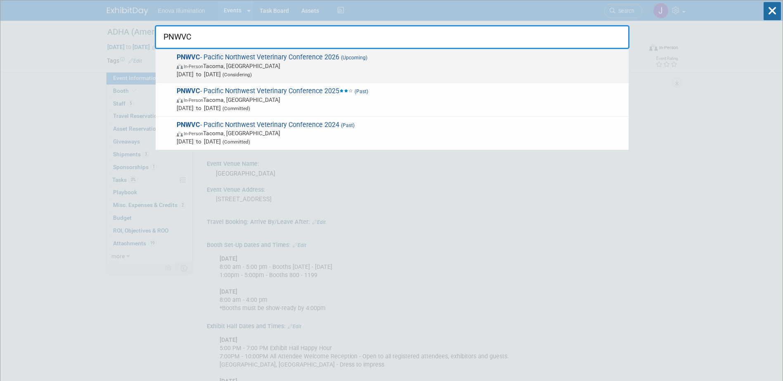
type input "PNWVC"
click at [243, 61] on span "PNWVC - Pacific Northwest Veterinary Conference 2026 (Upcoming) In-Person Tacom…" at bounding box center [399, 65] width 450 height 25
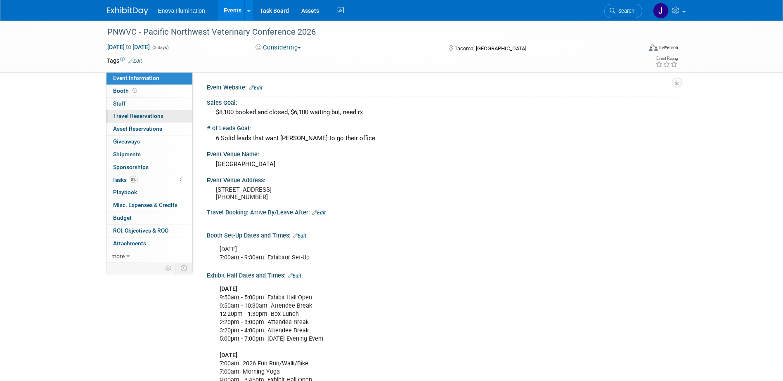
click at [155, 118] on span "Travel Reservations 0" at bounding box center [138, 116] width 50 height 7
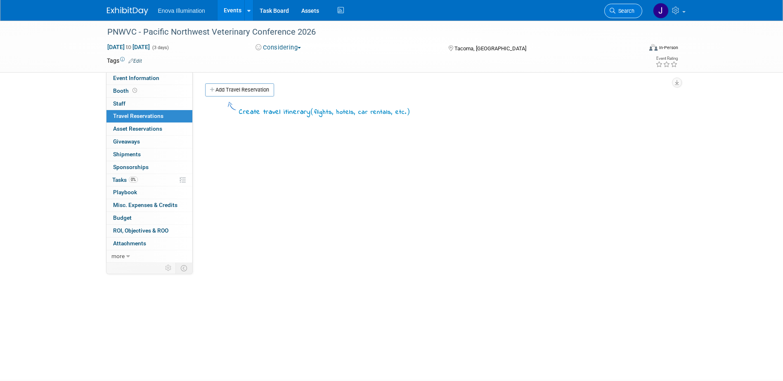
click at [625, 15] on link "Search" at bounding box center [623, 11] width 38 height 14
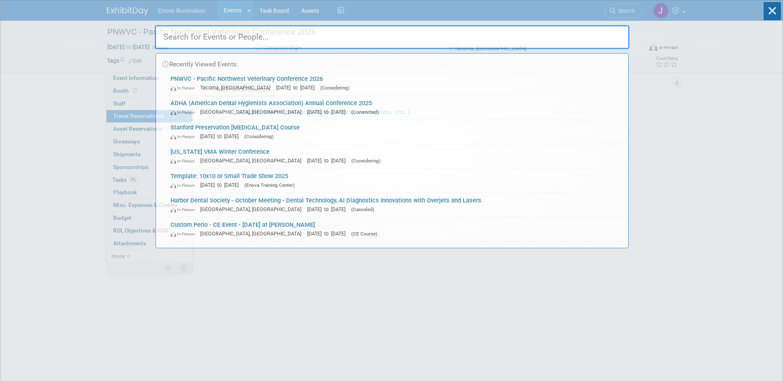
click at [590, 29] on input "text" at bounding box center [392, 37] width 475 height 24
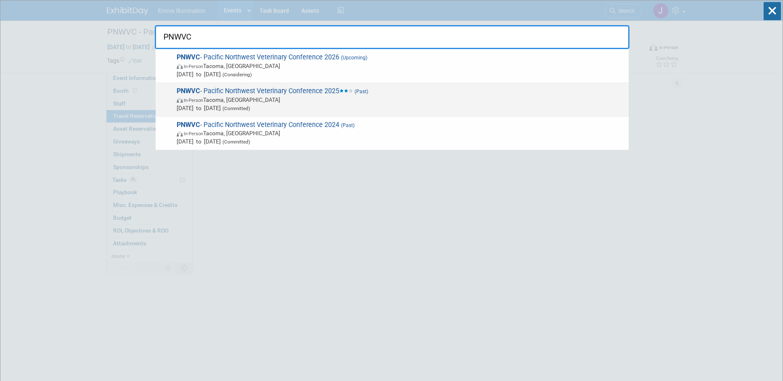
type input "PNWVC"
click at [276, 92] on span "PNWVC - Pacific Northwest Veterinary Conference 2025 (Past) In-Person Tacoma, W…" at bounding box center [399, 99] width 450 height 25
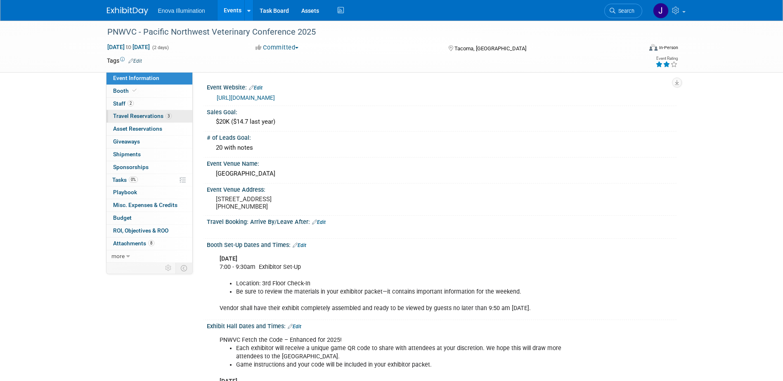
click at [144, 118] on span "Travel Reservations 3" at bounding box center [142, 116] width 59 height 7
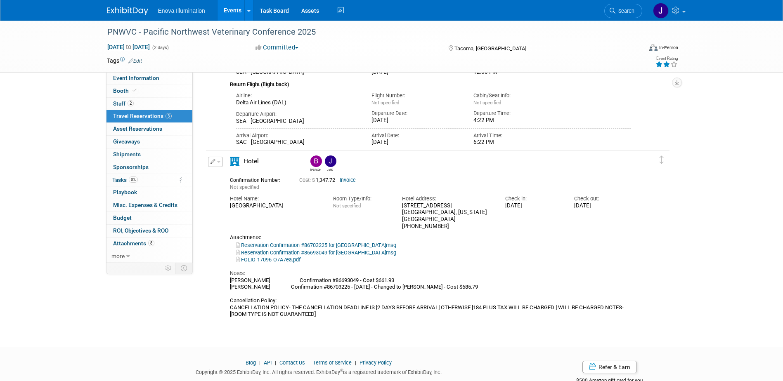
scroll to position [330, 0]
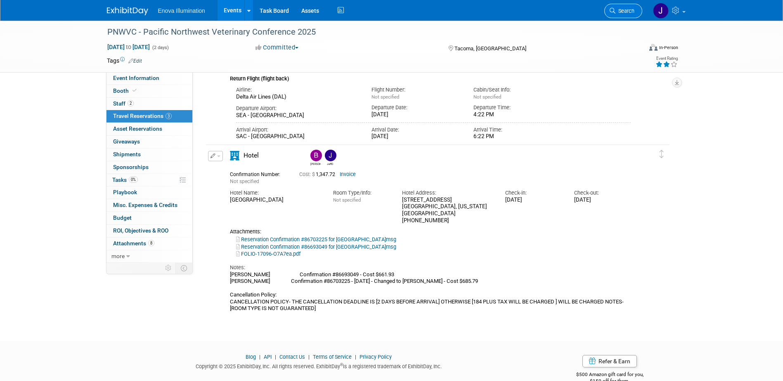
click at [624, 11] on span "Search" at bounding box center [624, 11] width 19 height 6
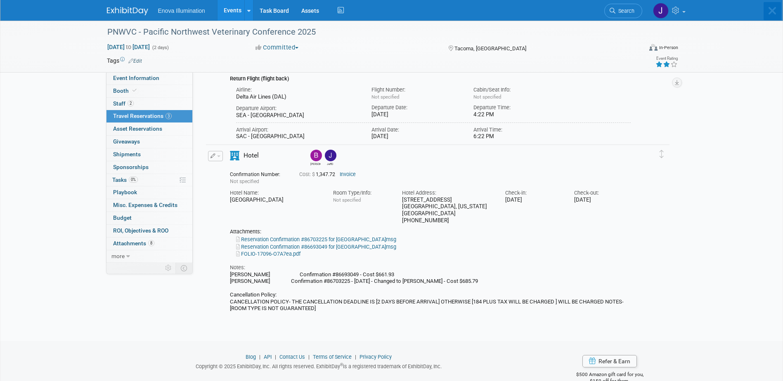
scroll to position [0, 0]
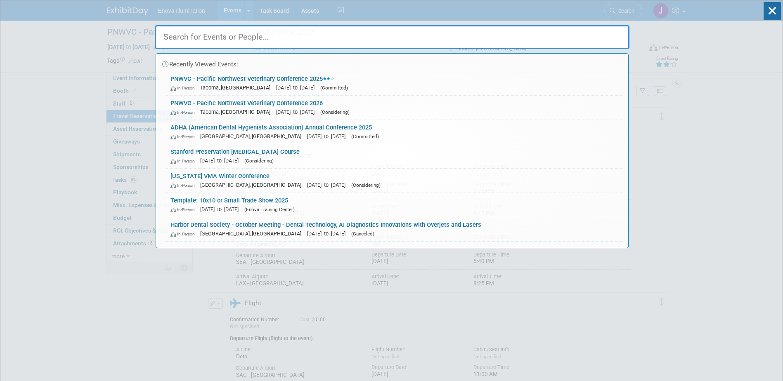
click at [595, 31] on input "text" at bounding box center [392, 37] width 475 height 24
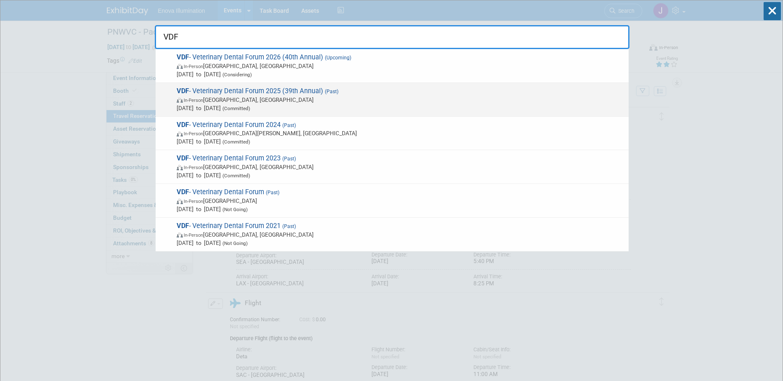
type input "VDF"
click at [238, 99] on span "In-Person San Antonio, TX" at bounding box center [401, 100] width 448 height 8
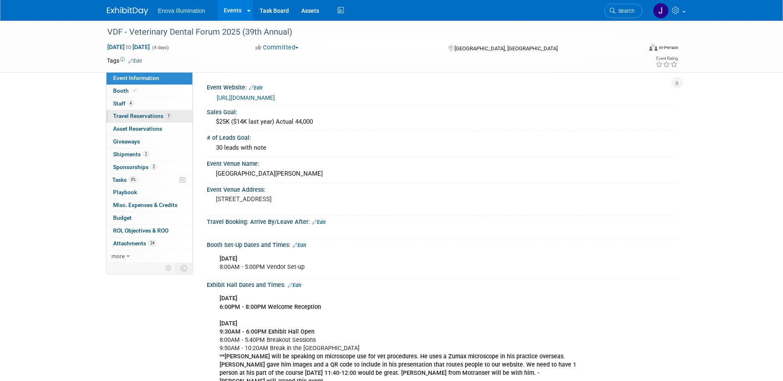
click at [140, 118] on span "Travel Reservations 7" at bounding box center [142, 116] width 59 height 7
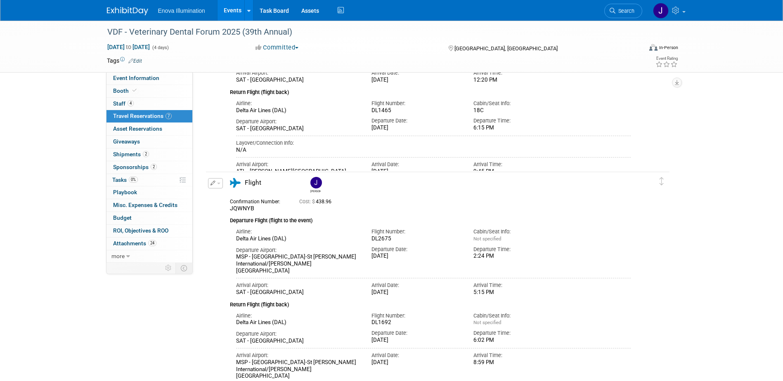
scroll to position [660, 0]
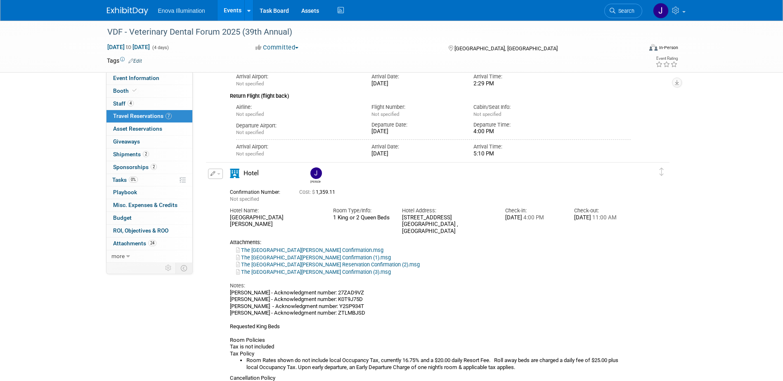
click at [222, 175] on button "button" at bounding box center [215, 174] width 15 height 10
click at [223, 187] on button "Edit Reservation" at bounding box center [243, 188] width 70 height 12
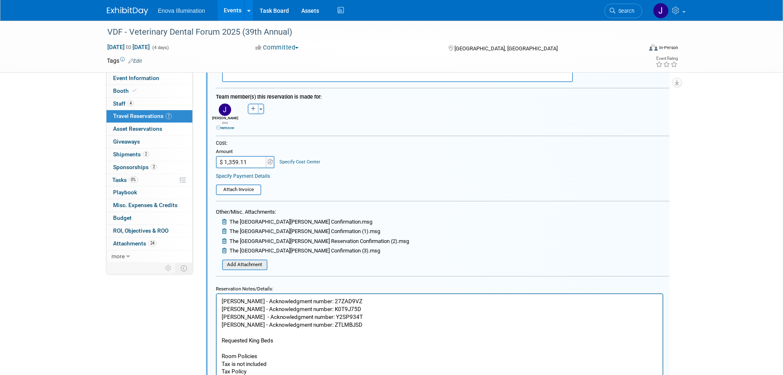
scroll to position [978, 0]
drag, startPoint x: 208, startPoint y: 159, endPoint x: 165, endPoint y: 163, distance: 43.5
click at [258, 156] on input "$ 1,359.11" at bounding box center [242, 161] width 52 height 12
type input "$ 1,534.17"
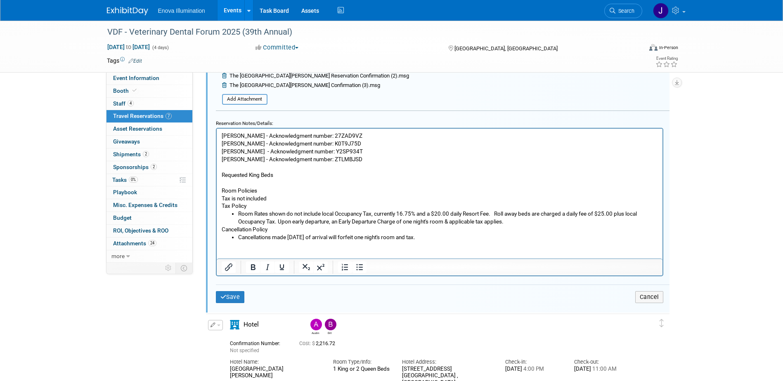
scroll to position [1143, 0]
click at [239, 293] on button "Save" at bounding box center [230, 297] width 29 height 12
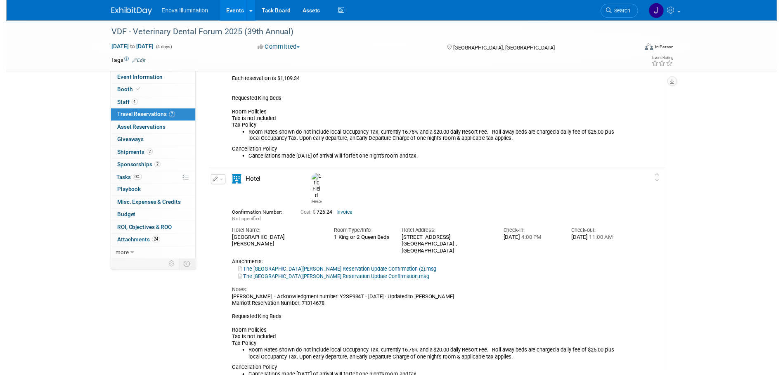
scroll to position [730, 0]
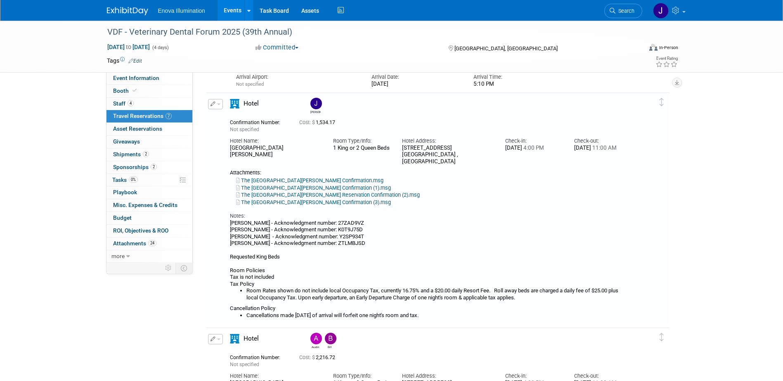
click at [220, 106] on button "button" at bounding box center [215, 104] width 15 height 10
click at [231, 118] on button "Edit Reservation" at bounding box center [243, 119] width 70 height 12
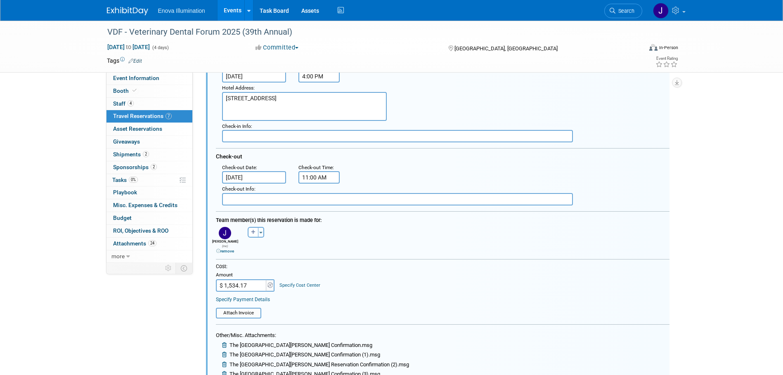
scroll to position [854, 0]
click at [246, 307] on div "Attach Invoice" at bounding box center [238, 312] width 45 height 11
click at [248, 308] on input "file" at bounding box center [211, 312] width 98 height 9
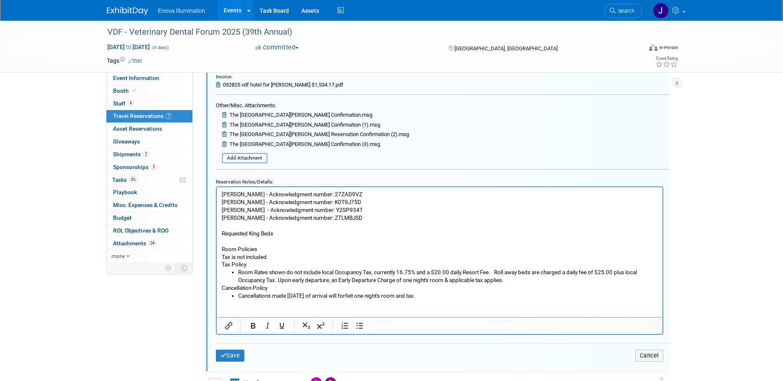
scroll to position [1101, 0]
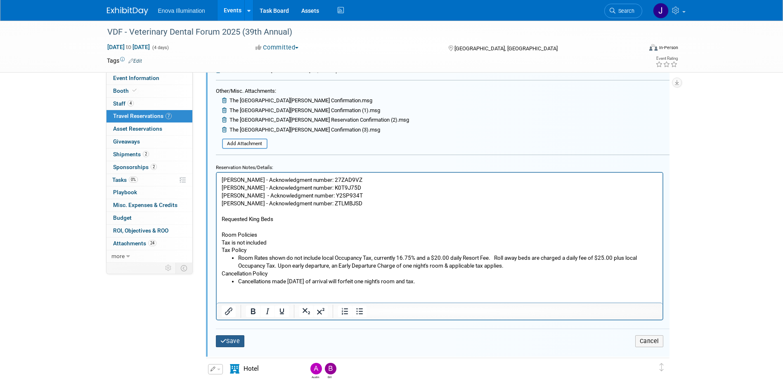
click at [232, 336] on button "Save" at bounding box center [230, 342] width 29 height 12
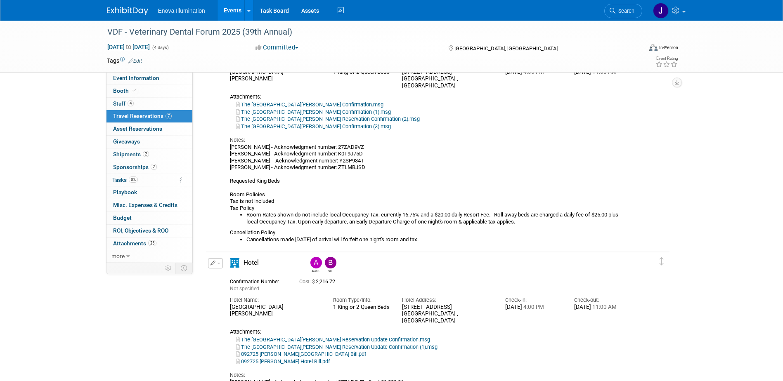
scroll to position [813, 0]
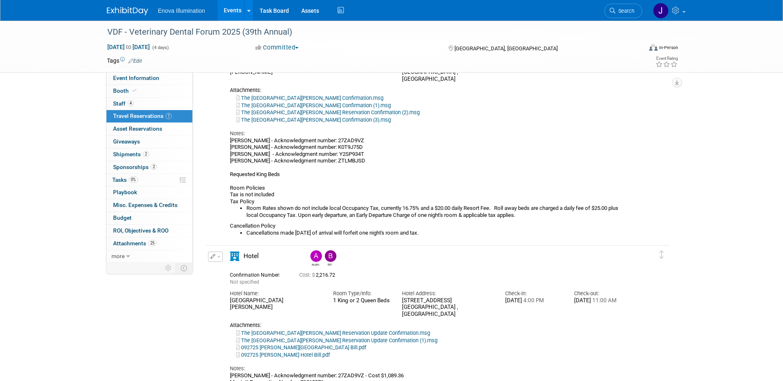
click at [628, 3] on li "Search" at bounding box center [623, 10] width 38 height 20
click at [625, 6] on link "Search" at bounding box center [623, 11] width 38 height 14
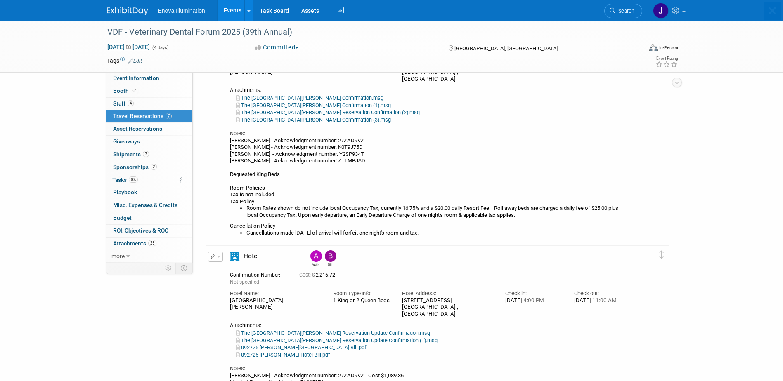
scroll to position [0, 0]
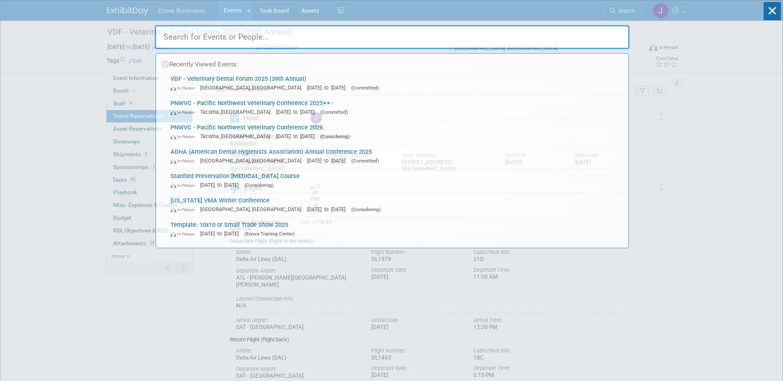
click at [565, 37] on input "text" at bounding box center [392, 37] width 475 height 24
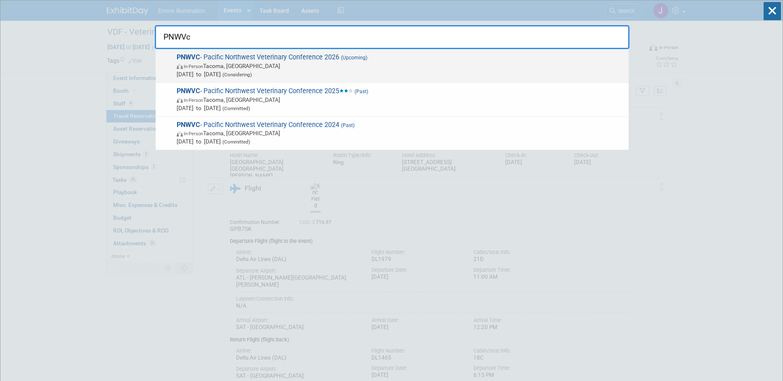
type input "PNWVc"
click at [210, 57] on span "PNWVC - Pacific Northwest Veterinary Conference 2026 (Upcoming) In-Person Tacom…" at bounding box center [399, 65] width 450 height 25
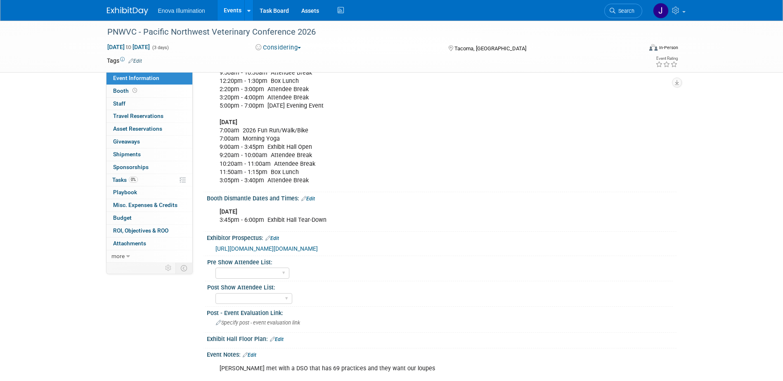
scroll to position [248, 0]
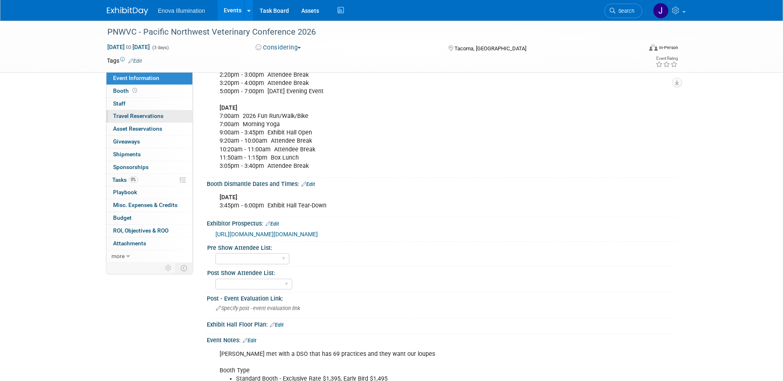
click at [148, 114] on span "Travel Reservations 0" at bounding box center [138, 116] width 50 height 7
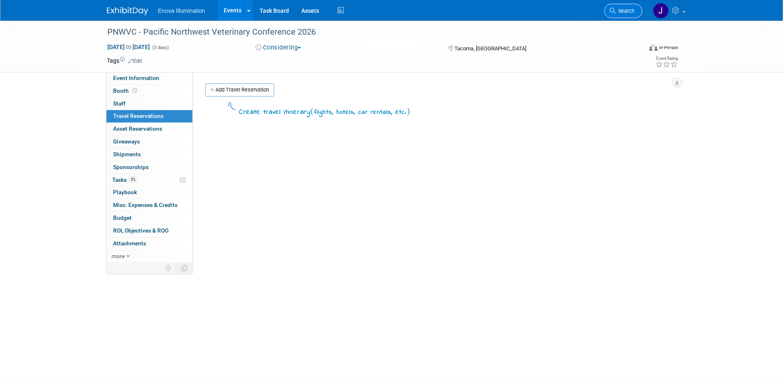
click at [618, 13] on span "Search" at bounding box center [624, 11] width 19 height 6
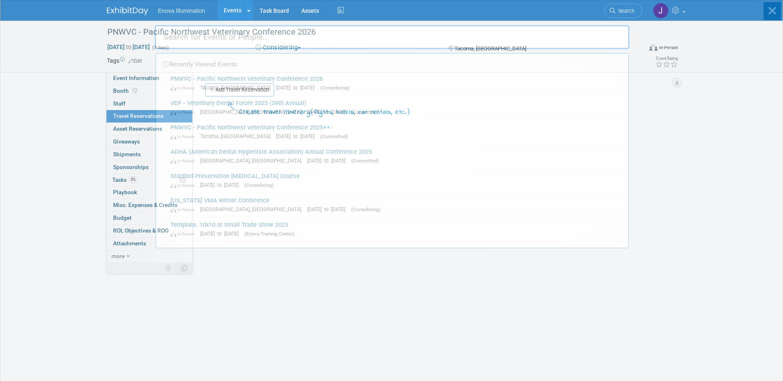
click at [594, 33] on input "text" at bounding box center [392, 37] width 475 height 24
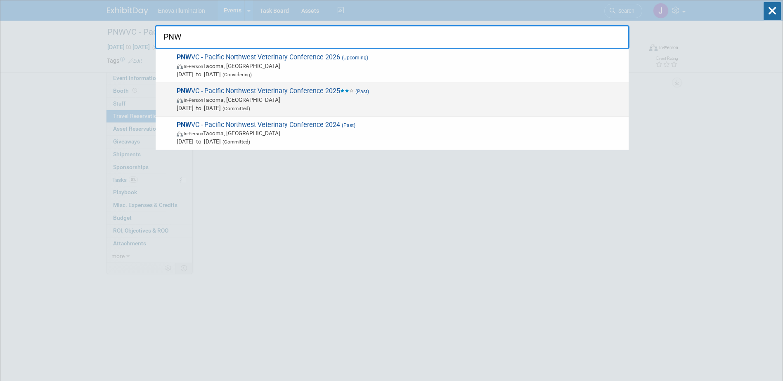
type input "PNW"
click at [251, 92] on span "PNW VC - Pacific Northwest Veterinary Conference 2025 (Past) In-Person Tacoma, …" at bounding box center [399, 99] width 450 height 25
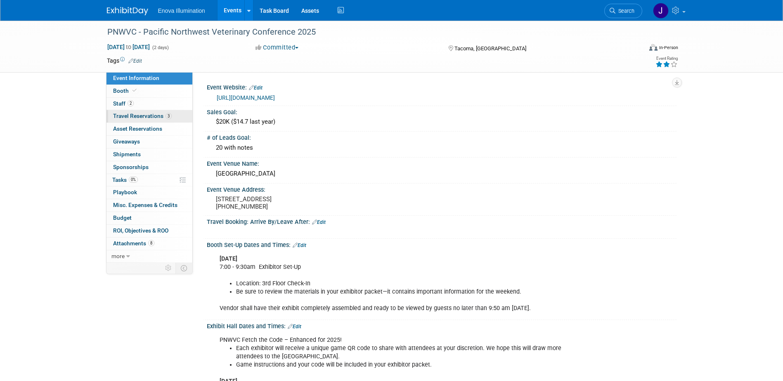
click at [129, 120] on link "3 Travel Reservations 3" at bounding box center [149, 116] width 86 height 12
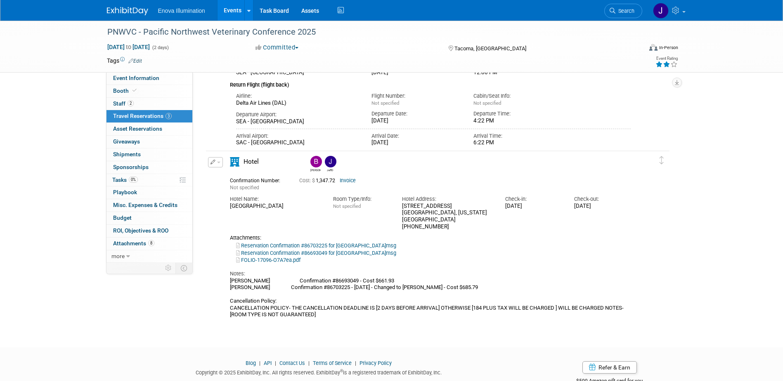
scroll to position [330, 0]
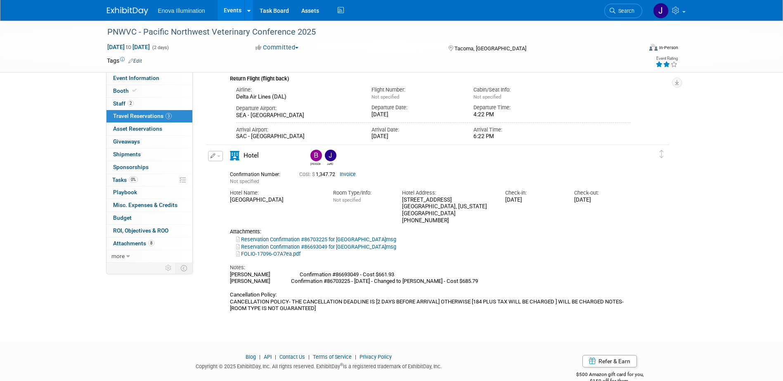
click at [219, 154] on button "button" at bounding box center [215, 156] width 15 height 10
click at [228, 170] on button "Edit Reservation" at bounding box center [243, 171] width 70 height 12
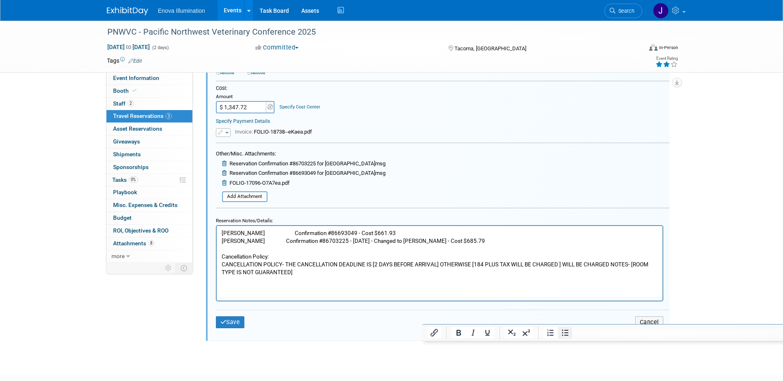
scroll to position [712, 0]
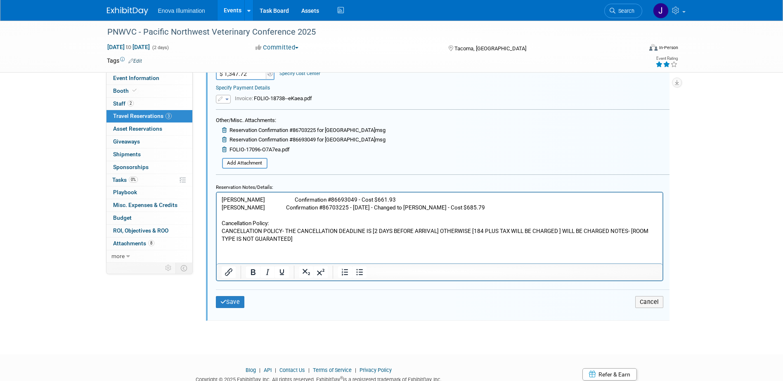
click at [389, 198] on p "Bryan Bertotti Confirmation #86693049 - Cost $661.93 Cameron Condray Confirmati…" at bounding box center [439, 219] width 436 height 47
click at [231, 305] on button "Save" at bounding box center [230, 302] width 29 height 12
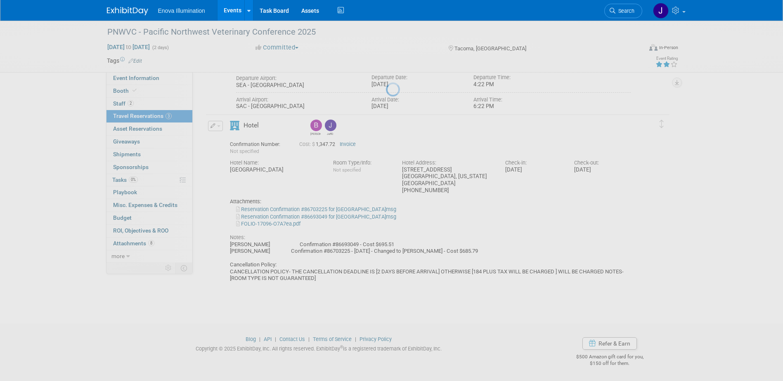
scroll to position [349, 0]
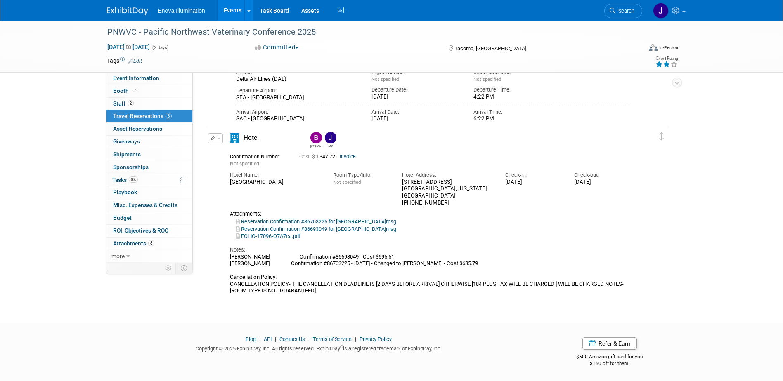
click at [213, 139] on icon "button" at bounding box center [212, 138] width 5 height 5
click at [228, 149] on button "Edit Reservation" at bounding box center [243, 153] width 70 height 12
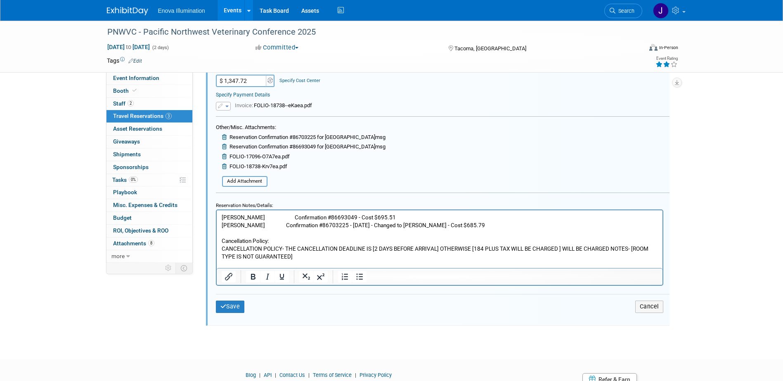
scroll to position [712, 0]
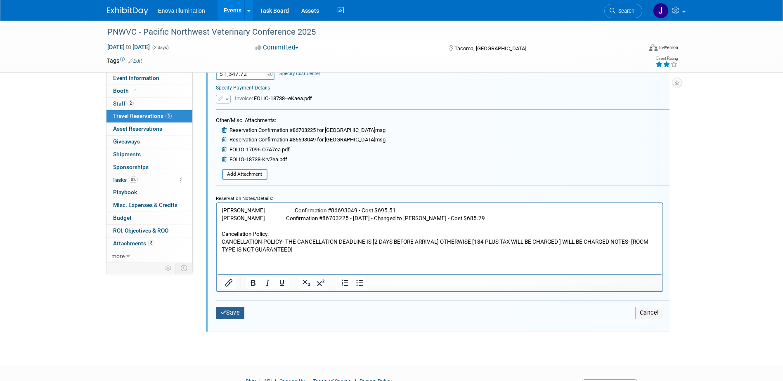
click at [241, 311] on button "Save" at bounding box center [230, 313] width 29 height 12
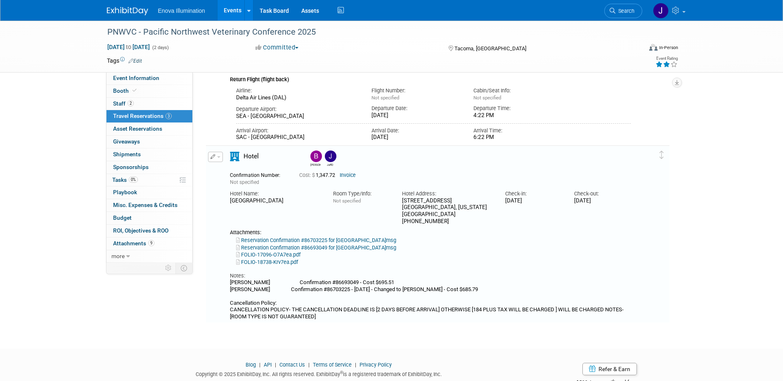
scroll to position [314, 0]
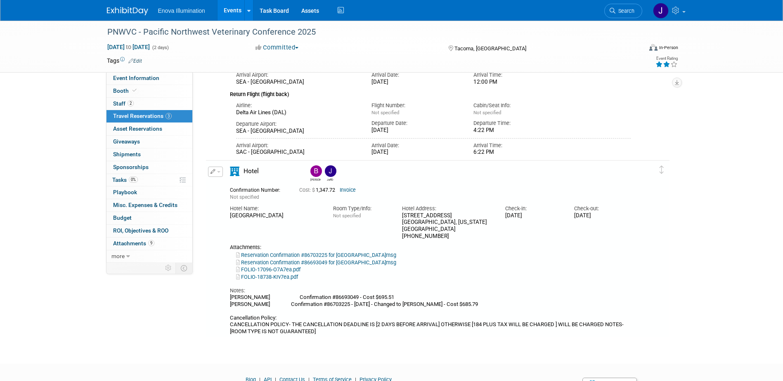
click at [219, 168] on button "button" at bounding box center [215, 172] width 15 height 10
click at [219, 182] on button "Edit Reservation" at bounding box center [243, 186] width 70 height 12
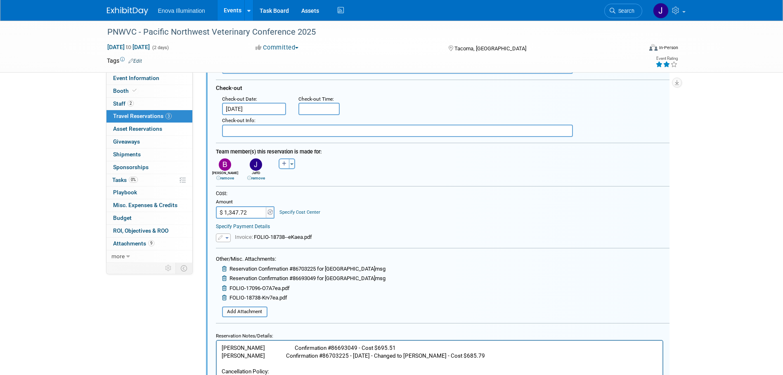
scroll to position [588, 0]
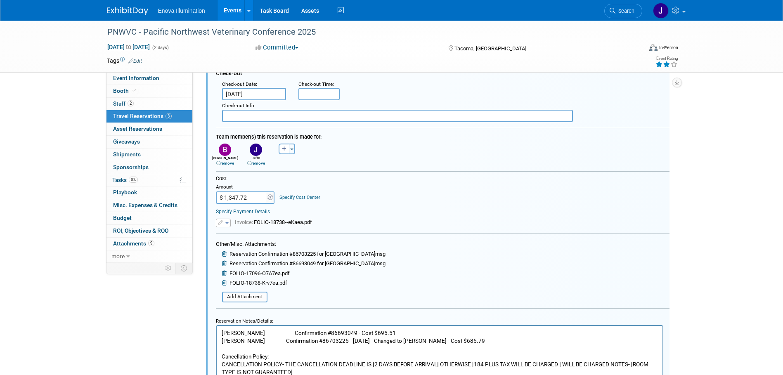
drag, startPoint x: 243, startPoint y: 198, endPoint x: 210, endPoint y: 198, distance: 32.2
click at [210, 198] on div "Cost: Amount $ 1,347.72 Specify Cost Center Cost Center -- Not Specified --" at bounding box center [443, 201] width 466 height 52
type input "$"
click at [212, 196] on div "Cost: Amount $ 0.00 Specify Cost Center Cost Center -- Not Specified --" at bounding box center [443, 201] width 466 height 52
click at [247, 199] on input "$ 0.00" at bounding box center [242, 197] width 52 height 12
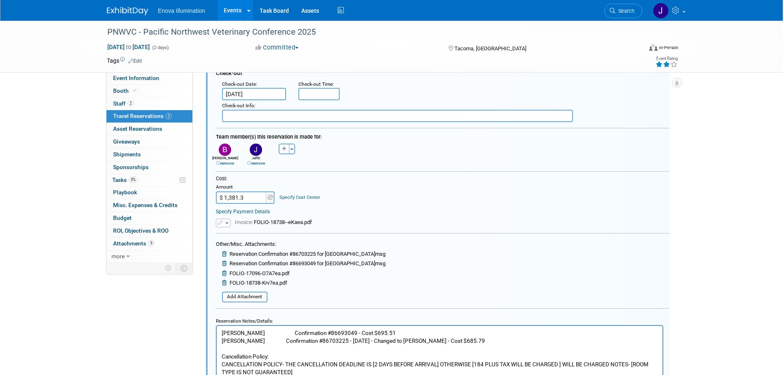
type input "$ 1,381.30"
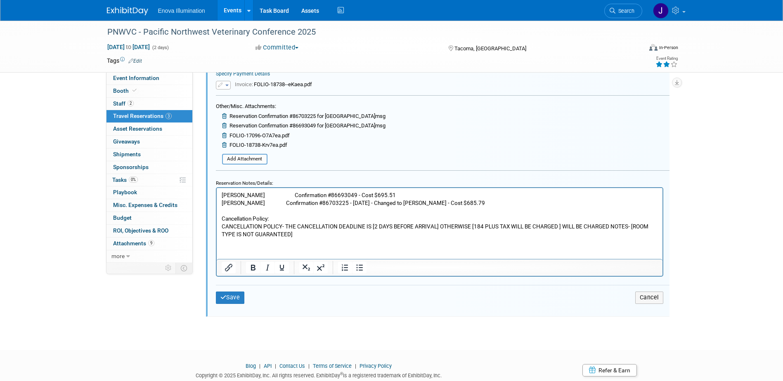
scroll to position [741, 0]
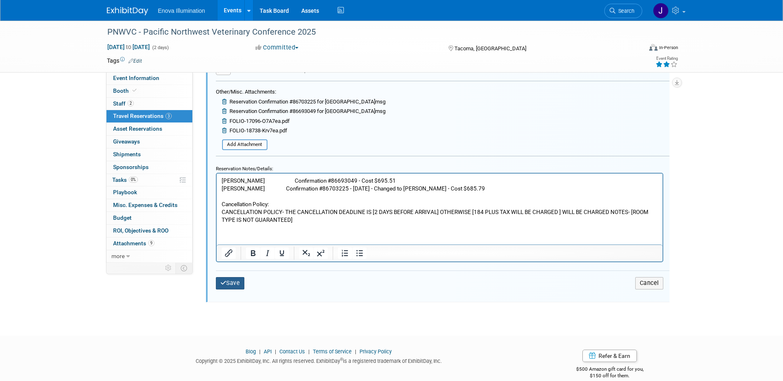
click at [235, 282] on button "Save" at bounding box center [230, 283] width 29 height 12
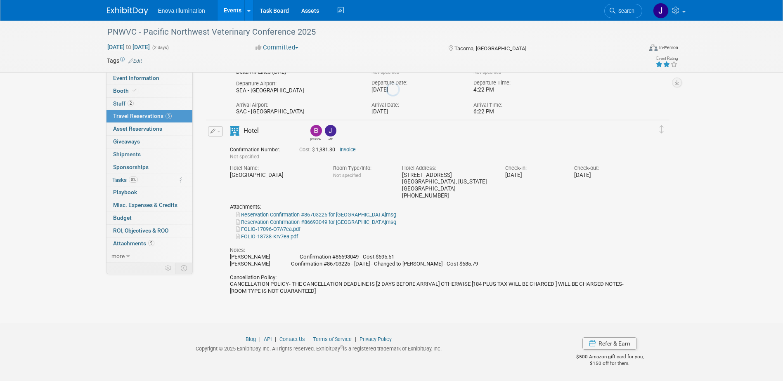
scroll to position [356, 0]
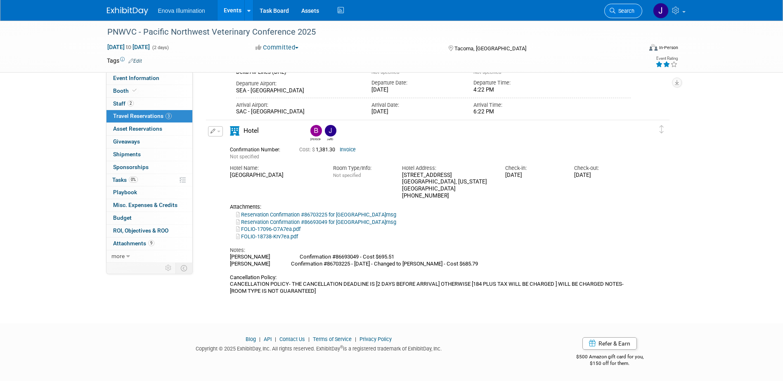
click at [621, 12] on span "Search" at bounding box center [624, 11] width 19 height 6
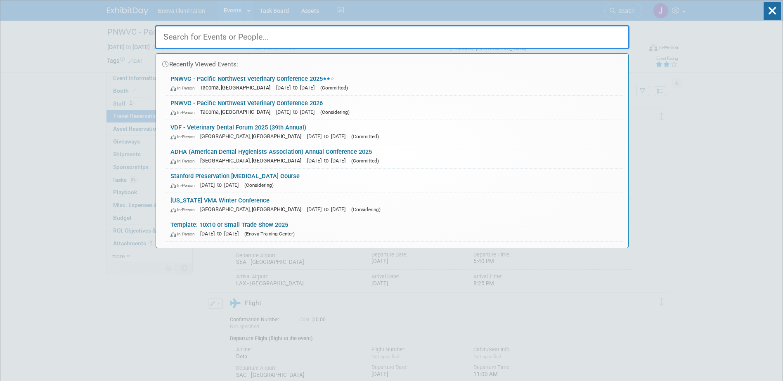
click at [506, 43] on input "text" at bounding box center [392, 37] width 475 height 24
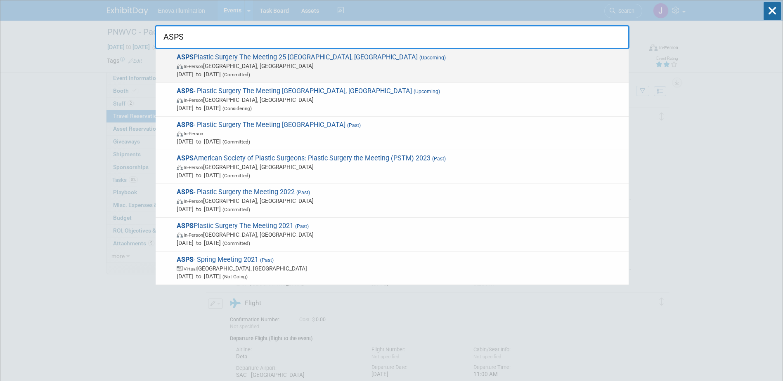
type input "ASPS"
click at [238, 55] on span "ASPS Plastic Surgery The Meeting 25 New Orleans, LA (Upcoming) In-Person New Or…" at bounding box center [399, 65] width 450 height 25
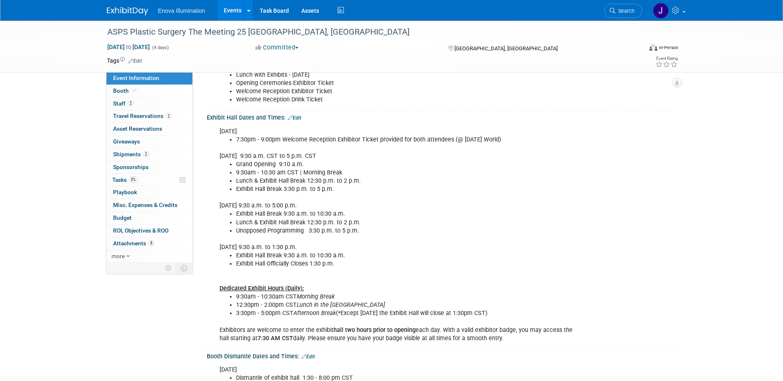
scroll to position [289, 0]
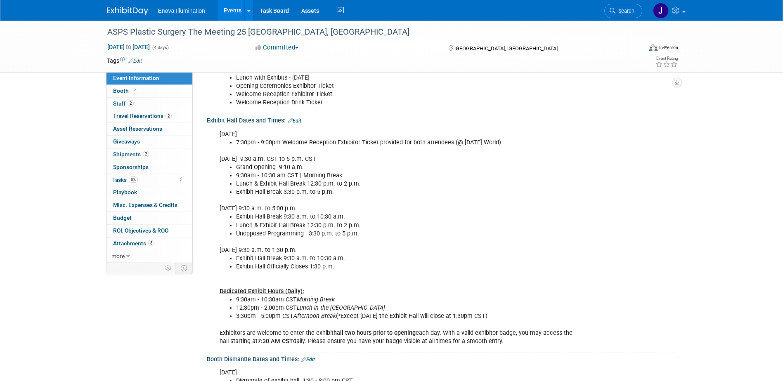
click at [297, 121] on link "Edit" at bounding box center [295, 121] width 14 height 6
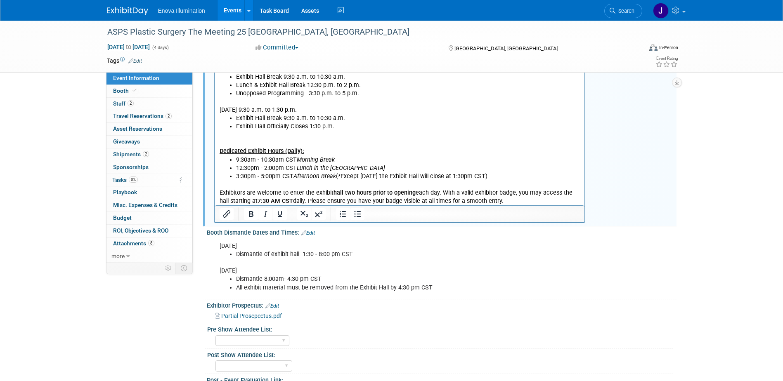
scroll to position [454, 0]
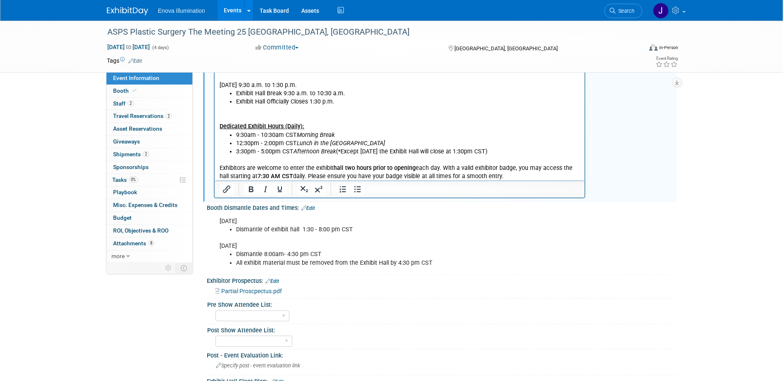
click at [420, 174] on p "Exhibitors are welcome to enter the exhibit hall two hours prior to opening eac…" at bounding box center [399, 168] width 361 height 25
click at [506, 178] on p "Exhibitors are welcome to enter the exhibit hall two hours prior to opening eac…" at bounding box center [399, 168] width 361 height 25
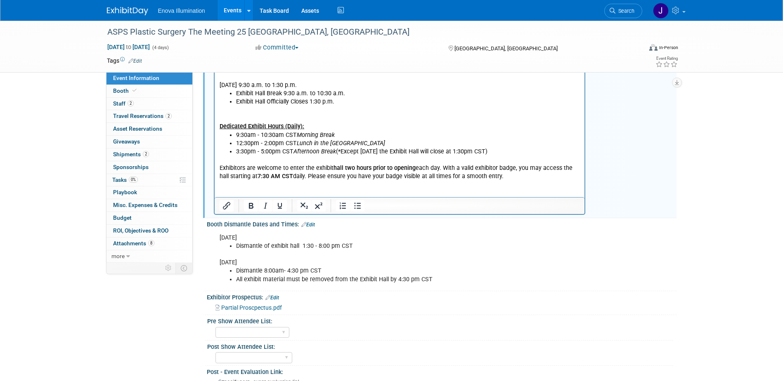
click at [227, 190] on p "Rich Text Area. Press ALT-0 for help." at bounding box center [399, 193] width 361 height 8
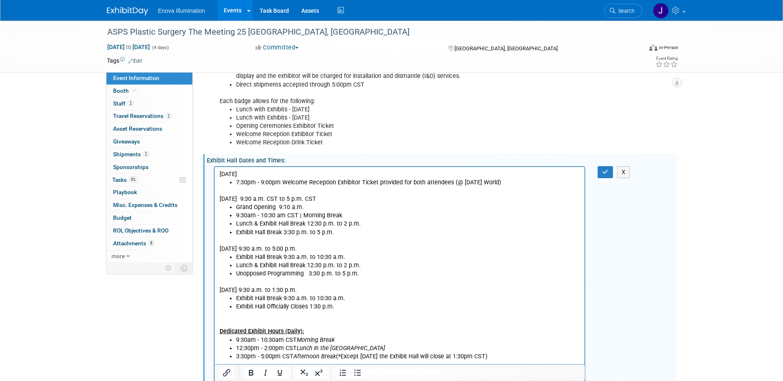
scroll to position [248, 0]
drag, startPoint x: 604, startPoint y: 176, endPoint x: 414, endPoint y: 117, distance: 199.2
click at [604, 176] on icon "button" at bounding box center [605, 173] width 6 height 6
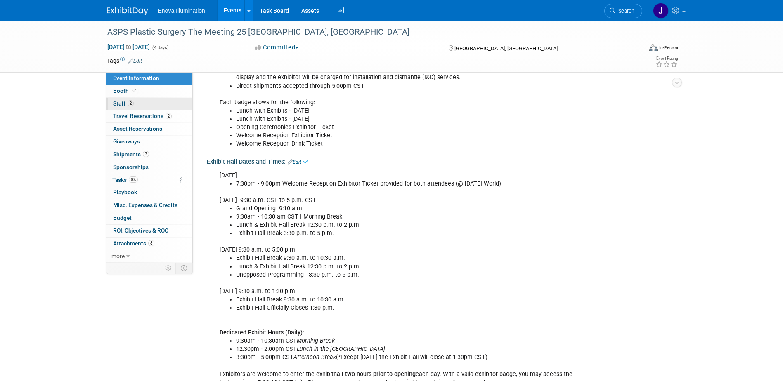
click at [158, 101] on link "2 Staff 2" at bounding box center [149, 104] width 86 height 12
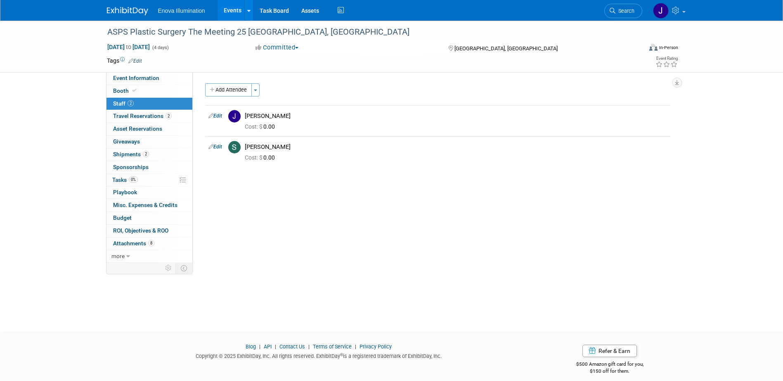
click at [633, 10] on span "Search" at bounding box center [624, 11] width 19 height 6
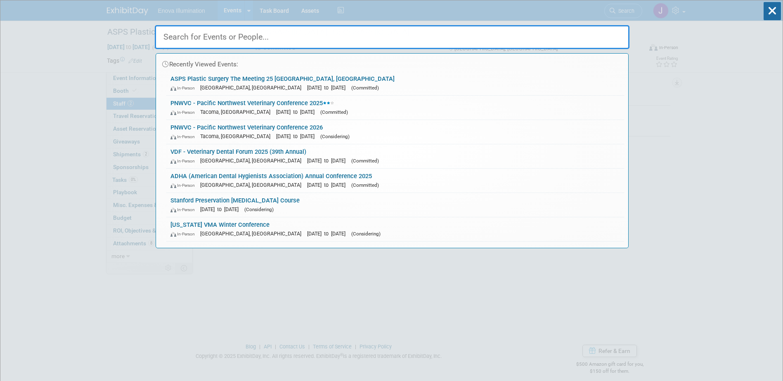
click at [605, 35] on input "text" at bounding box center [392, 37] width 475 height 24
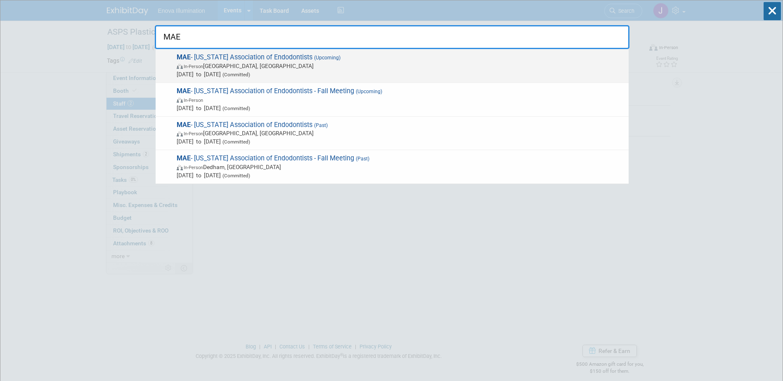
type input "MAE"
click at [228, 69] on span "In-Person [GEOGRAPHIC_DATA], [GEOGRAPHIC_DATA]" at bounding box center [401, 66] width 448 height 8
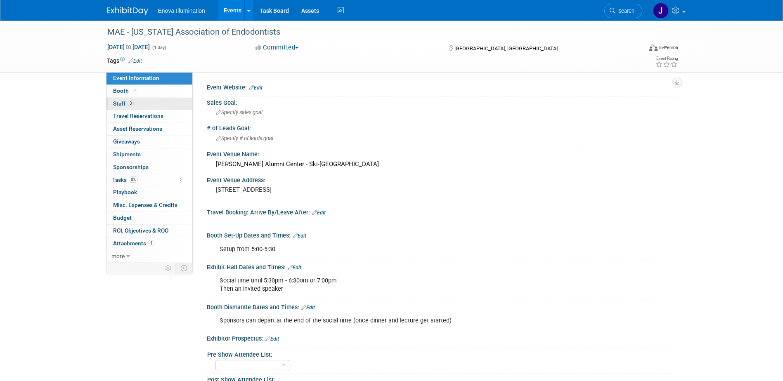
click at [141, 102] on link "3 Staff 3" at bounding box center [149, 104] width 86 height 12
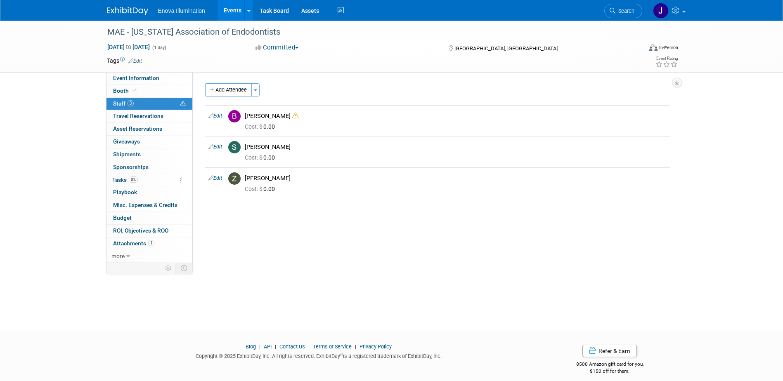
click at [616, 12] on span "Search" at bounding box center [624, 11] width 19 height 6
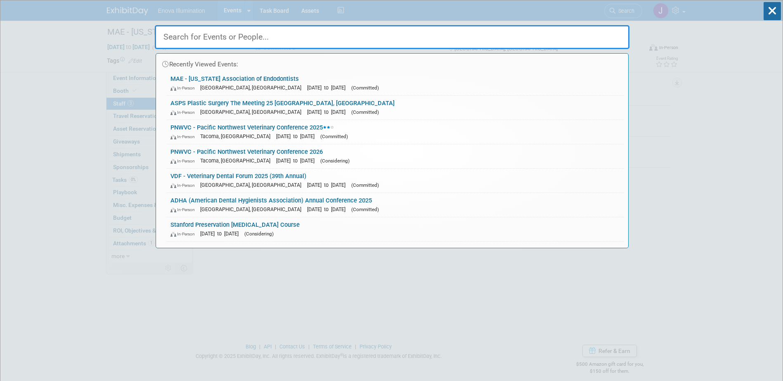
click at [594, 35] on input "text" at bounding box center [392, 37] width 475 height 24
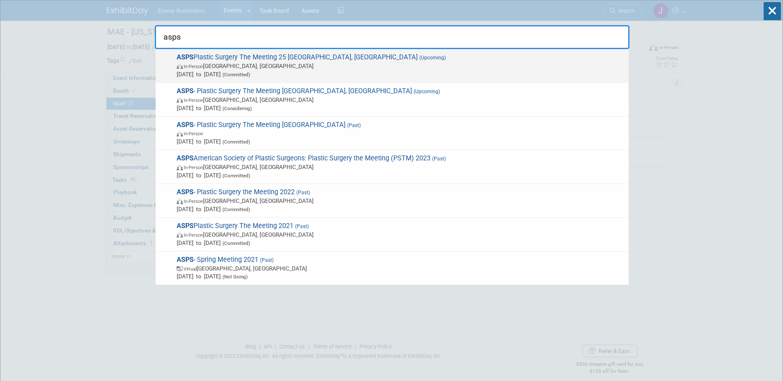
type input "asps"
click at [177, 59] on strong "ASPS" at bounding box center [185, 57] width 17 height 8
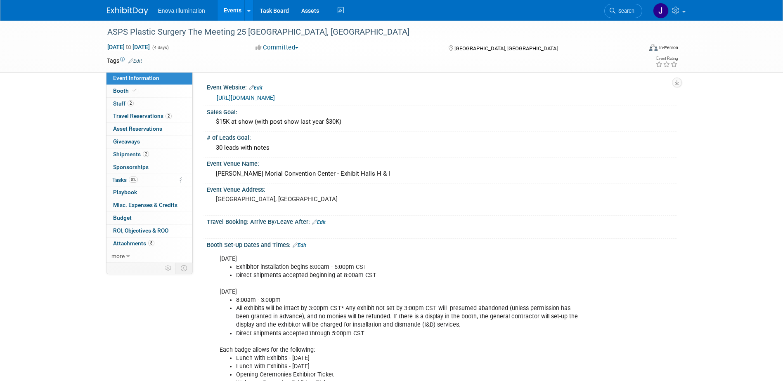
click at [138, 118] on span "Travel Reservations 2" at bounding box center [142, 116] width 59 height 7
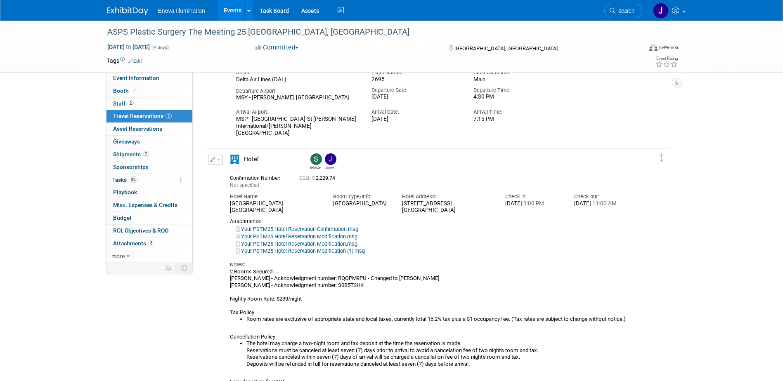
scroll to position [165, 0]
click at [621, 12] on span "Search" at bounding box center [624, 11] width 19 height 6
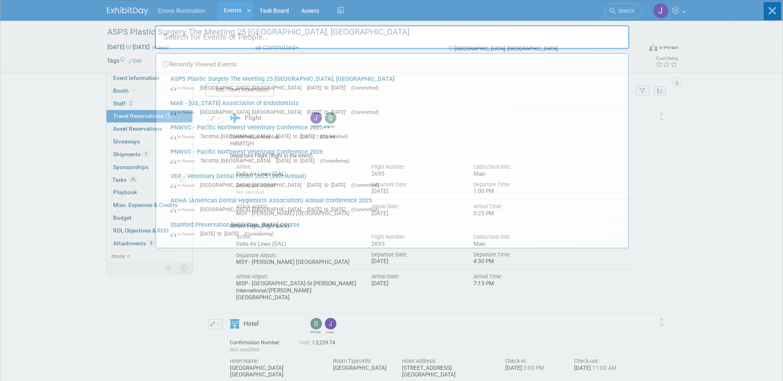
click at [562, 32] on input "text" at bounding box center [392, 37] width 475 height 24
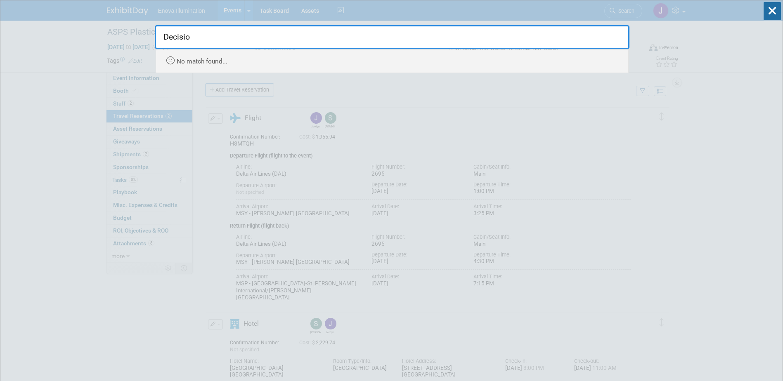
type input "Decision"
drag, startPoint x: 158, startPoint y: 40, endPoint x: 74, endPoint y: 49, distance: 83.8
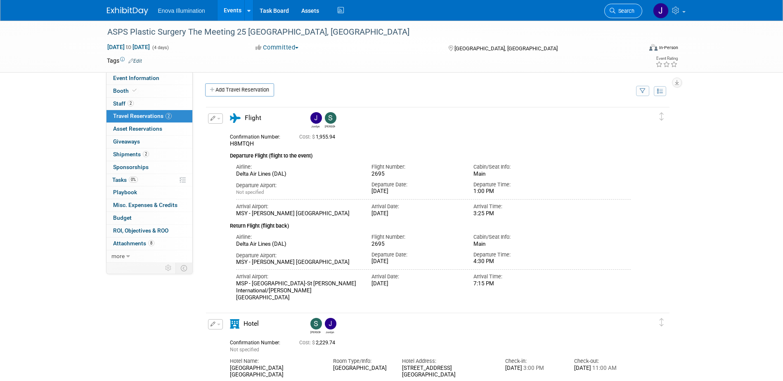
click at [627, 10] on span "Search" at bounding box center [624, 11] width 19 height 6
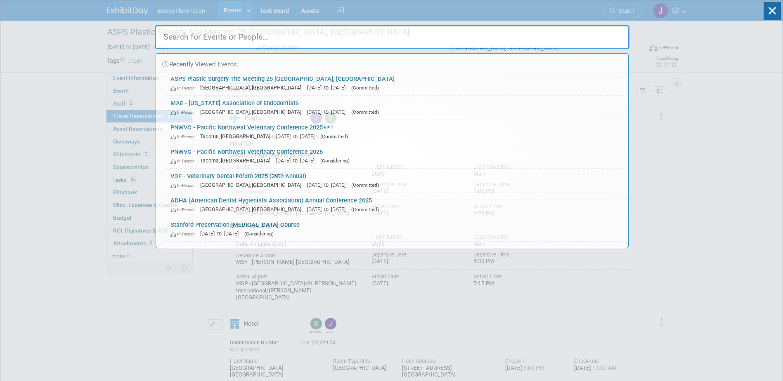
click at [601, 31] on input "text" at bounding box center [392, 37] width 475 height 24
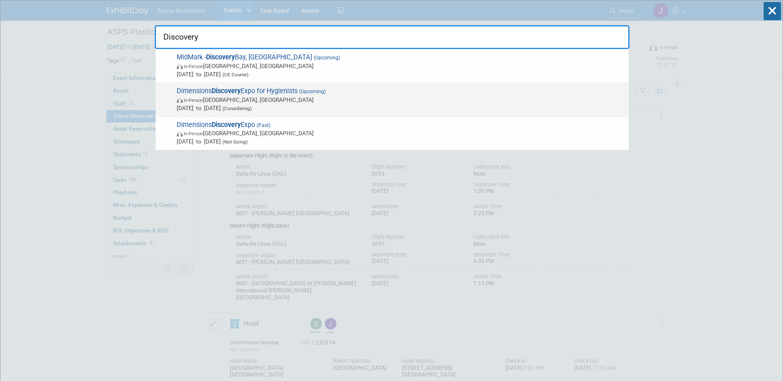
type input "Discovery"
click at [219, 92] on strong "Discovery" at bounding box center [226, 91] width 29 height 8
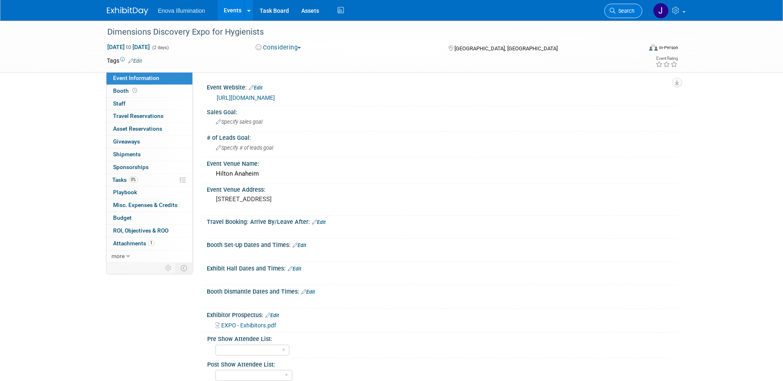
click at [627, 6] on link "Search" at bounding box center [623, 11] width 38 height 14
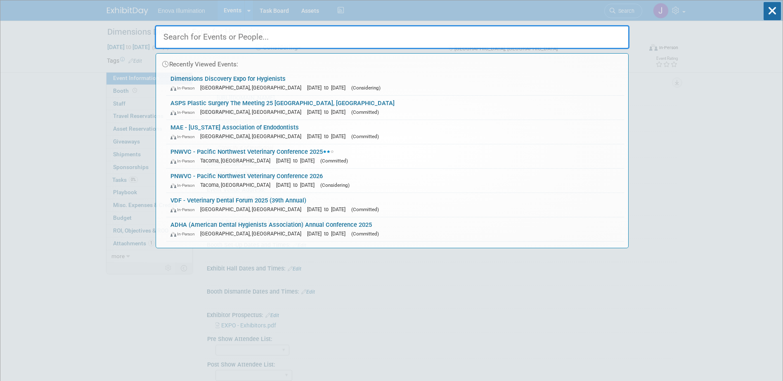
click at [547, 28] on input "text" at bounding box center [392, 37] width 475 height 24
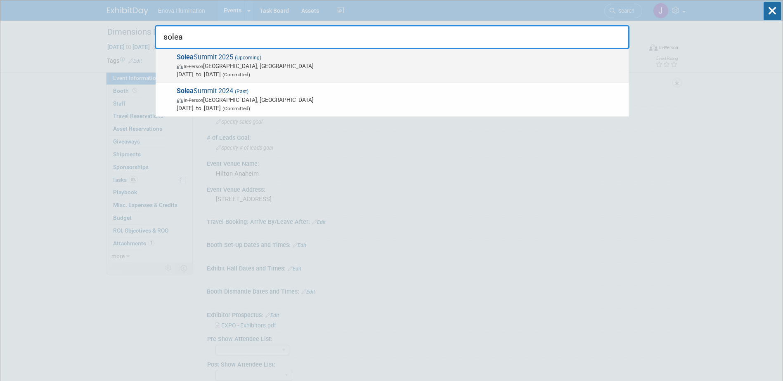
type input "solea"
click at [214, 72] on span "Oct 9, 2025 to Oct 11, 2025 (Committed)" at bounding box center [401, 74] width 448 height 8
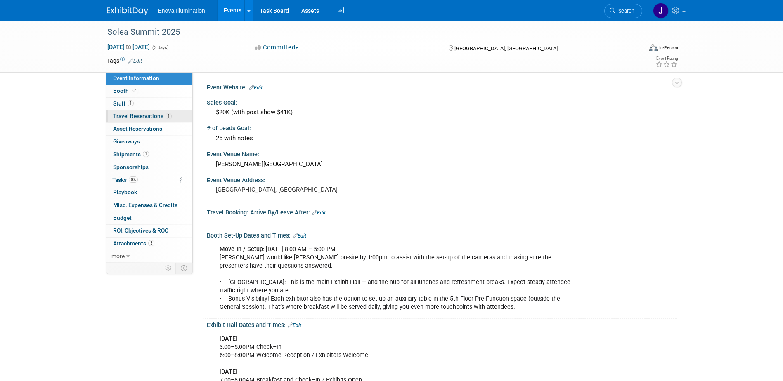
click at [146, 115] on span "Travel Reservations 1" at bounding box center [142, 116] width 59 height 7
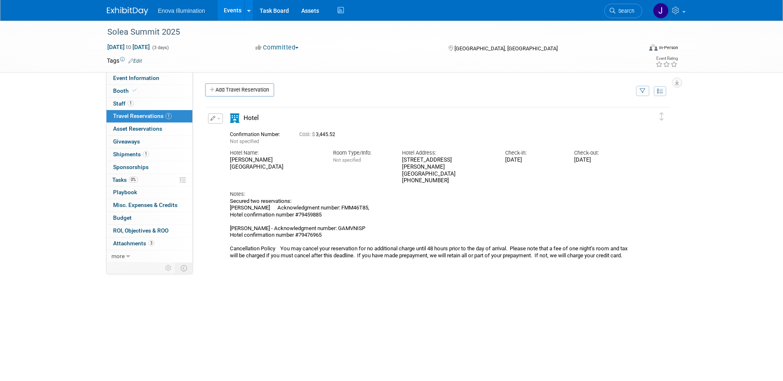
click at [287, 221] on div "Secured two reservations: [PERSON_NAME] Acknowledgment number: FMM46T85, Hotel …" at bounding box center [430, 228] width 401 height 61
click at [219, 119] on span "button" at bounding box center [218, 119] width 3 height 2
click at [237, 132] on button "Edit Reservation" at bounding box center [243, 133] width 70 height 12
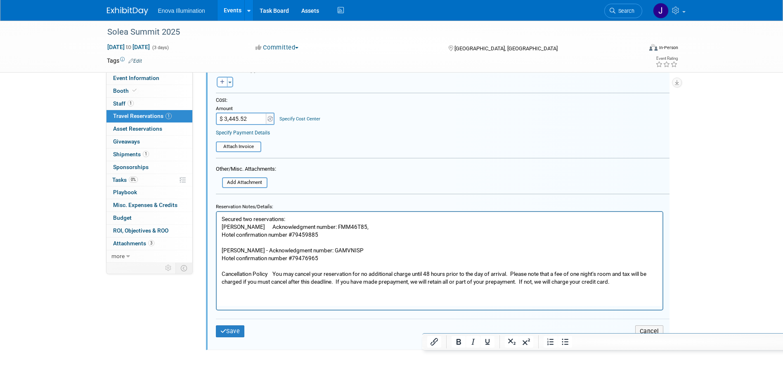
scroll to position [303, 0]
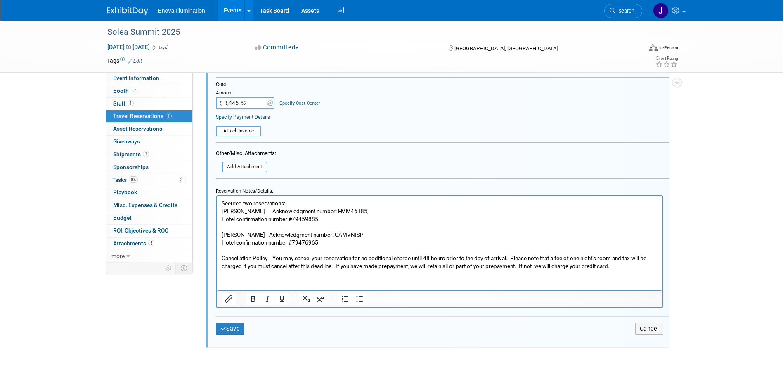
click at [390, 233] on p "Secured two reservations: [PERSON_NAME] Acknowledgment number: FMM46T85, Hotel …" at bounding box center [439, 234] width 436 height 70
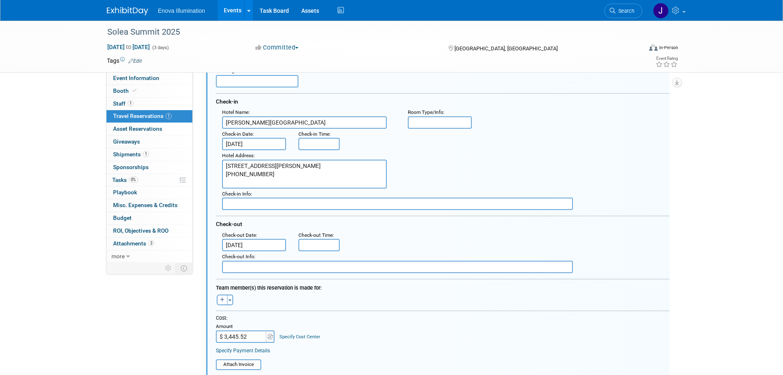
scroll to position [56, 0]
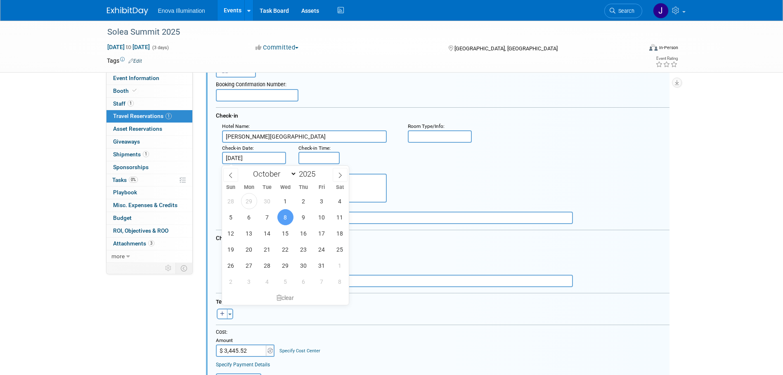
click at [260, 157] on input "[DATE]" at bounding box center [254, 158] width 64 height 12
click at [301, 218] on span "9" at bounding box center [303, 217] width 16 height 16
type input "[DATE]"
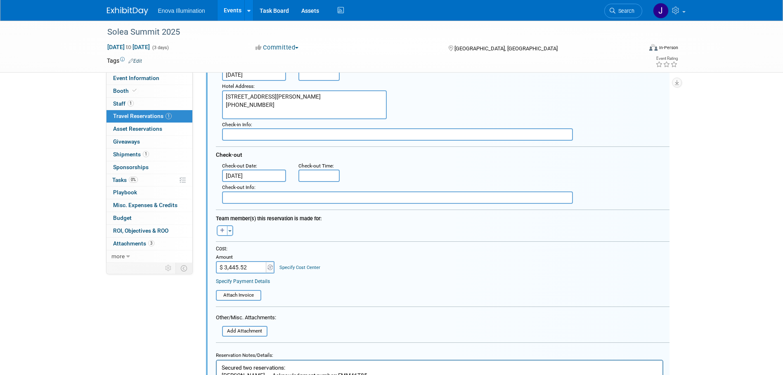
scroll to position [180, 0]
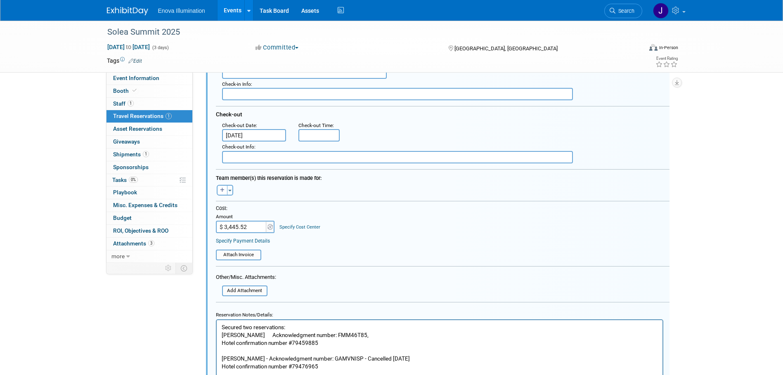
click at [252, 228] on input "$ 3,445.52" at bounding box center [242, 227] width 52 height 12
type input "$"
type input "$ 0.00"
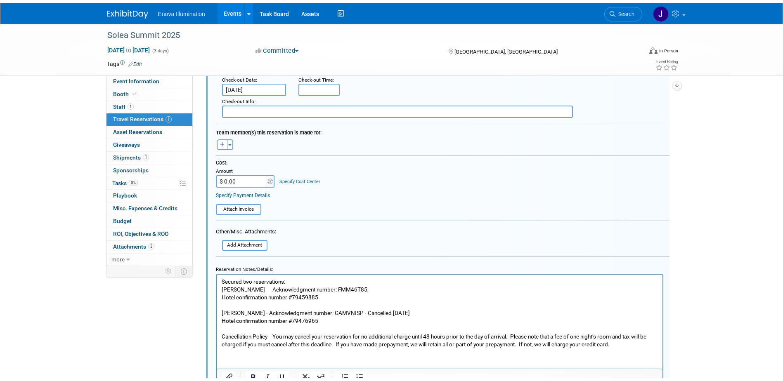
scroll to position [262, 0]
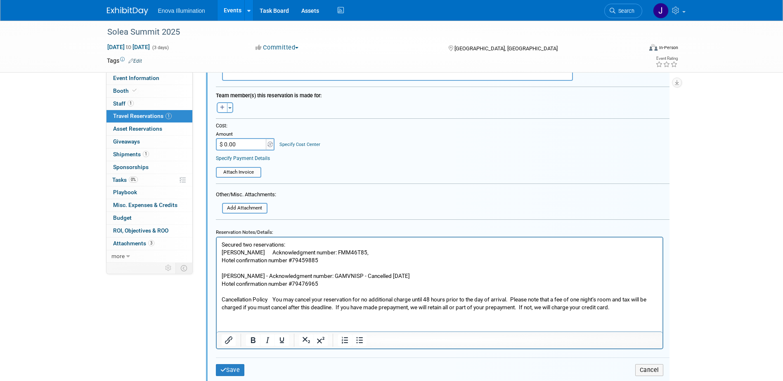
click at [386, 258] on p "Secured two reservations: [PERSON_NAME] Acknowledgment number: FMM46T85, Hotel …" at bounding box center [439, 276] width 436 height 70
click at [250, 144] on input "$ 0.00" at bounding box center [242, 144] width 52 height 12
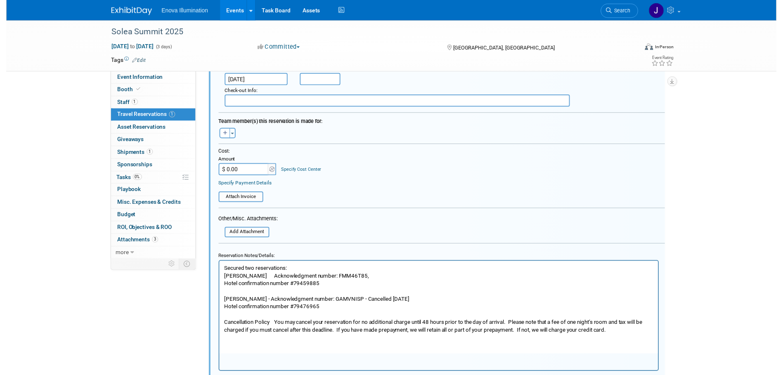
scroll to position [221, 0]
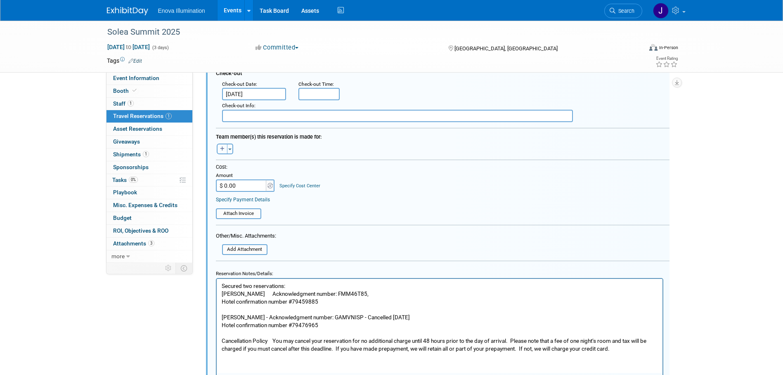
click at [222, 151] on icon "button" at bounding box center [222, 149] width 5 height 5
select select
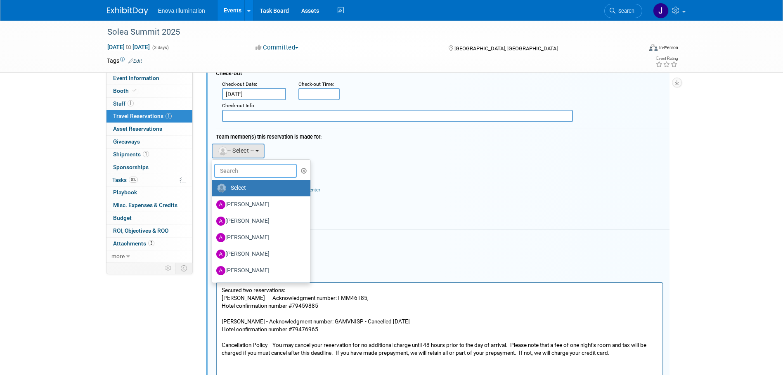
click at [234, 170] on input "text" at bounding box center [255, 171] width 83 height 14
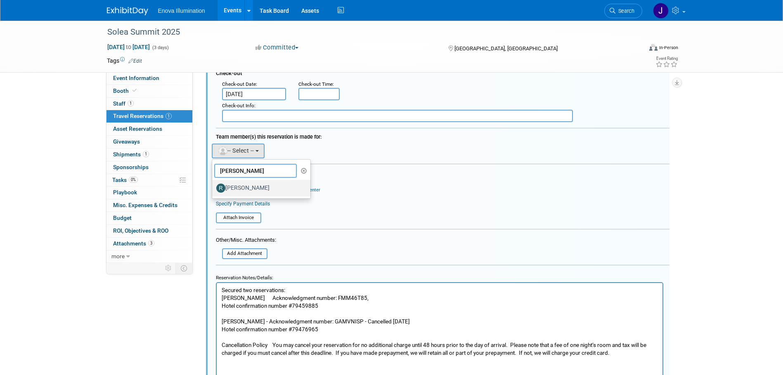
type input "[PERSON_NAME]"
click at [250, 187] on label "[PERSON_NAME]" at bounding box center [259, 188] width 86 height 13
click at [213, 187] on input "[PERSON_NAME]" at bounding box center [210, 186] width 5 height 5
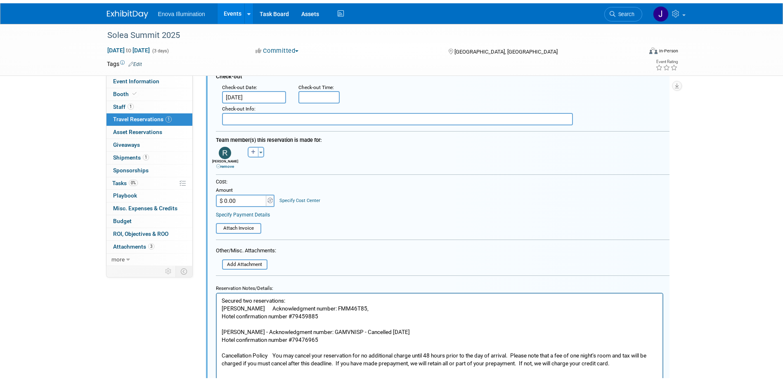
scroll to position [374, 0]
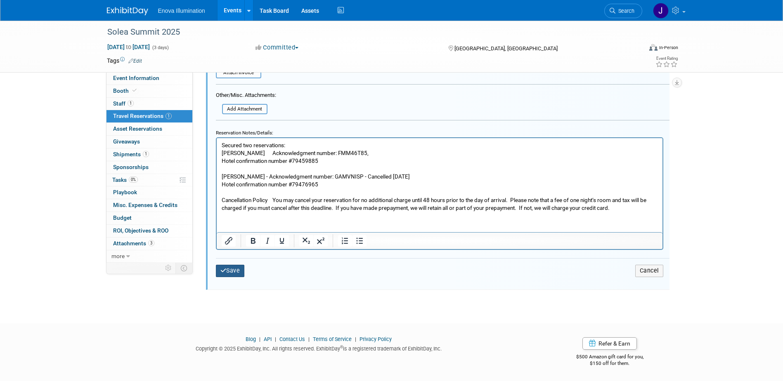
click at [234, 273] on button "Save" at bounding box center [230, 271] width 29 height 12
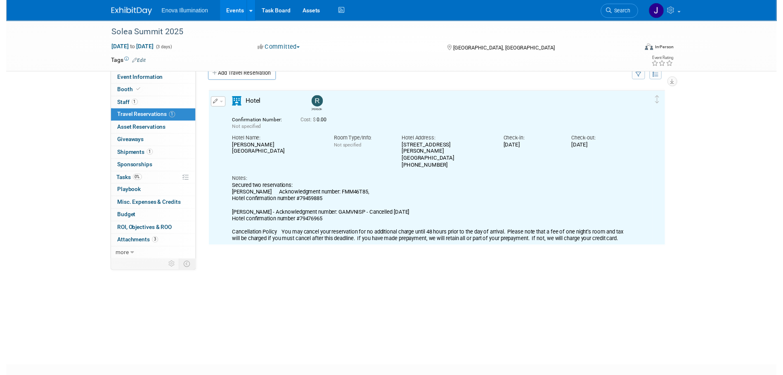
scroll to position [14, 0]
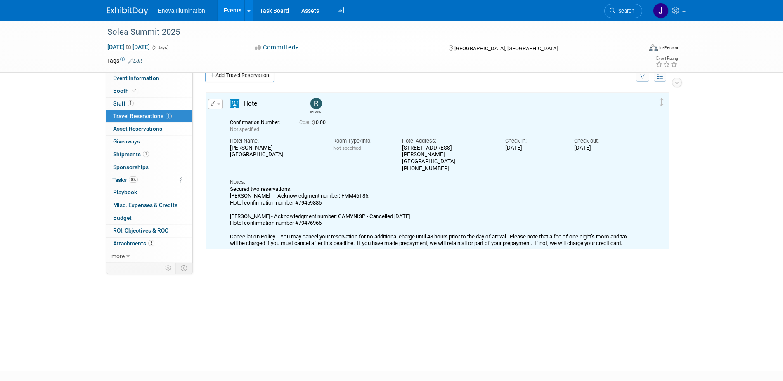
click at [216, 103] on button "button" at bounding box center [215, 104] width 15 height 10
click at [221, 120] on button "Edit Reservation" at bounding box center [243, 119] width 70 height 12
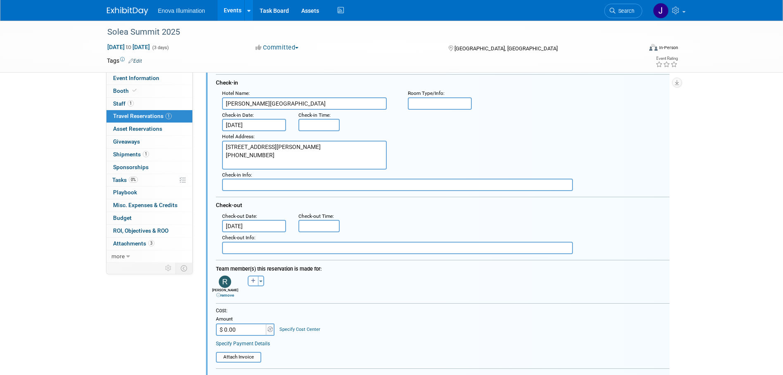
scroll to position [97, 0]
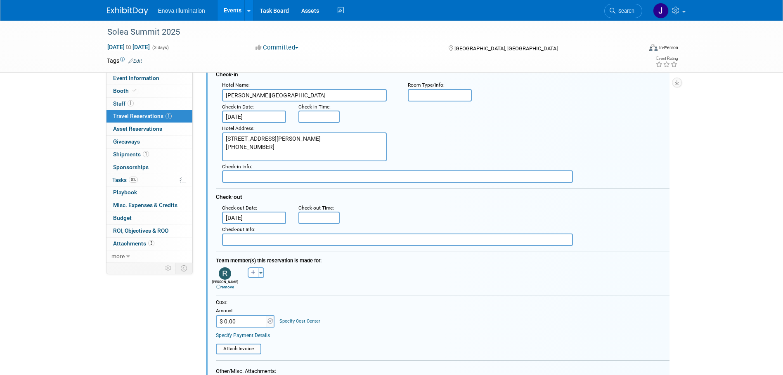
click at [246, 319] on input "$ 0.00" at bounding box center [242, 321] width 52 height 12
type input "$ 1,292.08"
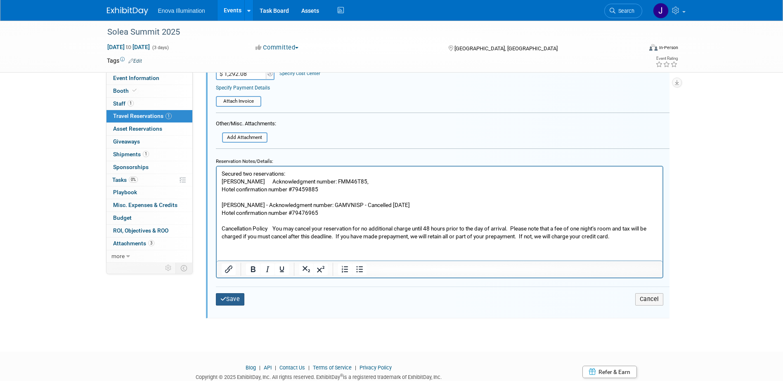
click at [241, 301] on button "Save" at bounding box center [230, 299] width 29 height 12
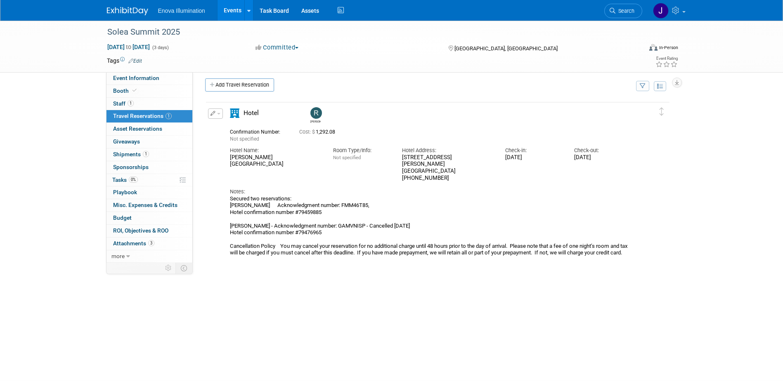
scroll to position [0, 0]
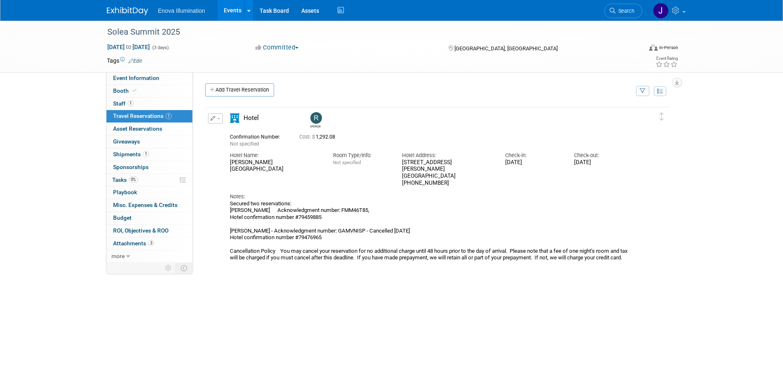
click at [218, 119] on span "button" at bounding box center [218, 119] width 3 height 2
click at [222, 132] on button "Edit Reservation" at bounding box center [243, 133] width 70 height 12
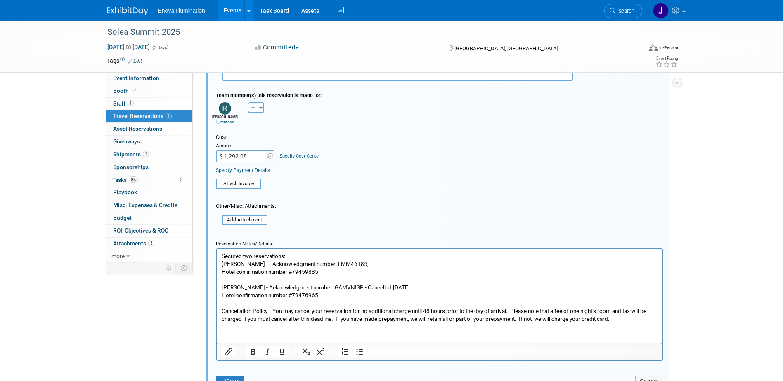
scroll to position [303, 0]
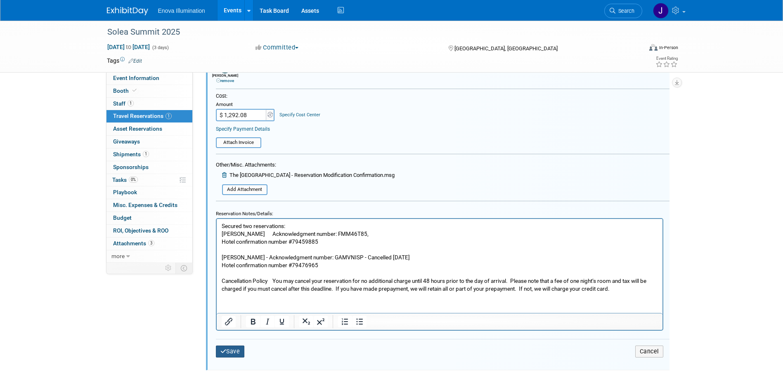
click at [230, 358] on button "Save" at bounding box center [230, 352] width 29 height 12
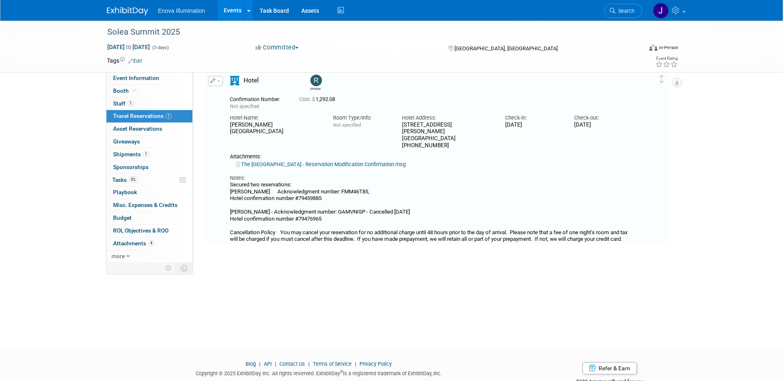
scroll to position [14, 0]
